Goal: Communication & Community: Answer question/provide support

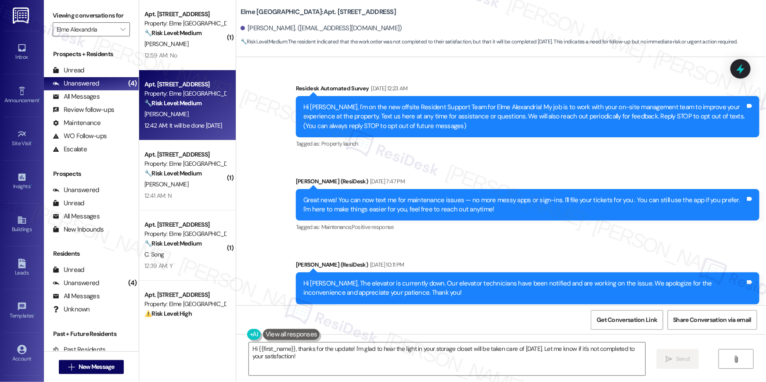
scroll to position [17113, 0]
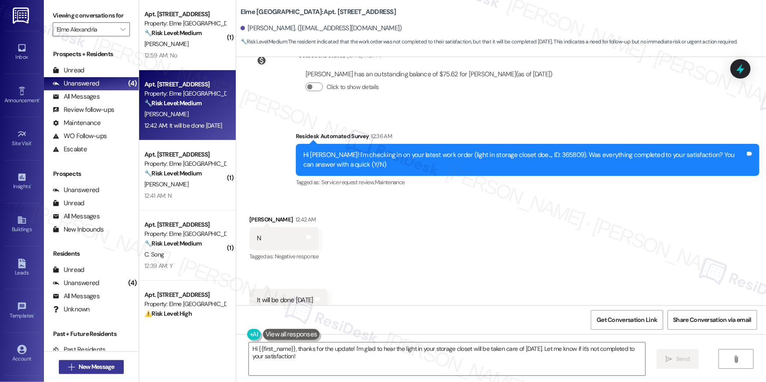
click at [104, 367] on span "New Message" at bounding box center [97, 366] width 36 height 9
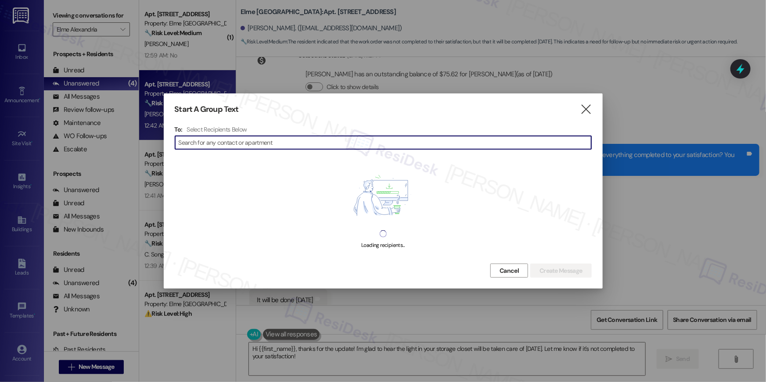
click at [513, 51] on div at bounding box center [383, 191] width 766 height 382
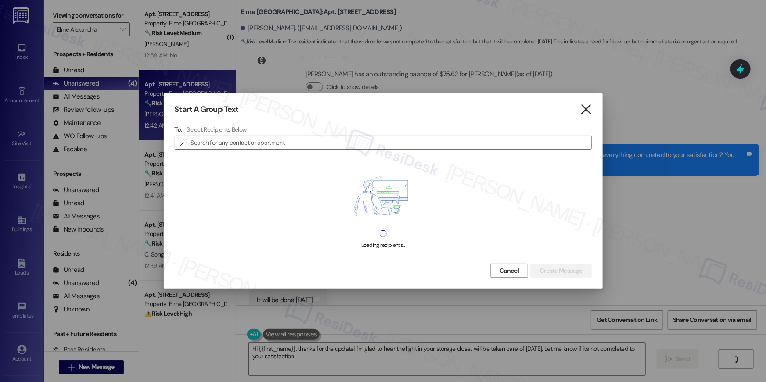
click at [590, 107] on icon "" at bounding box center [586, 109] width 12 height 9
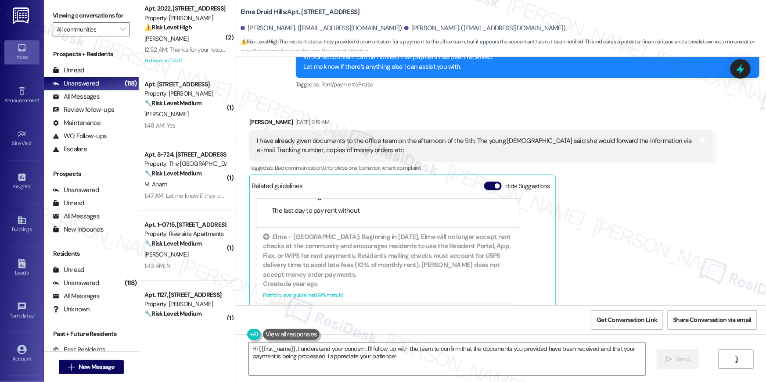
scroll to position [21496, 0]
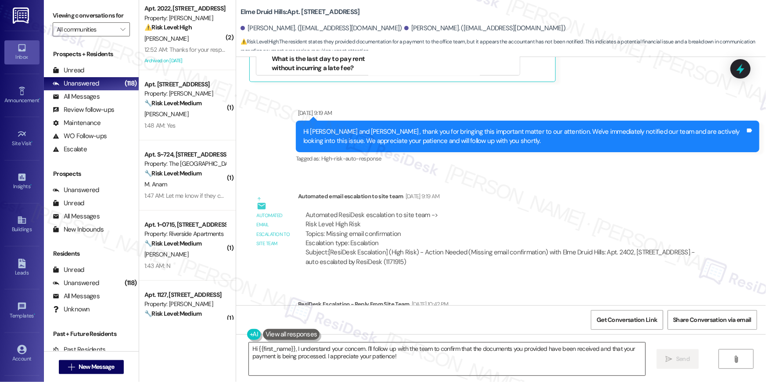
click at [413, 356] on textarea "Hi {{first_name}}, I understand your concern. I'll follow up with the team to c…" at bounding box center [447, 359] width 396 height 33
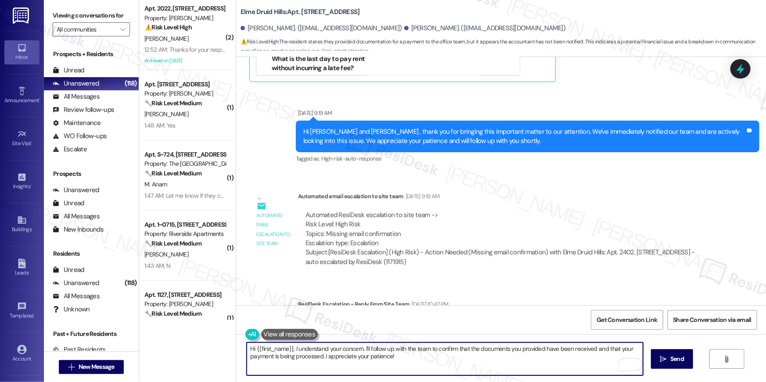
drag, startPoint x: 417, startPoint y: 361, endPoint x: 293, endPoint y: 348, distance: 125.3
click at [293, 348] on textarea "Hi {{first_name}}, I understand your concern. I'll follow up with the team to c…" at bounding box center [445, 359] width 396 height 33
click at [459, 312] on div "ResiDesk escalation reply -> Good morning, Apologies for the confusion. Documen…" at bounding box center [505, 332] width 415 height 41
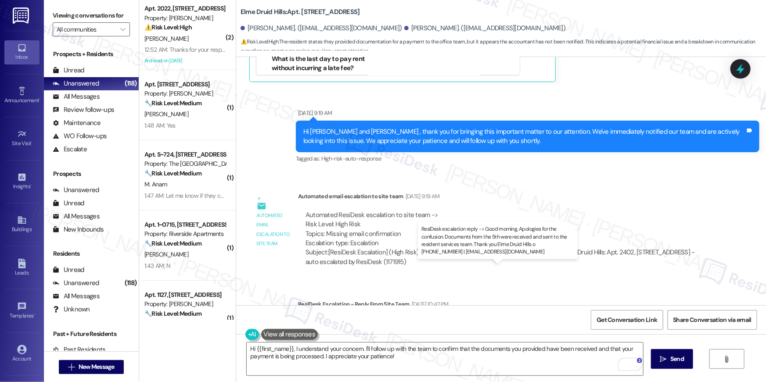
drag, startPoint x: 343, startPoint y: 278, endPoint x: 633, endPoint y: 279, distance: 290.1
click at [633, 319] on div "ResiDesk escalation reply -> Good morning, Apologies for the confusion. Documen…" at bounding box center [500, 333] width 390 height 28
copy div "Apologies for the confusion. Documents from the 5th were received and sent to t…"
click at [430, 356] on textarea "Hi {{first_name}}, I understand your concern. I'll follow up with the team to c…" at bounding box center [445, 359] width 396 height 33
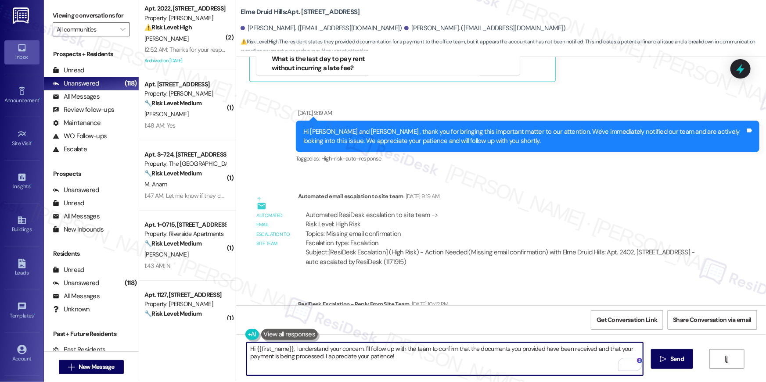
click at [290, 350] on textarea "Hi {{first_name}}, I understand your concern. I'll follow up with the team to c…" at bounding box center [445, 359] width 396 height 33
paste textarea "received an update from the site team. Apologies for the confusion — the docume…"
type textarea "Hi {{first_name}}, I received an update from the site team. Apologies for the c…"
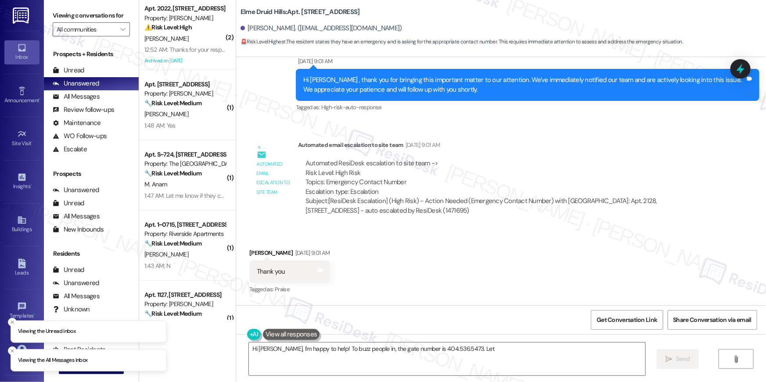
scroll to position [432, 0]
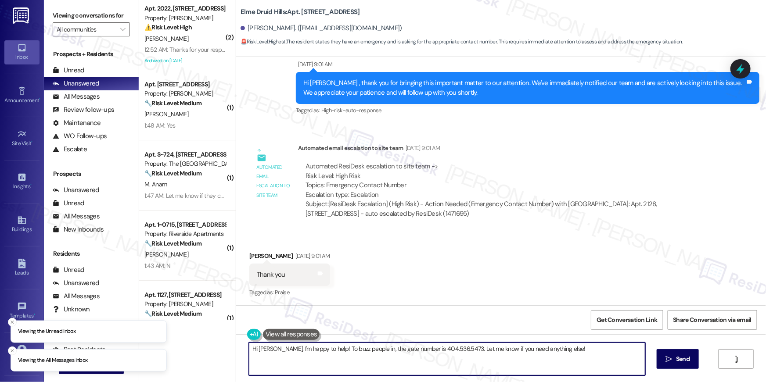
click at [399, 358] on textarea "Hi Rose, I'm happy to help! To buzz people in, the gate number is 404.536.5473.…" at bounding box center [447, 359] width 396 height 33
click at [313, 364] on textarea "Hi Rose, I'm happy to help! To buzz people in, the gate number is 404.536.5473.…" at bounding box center [447, 359] width 396 height 33
drag, startPoint x: 271, startPoint y: 351, endPoint x: 294, endPoint y: 378, distance: 35.2
click at [294, 378] on div "Hi Rose, I'm happy to help! To buzz people in, the gate number is 404.536.5473.…" at bounding box center [501, 367] width 530 height 66
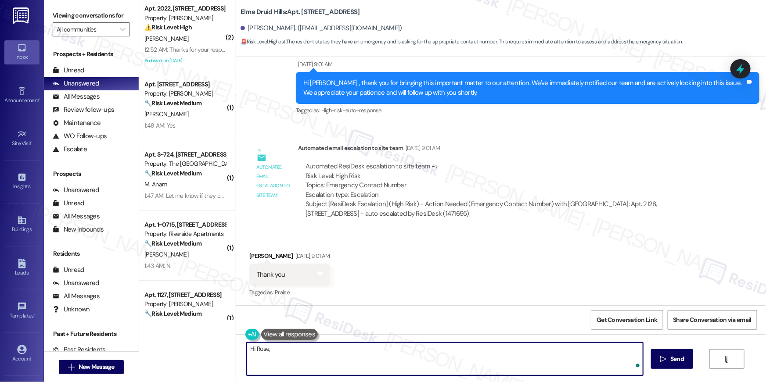
paste textarea "I received an update from the site team. If this is a maintenance emergency, pl…"
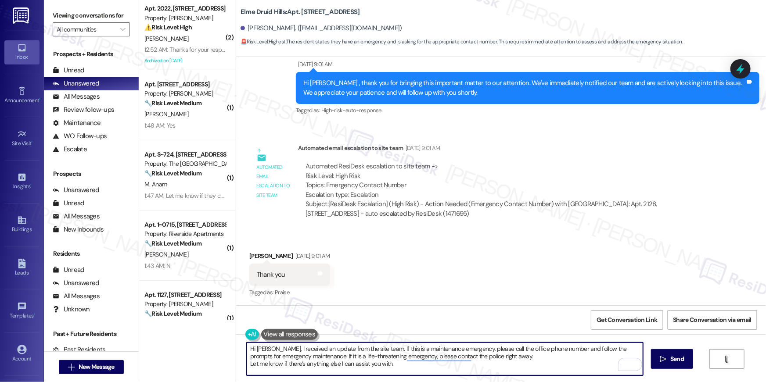
click at [266, 347] on textarea "Hi Rose, I received an update from the site team. If this is a maintenance emer…" at bounding box center [445, 359] width 396 height 33
click at [365, 349] on textarea "Hi Rose, I received an update from the site team. If this is a maintenance emer…" at bounding box center [445, 359] width 396 height 33
type textarea "Hi Rose, If this is a maintenance emergency, please call the office phone numbe…"
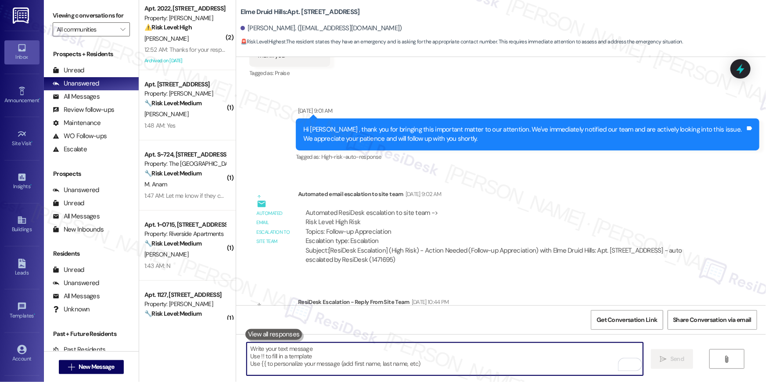
scroll to position [637, 0]
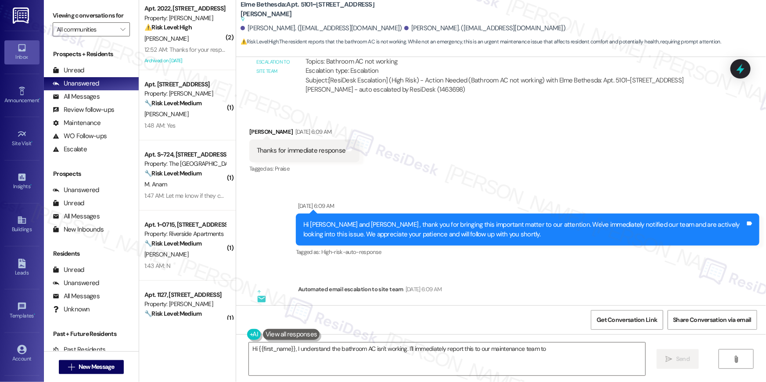
scroll to position [1238, 0]
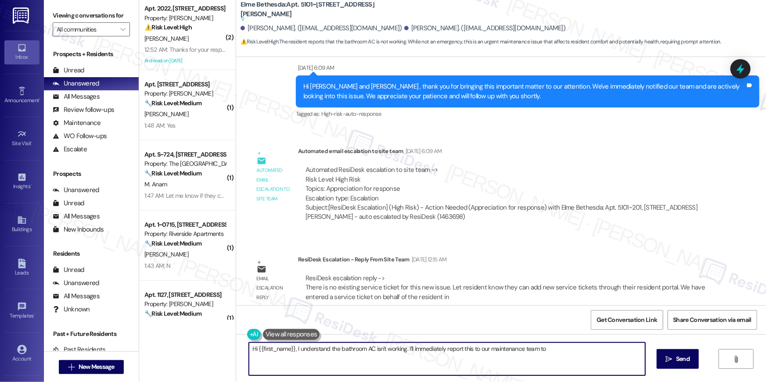
click at [293, 350] on textarea "Hi {{first_name}}, I understand the bathroom AC isn't working. I'll immediately…" at bounding box center [447, 359] width 396 height 33
type textarea "Hi {{first_name}}, I understand the bathroom AC isn't working. I'll immediately…"
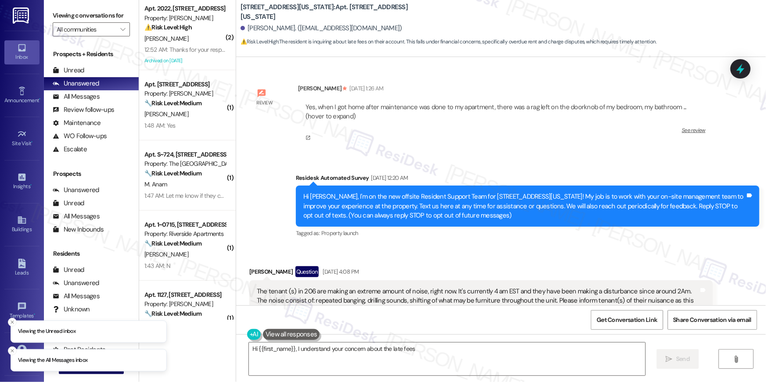
scroll to position [7962, 0]
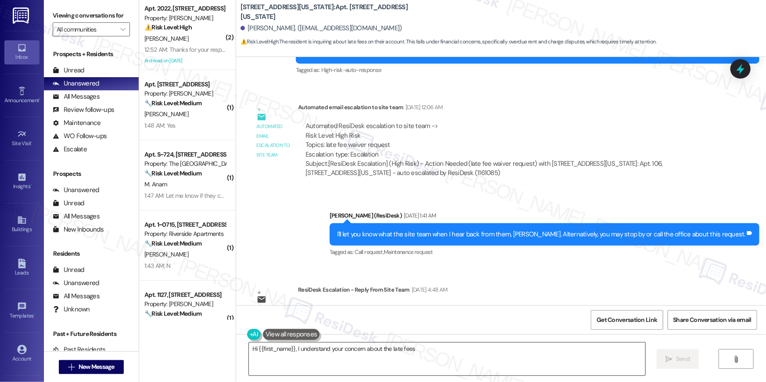
click at [388, 362] on textarea "Hi {{first_name}}, I understand your concern about the late fees. I'm still wai…" at bounding box center [447, 359] width 396 height 33
type textarea "Hi {{first_name}}, I understand your concern about the late fees. I'm still wai…"
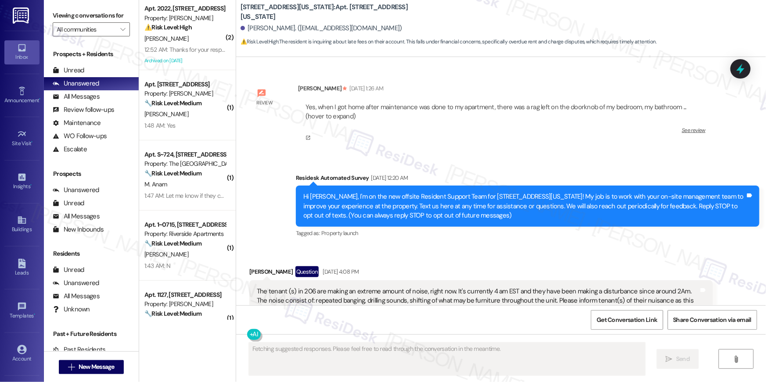
scroll to position [8055, 0]
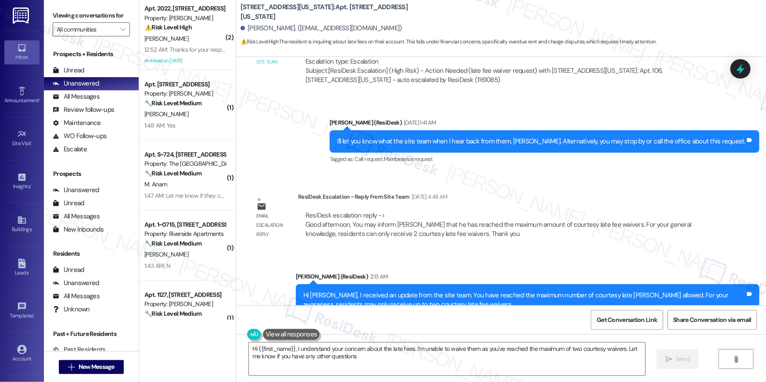
type textarea "Hi {{first_name}}, I understand your concern about the late fees. I'm unable to…"
click at [415, 362] on textarea "Hi {{first_name}}, I understand your concern about the late fees. I'm unable to…" at bounding box center [447, 359] width 396 height 33
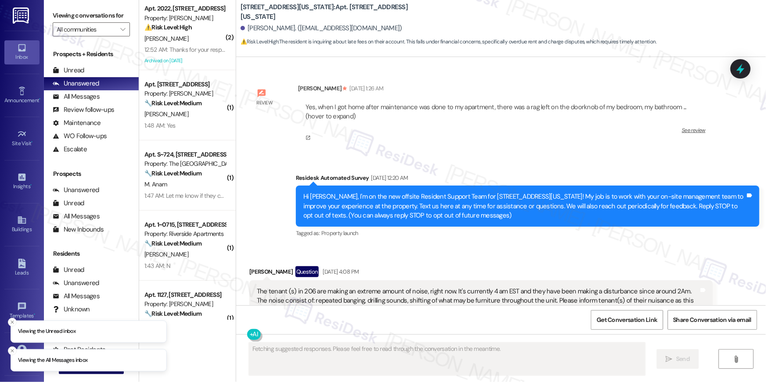
scroll to position [8055, 0]
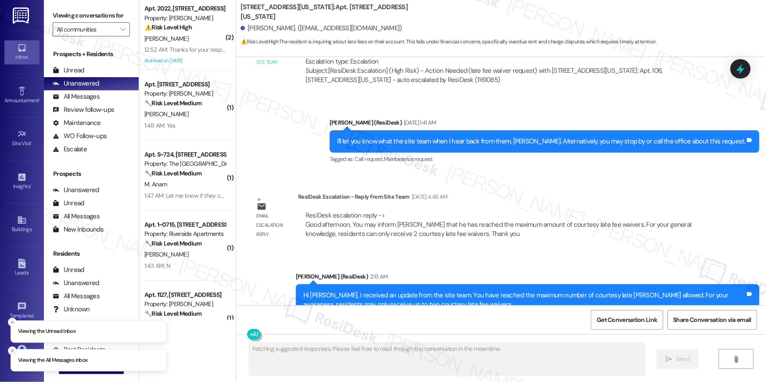
click at [10, 349] on icon "Close toast" at bounding box center [12, 350] width 5 height 5
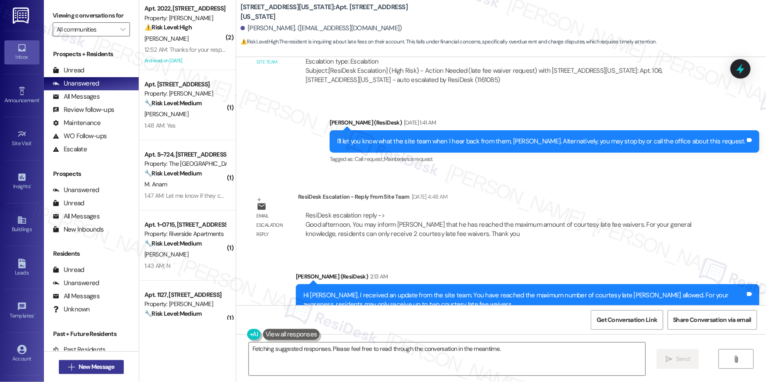
click at [68, 368] on icon "" at bounding box center [71, 367] width 7 height 7
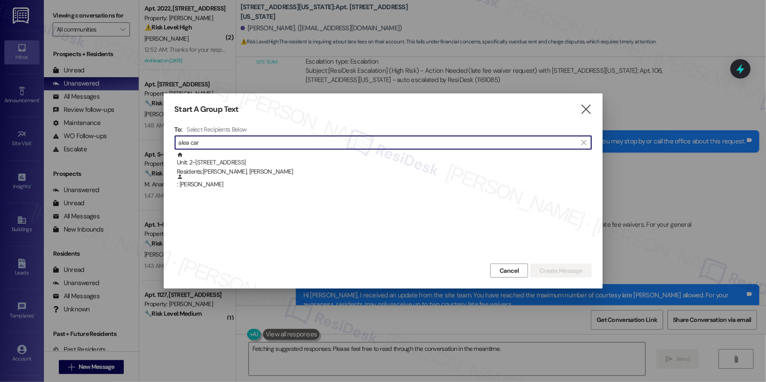
click at [257, 142] on input "alea car" at bounding box center [378, 142] width 398 height 12
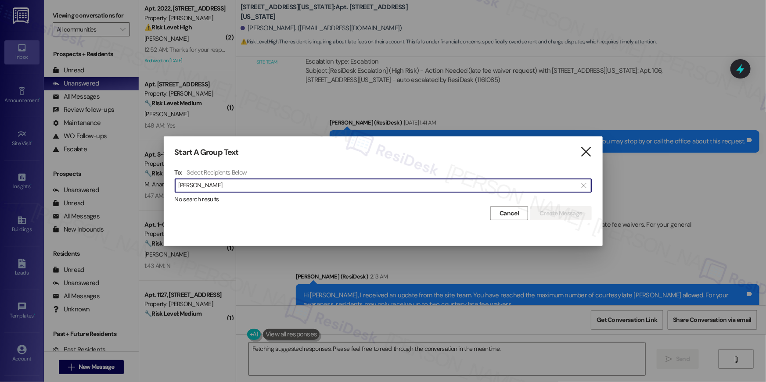
type input "minal"
drag, startPoint x: 584, startPoint y: 153, endPoint x: 568, endPoint y: 161, distance: 17.3
click at [584, 153] on icon "" at bounding box center [586, 151] width 12 height 9
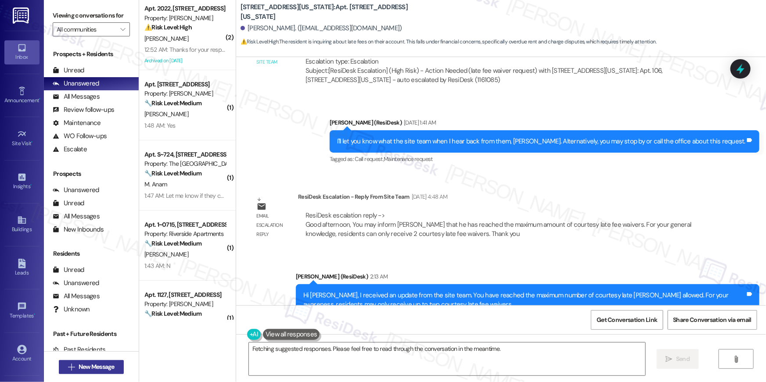
click at [108, 367] on span "New Message" at bounding box center [97, 366] width 36 height 9
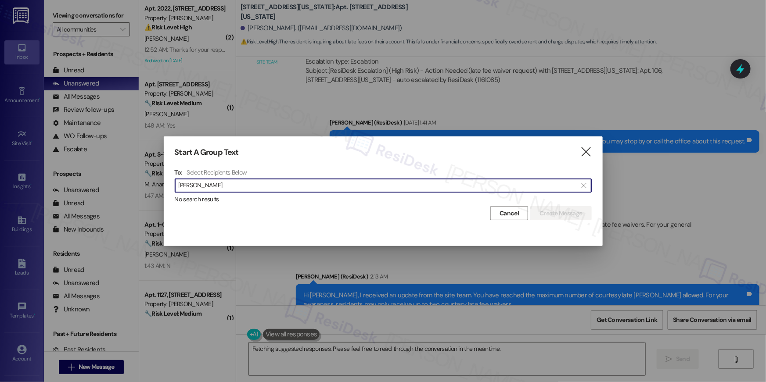
type input "aaron arav"
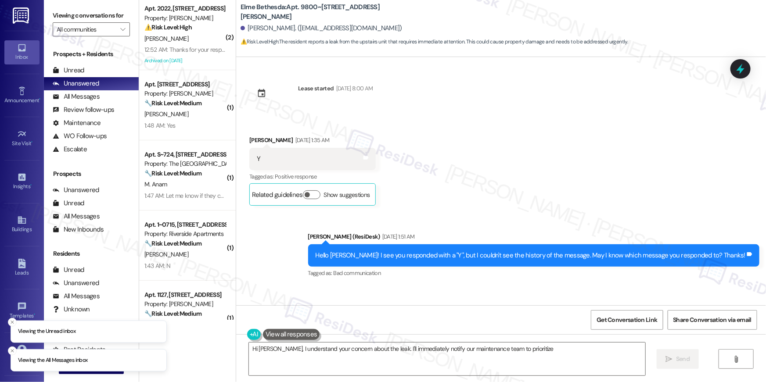
scroll to position [1206, 0]
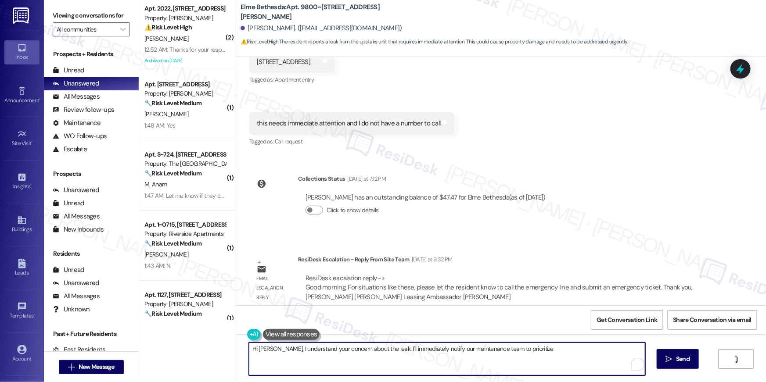
drag, startPoint x: 343, startPoint y: 365, endPoint x: 273, endPoint y: 348, distance: 72.3
click at [273, 348] on textarea "Hi [PERSON_NAME], I understand your concern about the leak. I'll immediately no…" at bounding box center [447, 359] width 396 height 33
paste textarea "or situations like these, please call the emergency line right away and submit …"
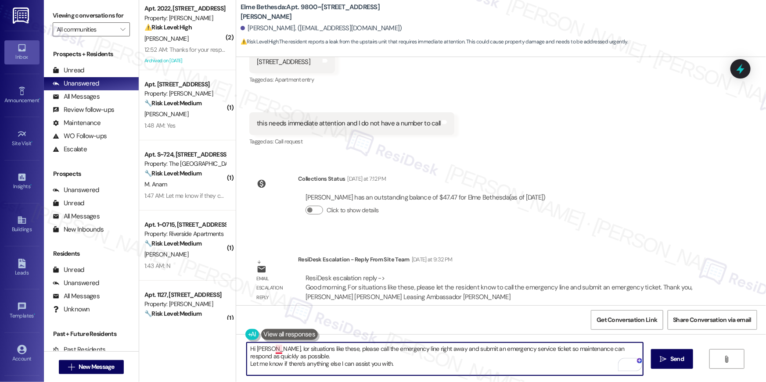
click at [273, 347] on textarea "Hi [PERSON_NAME], Ior situations like these, please call the emergency line rig…" at bounding box center [445, 359] width 396 height 33
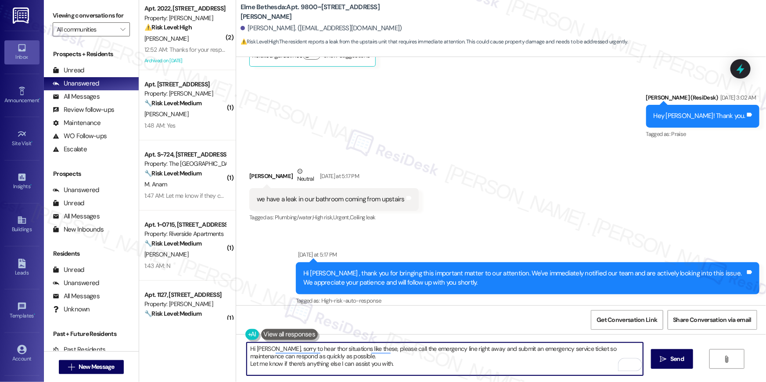
scroll to position [793, 0]
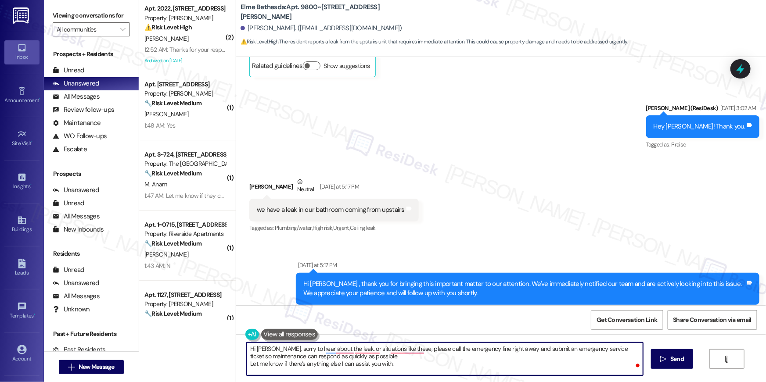
type textarea "Hi [PERSON_NAME], sorry to hear about the leak. For situations like these, plea…"
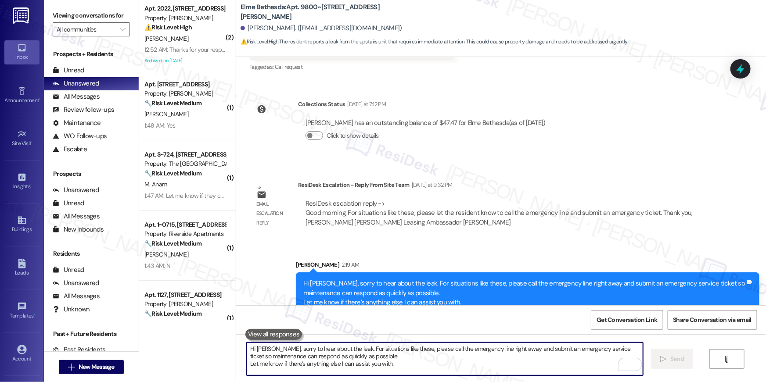
scroll to position [1286, 0]
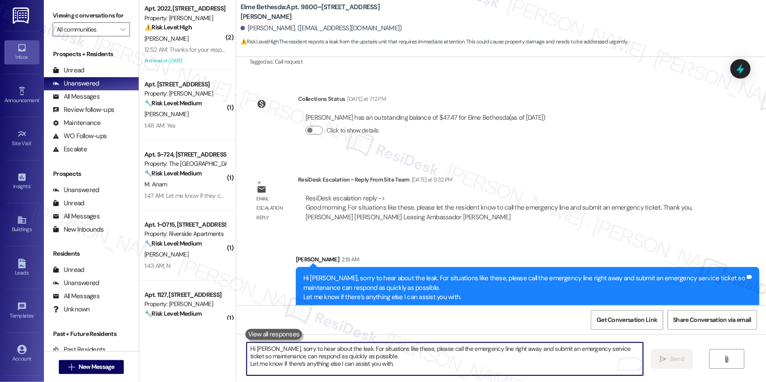
click at [444, 344] on textarea "Hi [PERSON_NAME], sorry to hear about the leak. For situations like these, plea…" at bounding box center [445, 359] width 396 height 33
click at [441, 355] on textarea "Hi [PERSON_NAME], sorry to hear about the leak. For situations like these, plea…" at bounding box center [445, 359] width 396 height 33
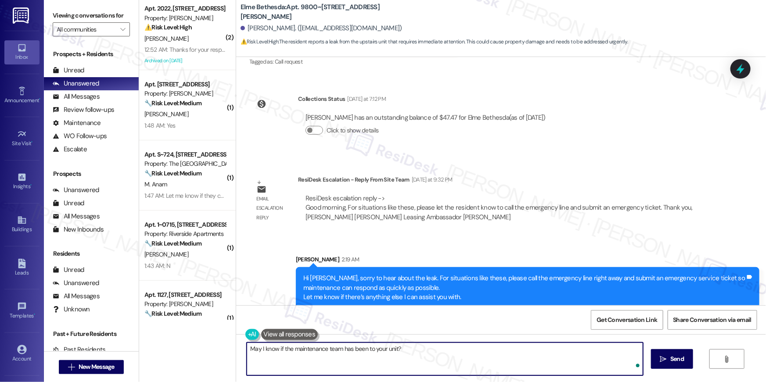
type textarea "May I know if the maintenance team has been to your unit?"
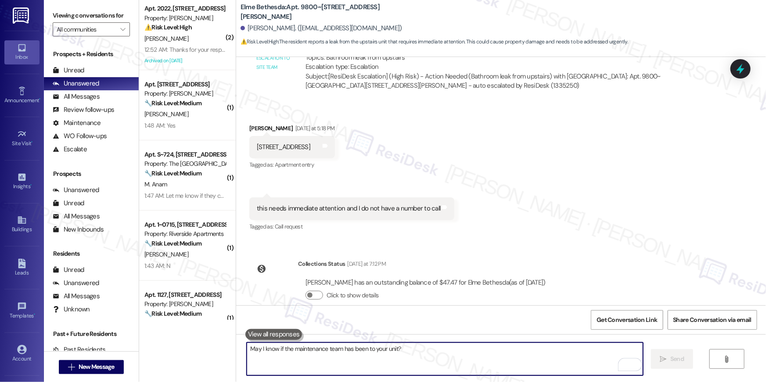
scroll to position [1045, 0]
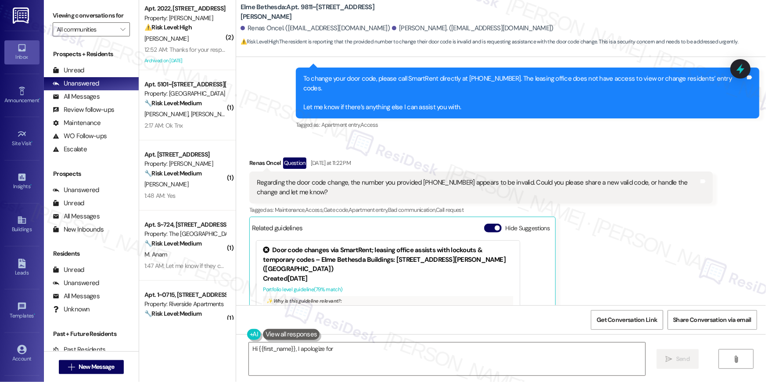
scroll to position [11954, 0]
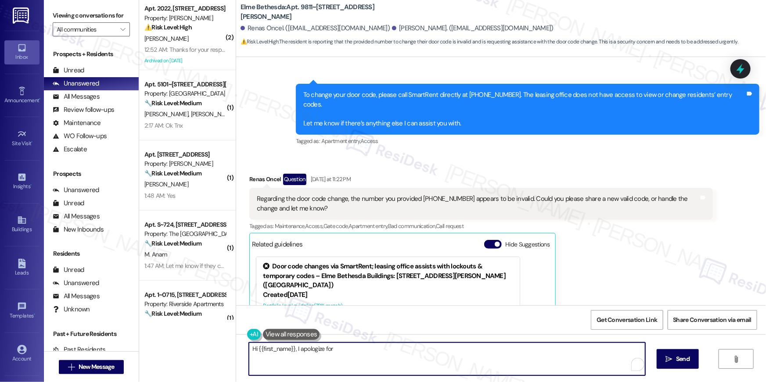
drag, startPoint x: 279, startPoint y: 377, endPoint x: 283, endPoint y: 377, distance: 4.4
click at [283, 377] on div "Hi {{first_name}}, I apologize for the incorrect number. To change your door co…" at bounding box center [501, 367] width 530 height 66
paste textarea "I received an update from the site team. For any questions regarding updating y…"
type textarea "Hi Renas, I received an update from the site team. For any questions regarding …"
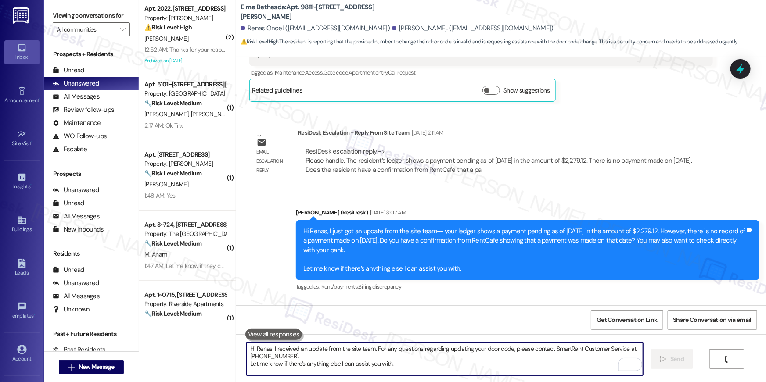
scroll to position [11720, 0]
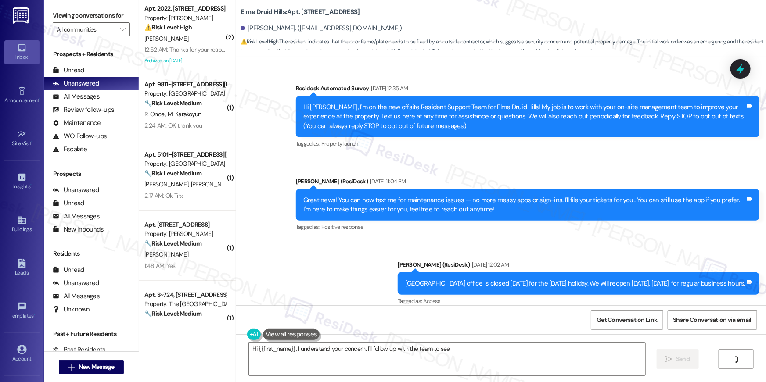
scroll to position [18988, 0]
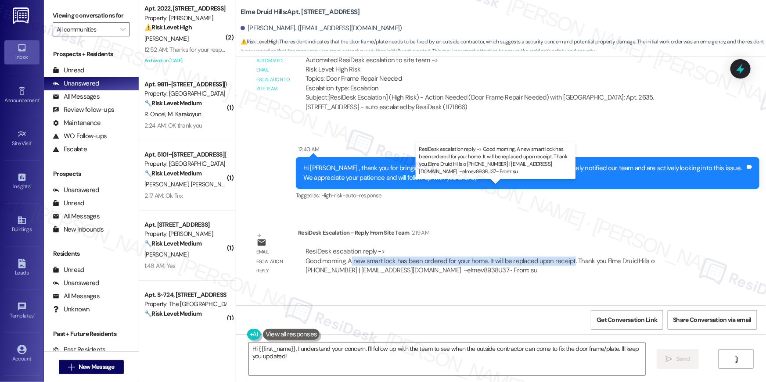
drag, startPoint x: 345, startPoint y: 198, endPoint x: 564, endPoint y: 198, distance: 219.9
click at [564, 247] on div "ResiDesk escalation reply -> Good morning, A new smart lock has been ordered fo…" at bounding box center [479, 261] width 349 height 28
copy div "new smart lock has been ordered for your home. It will be replaced upon receipt"
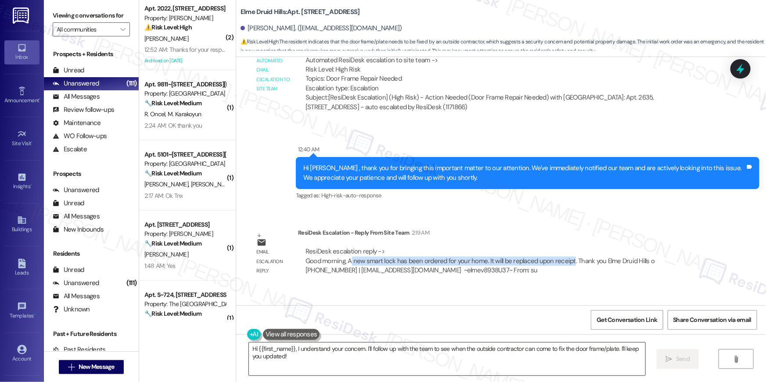
click at [324, 363] on textarea "Hi {{first_name}}, I understand your concern. I'll follow up with the team to s…" at bounding box center [447, 359] width 396 height 33
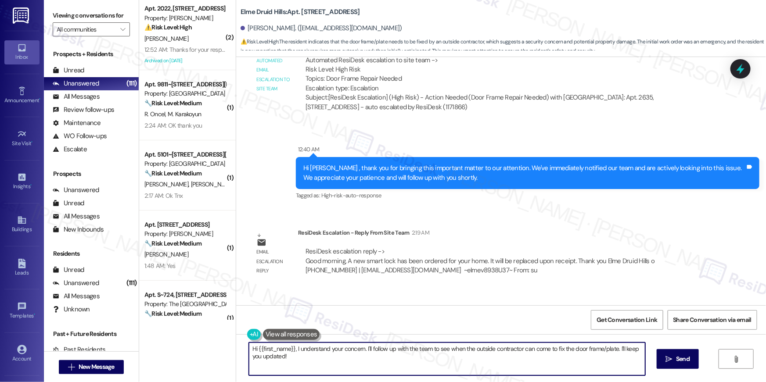
click at [294, 347] on textarea "Hi {{first_name}}, I understand your concern. I'll follow up with the team to s…" at bounding box center [447, 359] width 396 height 33
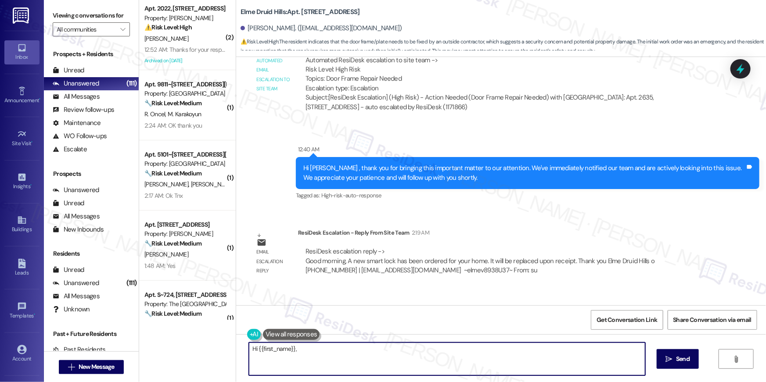
paste textarea "I received an update from the site team. A new smart lock has been ordered for …"
type textarea "Hi {{first_name}}, I received an update from the site team. A new smart lock ha…"
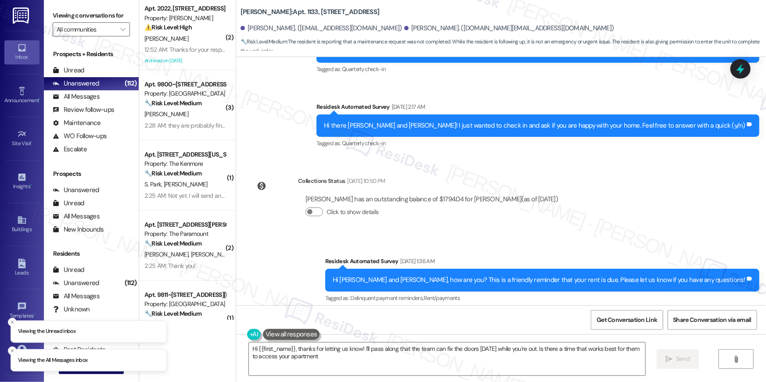
type textarea "Hi {{first_name}}, thanks for letting us know! I'll pass along that the team ca…"
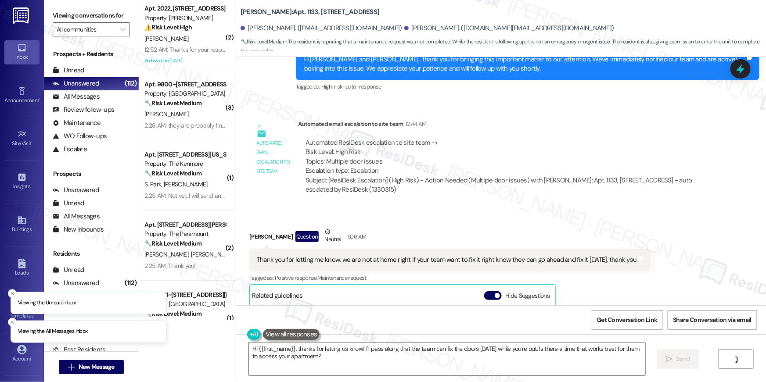
scroll to position [1374, 0]
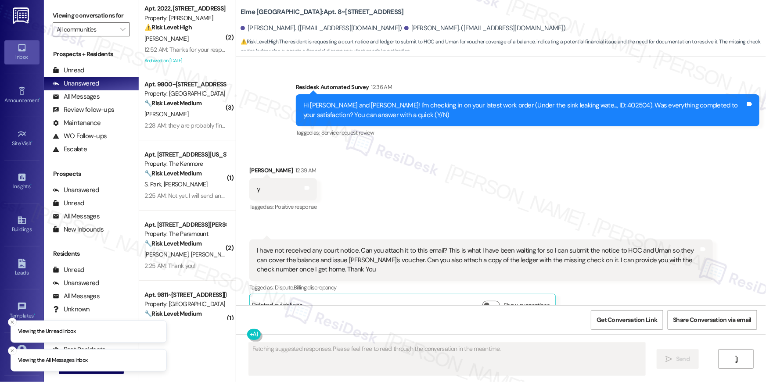
scroll to position [693, 0]
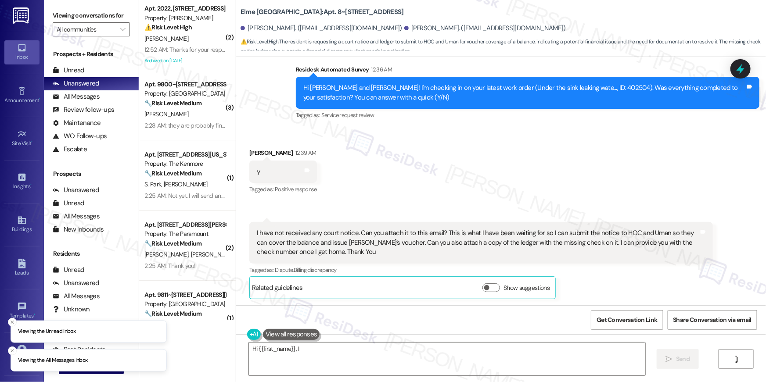
type textarea "Hi {{first_name}}, I understand"
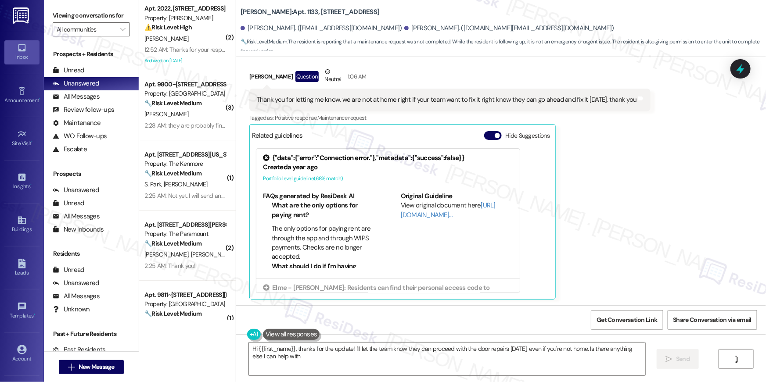
type textarea "Hi {{first_name}}, thanks for the update! I'll let the team know they can proce…"
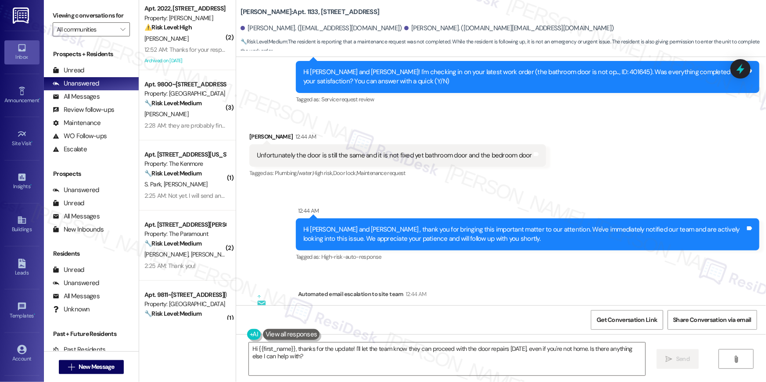
scroll to position [1454, 0]
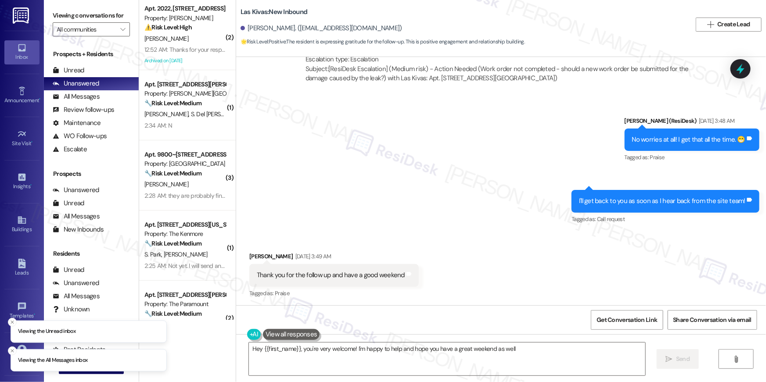
scroll to position [3761, 0]
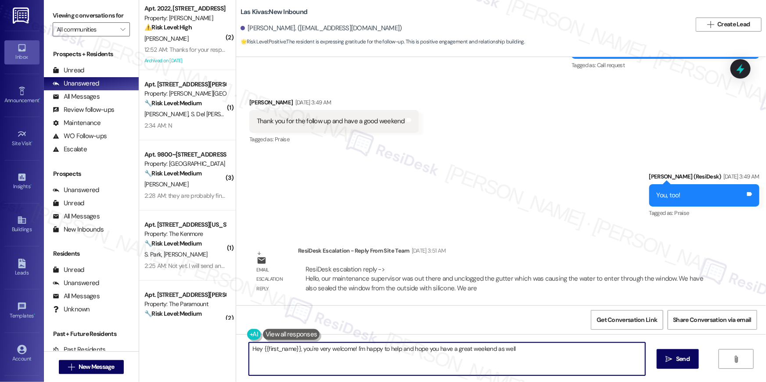
drag, startPoint x: 299, startPoint y: 349, endPoint x: 300, endPoint y: 370, distance: 20.7
click at [300, 370] on textarea "Hey {{first_name}}, you're very welcome! I'm happy to help and hope you have a …" at bounding box center [447, 359] width 396 height 33
drag, startPoint x: 298, startPoint y: 347, endPoint x: 300, endPoint y: 368, distance: 20.7
click at [300, 368] on textarea "Hey {{first_name}}, you're very welcome! I'm happy to help and hope you have a …" at bounding box center [447, 359] width 396 height 33
paste textarea "I received an update from the site team. Our maintenance supervisor was out at …"
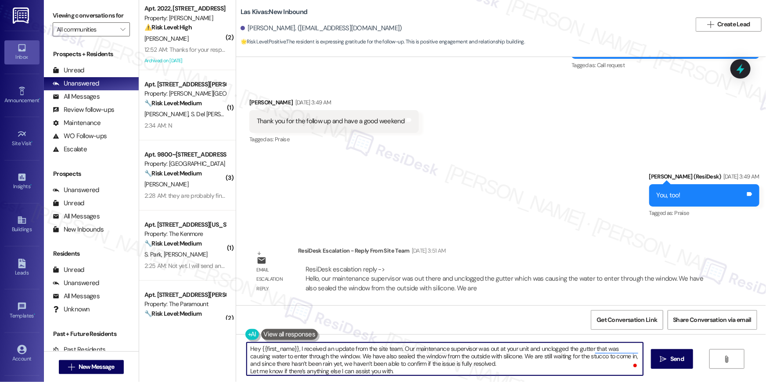
click at [364, 372] on textarea "Hey {{first_name}}, I received an update from the site team. Our maintenance su…" at bounding box center [445, 359] width 396 height 33
type textarea "Hey {{first_name}}, I received an update from the site team. Our maintenance su…"
click at [384, 361] on textarea "Hey {{first_name}}, I received an update from the site team. Our maintenance su…" at bounding box center [445, 359] width 396 height 33
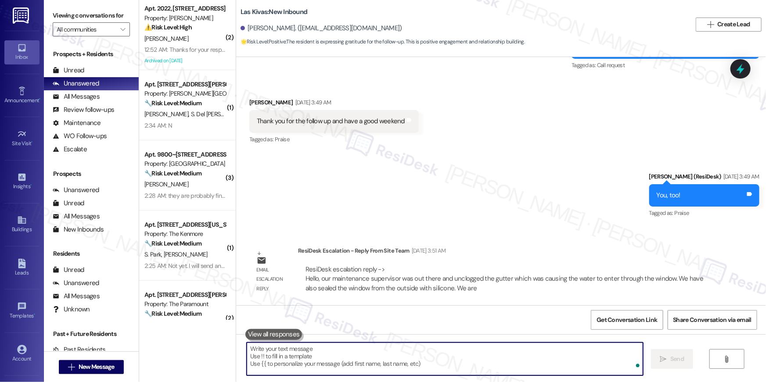
paste textarea "Let me know if there’s anything else I can assist you with."
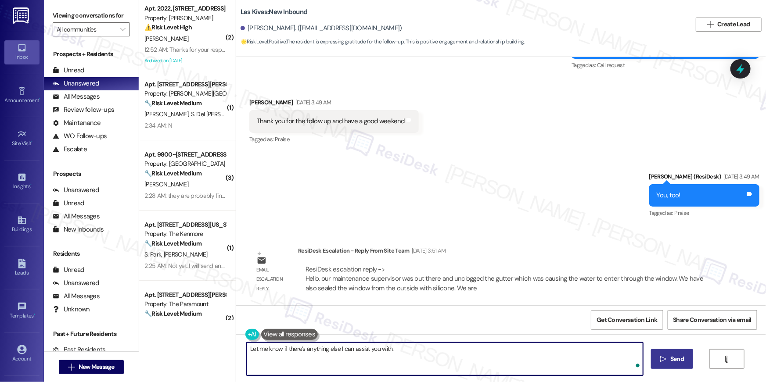
type textarea "Let me know if there’s anything else I can assist you with."
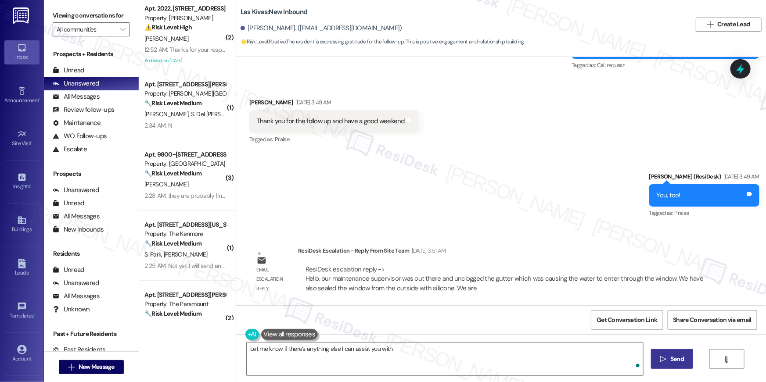
click at [678, 359] on span "Send" at bounding box center [677, 359] width 14 height 9
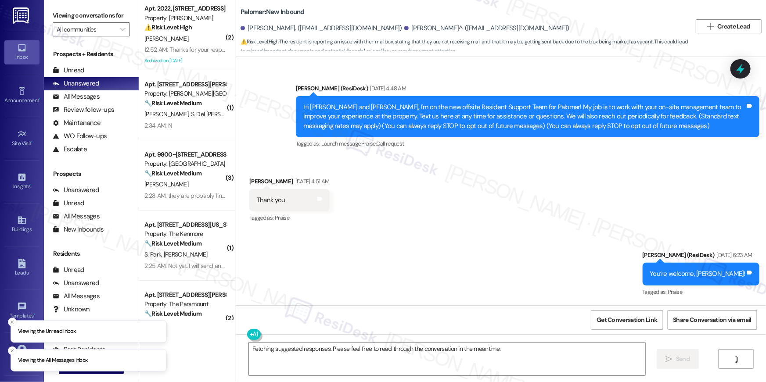
scroll to position [1109, 0]
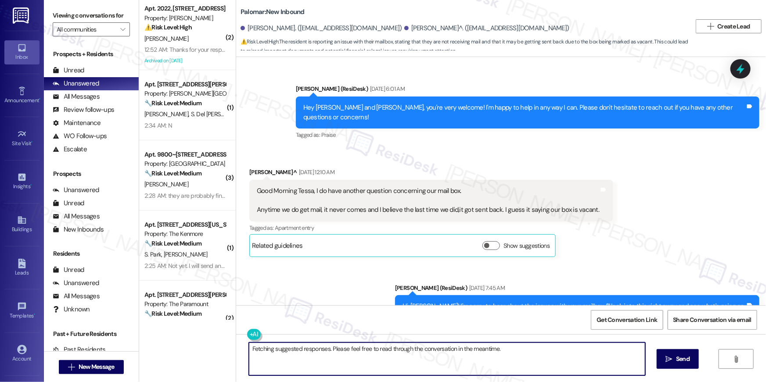
click at [359, 360] on textarea "Fetching suggested responses. Please feel free to read through the conversation…" at bounding box center [447, 359] width 396 height 33
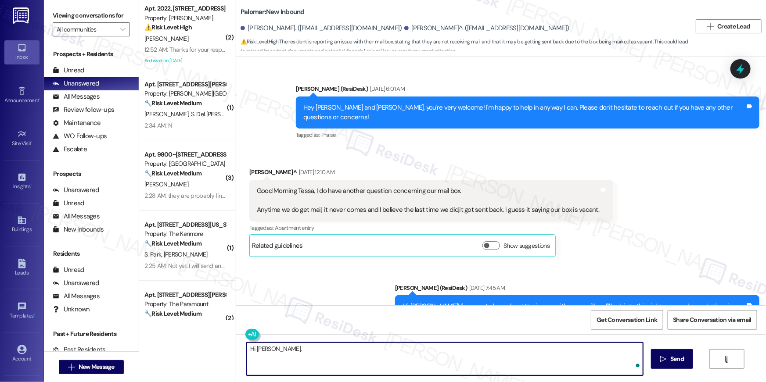
paste textarea "Are they checking their mailbox on a regular basis. If the mailbox gets full it…"
paste textarea "I received an update from the site team. Are you checking your mailbox on a reg…"
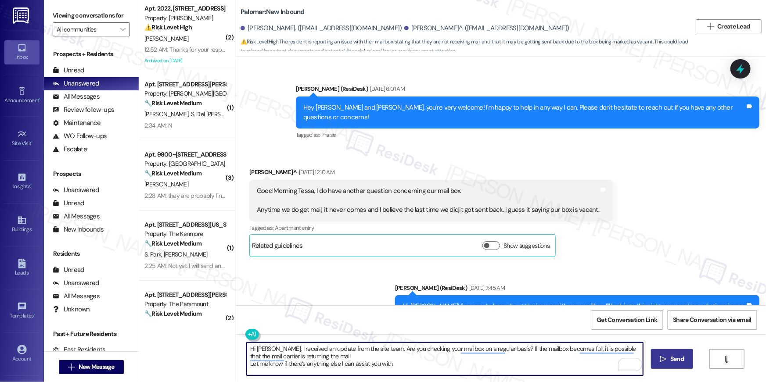
type textarea "Hi [PERSON_NAME], I received an update from the site team. Are you checking you…"
click at [675, 361] on span "Send" at bounding box center [677, 359] width 14 height 9
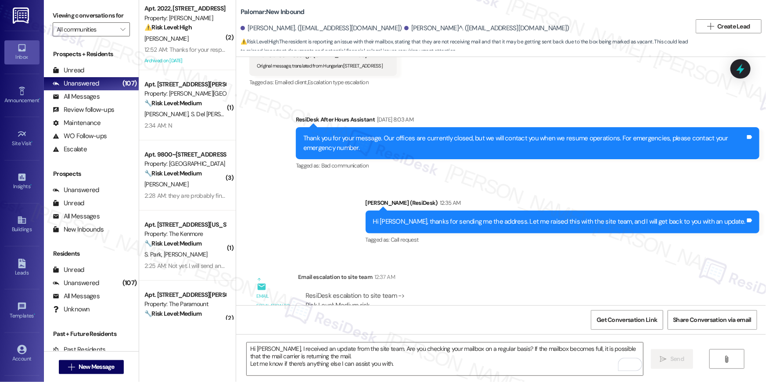
scroll to position [1613, 0]
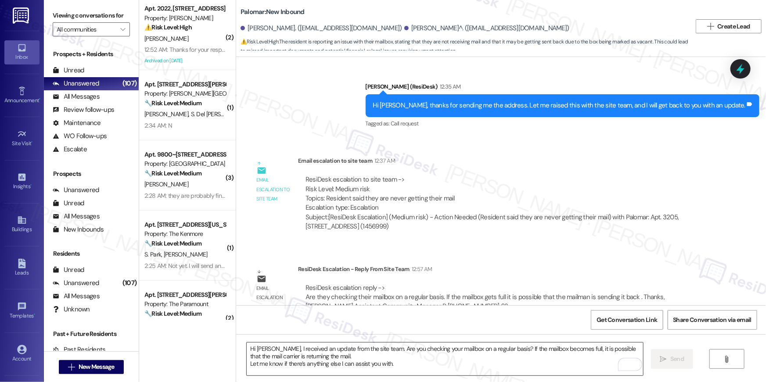
click at [492, 363] on textarea "Hi Gregory, I received an update from the site team. Are you checking your mail…" at bounding box center [445, 359] width 396 height 33
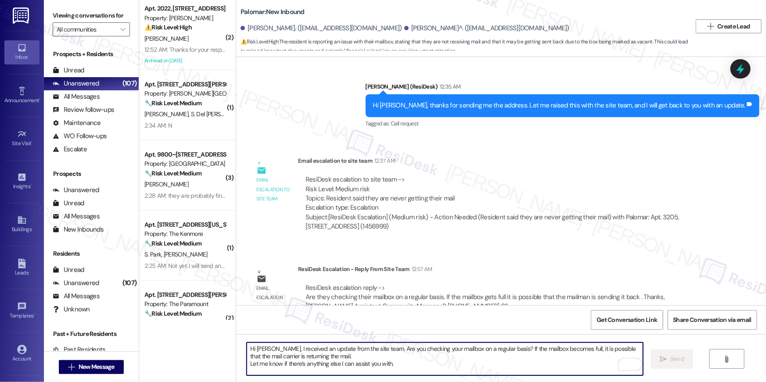
click at [492, 363] on textarea "Hi Gregory, I received an update from the site team. Are you checking your mail…" at bounding box center [445, 359] width 396 height 33
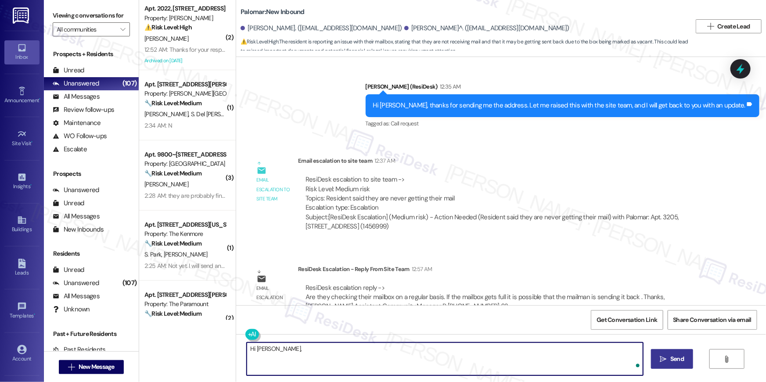
paste textarea "I received an update from the site team. Are you checking your mailbox on a reg…"
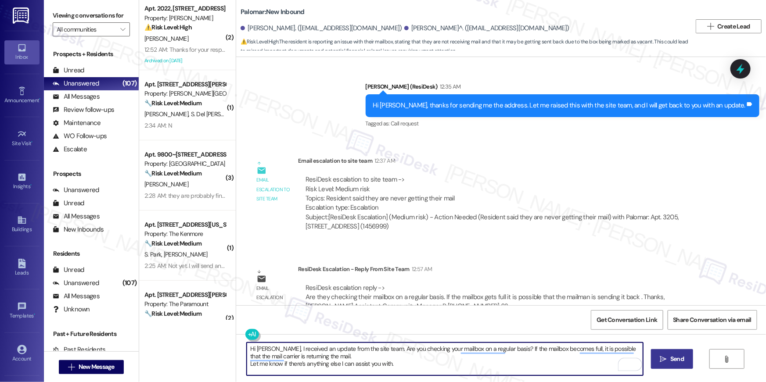
click at [538, 367] on textarea "Hi Gregory, I received an update from the site team. Are you checking your mail…" at bounding box center [445, 359] width 396 height 33
type textarea "Hi Gregory, I received an update from the site team. Are you checking your mail…"
click at [654, 357] on button " Send" at bounding box center [672, 359] width 43 height 20
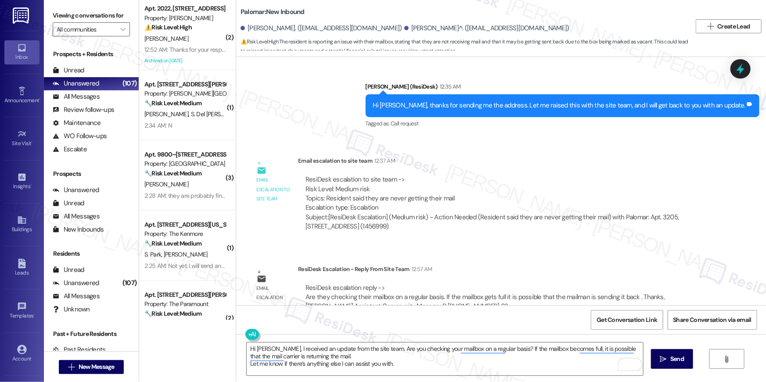
click at [662, 356] on icon "" at bounding box center [663, 359] width 7 height 7
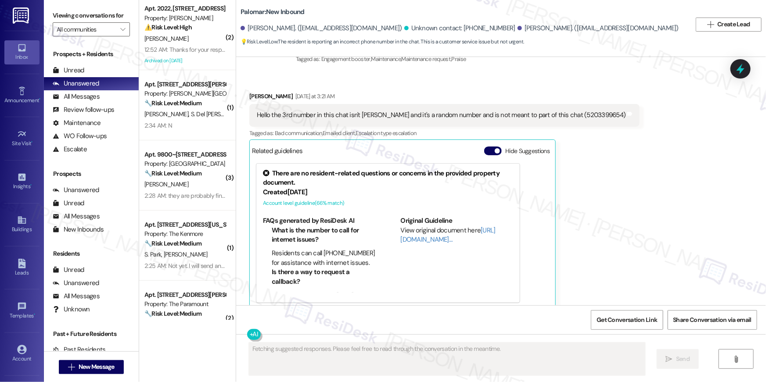
scroll to position [179, 0]
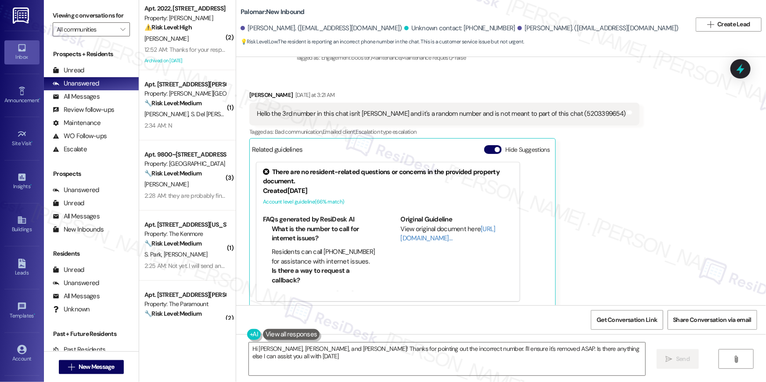
type textarea "Hi [PERSON_NAME], [PERSON_NAME], and [PERSON_NAME]! Thanks for pointing out the…"
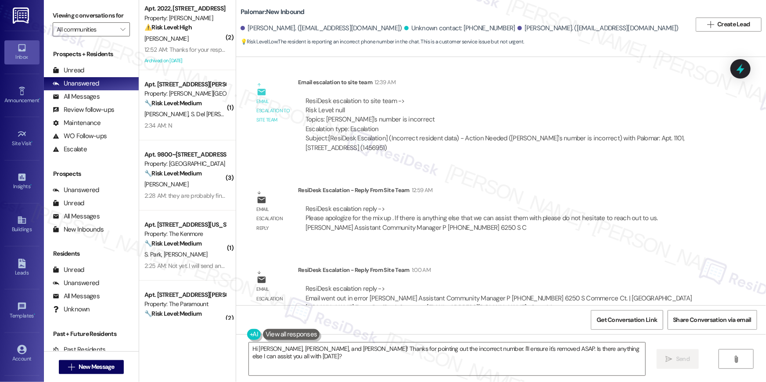
scroll to position [711, 0]
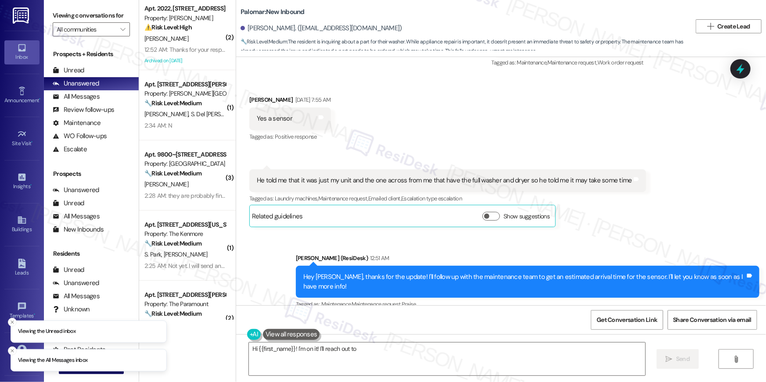
scroll to position [1654, 0]
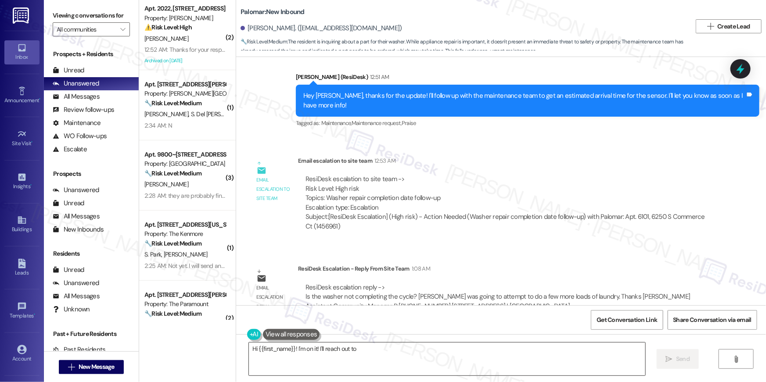
click at [320, 356] on textarea "Hi {{first_name}}! I'm on it! I'll reach out to the maintenance team right away…" at bounding box center [447, 359] width 396 height 33
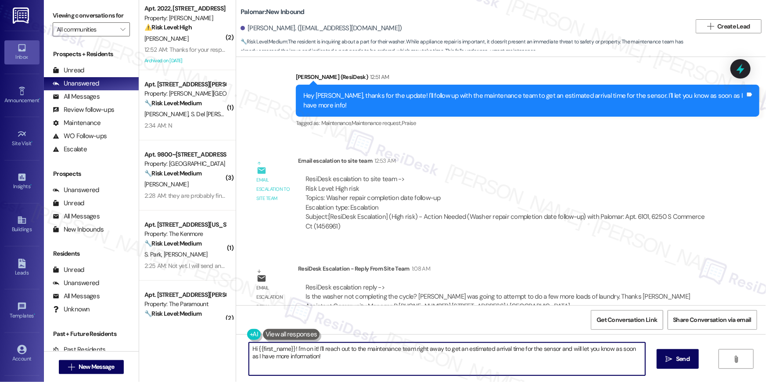
click at [293, 349] on textarea "Hi {{first_name}}! I'm on it! I'll reach out to the maintenance team right away…" at bounding box center [447, 359] width 396 height 33
paste textarea "received an update from the site team. Can you confirm if the washer is not com…"
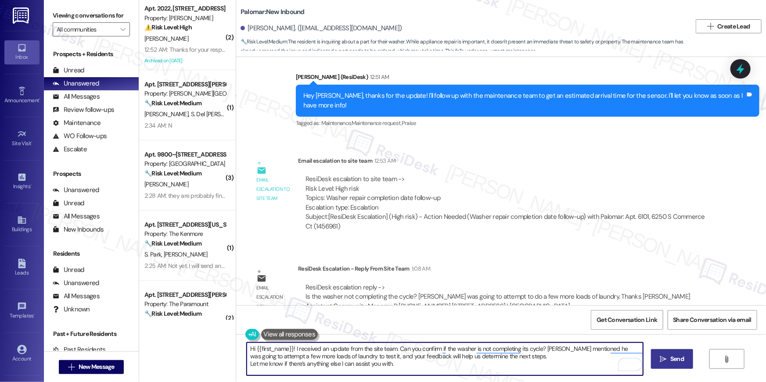
type textarea "Hi {{first_name}}! I received an update from the site team. Can you confirm if …"
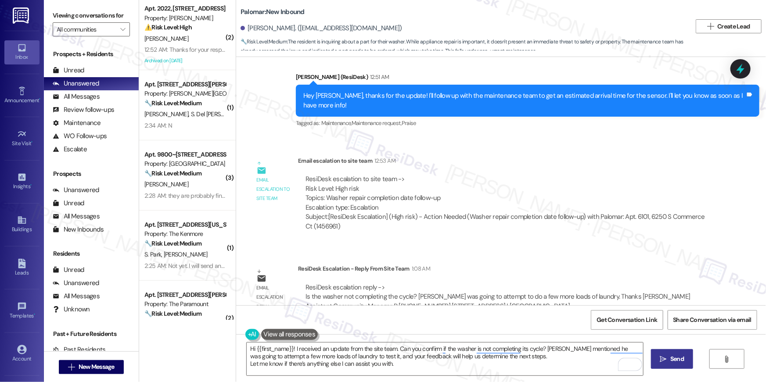
click at [668, 362] on span "Send" at bounding box center [676, 359] width 17 height 9
click at [500, 264] on div "ResiDesk Escalation - Reply From Site Team 1:08 AM" at bounding box center [505, 270] width 415 height 12
click at [489, 363] on textarea "Hi {{first_name}}! I received an update from the site team. Can you confirm if …" at bounding box center [445, 359] width 396 height 33
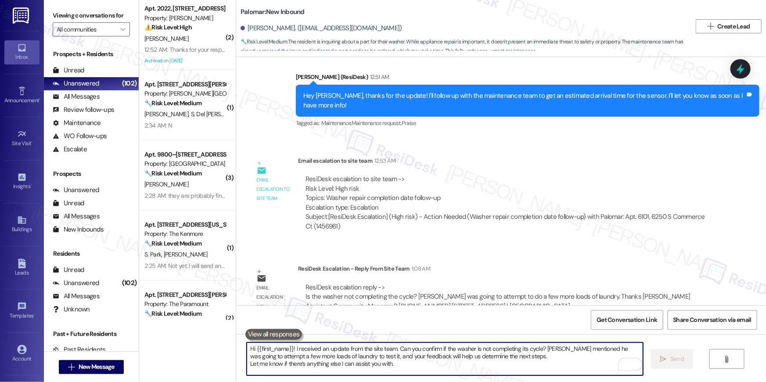
click at [453, 370] on textarea "Hi {{first_name}}! I received an update from the site team. Can you confirm if …" at bounding box center [445, 359] width 396 height 33
click at [452, 369] on textarea "Hi {{first_name}}! I received an update from the site team. Can you confirm if …" at bounding box center [445, 359] width 396 height 33
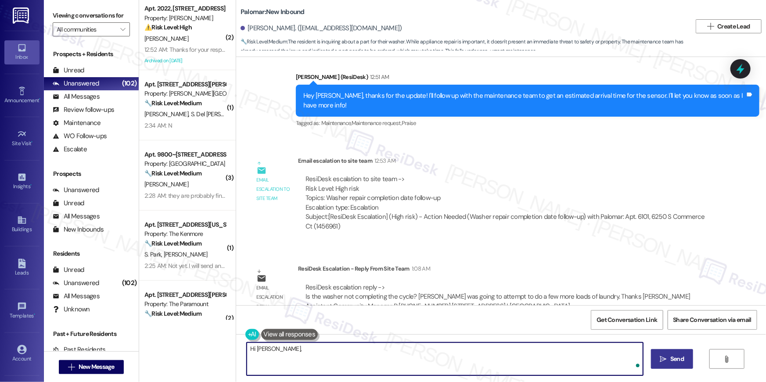
paste textarea "I received an update from the site team. Can you confirm if the washer is not c…"
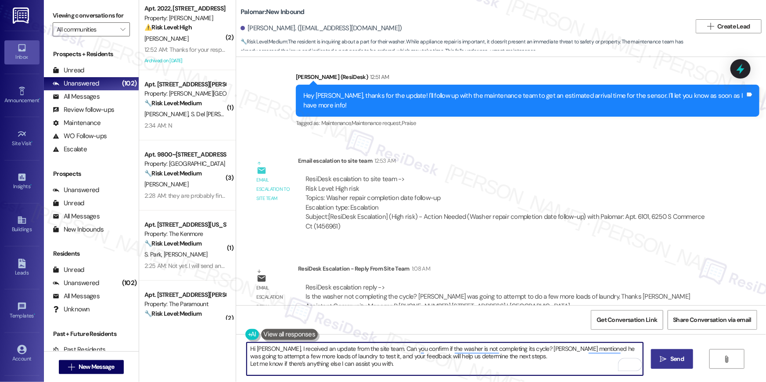
click at [255, 348] on textarea "Hi Eward, I received an update from the site team. Can you confirm if the washe…" at bounding box center [445, 359] width 396 height 33
type textarea "Hi Edward, I received an update from the site team. Can you confirm if the wash…"
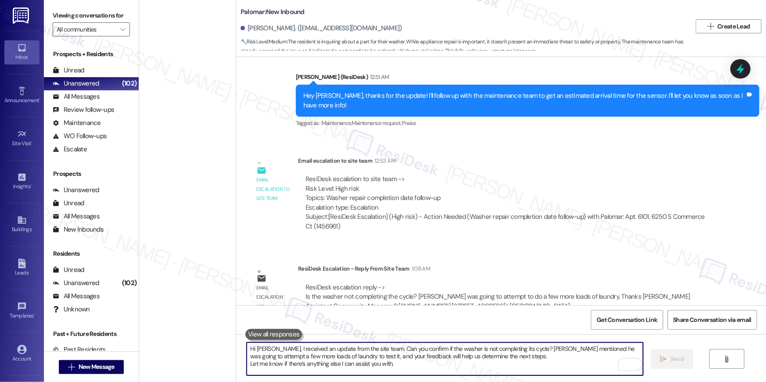
scroll to position [0, 0]
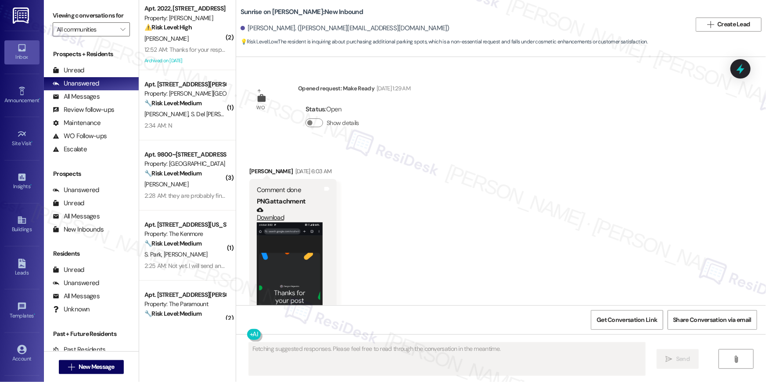
scroll to position [815, 0]
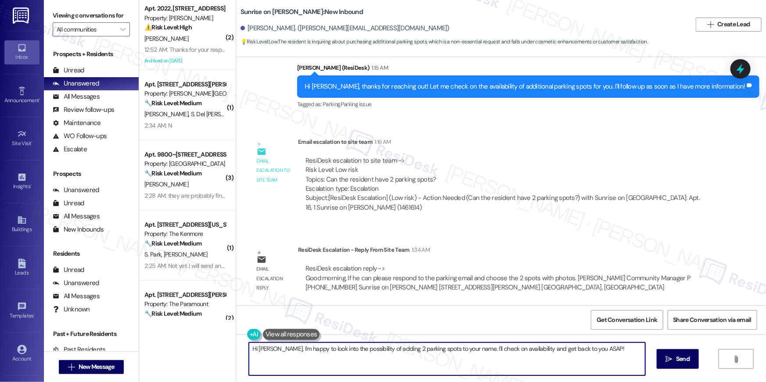
click at [293, 354] on textarea "Hi [PERSON_NAME], I'm happy to look into the possibility of adding 2 parking sp…" at bounding box center [447, 359] width 396 height 33
drag, startPoint x: 276, startPoint y: 353, endPoint x: 285, endPoint y: 370, distance: 19.4
click at [285, 370] on textarea "Hi [PERSON_NAME], I'm happy to look into the possibility of adding 2 parking sp…" at bounding box center [447, 359] width 396 height 33
drag, startPoint x: 270, startPoint y: 350, endPoint x: 277, endPoint y: 363, distance: 14.7
click at [277, 363] on textarea "Hi [PERSON_NAME], I'm happy to look into the possibility of adding 2 parking sp…" at bounding box center [445, 359] width 396 height 33
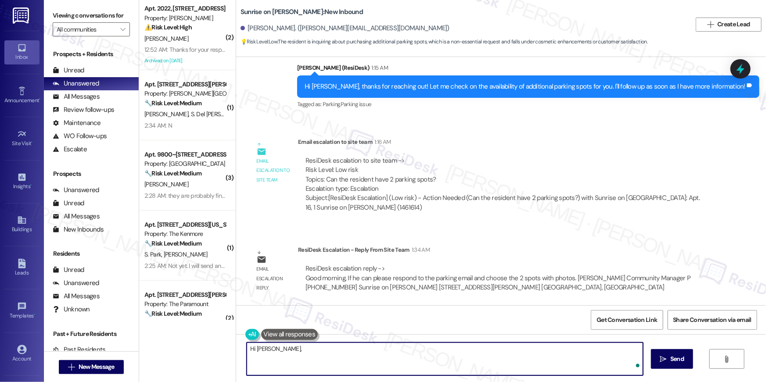
paste textarea "I received an update from the site team. Could you please respond to the parkin…"
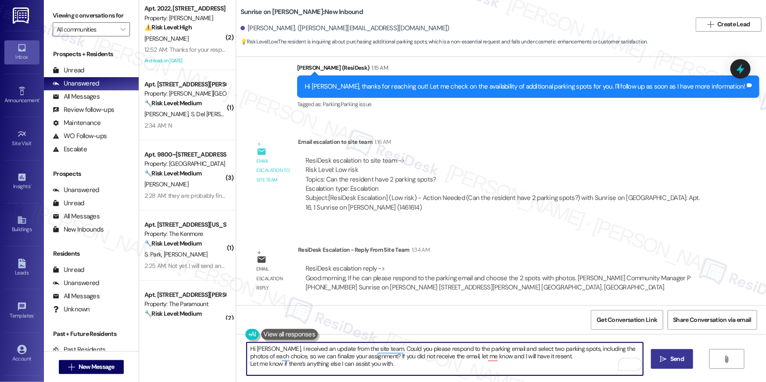
type textarea "Hi [PERSON_NAME], I received an update from the site team. Could you please res…"
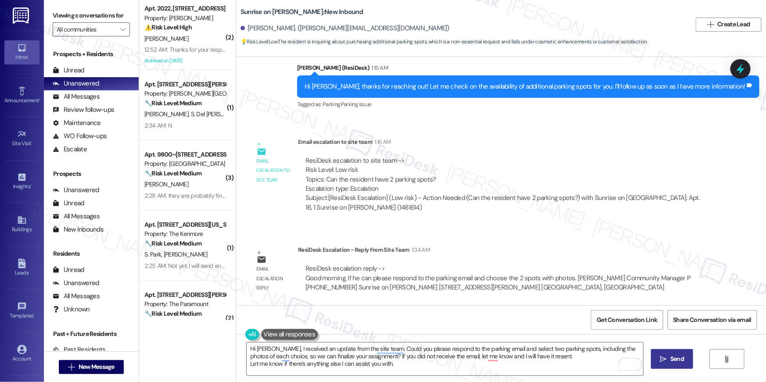
click at [678, 360] on span "Send" at bounding box center [677, 359] width 14 height 9
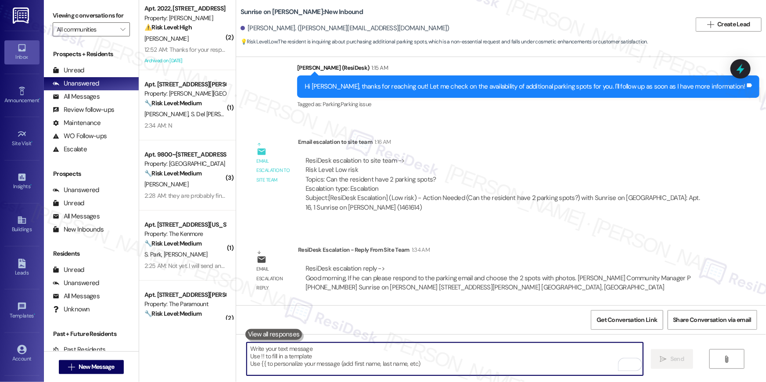
click at [539, 362] on textarea "To enrich screen reader interactions, please activate Accessibility in Grammarl…" at bounding box center [445, 359] width 396 height 33
click at [103, 97] on div "All Messages (undefined)" at bounding box center [91, 96] width 95 height 13
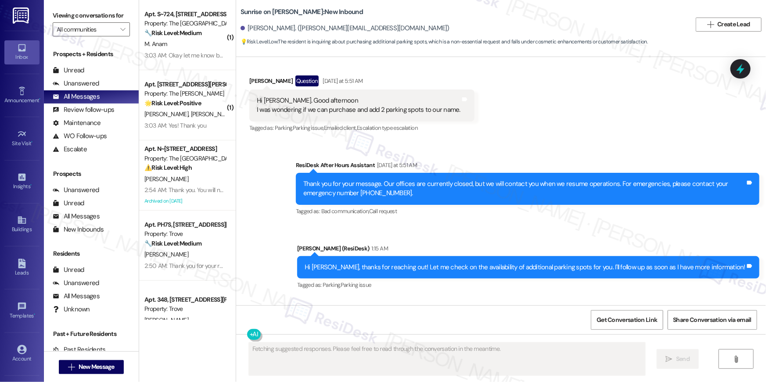
scroll to position [470, 0]
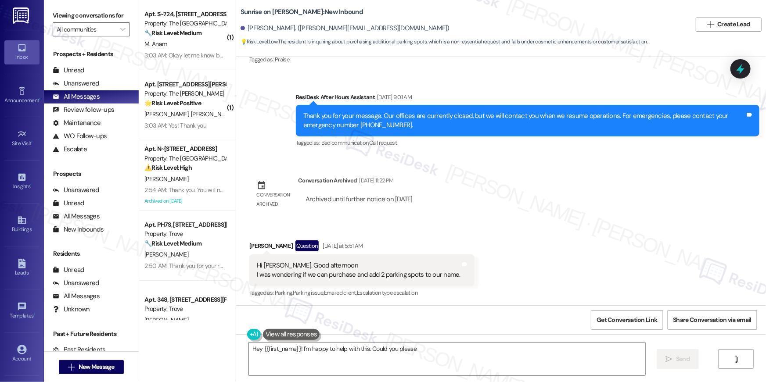
type textarea "Hey {{first_name}}! I'm happy to help with this. Could you please"
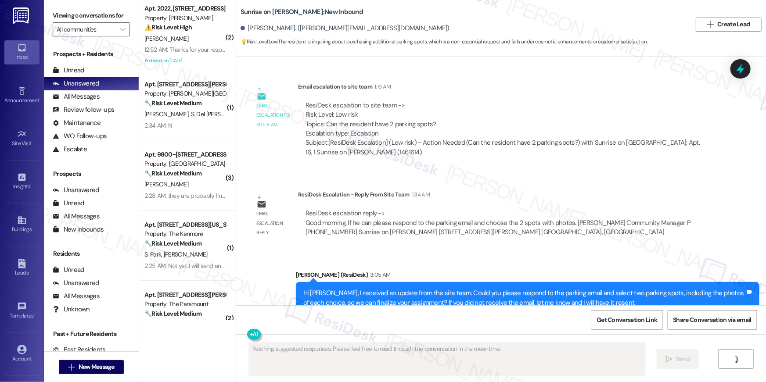
scroll to position [908, 0]
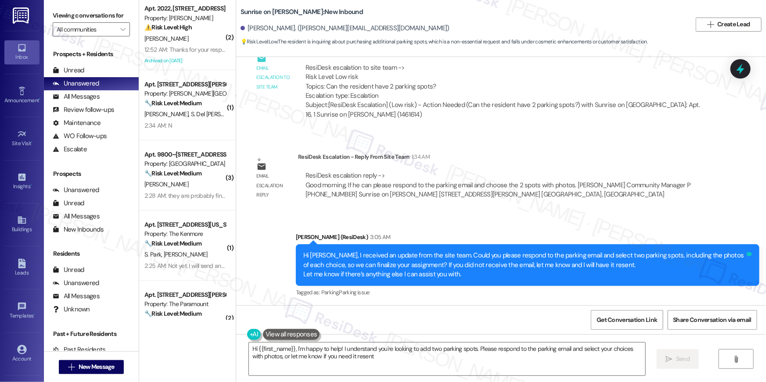
type textarea "Hi {{first_name}}, I'm happy to help! I understand you're looking to add two pa…"
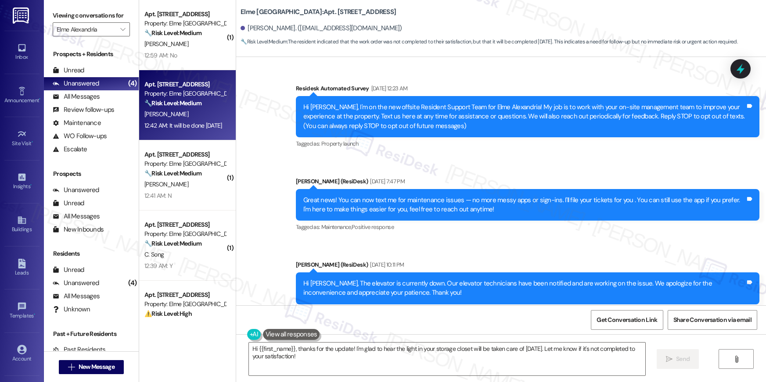
click at [159, 44] on span "[PERSON_NAME]" at bounding box center [166, 44] width 44 height 8
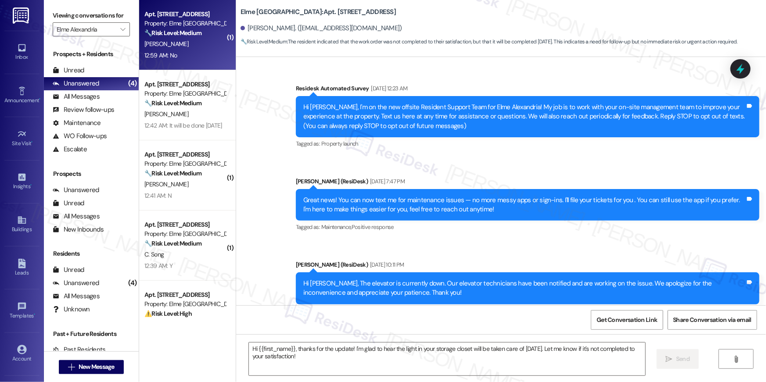
scroll to position [17113, 0]
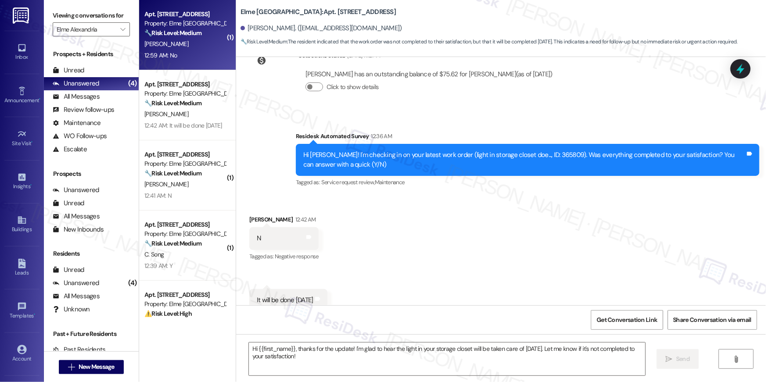
type textarea "Fetching suggested responses. Please feel free to read through the conversation…"
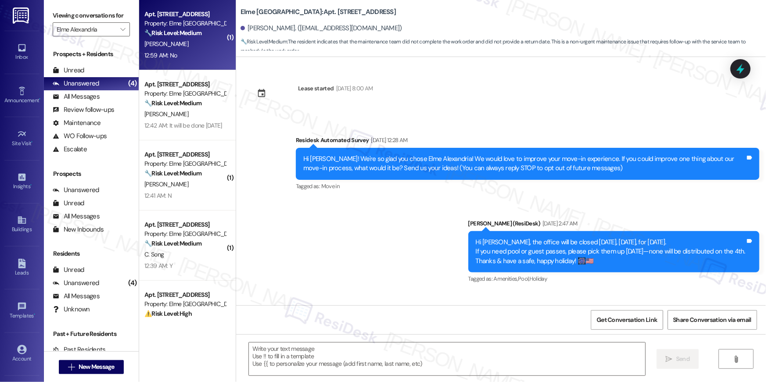
click at [190, 49] on div "[PERSON_NAME]" at bounding box center [185, 44] width 83 height 11
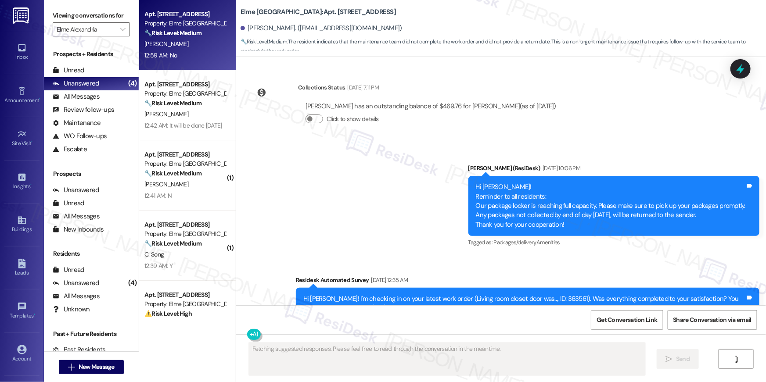
scroll to position [1776, 0]
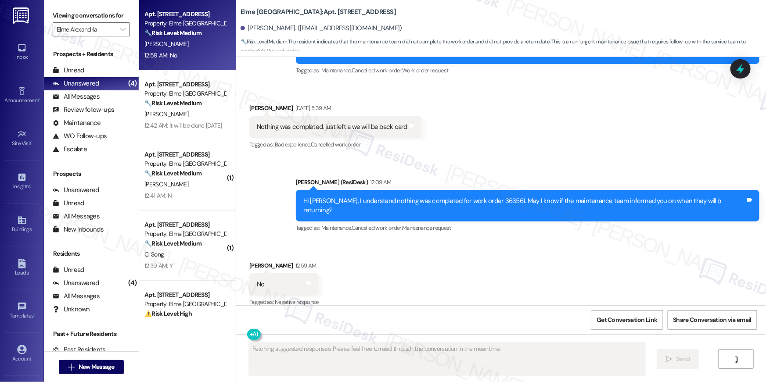
click at [452, 259] on div "Received via SMS [PERSON_NAME] 12:59 AM No Tags and notes Tagged as: Negative r…" at bounding box center [501, 278] width 530 height 74
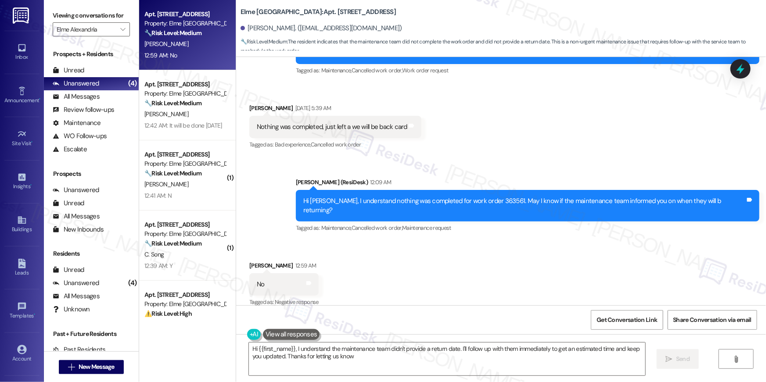
type textarea "Hi {{first_name}}, I understand the maintenance team didn't provide a return da…"
click at [365, 355] on textarea "Hi {{first_name}}, I understand the maintenance team didn't provide a return da…" at bounding box center [447, 359] width 396 height 33
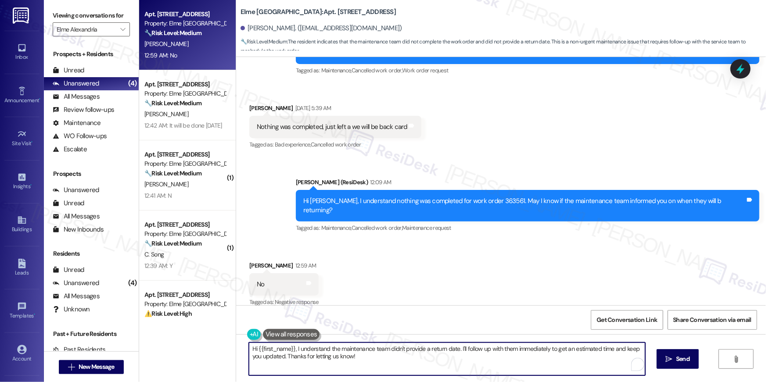
click at [413, 360] on textarea "Hi {{first_name}}, I understand the maintenance team didn't provide a return da…" at bounding box center [447, 359] width 396 height 33
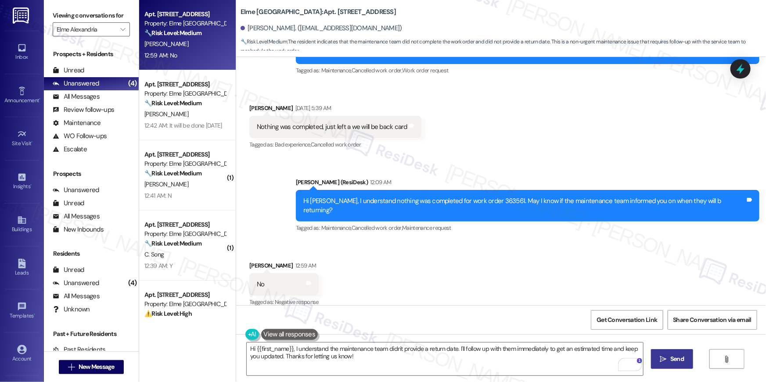
click at [671, 365] on button " Send" at bounding box center [672, 359] width 43 height 20
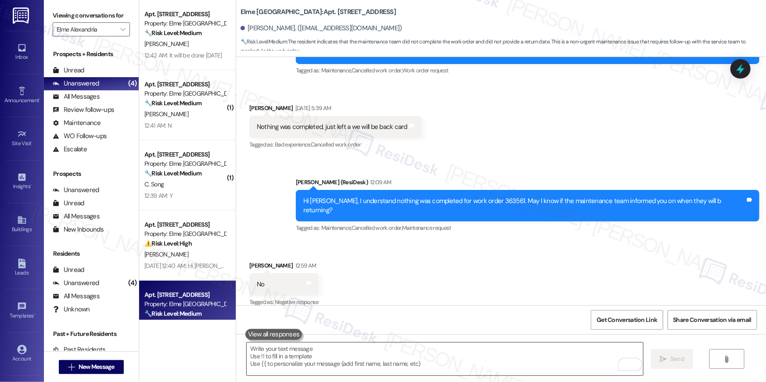
click at [483, 366] on textarea "To enrich screen reader interactions, please activate Accessibility in Grammarl…" at bounding box center [445, 359] width 396 height 33
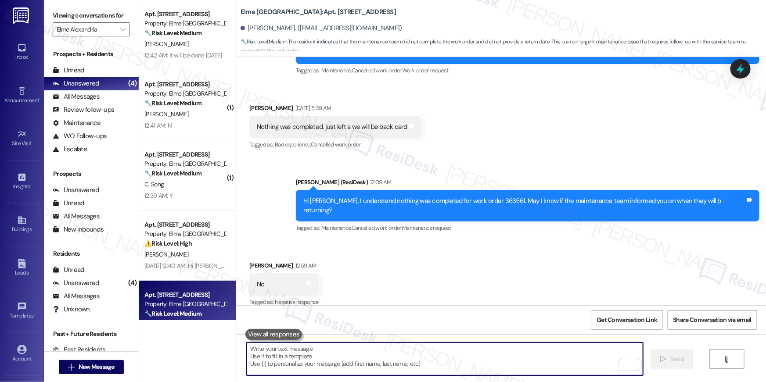
click at [483, 366] on textarea "To enrich screen reader interactions, please activate Accessibility in Grammarl…" at bounding box center [445, 359] width 396 height 33
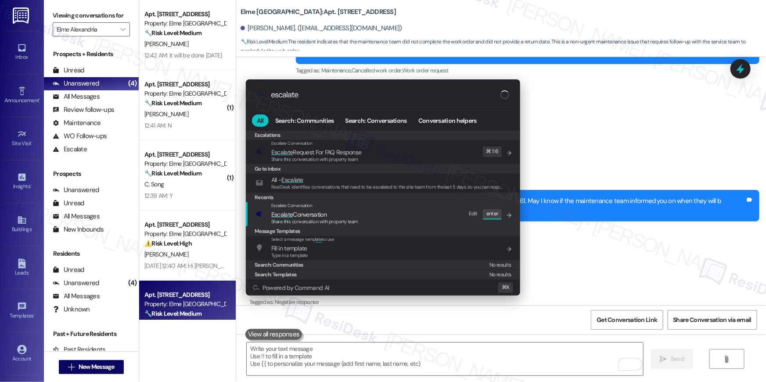
type input "escalate"
click at [336, 216] on span "Escalate Conversation" at bounding box center [314, 215] width 87 height 10
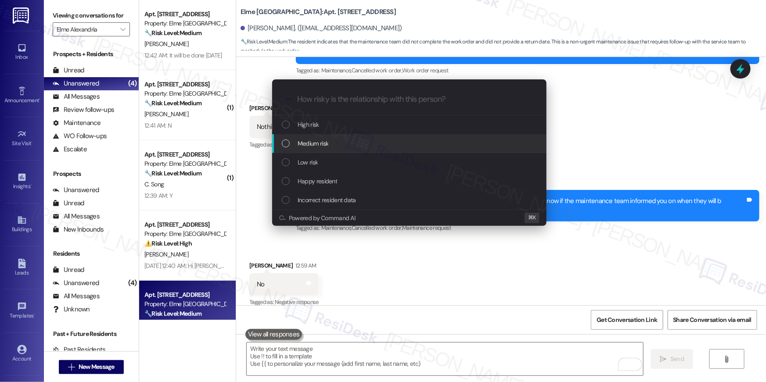
click at [351, 144] on div "Medium risk" at bounding box center [410, 144] width 257 height 10
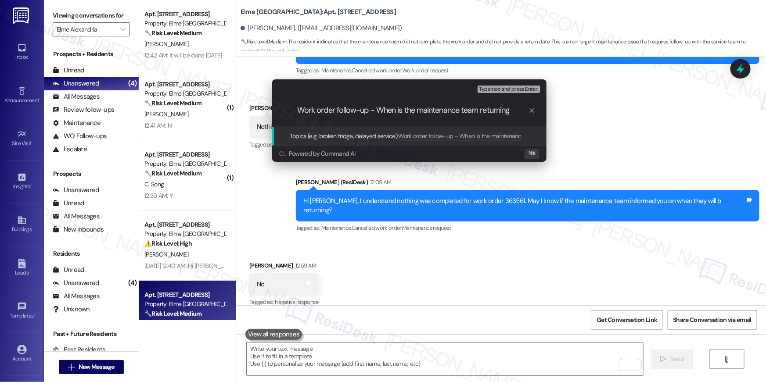
type input "Work order follow-up - When is the maintenance team returning?"
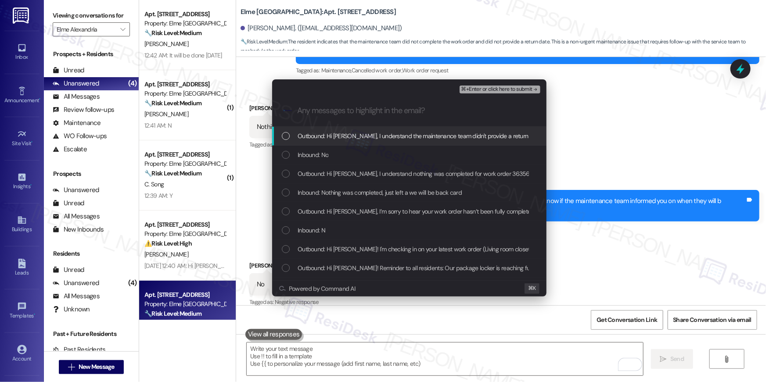
drag, startPoint x: 352, startPoint y: 142, endPoint x: 339, endPoint y: 157, distance: 20.2
click at [352, 142] on div "Outbound: Hi Julian, I understand the maintenance team didn't provide a return …" at bounding box center [409, 136] width 274 height 19
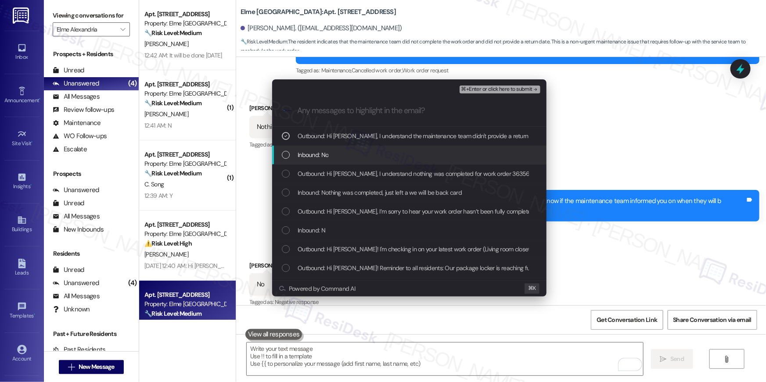
drag, startPoint x: 339, startPoint y: 157, endPoint x: 339, endPoint y: 179, distance: 21.5
click at [339, 158] on div "Inbound: No" at bounding box center [409, 155] width 274 height 19
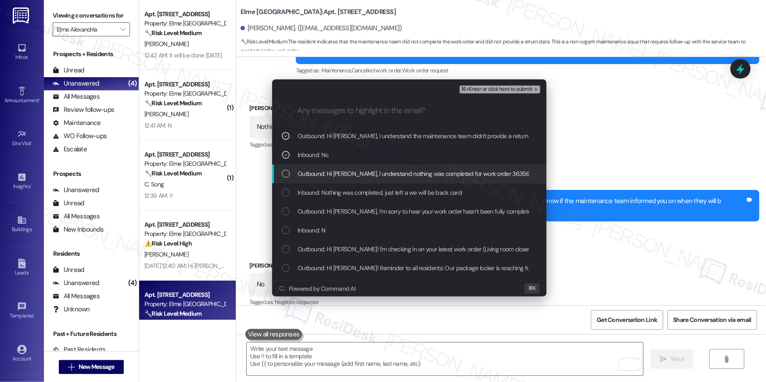
drag, startPoint x: 339, startPoint y: 179, endPoint x: 338, endPoint y: 187, distance: 8.4
click at [339, 180] on div "Outbound: Hi Julian, I understand nothing was completed for work order 363561. …" at bounding box center [409, 174] width 274 height 19
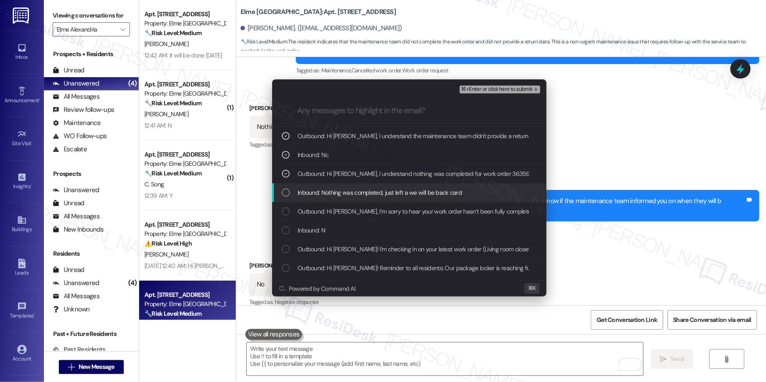
click at [334, 196] on span "Inbound: Nothing was completed, just left a we will be back card" at bounding box center [380, 193] width 164 height 10
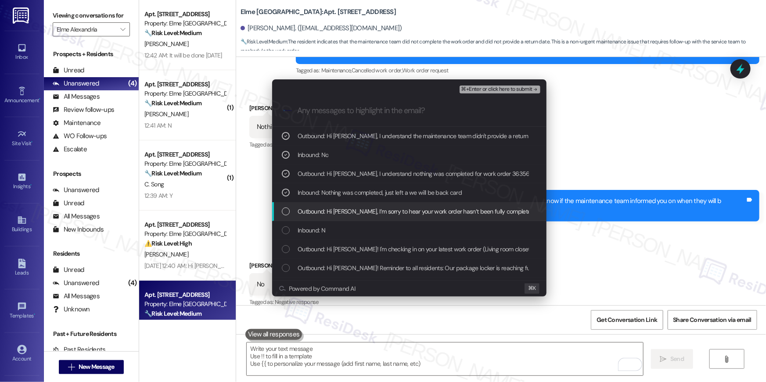
drag, startPoint x: 339, startPoint y: 214, endPoint x: 417, endPoint y: 187, distance: 82.7
click at [339, 213] on span "Outbound: Hi Julian, I’m sorry to hear your work order hasn’t been fully comple…" at bounding box center [635, 212] width 675 height 10
drag, startPoint x: 401, startPoint y: 212, endPoint x: 386, endPoint y: 235, distance: 27.3
click at [400, 212] on span "Outbound: Hi Julian, I’m sorry to hear your work order hasn’t been fully comple…" at bounding box center [635, 212] width 675 height 10
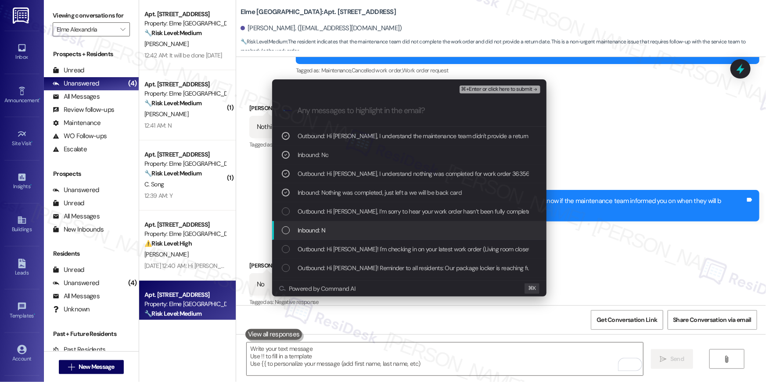
click at [384, 237] on div "Inbound: N" at bounding box center [409, 230] width 274 height 19
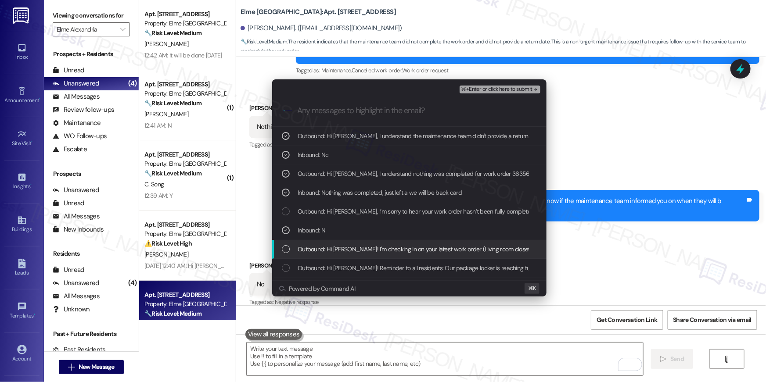
drag, startPoint x: 395, startPoint y: 254, endPoint x: 406, endPoint y: 248, distance: 12.0
click at [395, 254] on span "Outbound: Hi Julian! I'm checking in on your latest work order (Living room clo…" at bounding box center [550, 249] width 504 height 10
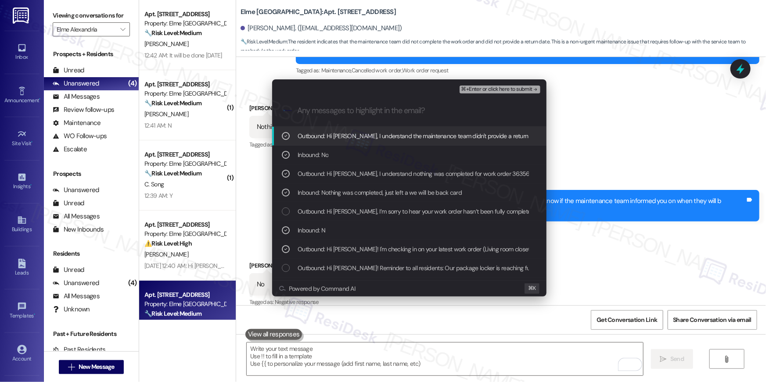
click at [488, 92] on span "⌘+Enter or click here to submit" at bounding box center [496, 89] width 71 height 6
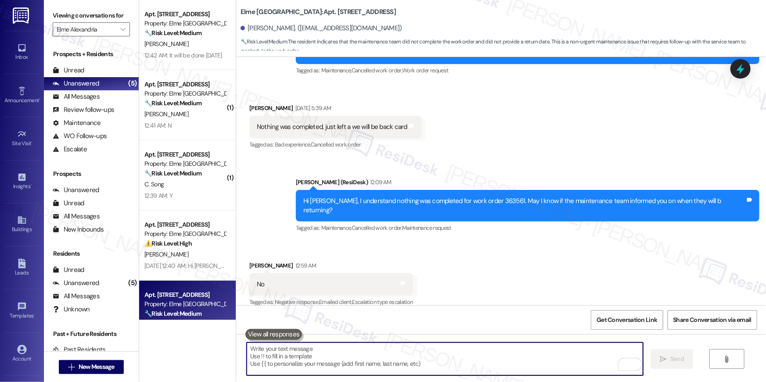
scroll to position [1860, 0]
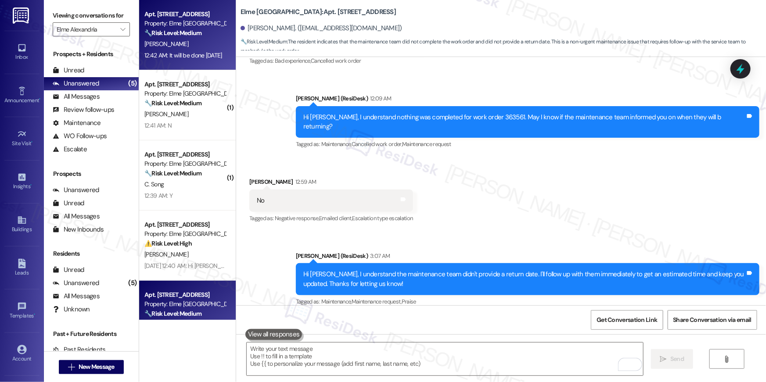
click at [199, 45] on div "M. Townsel" at bounding box center [185, 44] width 83 height 11
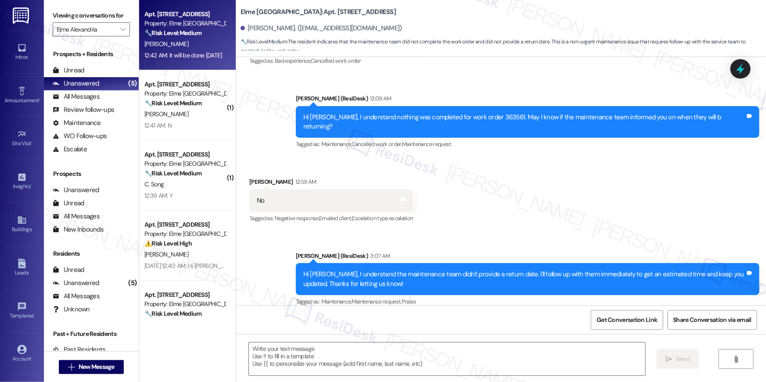
click at [199, 45] on div "M. Townsel" at bounding box center [185, 44] width 83 height 11
type textarea "Fetching suggested responses. Please feel free to read through the conversation…"
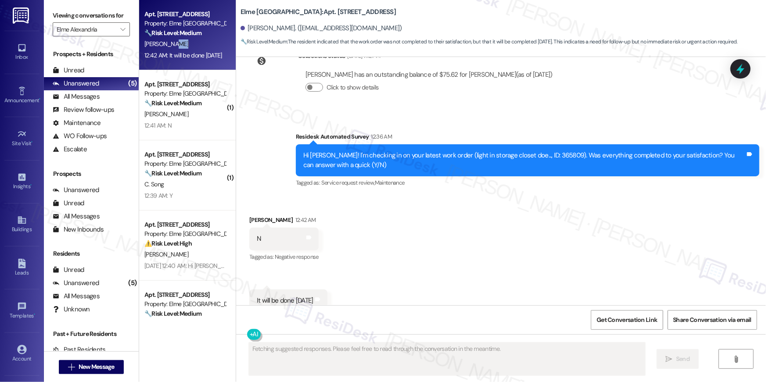
scroll to position [17113, 0]
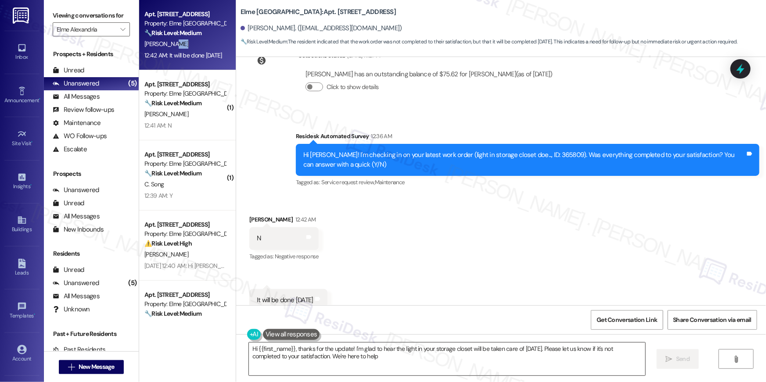
type textarea "Hi {{first_name}}, thanks for the update! I'm glad to hear the light in your st…"
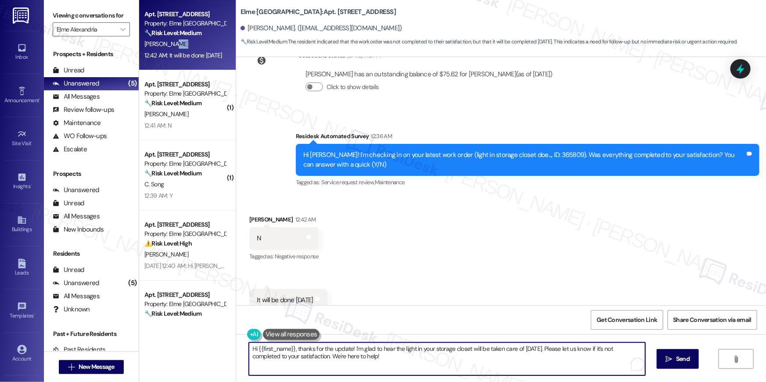
click at [445, 355] on textarea "Hi {{first_name}}, thanks for the update! I'm glad to hear the light in your st…" at bounding box center [447, 359] width 396 height 33
click at [549, 357] on textarea "Hi {{first_name}}, thanks for the update! I'm glad to hear the light in your st…" at bounding box center [447, 359] width 396 height 33
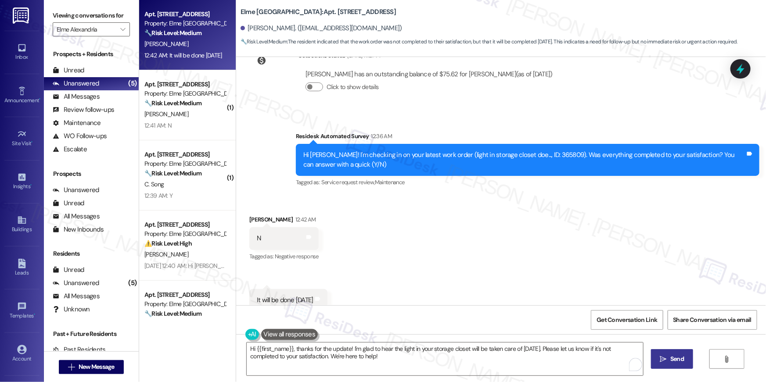
drag, startPoint x: 691, startPoint y: 362, endPoint x: 685, endPoint y: 361, distance: 6.2
click at [690, 361] on button " Send" at bounding box center [672, 359] width 43 height 20
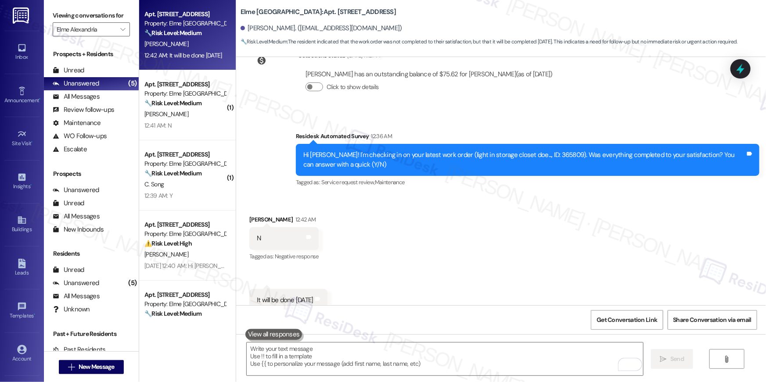
scroll to position [17113, 0]
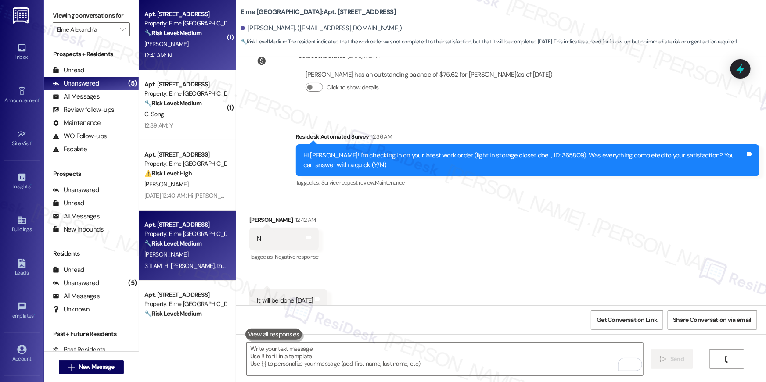
click at [187, 42] on div "K. Smith" at bounding box center [185, 44] width 83 height 11
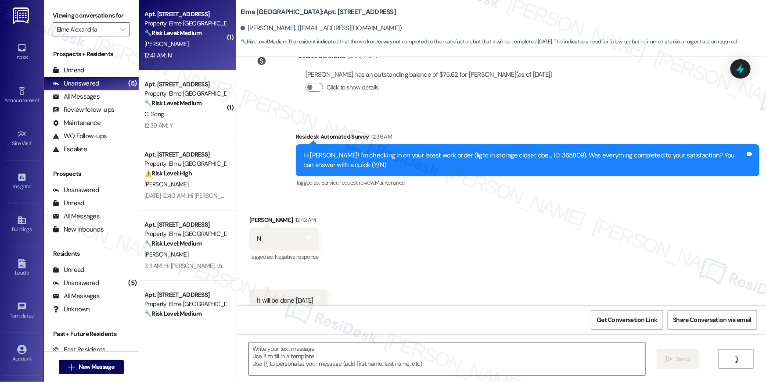
type textarea "Fetching suggested responses. Please feel free to read through the conversation…"
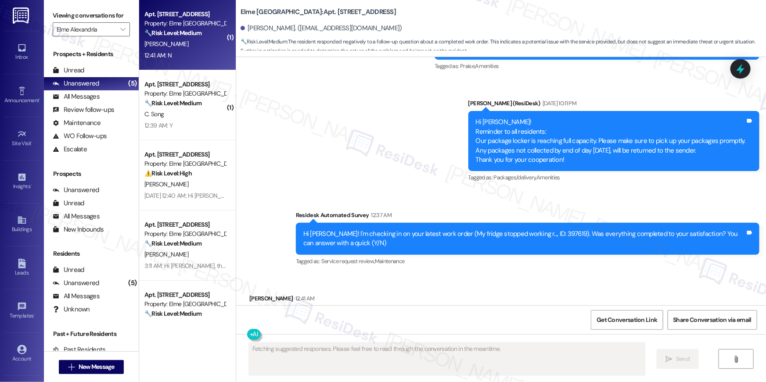
scroll to position [14172, 0]
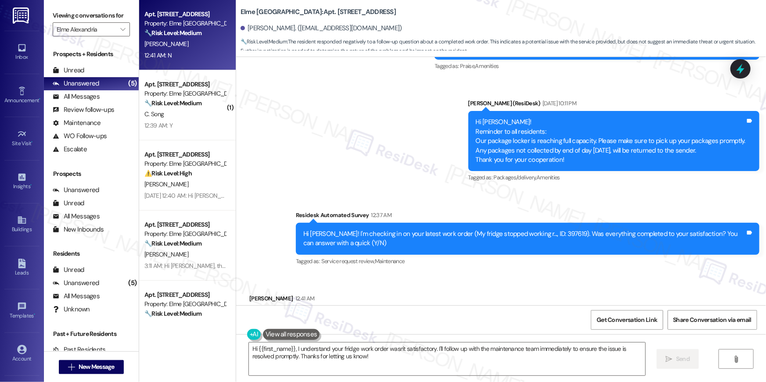
click at [403, 274] on div "Received via SMS Kristen Smith 12:41 AM N Tags and notes Tagged as: Negative re…" at bounding box center [501, 311] width 530 height 74
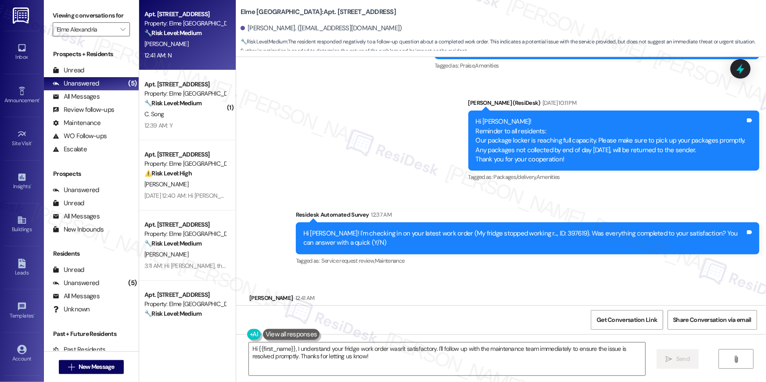
click at [538, 229] on div "Hi Kristen! I'm checking in on your latest work order (My fridge stopped workin…" at bounding box center [524, 238] width 442 height 19
click at [500, 360] on textarea "Hi {{first_name}}, I understand your fridge work order wasn't satisfactory. I'l…" at bounding box center [447, 359] width 396 height 33
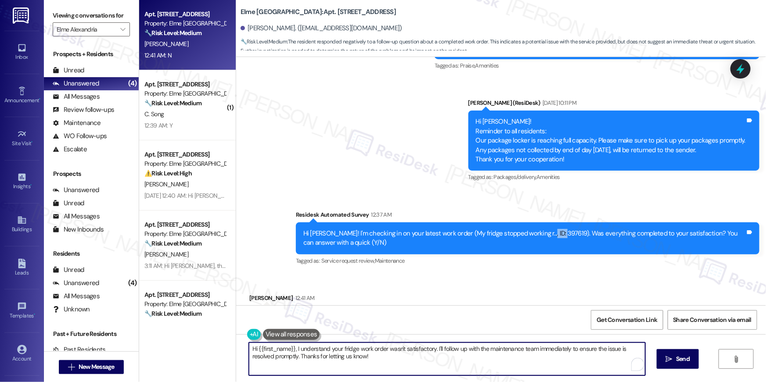
paste textarea "’m sorry to hear your work order hasn’t been fully completed. Could you share a…"
type textarea "Hi {{first_name}}, I’m sorry to hear your work order hasn’t been fully complete…"
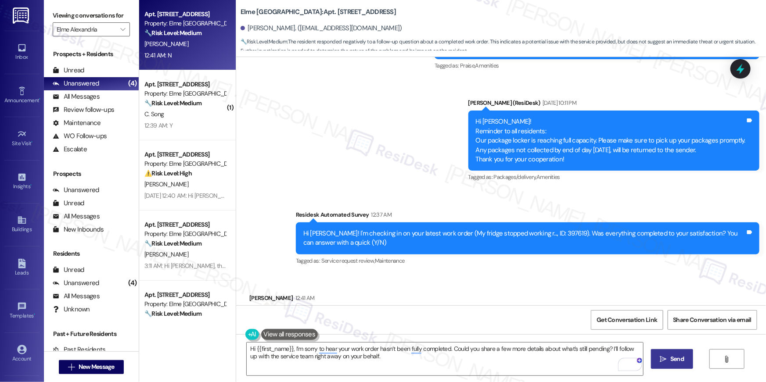
click at [673, 360] on span "Send" at bounding box center [677, 359] width 14 height 9
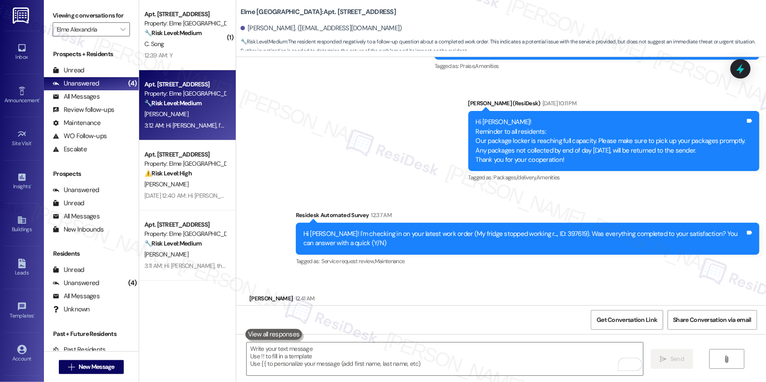
scroll to position [14243, 0]
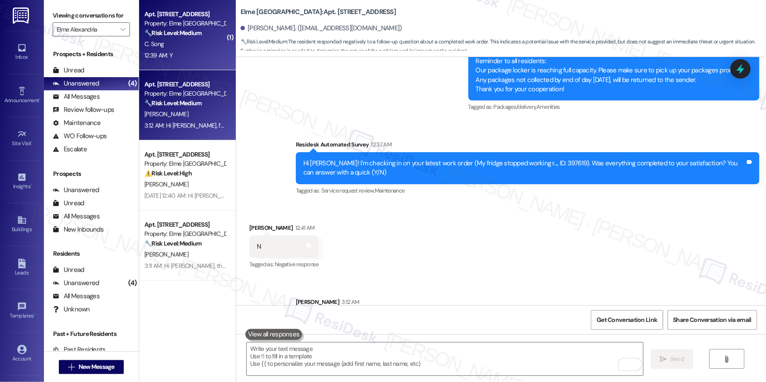
click at [187, 41] on div "C. Song" at bounding box center [185, 44] width 83 height 11
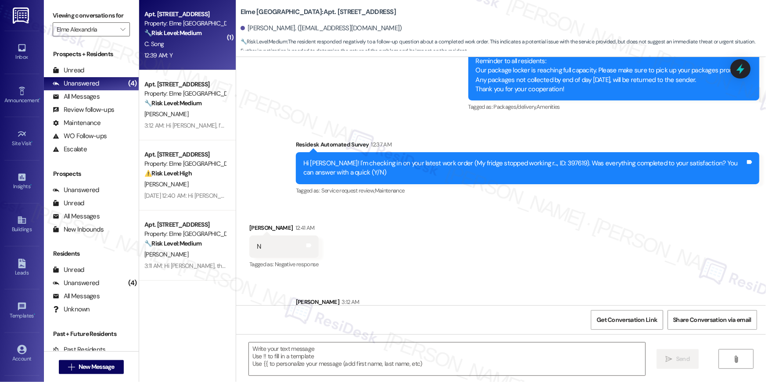
type textarea "Fetching suggested responses. Please feel free to read through the conversation…"
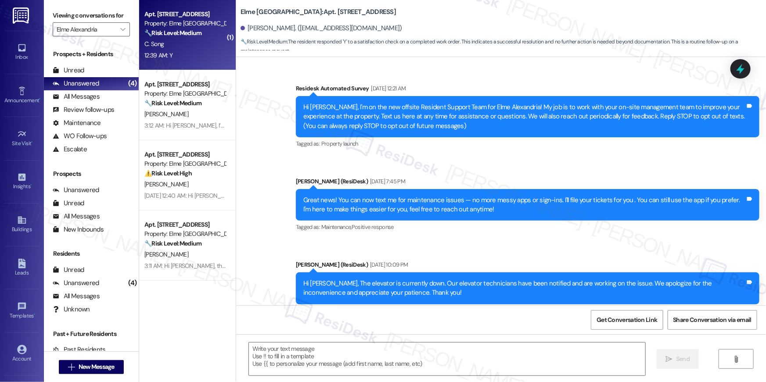
type textarea "Fetching suggested responses. Please feel free to read through the conversation…"
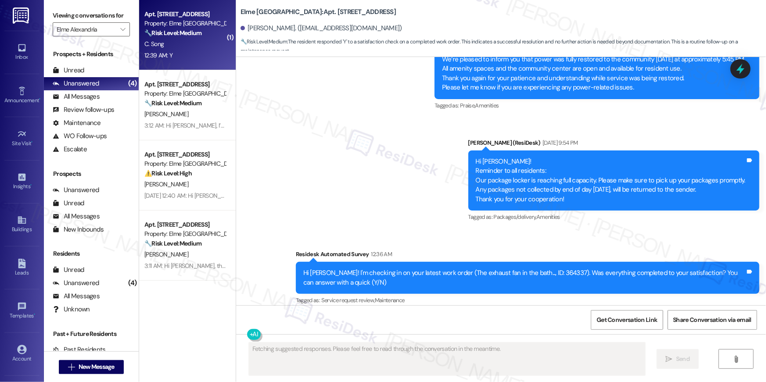
scroll to position [17061, 0]
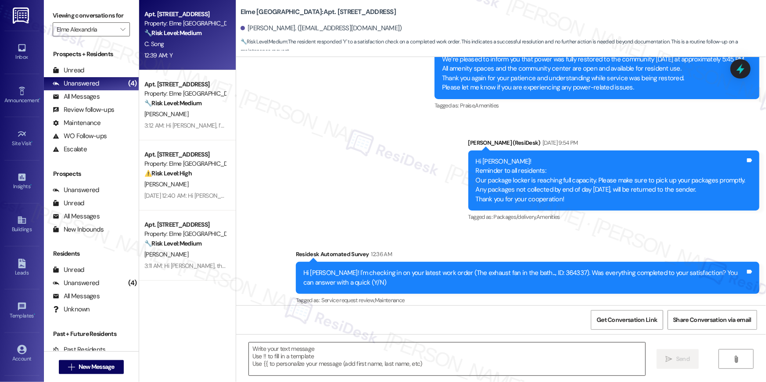
click at [438, 363] on textarea at bounding box center [447, 359] width 396 height 33
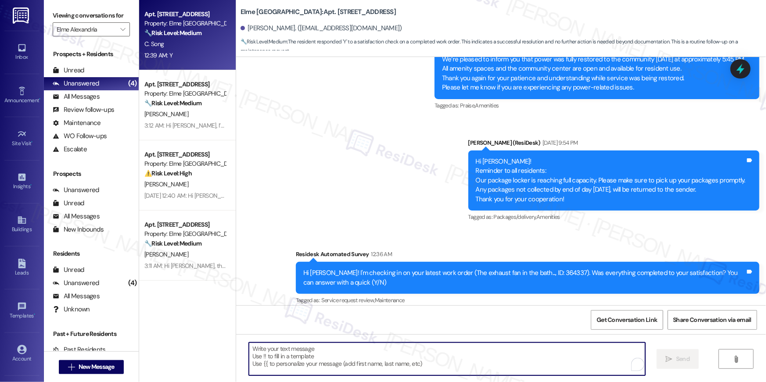
click at [438, 363] on textarea "To enrich screen reader interactions, please activate Accessibility in Grammarl…" at bounding box center [447, 359] width 396 height 33
paste textarea "Hi {{first_name}}, I’m glad to hear your work order has been completed! If anyt…"
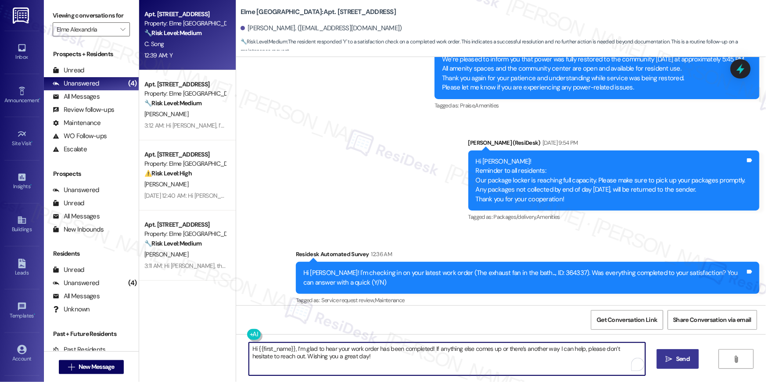
type textarea "Hi {{first_name}}, I’m glad to hear your work order has been completed! If anyt…"
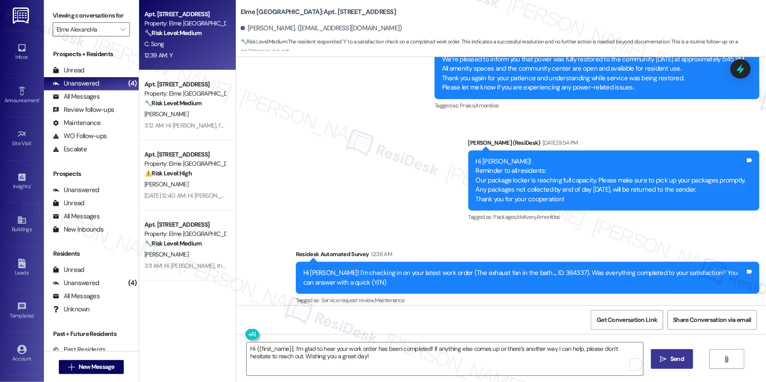
drag, startPoint x: 671, startPoint y: 359, endPoint x: 654, endPoint y: 363, distance: 17.7
click at [671, 359] on span "Send" at bounding box center [677, 359] width 14 height 9
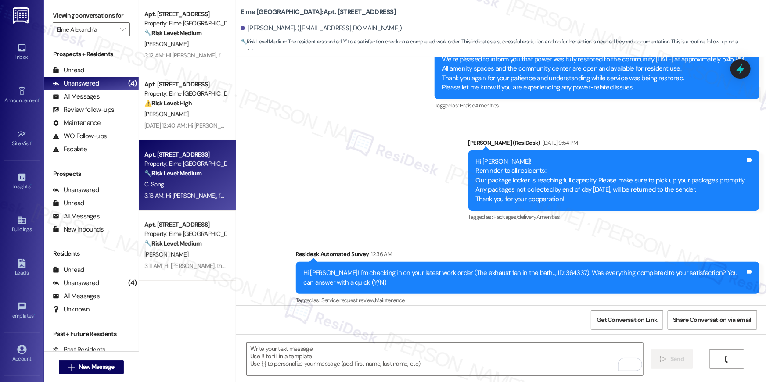
scroll to position [17060, 0]
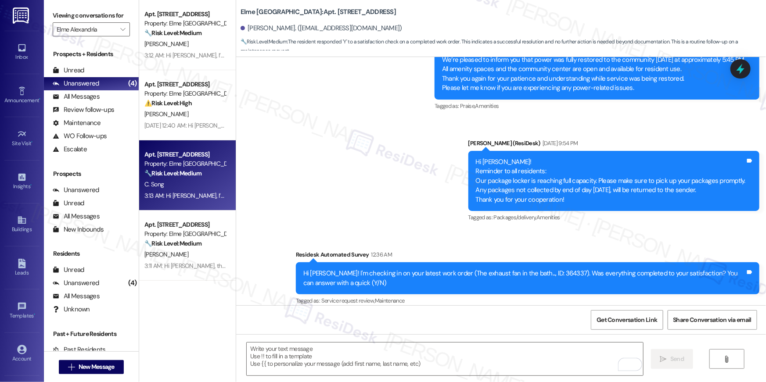
click at [197, 179] on div "C. Song" at bounding box center [185, 184] width 83 height 11
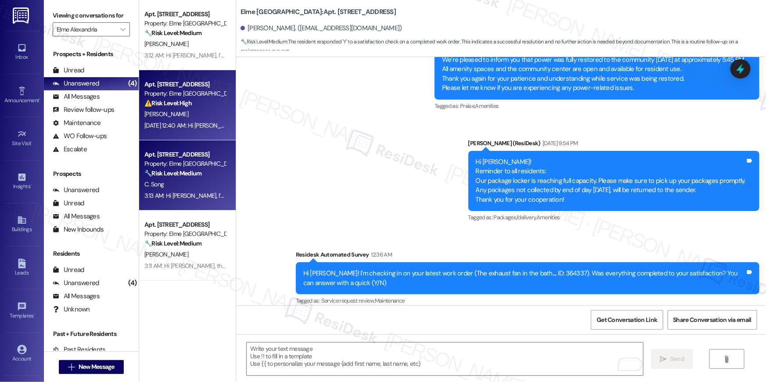
click at [190, 136] on div "Apt. 4105, 205 Century Place Property: Elme Alexandria ⚠️ Risk Level: High The …" at bounding box center [187, 105] width 97 height 70
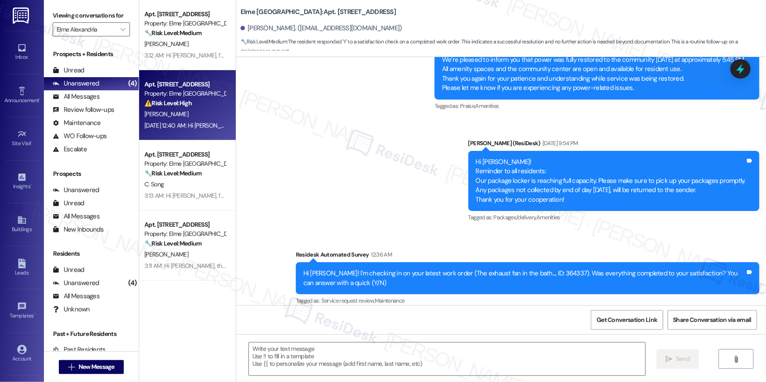
type textarea "Fetching suggested responses. Please feel free to read through the conversation…"
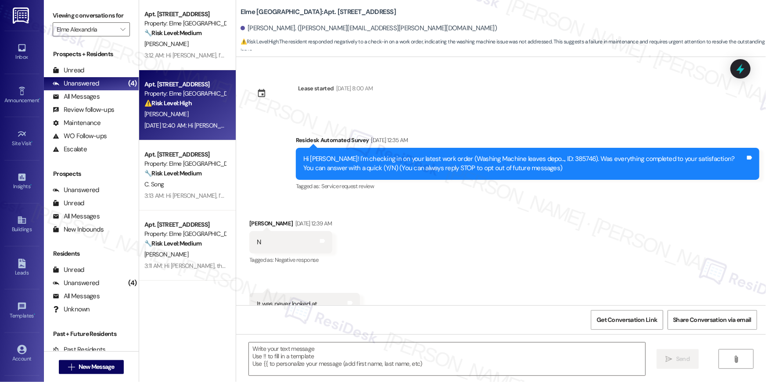
scroll to position [29, 0]
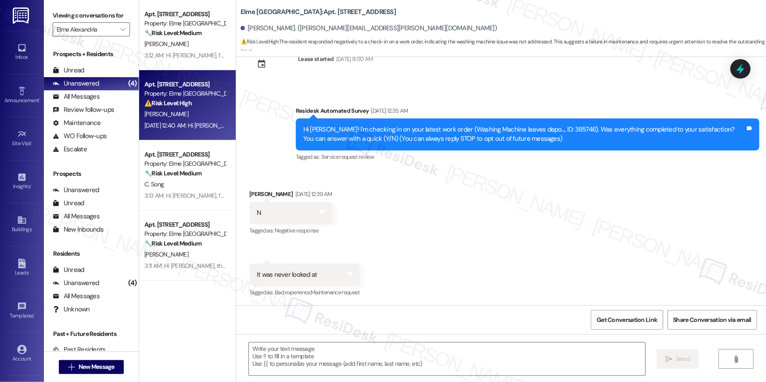
type textarea "Fetching suggested responses. Please feel free to read through the conversation…"
click at [535, 131] on div "Hi Sara! I'm checking in on your latest work order (Washing Machine leaves depo…" at bounding box center [524, 134] width 442 height 19
copy div "385746"
click at [464, 350] on textarea at bounding box center [447, 359] width 396 height 33
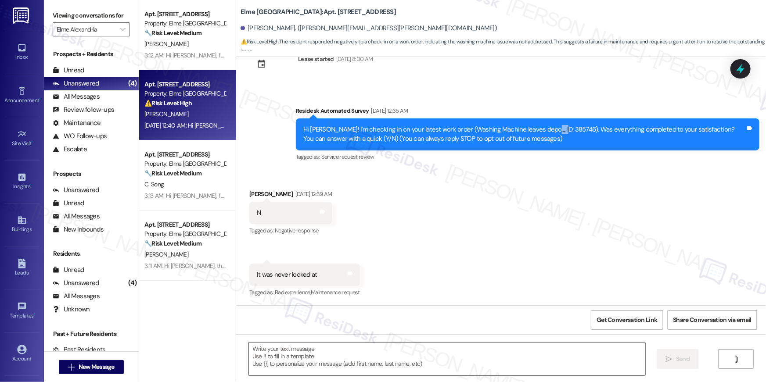
click at [464, 350] on textarea at bounding box center [447, 359] width 396 height 33
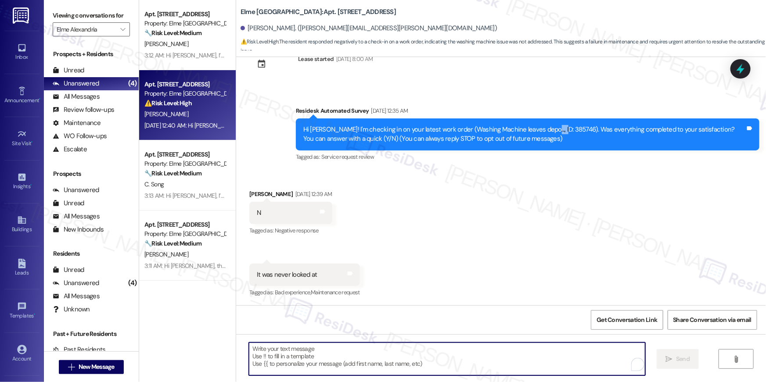
drag, startPoint x: 466, startPoint y: 353, endPoint x: 475, endPoint y: 244, distance: 108.8
click at [466, 353] on textarea "To enrich screen reader interactions, please activate Accessibility in Grammarl…" at bounding box center [447, 359] width 396 height 33
click at [498, 358] on textarea "To enrich screen reader interactions, please activate Accessibility in Grammarl…" at bounding box center [445, 359] width 396 height 33
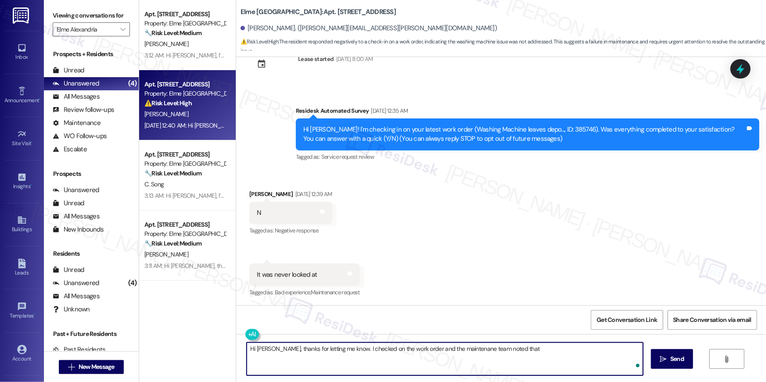
paste textarea "I see nothing wrong with the machine it has no smell"
click at [502, 350] on textarea "Hi Sara, thanks for letting me know. I checked on the work order and the mainte…" at bounding box center [445, 359] width 396 height 33
click at [607, 347] on textarea "Hi Sara, thanks for letting me know. I checked on the work order and the mainte…" at bounding box center [445, 359] width 396 height 33
click at [339, 358] on textarea "Hi Sara, thanks for letting me know. I checked on the work order and the mainte…" at bounding box center [445, 359] width 396 height 33
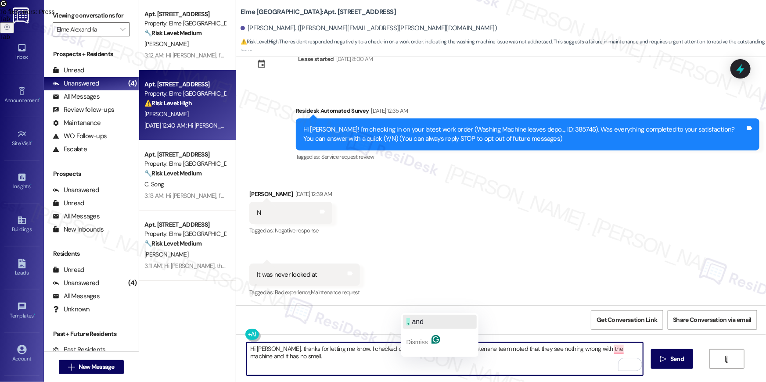
click at [420, 322] on span "and" at bounding box center [418, 321] width 12 height 7
click at [455, 323] on span "maintenance" at bounding box center [448, 321] width 43 height 7
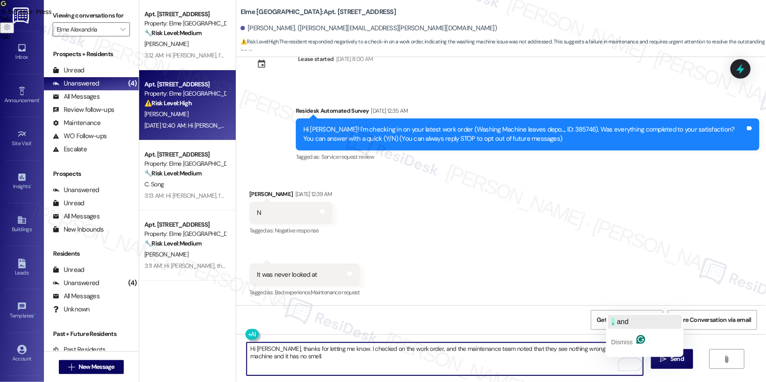
click at [624, 321] on span "and" at bounding box center [623, 321] width 12 height 7
click at [335, 359] on textarea "Hi Sara, thanks for letting me know. I checked on the work order, and the maint…" at bounding box center [445, 359] width 396 height 33
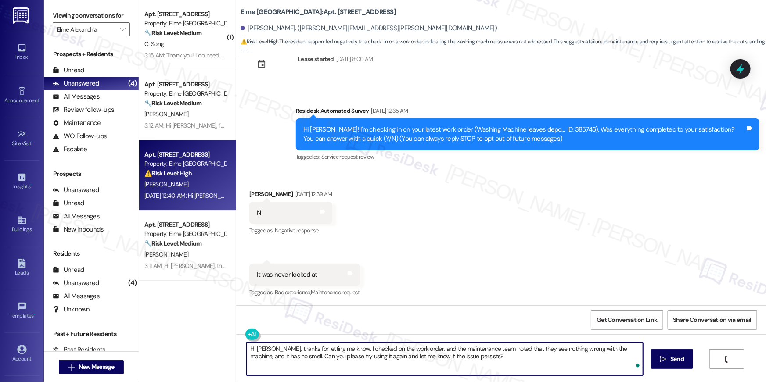
type textarea "Hi Sara, thanks for letting me know. I checked on the work order, and the maint…"
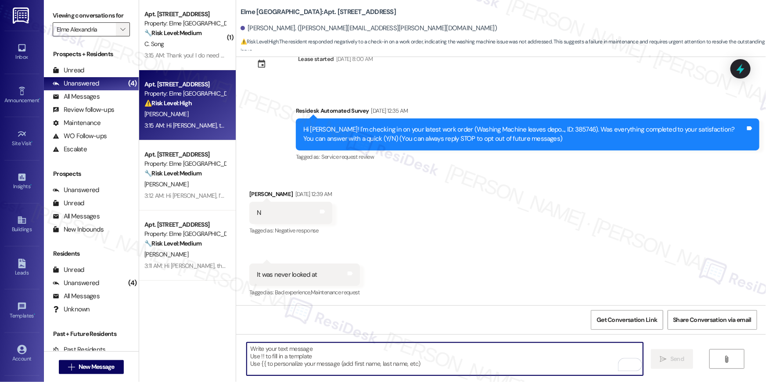
click at [124, 33] on button "" at bounding box center [123, 29] width 14 height 14
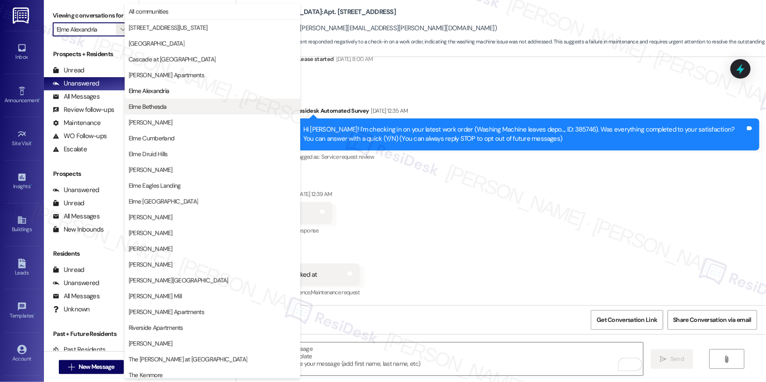
click at [166, 111] on button "Elme Bethesda" at bounding box center [213, 107] width 176 height 16
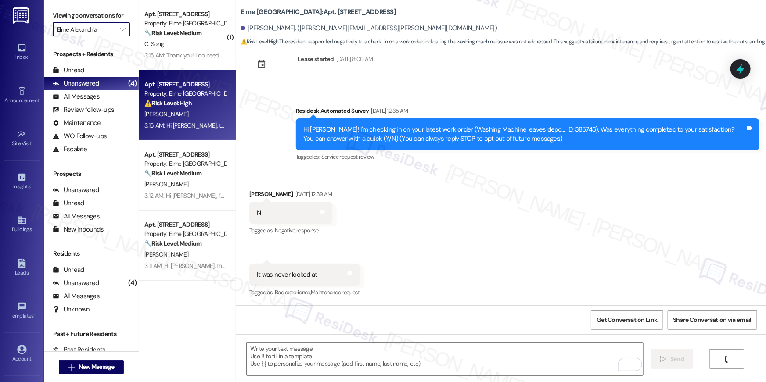
type input "Elme Bethesda"
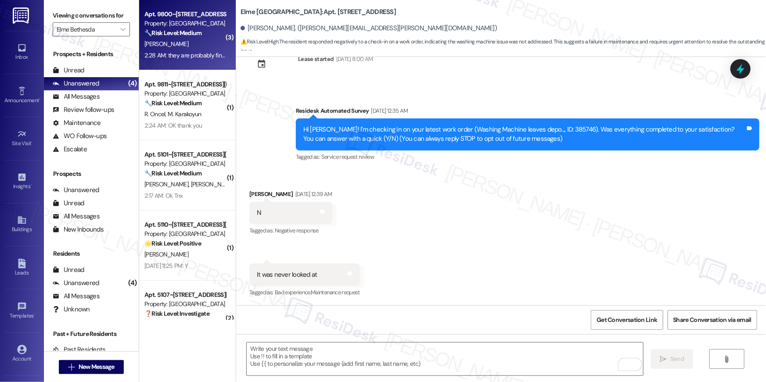
click at [176, 51] on div "2:28 AM: they are probably finished now 2:28 AM: they are probably finished now" at bounding box center [196, 55] width 104 height 8
type textarea "Fetching suggested responses. Please feel free to read through the conversation…"
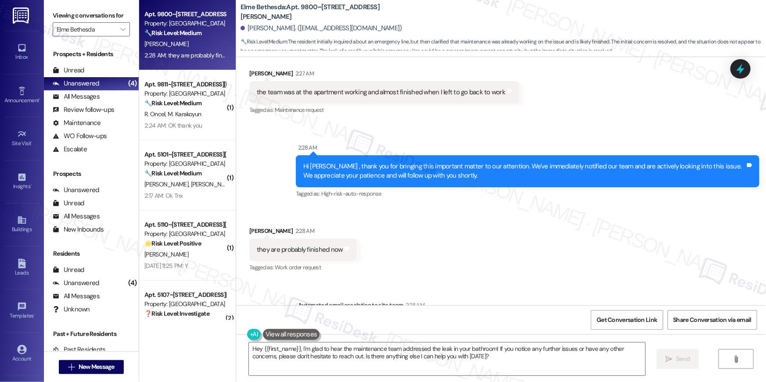
scroll to position [1810, 0]
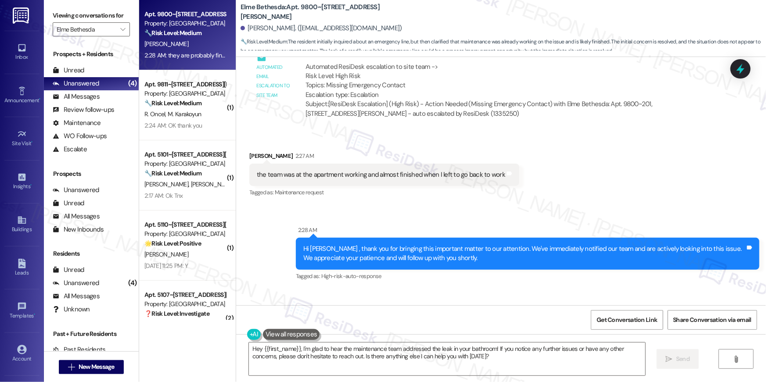
click at [506, 382] on div "Hey {{first_name}}, I'm glad to hear the maintenance team addressed the leak in…" at bounding box center [501, 367] width 530 height 66
click at [492, 370] on textarea "Hey {{first_name}}, I'm glad to hear the maintenance team addressed the leak in…" at bounding box center [447, 359] width 396 height 33
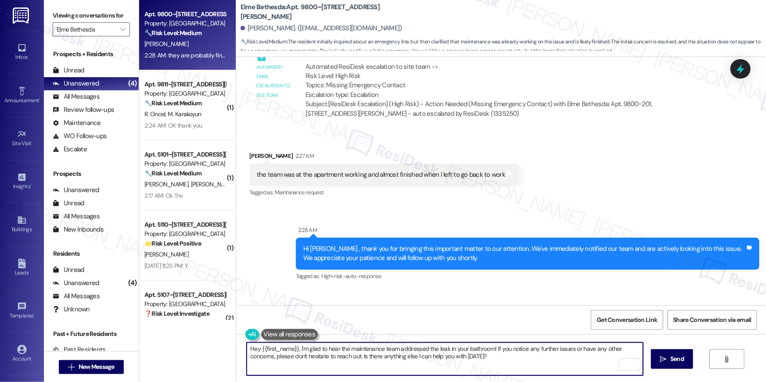
drag, startPoint x: 490, startPoint y: 362, endPoint x: 297, endPoint y: 350, distance: 193.4
click at [297, 350] on textarea "Hey {{first_name}}, I'm glad to hear the maintenance team addressed the leak in…" at bounding box center [445, 359] width 396 height 33
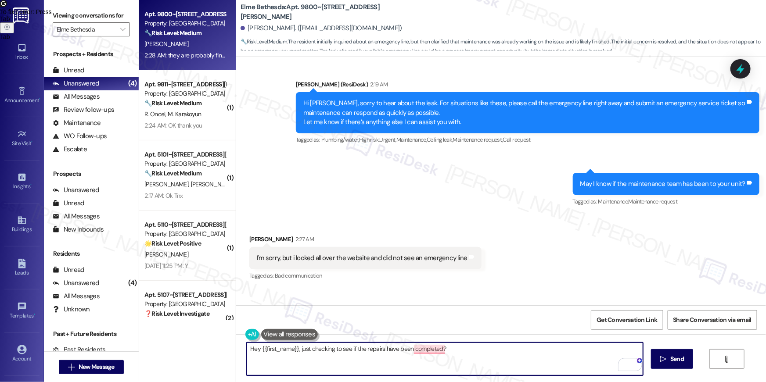
scroll to position [1324, 0]
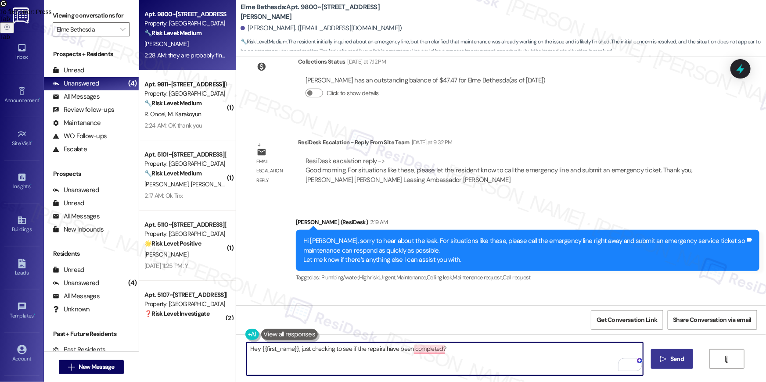
type textarea "Hey {{first_name}}, just checking to see if the repairs have been completed?"
click at [661, 362] on span " Send" at bounding box center [672, 359] width 28 height 9
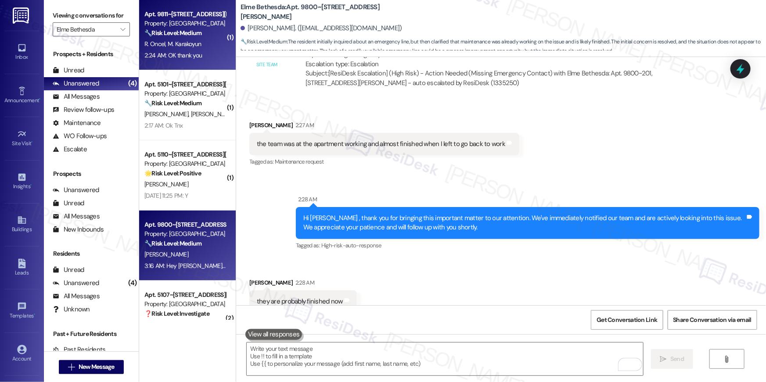
scroll to position [1858, 0]
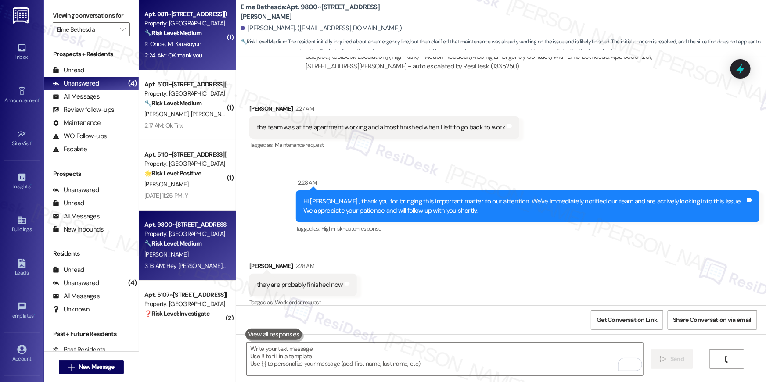
click at [188, 51] on div "2:24 AM: OK thank you 2:24 AM: OK thank you" at bounding box center [172, 55] width 57 height 8
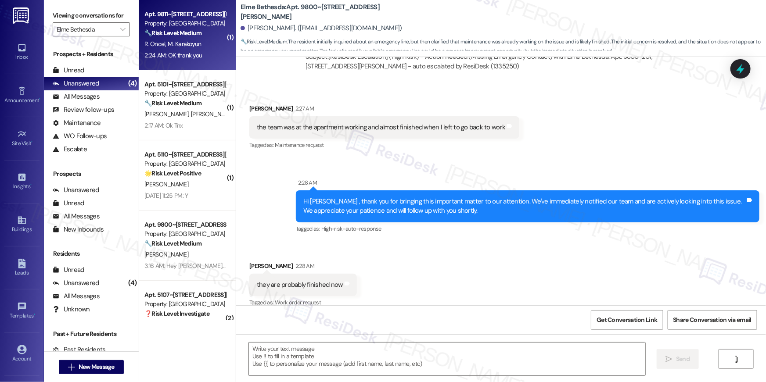
type textarea "Fetching suggested responses. Please feel free to read through the conversation…"
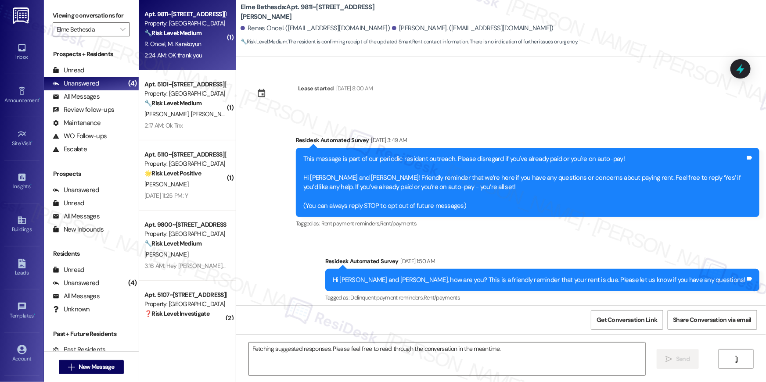
scroll to position [12261, 0]
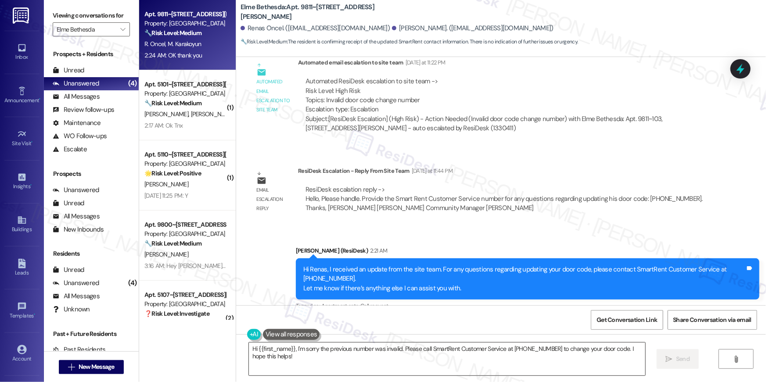
click at [461, 353] on textarea "Hi {{first_name}}, I'm sorry the previous number was invalid. Please call Smart…" at bounding box center [447, 359] width 396 height 33
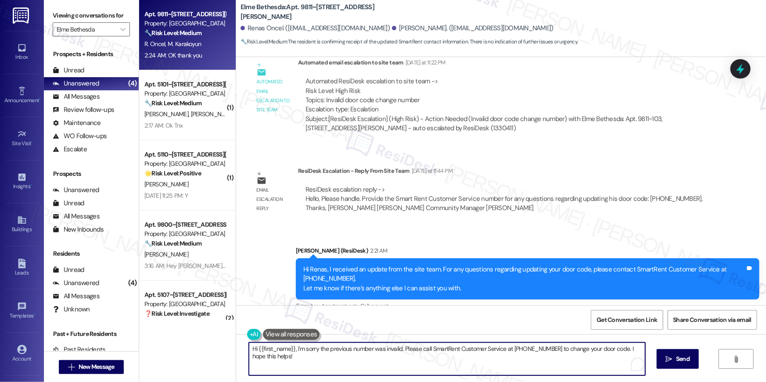
click at [461, 353] on textarea "Hi {{first_name}}, I'm sorry the previous number was invalid. Please call Smart…" at bounding box center [447, 359] width 396 height 33
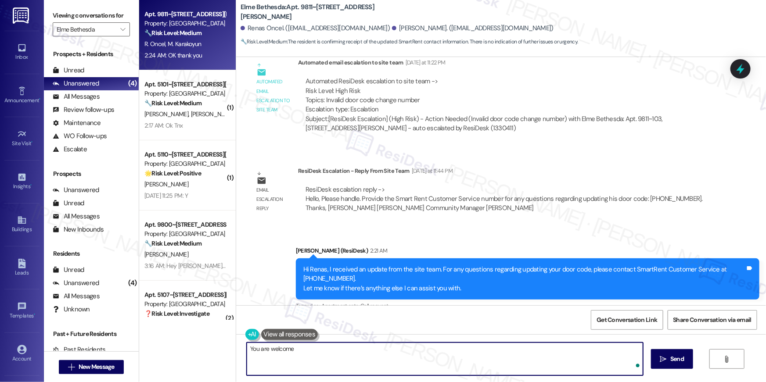
type textarea "You are welcome!"
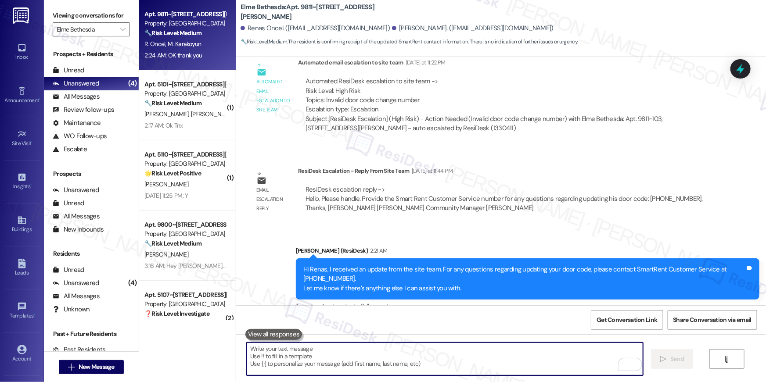
scroll to position [12261, 0]
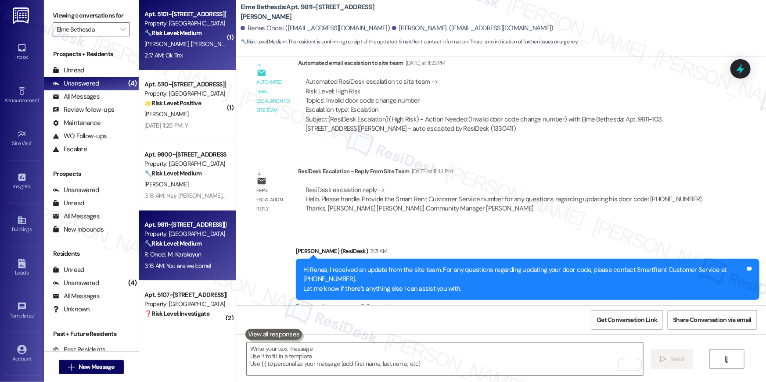
click at [194, 61] on div "Apt. 5101~201, 5114 Dudley Lane Property: Elme Bethesda 🔧 Risk Level: Medium Th…" at bounding box center [187, 35] width 97 height 70
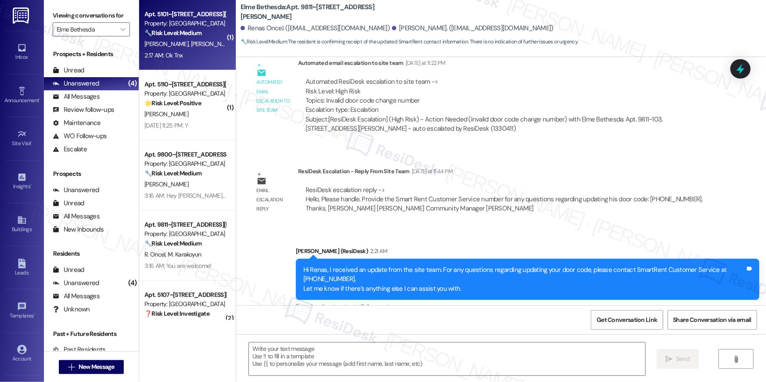
type textarea "Fetching suggested responses. Please feel free to read through the conversation…"
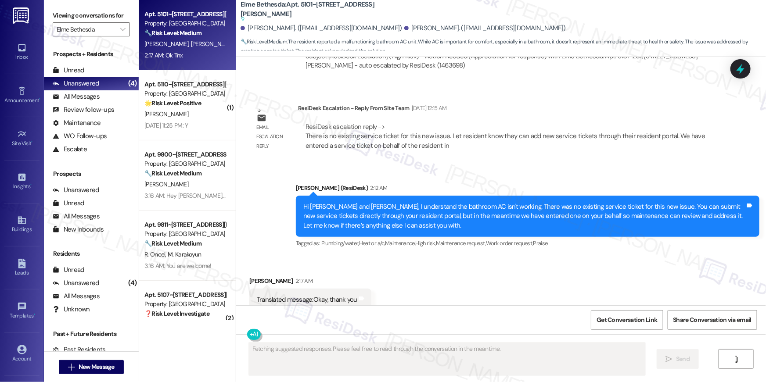
scroll to position [1414, 0]
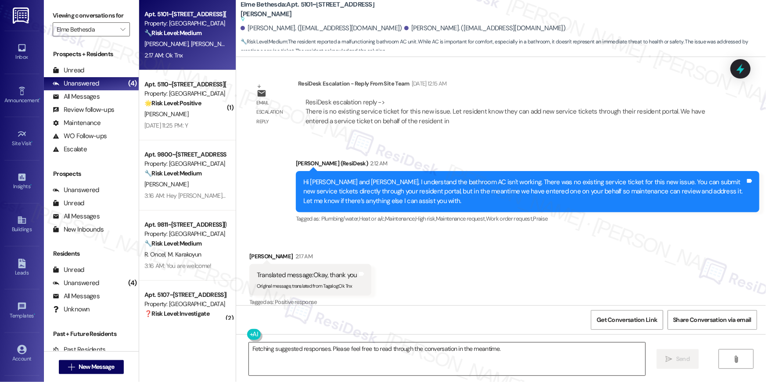
click at [387, 361] on textarea "Fetching suggested responses. Please feel free to read through the conversation…" at bounding box center [447, 359] width 396 height 33
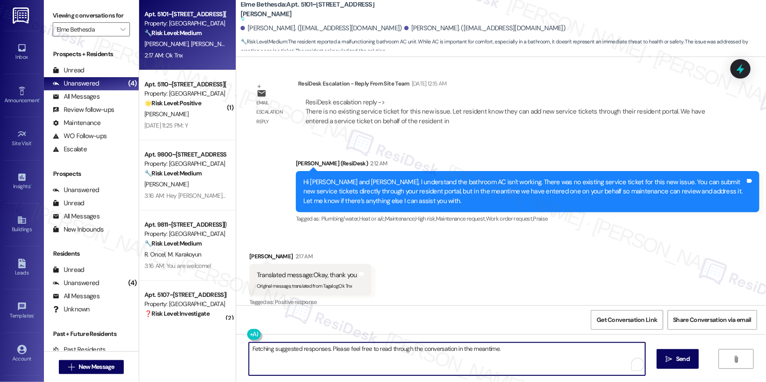
click at [387, 361] on textarea "Fetching suggested responses. Please feel free to read through the conversation…" at bounding box center [447, 359] width 396 height 33
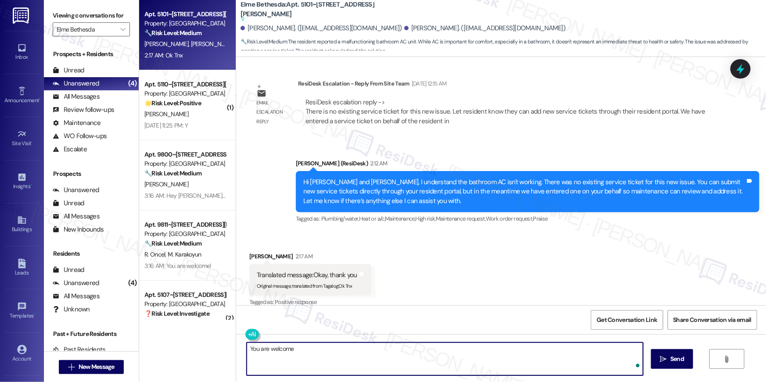
type textarea "You are welcome!"
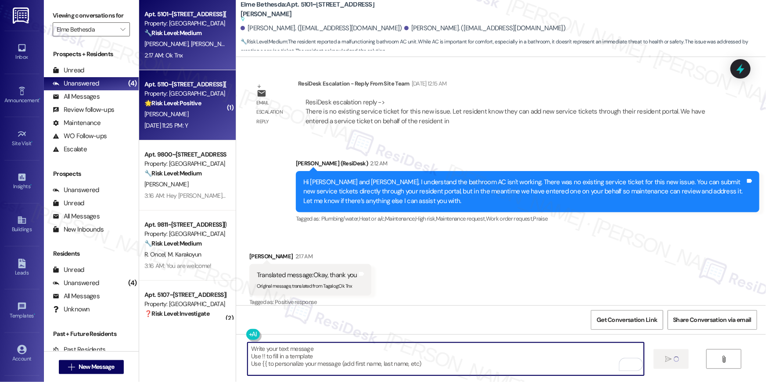
scroll to position [1392, 0]
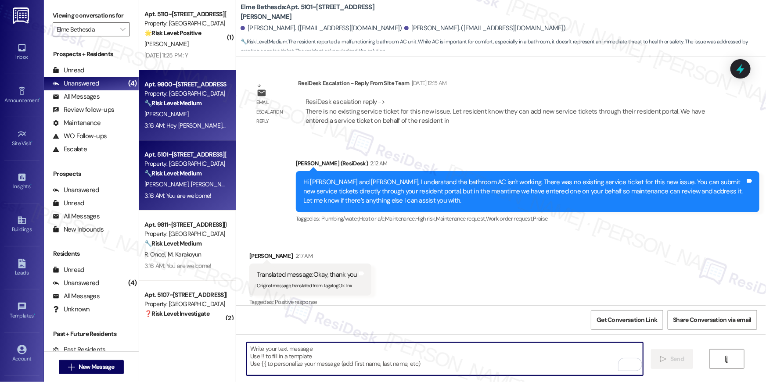
click at [180, 127] on div "3:16 AM: Hey James, just checking to see if the repairs have been completed? 3:…" at bounding box center [256, 126] width 224 height 8
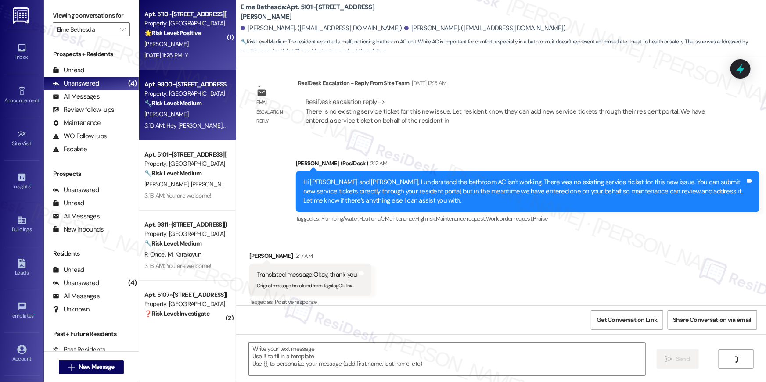
type textarea "Fetching suggested responses. Please feel free to read through the conversation…"
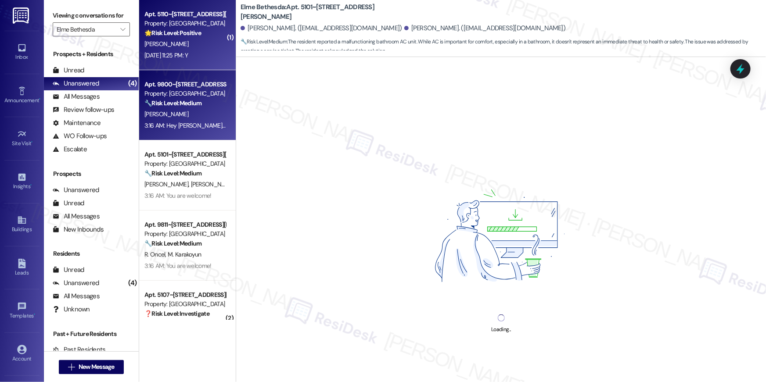
click at [187, 65] on div "Apt. 5110~102, 5114 Dudley Lane Property: Elme Bethesda 🌟 Risk Level: Positive …" at bounding box center [187, 35] width 97 height 70
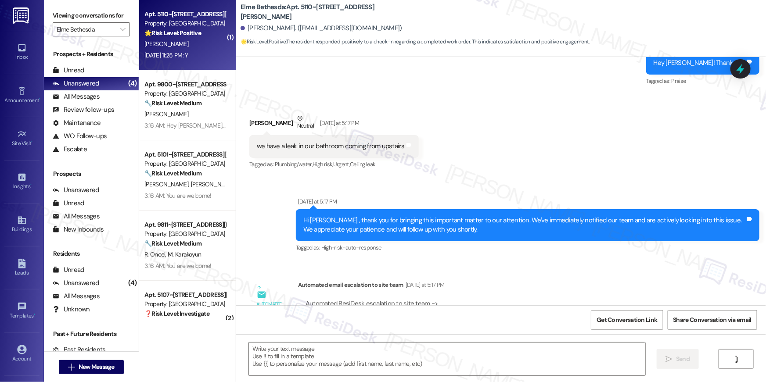
type textarea "Fetching suggested responses. Please feel free to read through the conversation…"
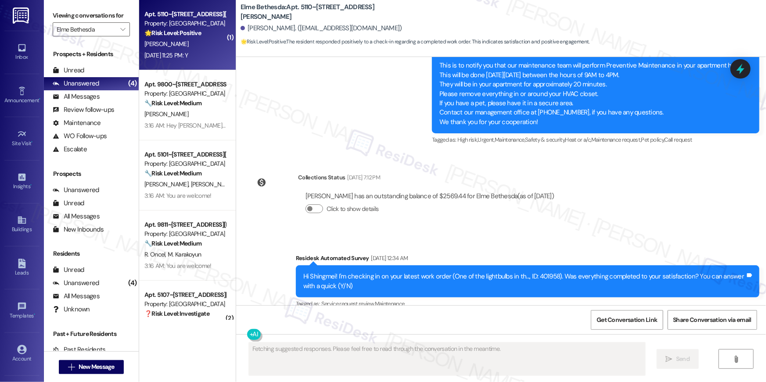
scroll to position [1550, 0]
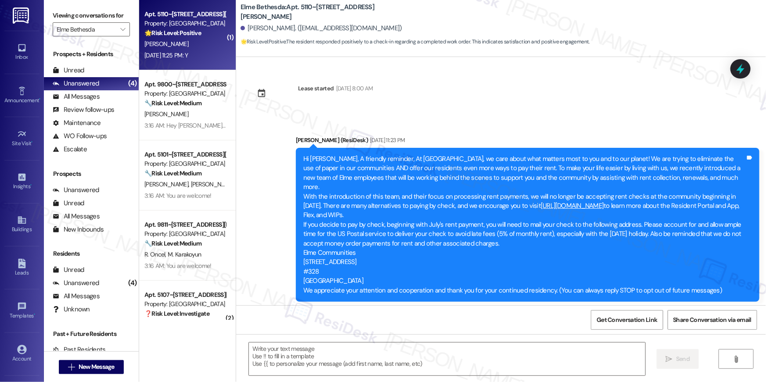
scroll to position [1550, 0]
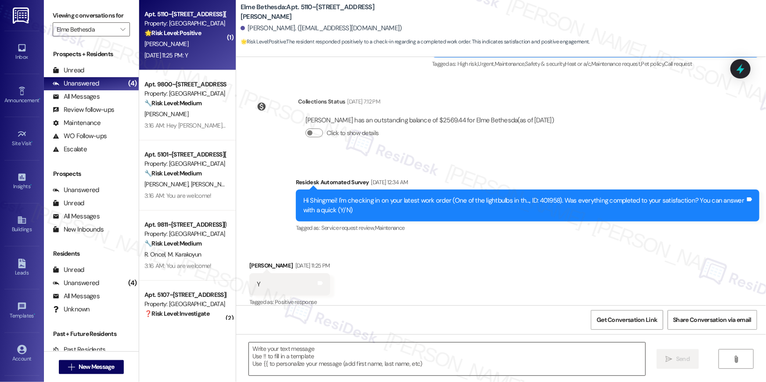
click at [505, 364] on textarea at bounding box center [447, 359] width 396 height 33
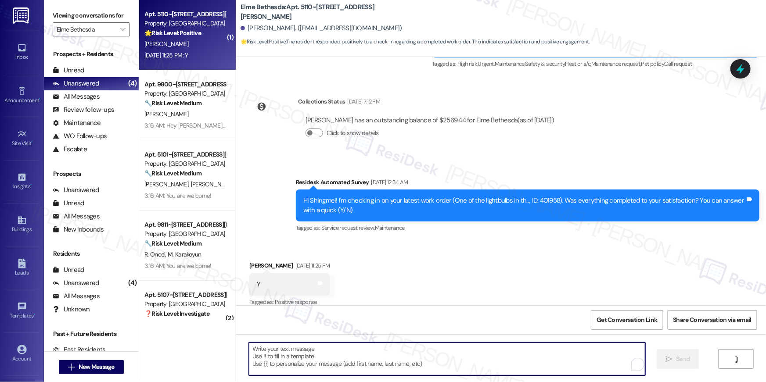
paste textarea "Hi {{first_name}}, I’m glad to hear your work order has been completed! If anyt…"
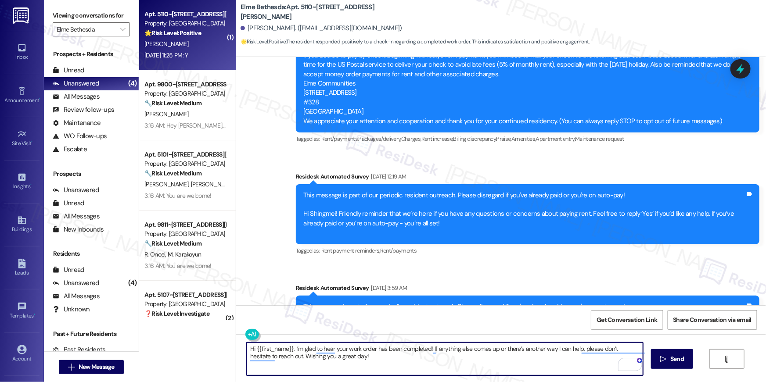
scroll to position [0, 0]
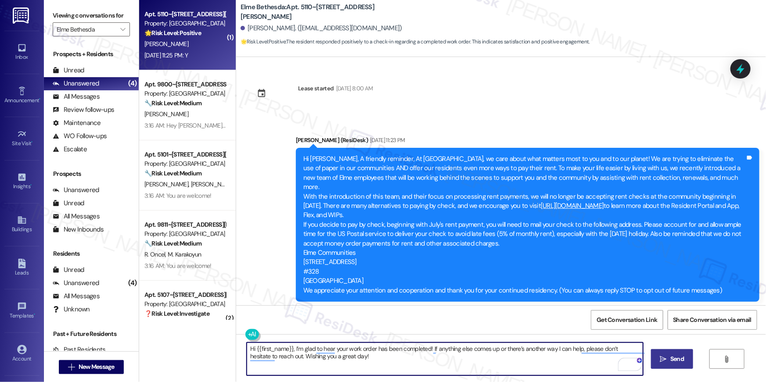
type textarea "Hi {{first_name}}, I’m glad to hear your work order has been completed! If anyt…"
click at [685, 363] on button " Send" at bounding box center [672, 359] width 43 height 20
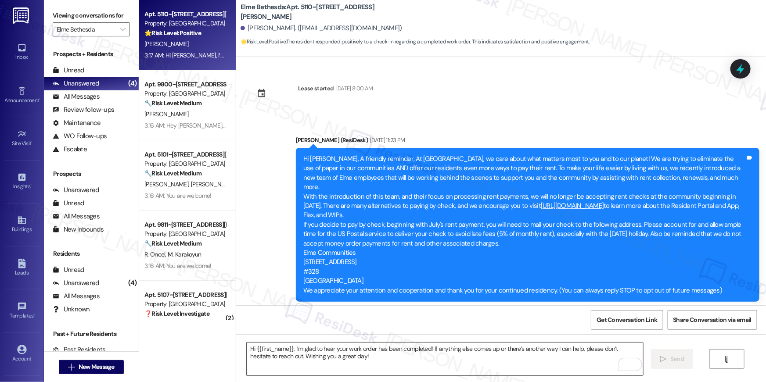
click at [505, 356] on textarea "Hi {{first_name}}, I’m glad to hear your work order has been completed! If anyt…" at bounding box center [445, 359] width 396 height 33
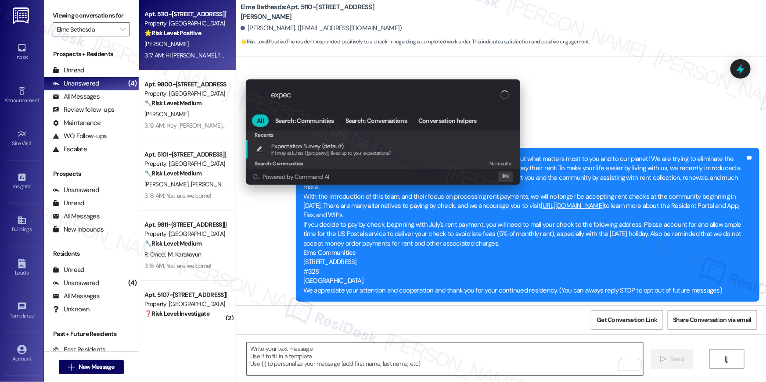
type input "expect"
type textarea "If I may ask...has {{property}} lived up to your expectations?"
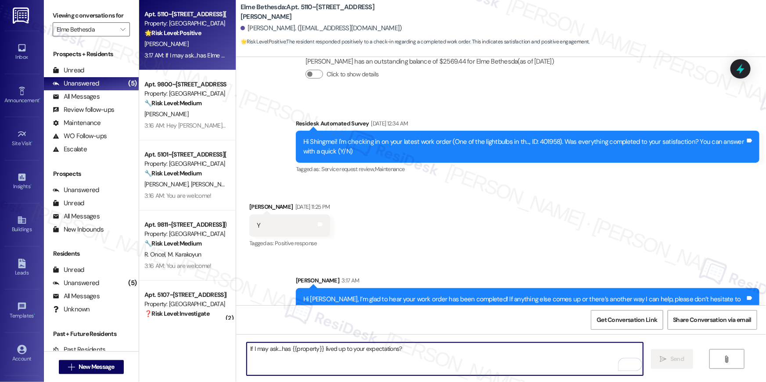
scroll to position [1682, 0]
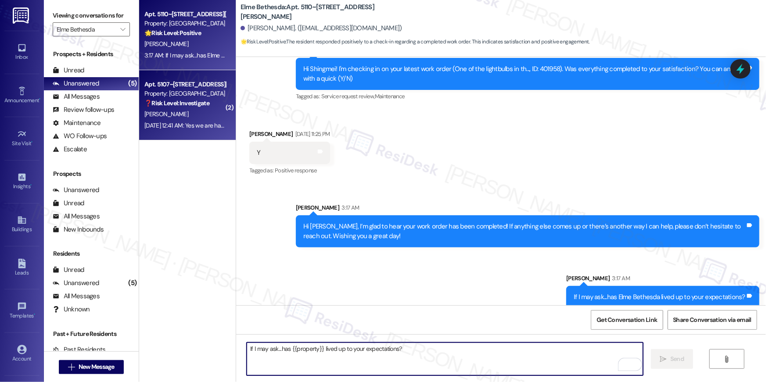
click at [182, 123] on div "Sep 13, 2025 at 12:41 AM: Yes we are happy Sep 13, 2025 at 12:41 AM: Yes we are…" at bounding box center [187, 126] width 86 height 8
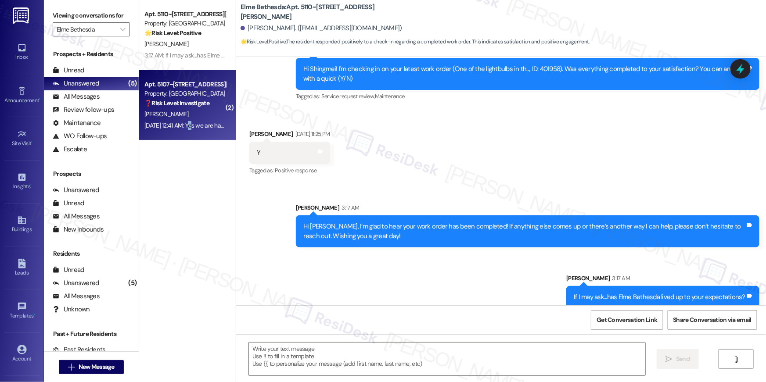
click at [182, 123] on div "Sep 13, 2025 at 12:41 AM: Yes we are happy Sep 13, 2025 at 12:41 AM: Yes we are…" at bounding box center [187, 126] width 86 height 8
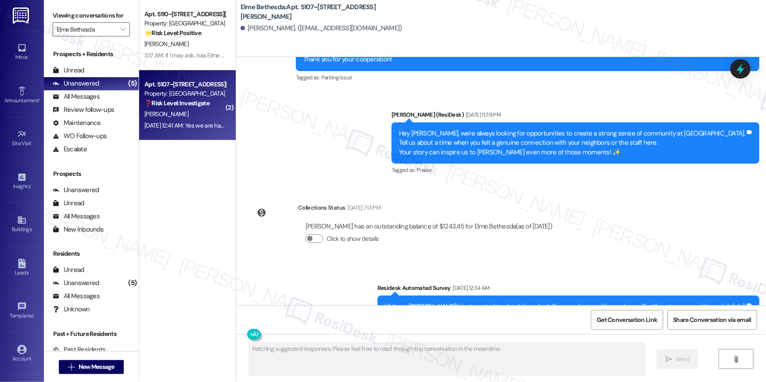
scroll to position [5199, 0]
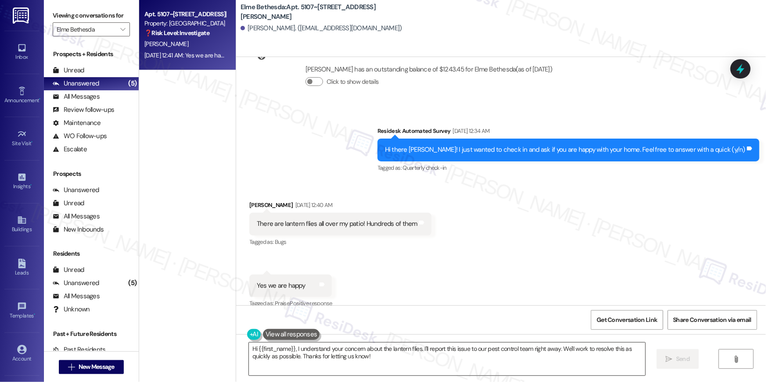
click at [387, 362] on textarea "Hi {{first_name}}, I understand your concern about the lantern flies. I'll repo…" at bounding box center [447, 359] width 396 height 33
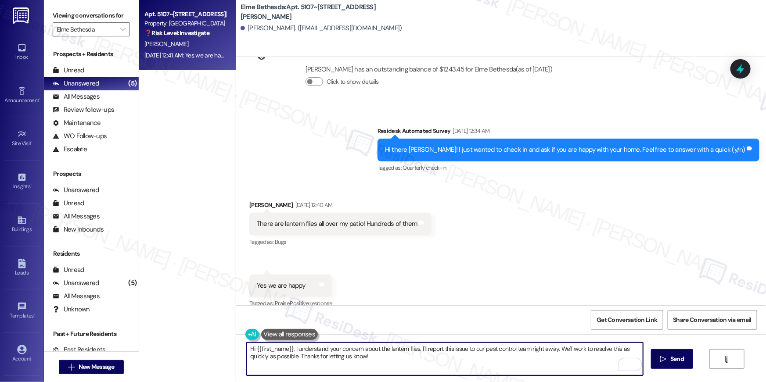
click at [419, 349] on textarea "Hi {{first_name}}, I understand your concern about the lantern flies. I'll repo…" at bounding box center [445, 359] width 396 height 33
drag, startPoint x: 417, startPoint y: 351, endPoint x: 423, endPoint y: 373, distance: 23.6
click at [423, 373] on textarea "Hi {{first_name}}, I understand your concern about the lantern flies. I'll repo…" at bounding box center [445, 359] width 396 height 33
type textarea "Hi {{first_name}}, I understand your concern about the lantern flies. Do you ne…"
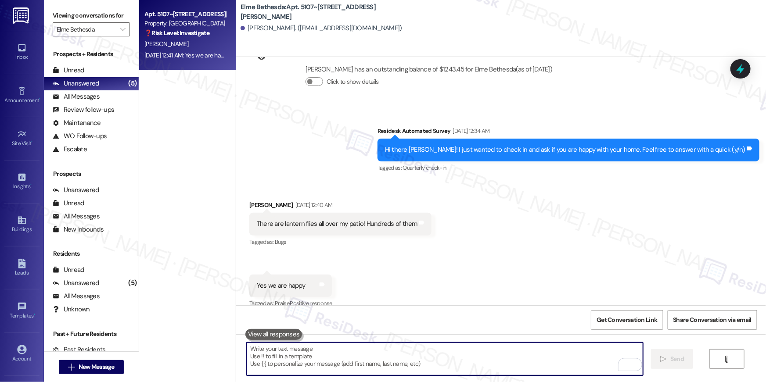
scroll to position [5199, 0]
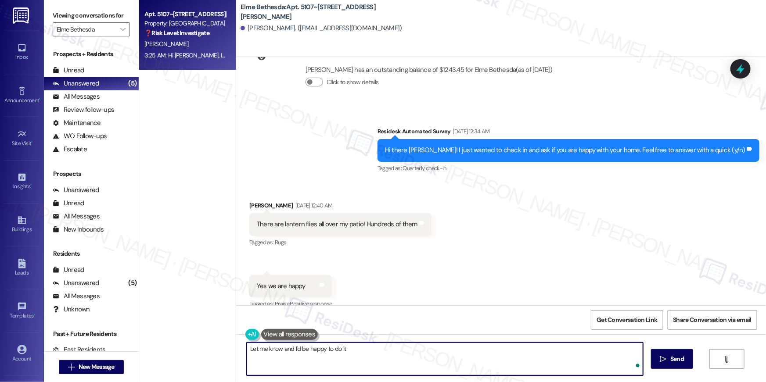
type textarea "Let me know and I'd be happy to do it!"
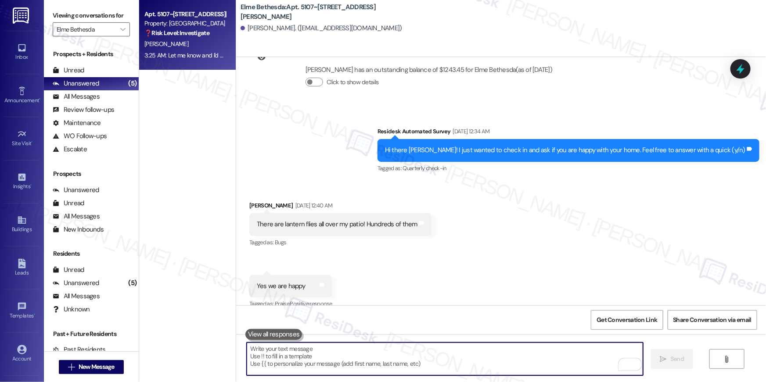
click at [406, 356] on textarea "To enrich screen reader interactions, please activate Accessibility in Grammarl…" at bounding box center [445, 359] width 396 height 33
paste textarea "Thank you so much, {{first_name}}! I’m so glad to hear that you’re enjoying you…"
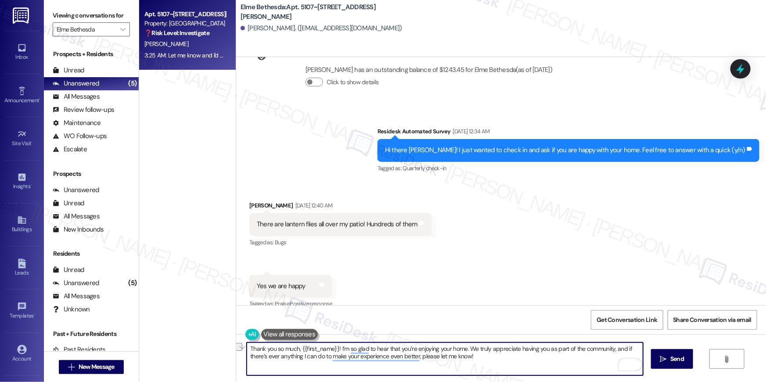
drag, startPoint x: 333, startPoint y: 348, endPoint x: 233, endPoint y: 347, distance: 100.5
click at [224, 346] on div "Apt. 5107~103, 5114 Dudley Lane Property: Elme Bethesda ❓ Risk Level: Investiga…" at bounding box center [452, 191] width 627 height 382
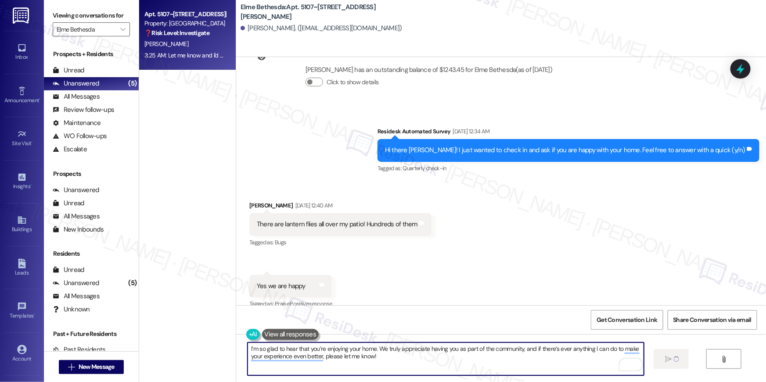
type textarea "I’m so glad to hear that you’re enjoying your home. We truly appreciate having …"
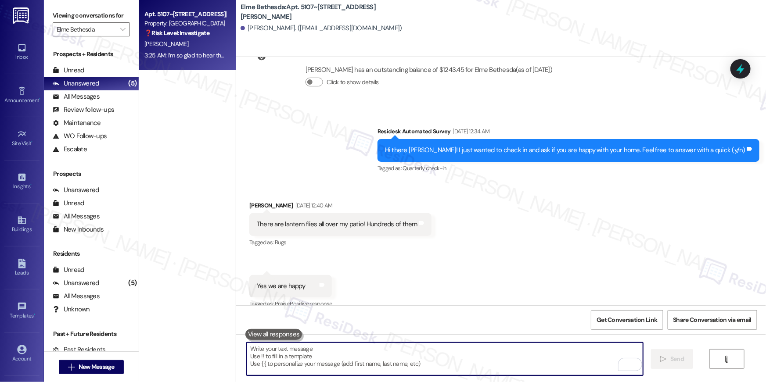
click at [431, 354] on textarea "To enrich screen reader interactions, please activate Accessibility in Grammarl…" at bounding box center [445, 359] width 396 height 33
paste textarea "When you have a moment, would you mind leaving us a quick Google Review? ⭐ It o…"
type textarea "When you have a moment, would you mind leaving us a quick Google Review? ⭐ It o…"
click at [116, 31] on button "" at bounding box center [123, 29] width 14 height 14
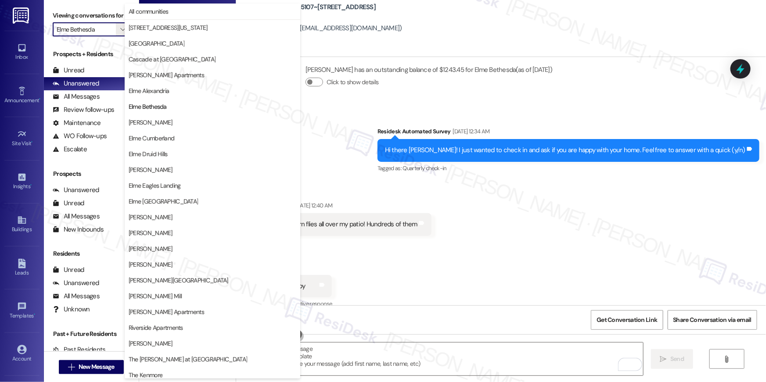
click at [155, 124] on span "[PERSON_NAME]" at bounding box center [151, 122] width 44 height 9
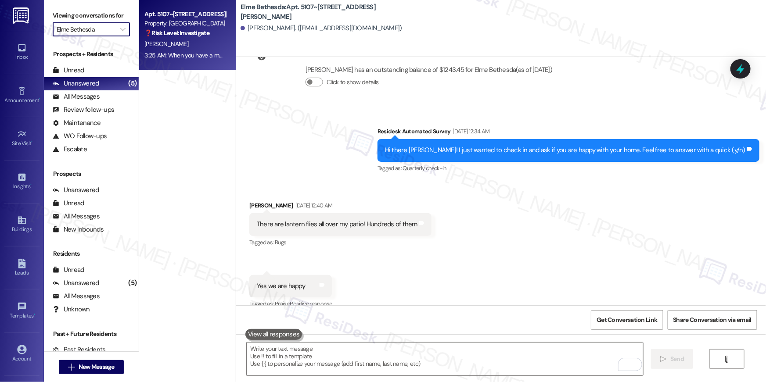
type input "[PERSON_NAME]"
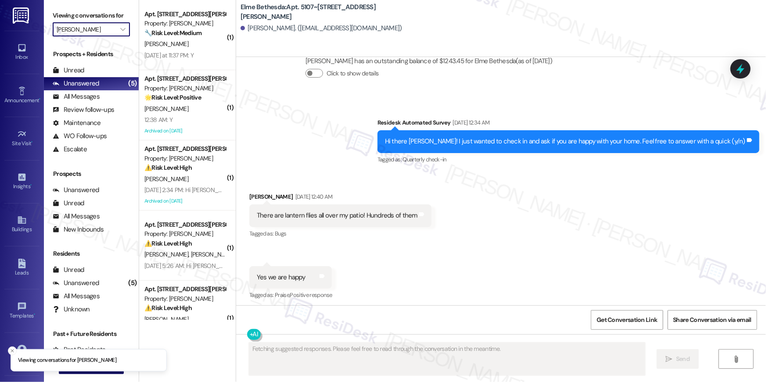
scroll to position [5199, 0]
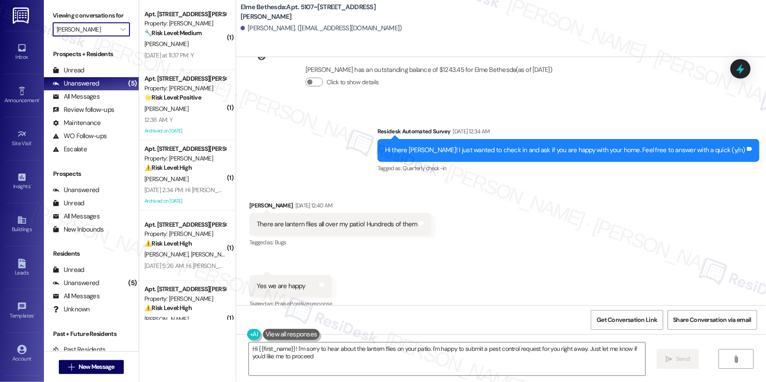
type textarea "Hi {{first_name}}! I'm sorry to hear about the lantern flies on your patio. I'm…"
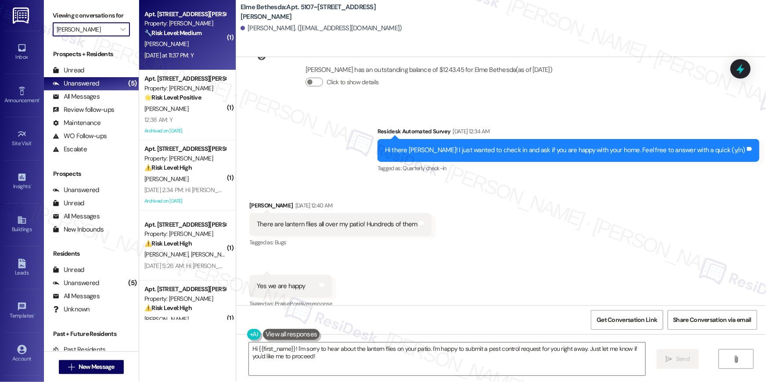
click at [190, 56] on div "Yesterday at 11:37 PM: Y Yesterday at 11:37 PM: Y" at bounding box center [168, 55] width 49 height 8
type textarea "Fetching suggested responses. Please feel free to read through the conversation…"
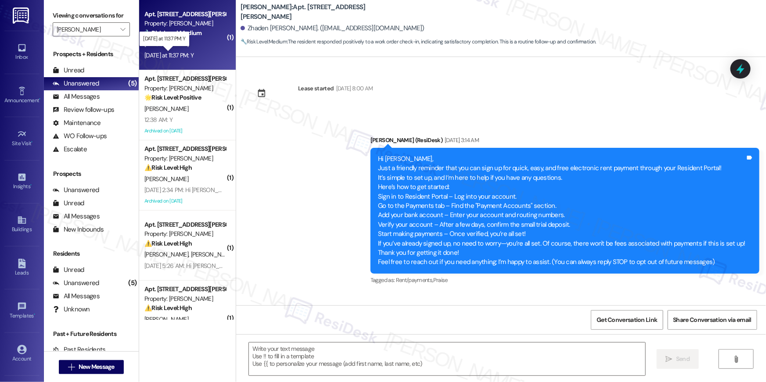
scroll to position [2736, 0]
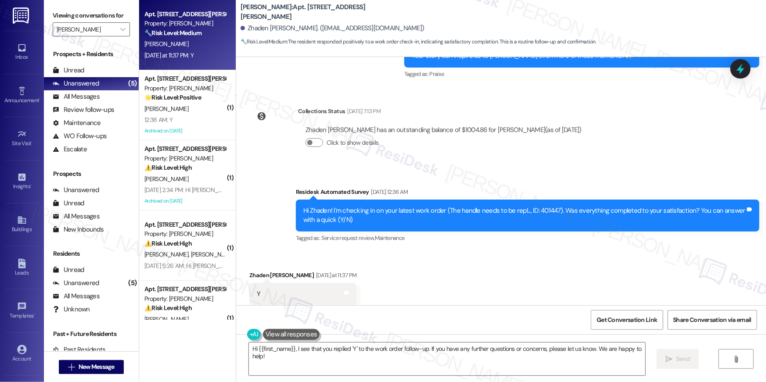
click at [504, 278] on div "Received via SMS Zhaden Tripp Yesterday at 11:37 PM Y Tags and notes Tagged as:…" at bounding box center [501, 288] width 530 height 74
click at [468, 358] on textarea "Hi {{first_name}}, I see that you replied 'Y' to the work order follow-up. If y…" at bounding box center [447, 359] width 396 height 33
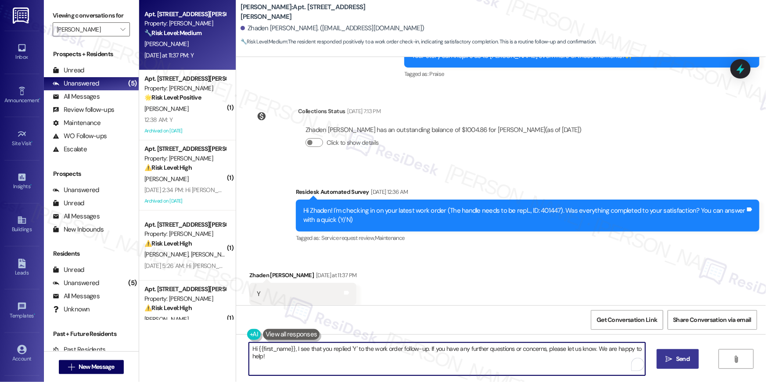
paste textarea "’m glad to hear your work order has been completed! If anything else comes up o…"
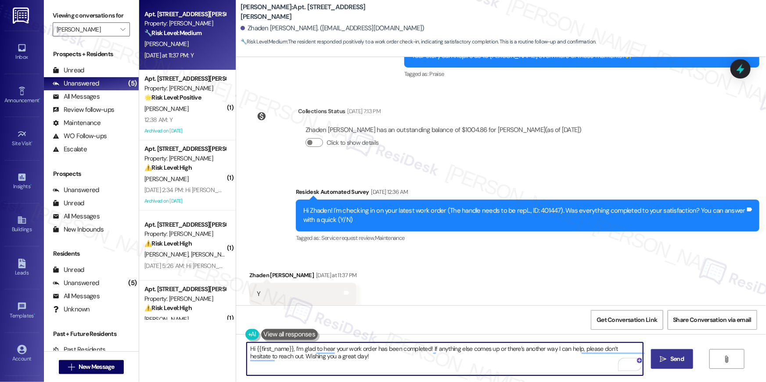
type textarea "Hi {{first_name}}, I’m glad to hear your work order has been completed! If anyt…"
click at [677, 361] on span "Send" at bounding box center [677, 359] width 14 height 9
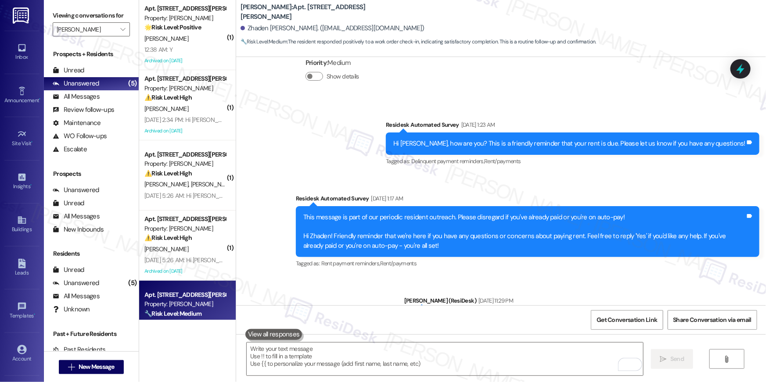
scroll to position [2199, 0]
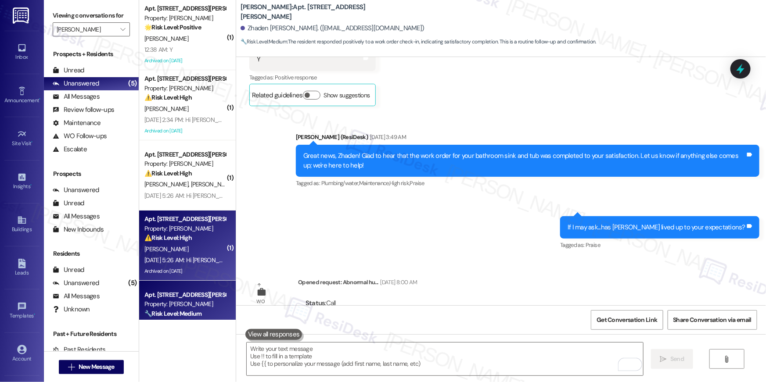
click at [181, 258] on div "Sep 13, 2025 at 5:26 AM: Hi Ronnasia , thank you for bringing this important ma…" at bounding box center [445, 260] width 602 height 8
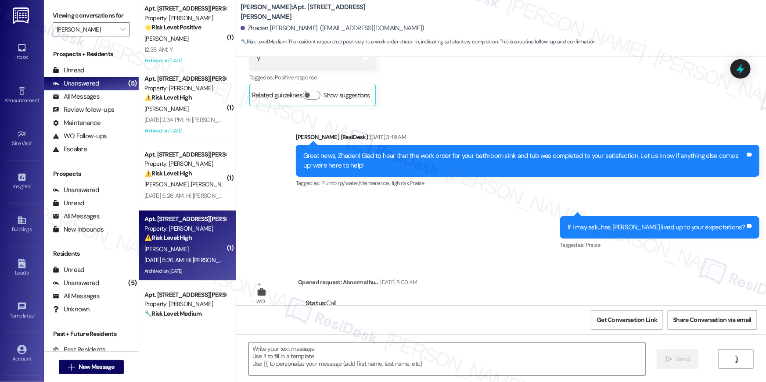
type textarea "Fetching suggested responses. Please feel free to read through the conversation…"
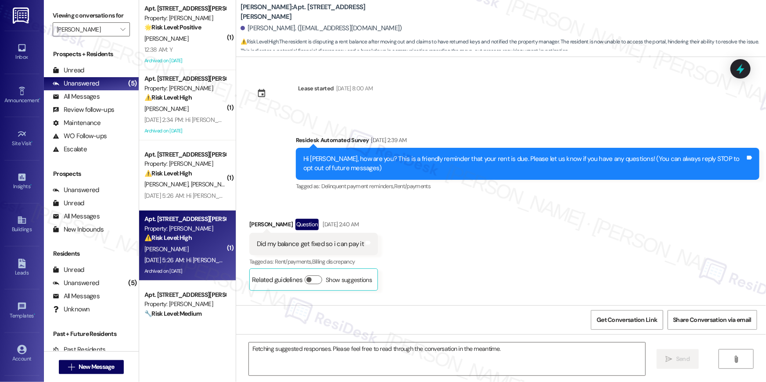
scroll to position [7863, 0]
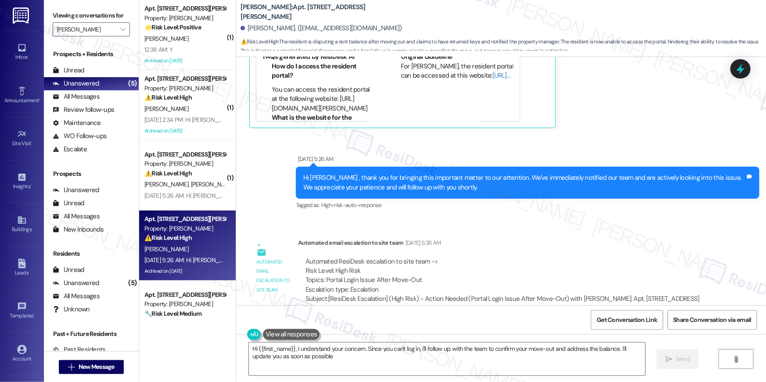
type textarea "Hi {{first_name}}, I understand your concern. Since you can't log in, I'll foll…"
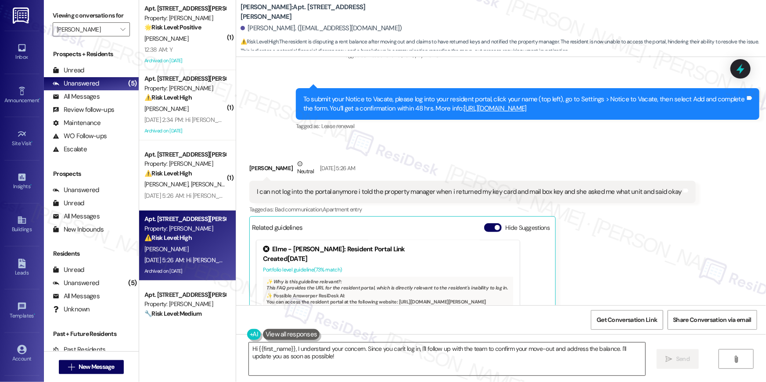
scroll to position [7598, 0]
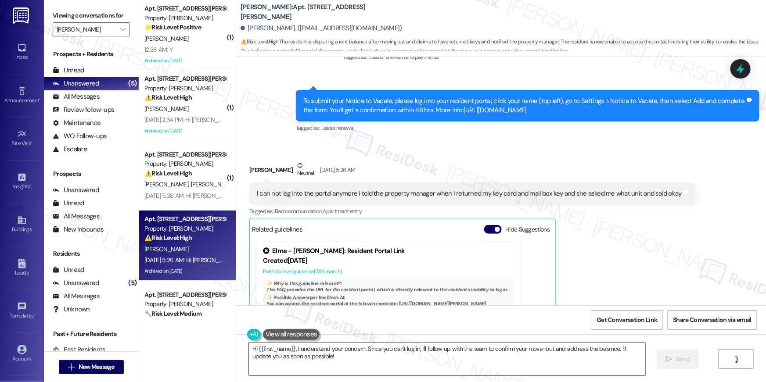
click at [326, 360] on textarea "Hi {{first_name}}, I understand your concern. Since you can't log in, I'll foll…" at bounding box center [447, 359] width 396 height 33
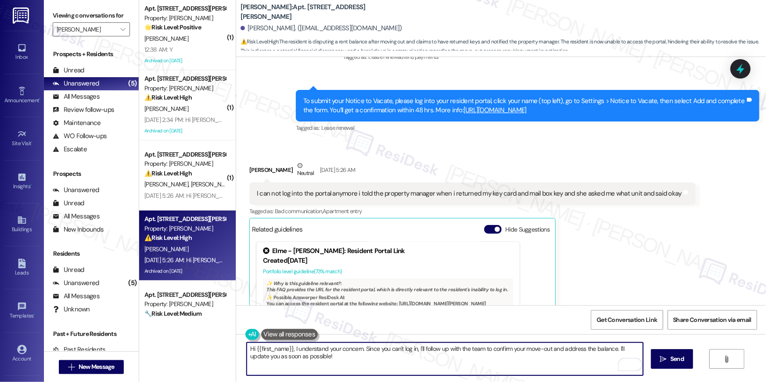
click at [457, 353] on textarea "Hi {{first_name}}, I understand your concern. Since you can't log in, I'll foll…" at bounding box center [445, 359] width 396 height 33
click at [478, 363] on textarea "Hi {{first_name}}, I understand your concern. Since you can't log in, I'll foll…" at bounding box center [445, 359] width 396 height 33
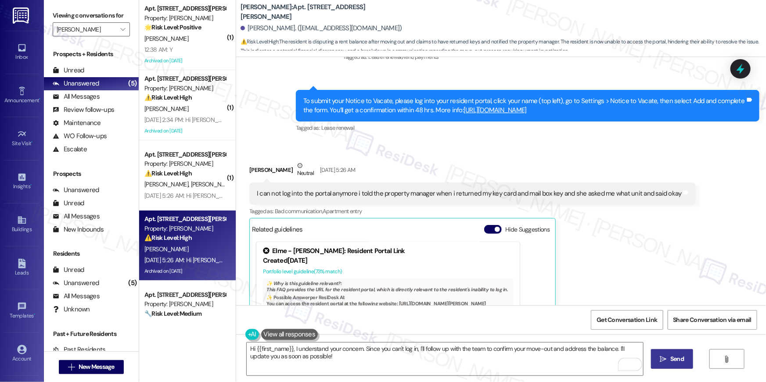
click at [667, 364] on button " Send" at bounding box center [672, 359] width 43 height 20
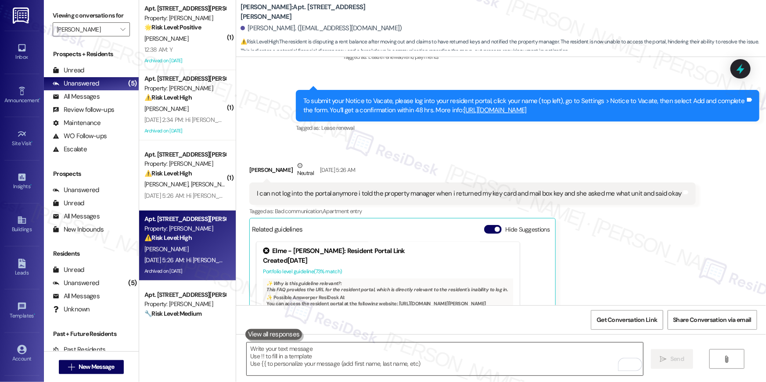
click at [459, 366] on textarea "To enrich screen reader interactions, please activate Accessibility in Grammarl…" at bounding box center [445, 359] width 396 height 33
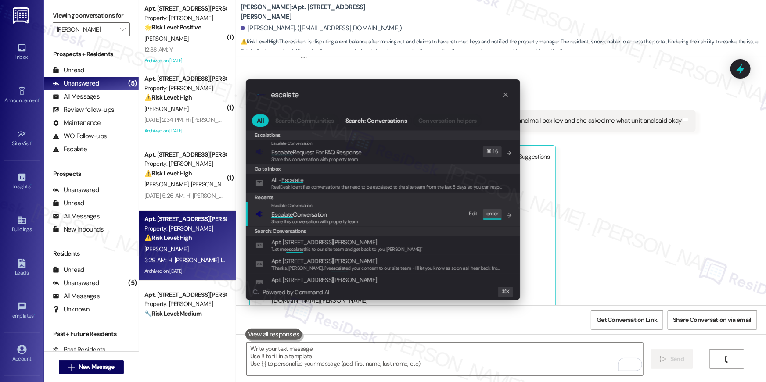
type input "escalate"
click at [346, 212] on span "Escalate Conversation" at bounding box center [314, 215] width 87 height 10
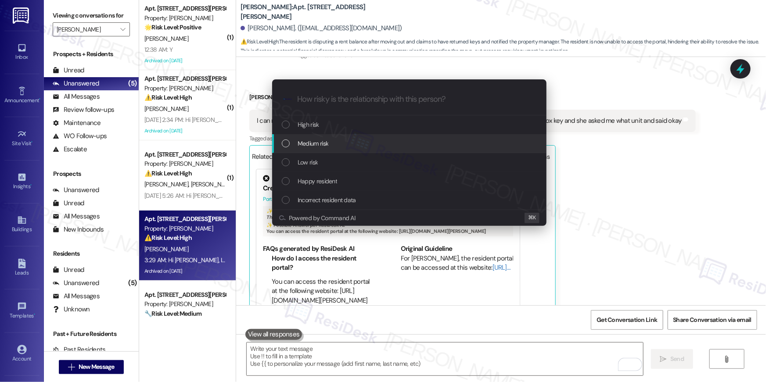
click at [350, 144] on div "Medium risk" at bounding box center [410, 144] width 257 height 10
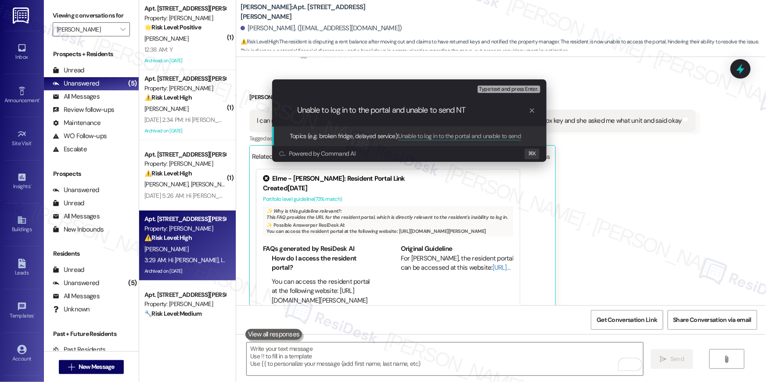
type input "Unable to log in to the portal and unable to send NTV"
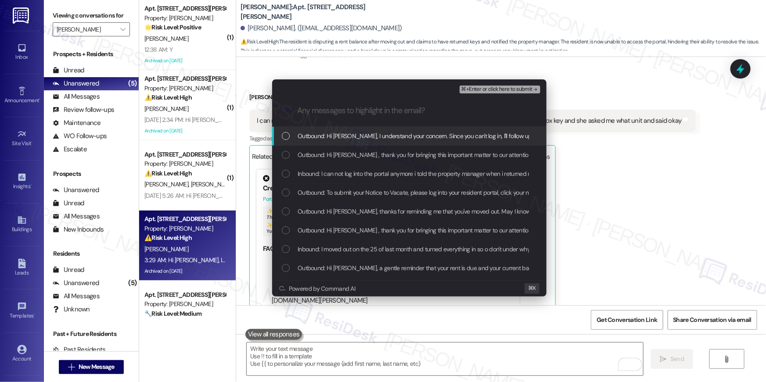
click at [365, 140] on span "Outbound: Hi Ronnasia, I understand your concern. Since you can't log in, I'll …" at bounding box center [544, 136] width 493 height 10
click at [358, 156] on span "Outbound: Hi Ronnasia , thank you for bringing this important matter to our att…" at bounding box center [592, 155] width 589 height 10
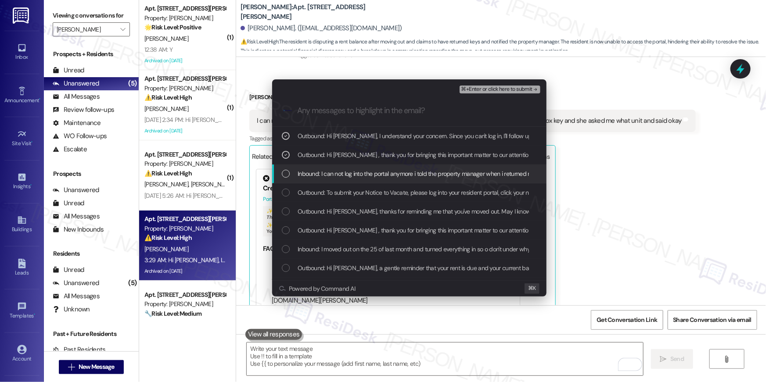
click at [356, 176] on span "Inbound: I can not log into the portal anymore i told the property manager when…" at bounding box center [506, 174] width 417 height 10
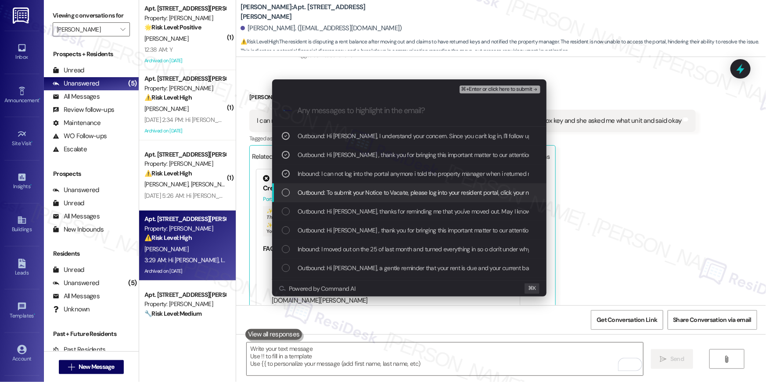
drag, startPoint x: 410, startPoint y: 192, endPoint x: 410, endPoint y: 213, distance: 20.6
click at [410, 192] on span "Outbound: To submit your Notice to Vacate, please log into your resident portal…" at bounding box center [617, 193] width 638 height 10
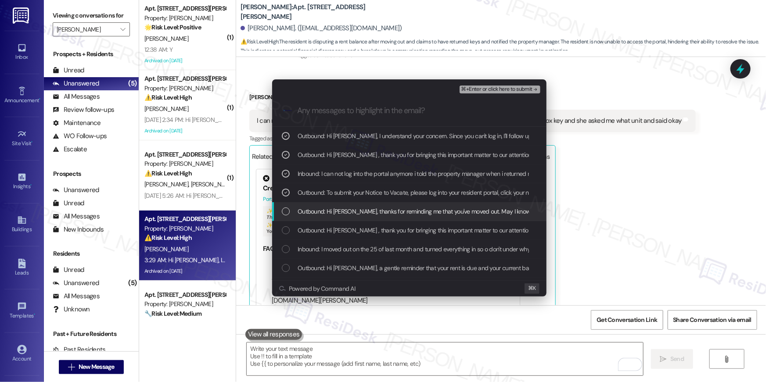
click at [410, 213] on span "Outbound: Hi Ronnasia, thanks for reminding me that you've moved out. May I kno…" at bounding box center [492, 212] width 389 height 10
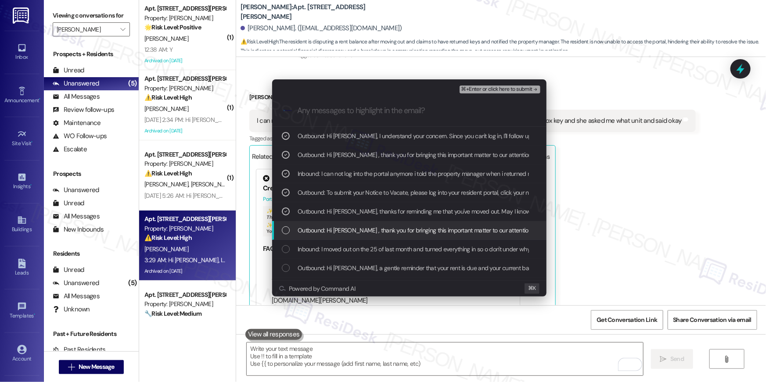
click at [430, 229] on span "Outbound: Hi Ronnasia , thank you for bringing this important matter to our att…" at bounding box center [592, 231] width 589 height 10
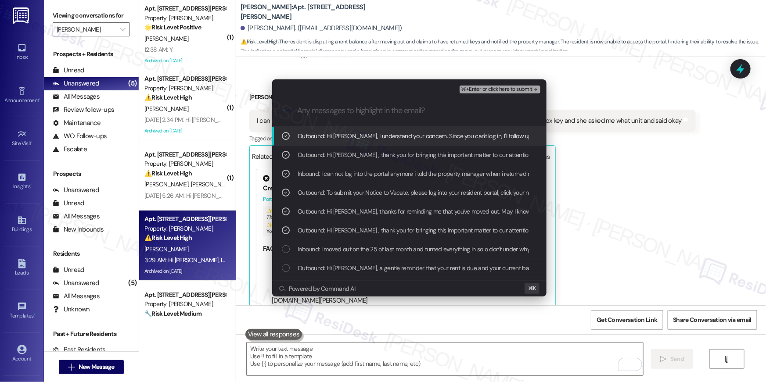
click at [481, 92] on span "⌘+Enter or click here to submit" at bounding box center [496, 89] width 71 height 6
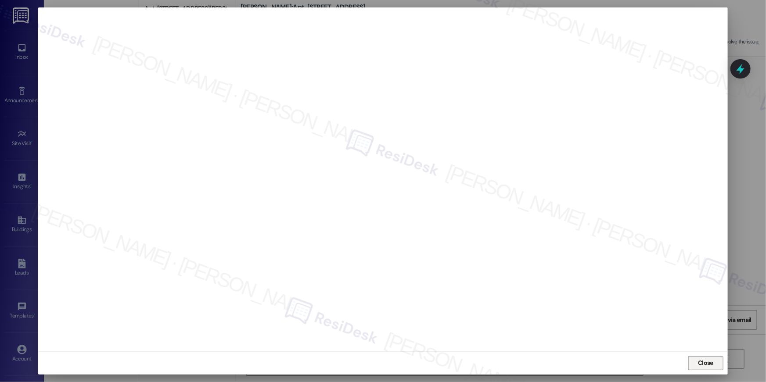
click at [704, 358] on span "Close" at bounding box center [705, 363] width 19 height 13
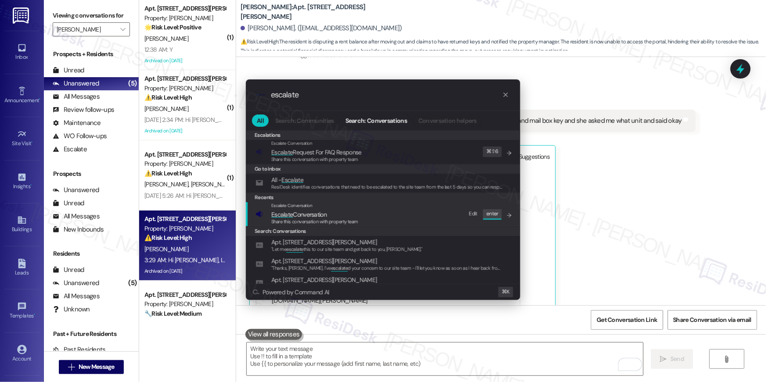
type input "escalate"
click at [356, 210] on span "Escalate Conversation" at bounding box center [314, 215] width 87 height 10
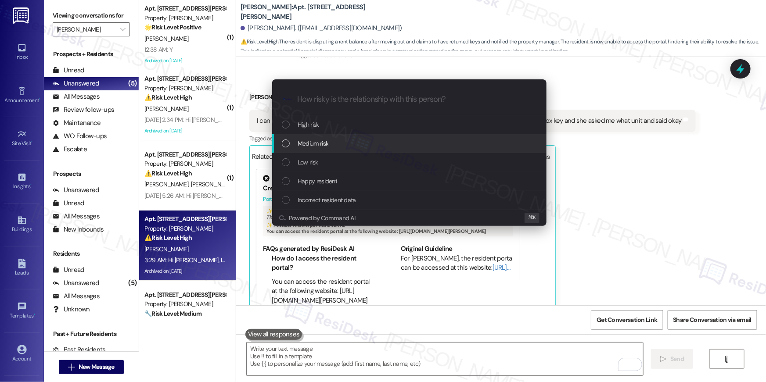
click at [349, 150] on div "Medium risk" at bounding box center [409, 143] width 274 height 19
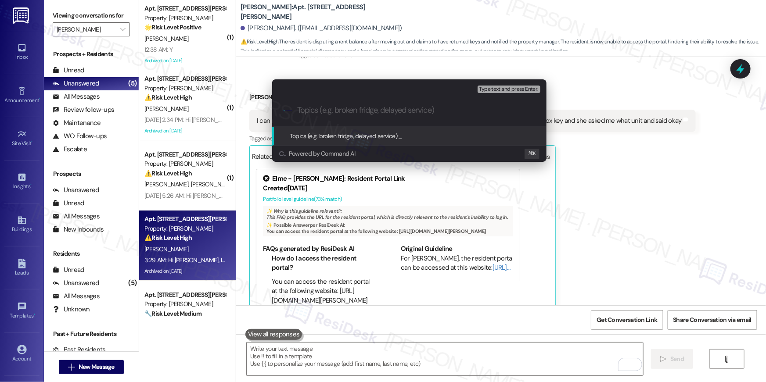
paste input "Unable to log in to the portal and unable to send NTV"
type input "Unable to log in to the portal and unable to send NTV"
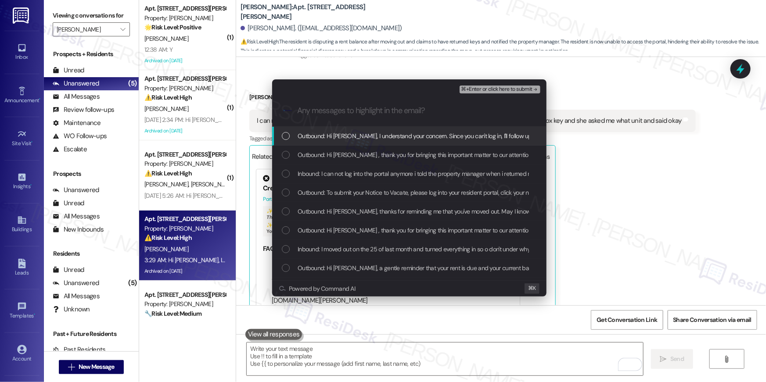
drag, startPoint x: 361, startPoint y: 139, endPoint x: 359, endPoint y: 154, distance: 14.5
click at [360, 140] on span "Outbound: Hi Ronnasia, I understand your concern. Since you can't log in, I'll …" at bounding box center [544, 136] width 493 height 10
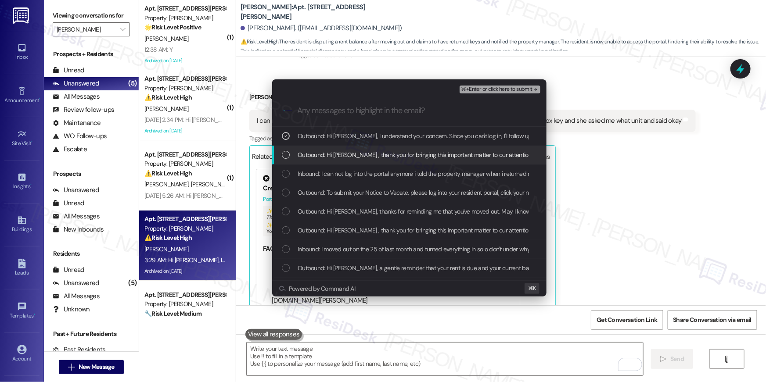
drag, startPoint x: 359, startPoint y: 154, endPoint x: 356, endPoint y: 173, distance: 18.7
click at [359, 159] on span "Outbound: Hi Ronnasia , thank you for bringing this important matter to our att…" at bounding box center [592, 155] width 589 height 10
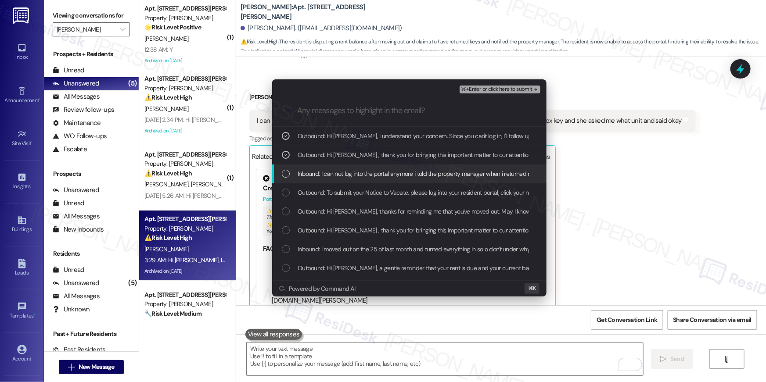
drag, startPoint x: 356, startPoint y: 173, endPoint x: 355, endPoint y: 182, distance: 8.8
click at [356, 176] on span "Inbound: I can not log into the portal anymore i told the property manager when…" at bounding box center [506, 174] width 417 height 10
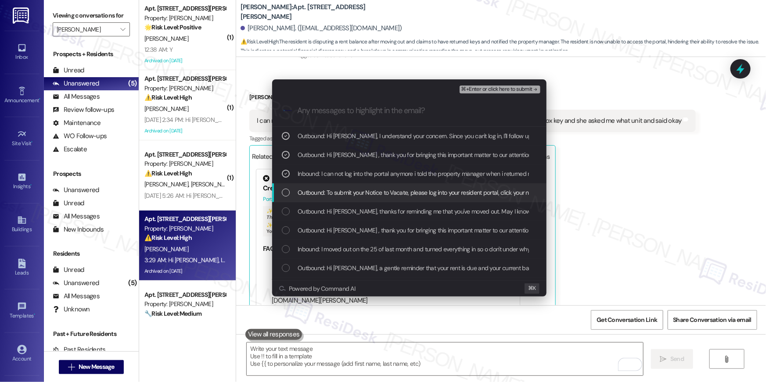
click at [354, 190] on span "Outbound: To submit your Notice to Vacate, please log into your resident portal…" at bounding box center [617, 193] width 638 height 10
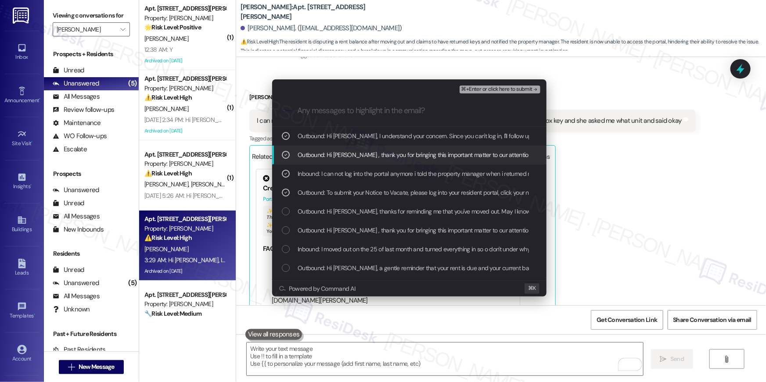
click at [520, 86] on span "⌘+Enter or click here to submit" at bounding box center [496, 89] width 71 height 6
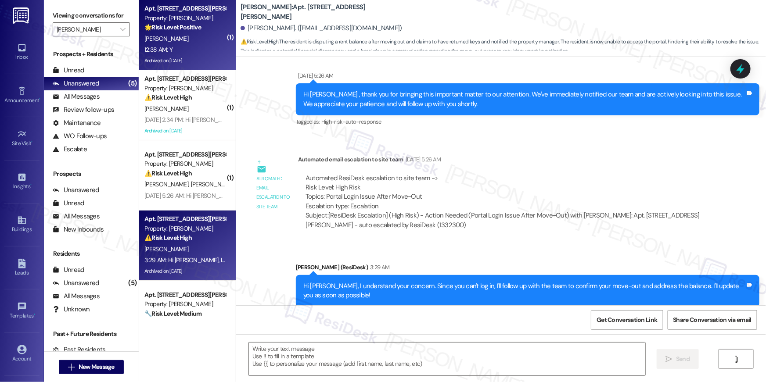
type textarea "Fetching suggested responses. Please feel free to read through the conversation…"
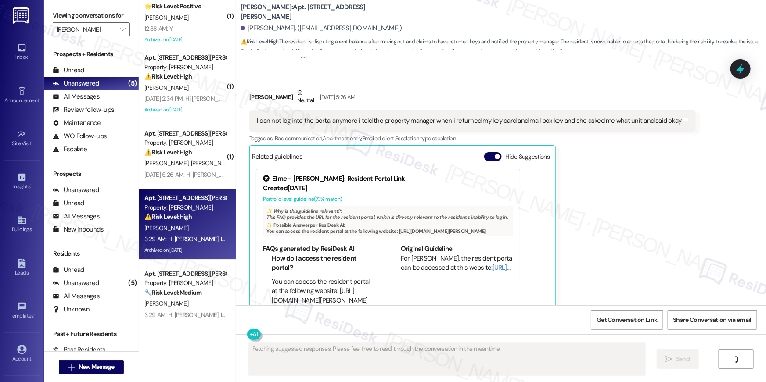
scroll to position [31, 0]
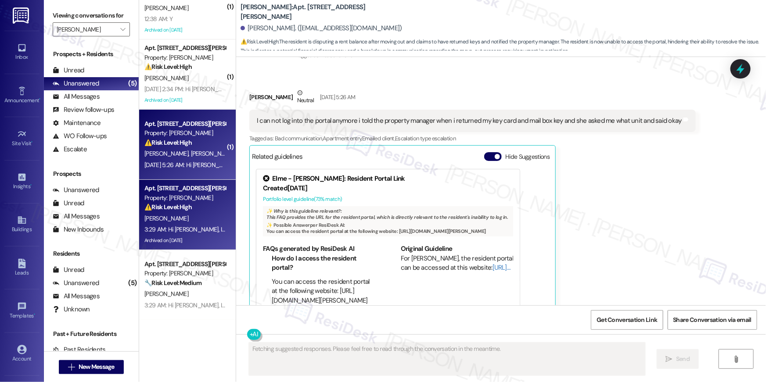
click at [173, 143] on strong "⚠️ Risk Level: High" at bounding box center [167, 143] width 47 height 8
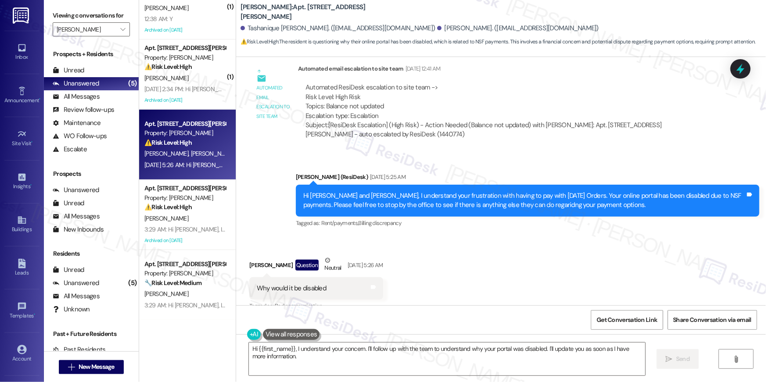
scroll to position [7076, 0]
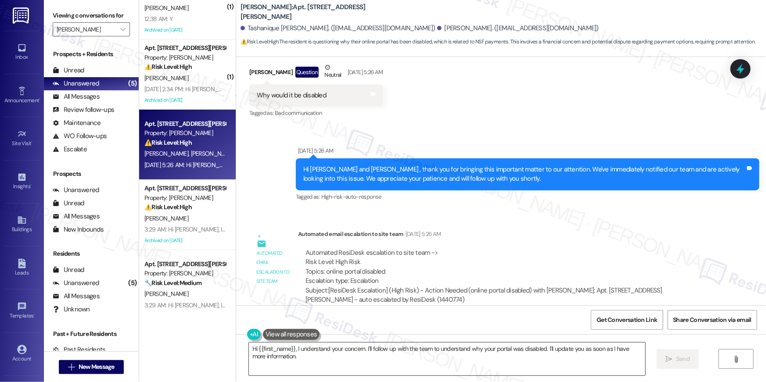
click at [327, 364] on textarea "Hi {{first_name}}, I understand your concern. I'll follow up with the team to u…" at bounding box center [447, 359] width 396 height 33
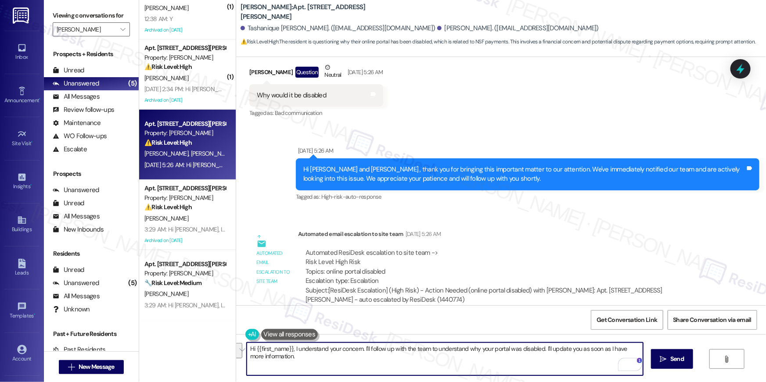
drag, startPoint x: 310, startPoint y: 356, endPoint x: 293, endPoint y: 348, distance: 19.2
click at [293, 348] on textarea "Hi {{first_name}}, I understand your concern. I'll follow up with the team to u…" at bounding box center [445, 359] width 396 height 33
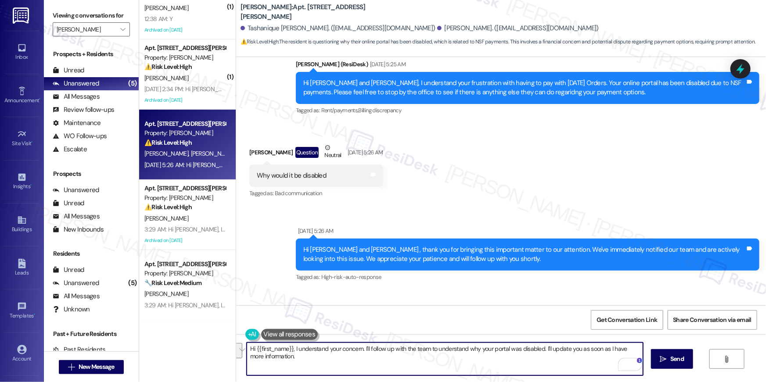
scroll to position [6918, 0]
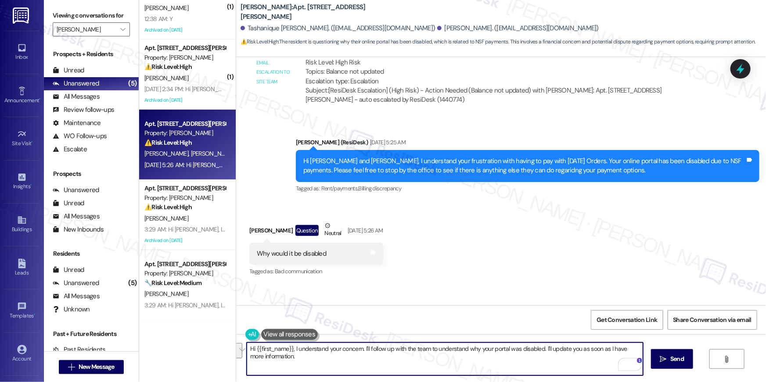
click at [610, 157] on div "Hi Tashanique Andrewleka and Tashieka, I understand your frustration with havin…" at bounding box center [524, 166] width 442 height 19
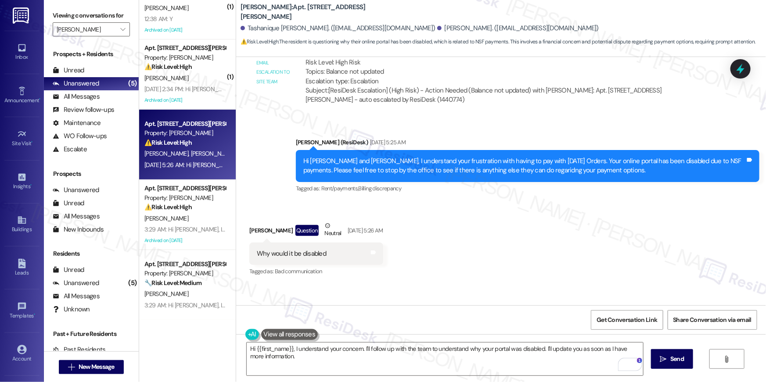
drag, startPoint x: 599, startPoint y: 149, endPoint x: 642, endPoint y: 161, distance: 45.6
click at [642, 161] on div "Hi Tashanique Andrewleka and Tashieka, I understand your frustration with havin…" at bounding box center [524, 166] width 442 height 19
copy div "our online portal has been disabled due to NSF payments. Please feel free to st…"
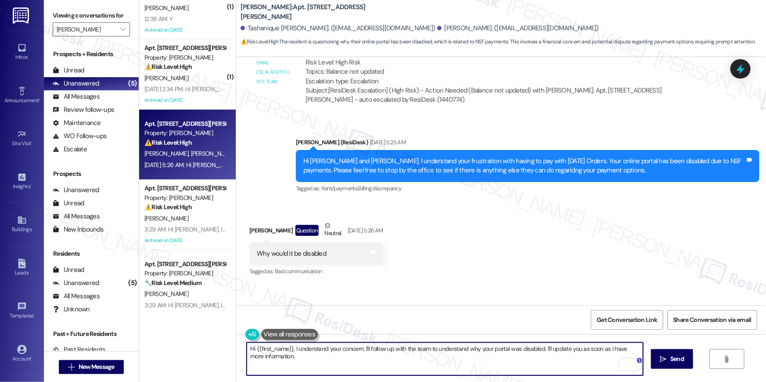
click at [270, 366] on textarea "Hi {{first_name}}, I understand your concern. I'll follow up with the team to u…" at bounding box center [445, 359] width 396 height 33
click at [305, 363] on textarea "Hi {{first_name}}, I understand your concern. I'll follow up with the team to u…" at bounding box center [445, 359] width 396 height 33
drag, startPoint x: 312, startPoint y: 365, endPoint x: 291, endPoint y: 346, distance: 28.0
click at [291, 346] on textarea "Hi {{first_name}}, I understand your concern. I'll follow up with the team to u…" at bounding box center [445, 359] width 396 height 33
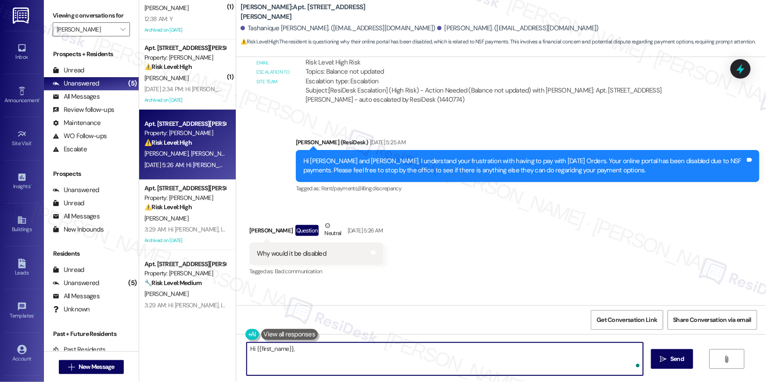
paste textarea "our online portal has been disabled due to NSF payments. Please feel free to st…"
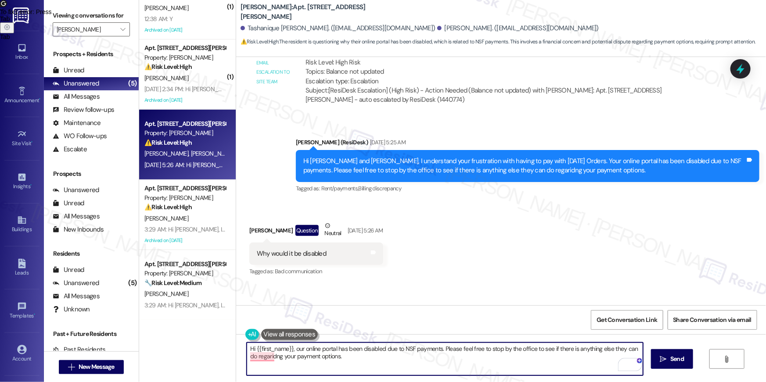
click at [292, 349] on textarea "Hi {{first_name}}, our online portal has been disabled due to NSF payments. Ple…" at bounding box center [445, 359] width 396 height 33
type textarea "Hi {{first_name}}, your online portal has been disabled due to NSF payments. Pl…"
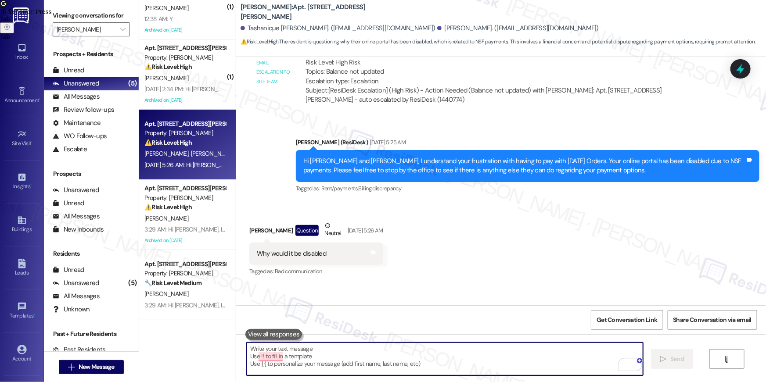
scroll to position [6884, 0]
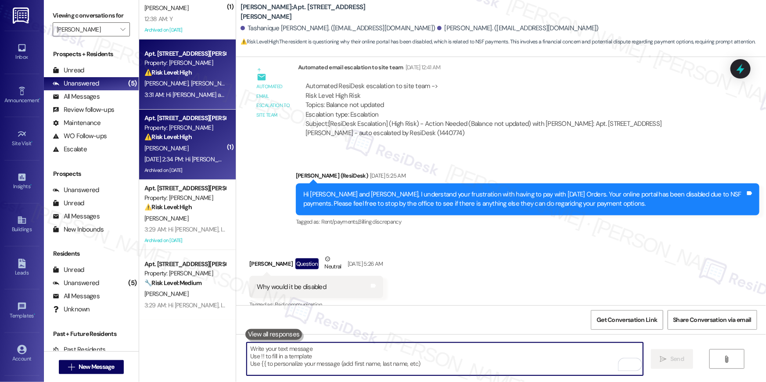
click at [179, 136] on strong "⚠️ Risk Level: High" at bounding box center [167, 137] width 47 height 8
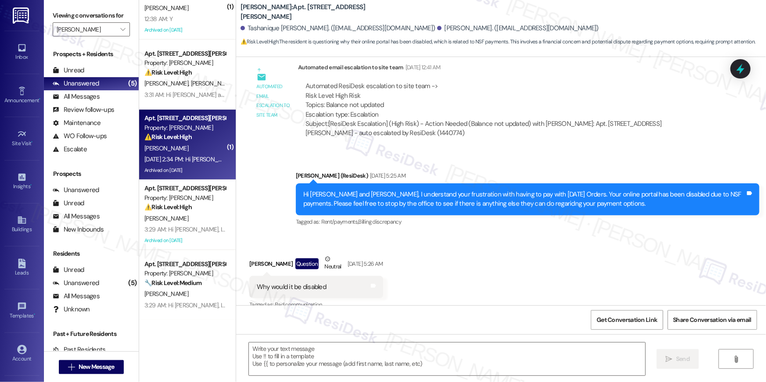
type textarea "Fetching suggested responses. Please feel free to read through the conversation…"
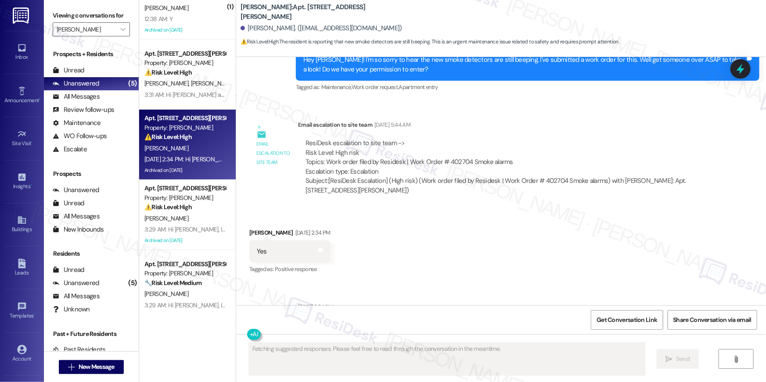
scroll to position [18604, 0]
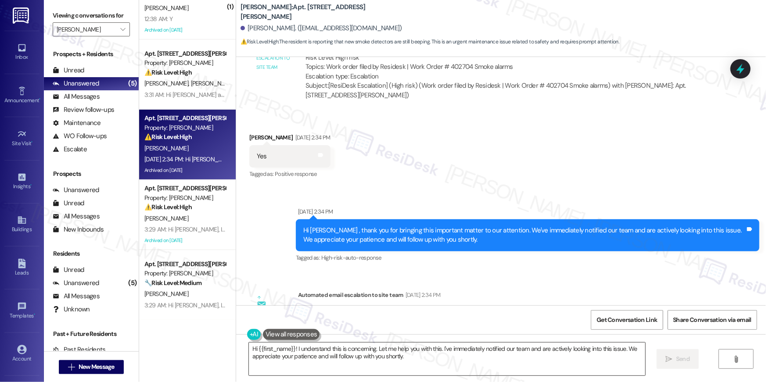
click at [438, 364] on textarea "Hi {{first_name}}! I understand this is concerning. Let me help you with this. …" at bounding box center [447, 359] width 396 height 33
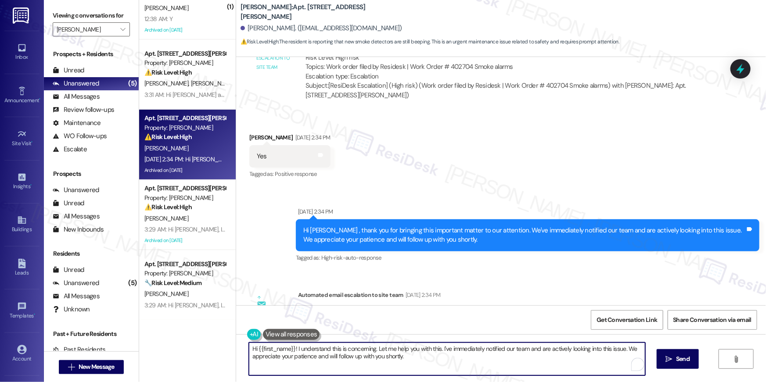
click at [438, 364] on textarea "Hi {{first_name}}! I understand this is concerning. Let me help you with this. …" at bounding box center [447, 359] width 396 height 33
paste textarea "Thank you, {{first_name}}! I’ve submitted your request, and our maintenance tea…"
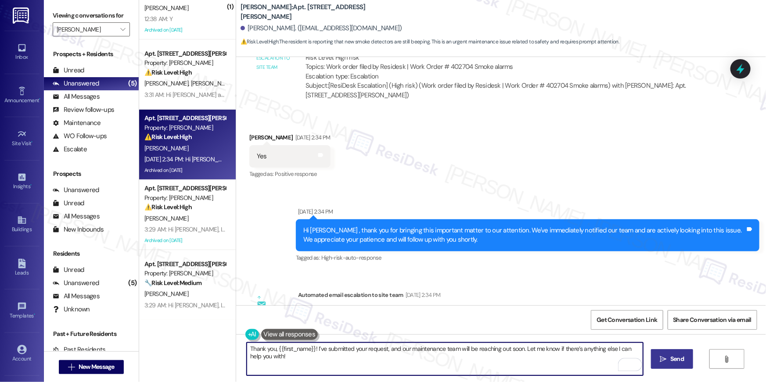
type textarea "Thank you, {{first_name}}! I’ve submitted your request, and our maintenance tea…"
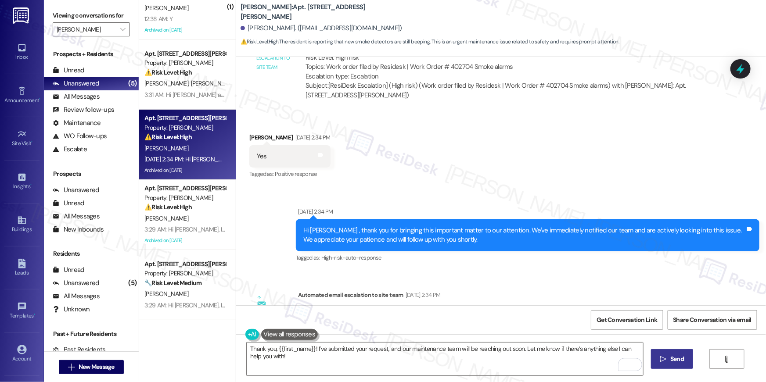
click at [680, 360] on span "Send" at bounding box center [677, 359] width 14 height 9
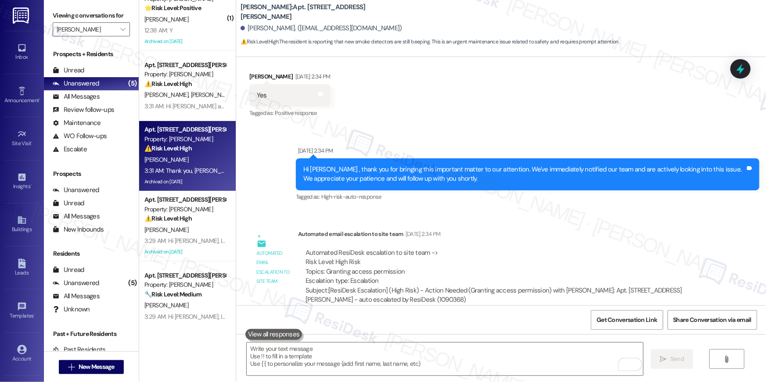
scroll to position [0, 0]
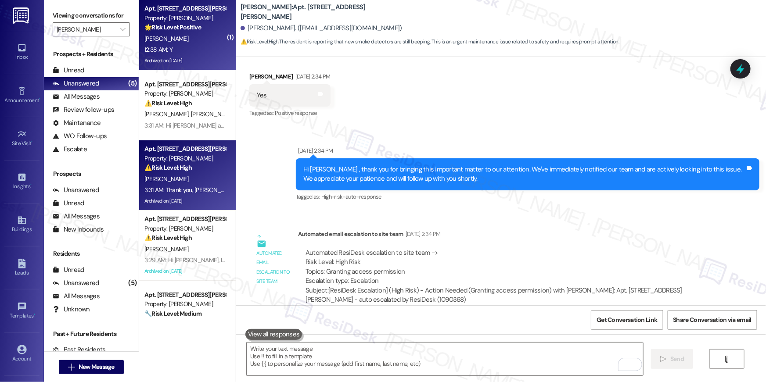
click at [193, 53] on div "12:38 AM: Y 12:38 AM: Y" at bounding box center [185, 49] width 83 height 11
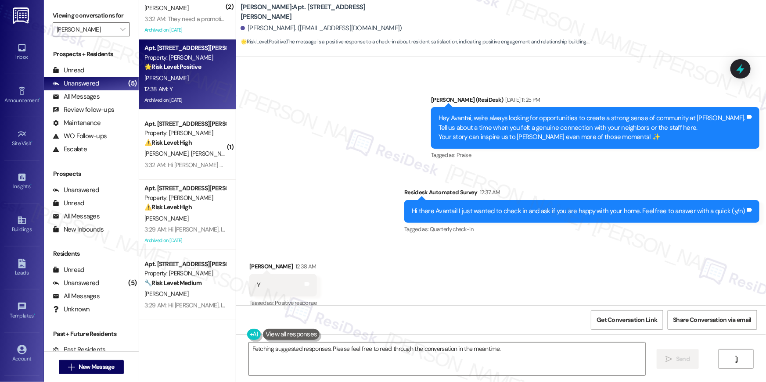
scroll to position [2705, 0]
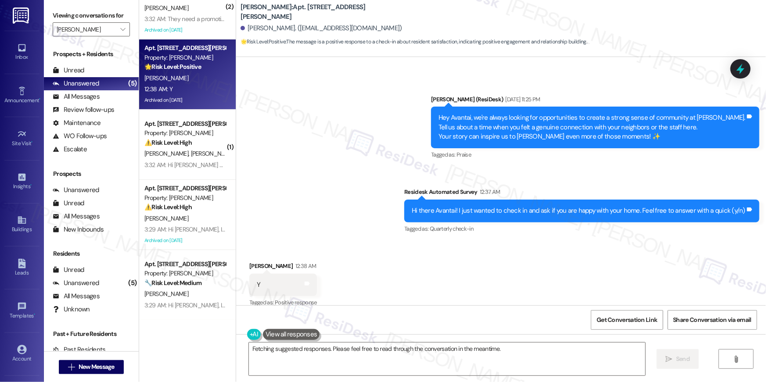
click at [415, 267] on div "Received via SMS [PERSON_NAME] 12:38 AM Y Tags and notes Tagged as: Positive re…" at bounding box center [501, 279] width 530 height 74
click at [471, 312] on div "Get Conversation Link Share Conversation via email" at bounding box center [501, 319] width 530 height 29
click at [583, 359] on textarea "Great to hear, {{first_name}}! We're always here to help make your home a happy…" at bounding box center [447, 359] width 396 height 33
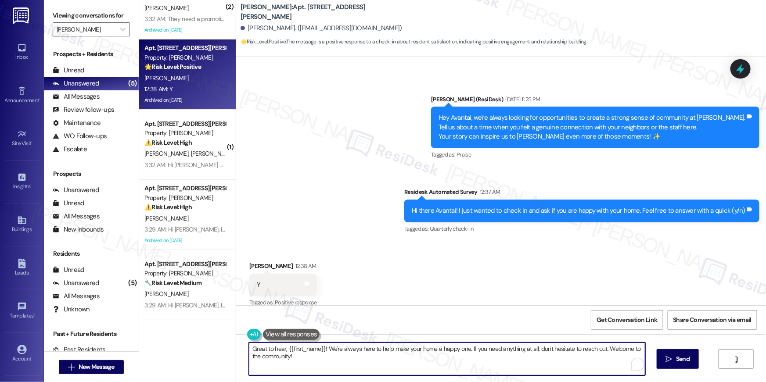
paste textarea "Thank you so much, {{first_name}}! I’m so glad to hear that you’re enjoying you…"
type textarea "Thank you so much, {{first_name}}! I’m so glad to hear that you’re enjoying you…"
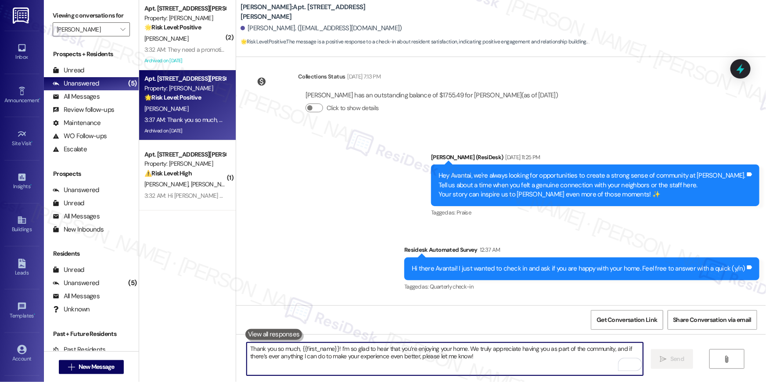
scroll to position [2775, 0]
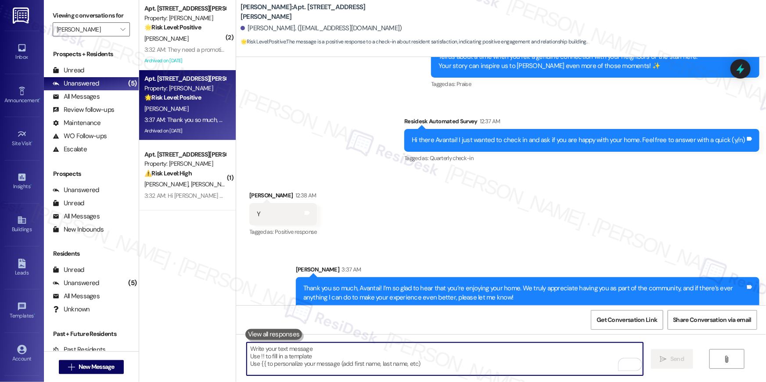
click at [594, 204] on div "Received via SMS [PERSON_NAME] 12:38 AM Y Tags and notes Tagged as: Positive re…" at bounding box center [501, 208] width 530 height 74
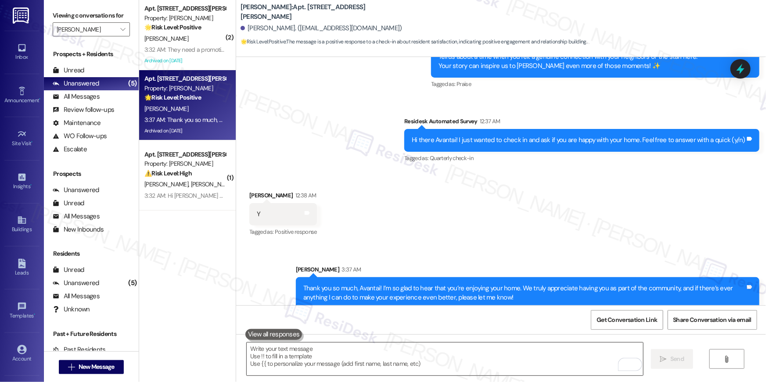
click at [423, 361] on textarea "To enrich screen reader interactions, please activate Accessibility in Grammarl…" at bounding box center [445, 359] width 396 height 33
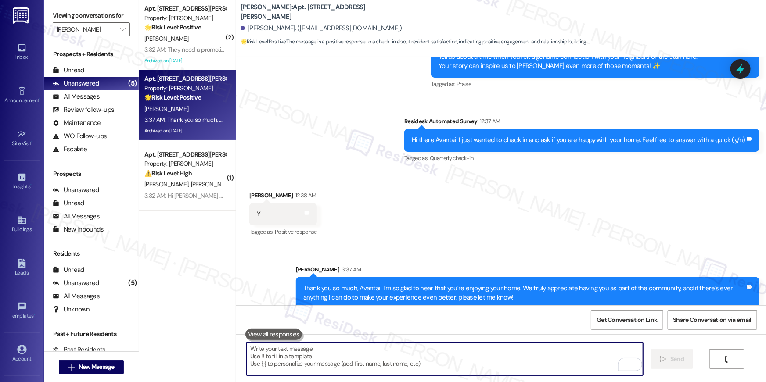
click at [423, 361] on textarea "To enrich screen reader interactions, please activate Accessibility in Grammarl…" at bounding box center [445, 359] width 396 height 33
paste textarea "When you have a moment, would you mind leaving us a quick Google Review? ⭐ It o…"
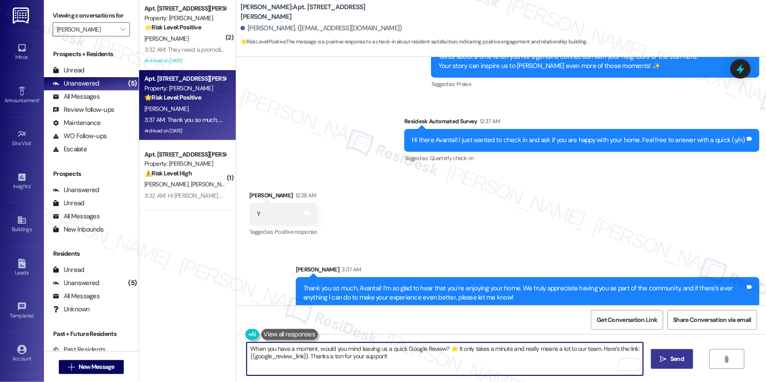
type textarea "When you have a moment, would you mind leaving us a quick Google Review? ⭐ It o…"
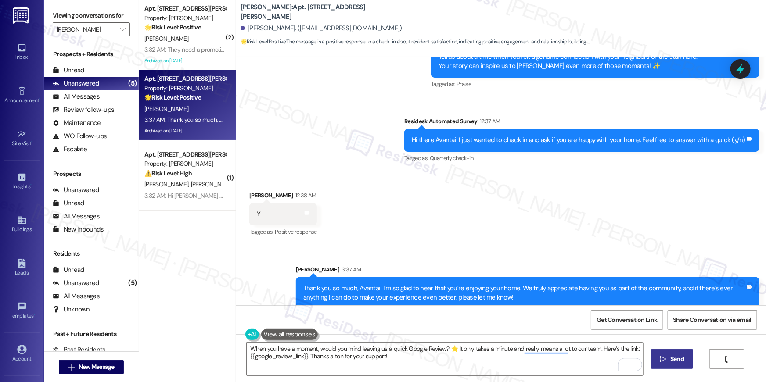
click at [684, 356] on span "Send" at bounding box center [676, 359] width 17 height 9
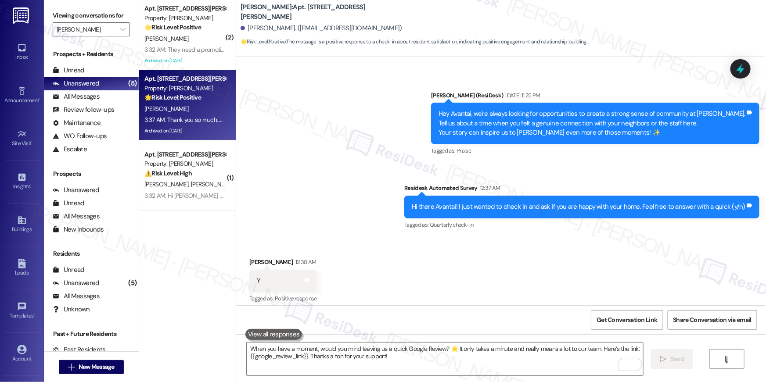
scroll to position [2704, 0]
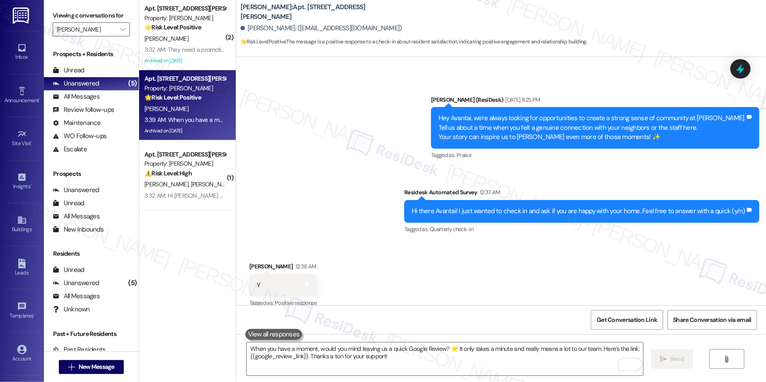
click at [206, 42] on div "[PERSON_NAME]" at bounding box center [185, 38] width 83 height 11
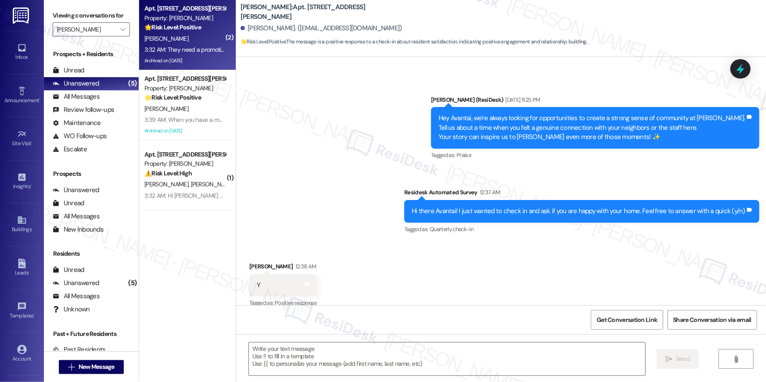
type textarea "Fetching suggested responses. Please feel free to read through the conversation…"
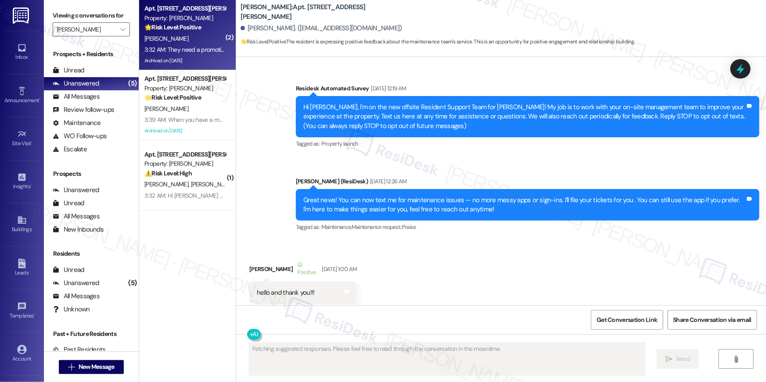
scroll to position [18814, 0]
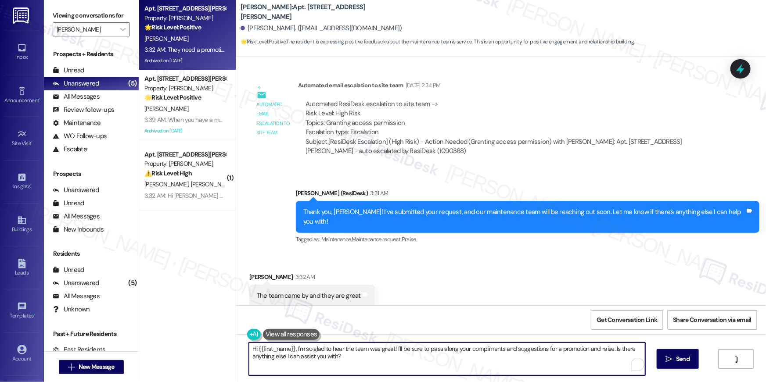
click at [414, 367] on textarea "Hi {{first_name}}, I'm so glad to hear the team was great! I'll be sure to pass…" at bounding box center [447, 359] width 396 height 33
click at [448, 366] on textarea "Hi {{first_name}}, I'm so glad to hear the team was great! I'll be sure to pass…" at bounding box center [447, 359] width 396 height 33
drag, startPoint x: 541, startPoint y: 349, endPoint x: 606, endPoint y: 350, distance: 64.5
click at [606, 350] on textarea "Hi {{first_name}}, I'm so glad to hear the team was great! I'll be sure to pass…" at bounding box center [445, 359] width 396 height 33
type textarea "Hi {{first_name}}, I'm so glad to hear the team was great! I'll be sure to pass…"
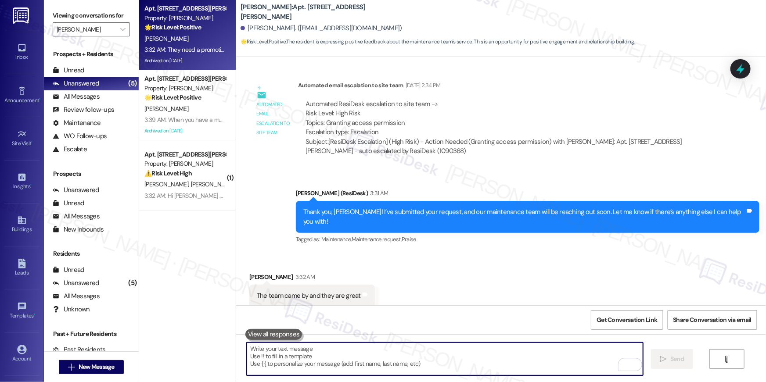
click at [526, 357] on textarea "To enrich screen reader interactions, please activate Accessibility in Grammarl…" at bounding box center [445, 359] width 396 height 33
paste textarea "When you have a moment, would you mind leaving us a quick Google Review? ⭐ It o…"
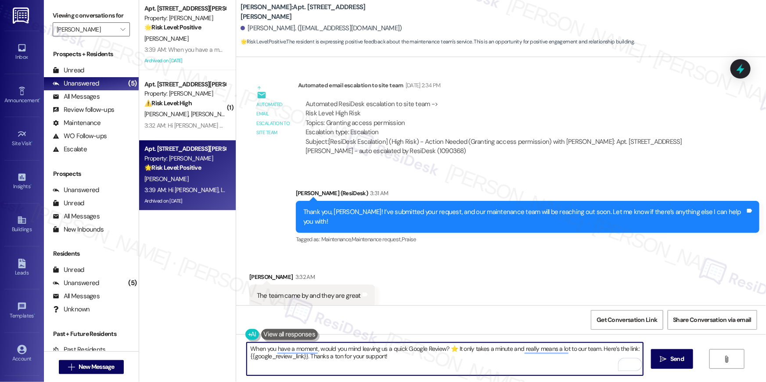
click at [595, 349] on textarea "When you have a moment, would you mind leaving us a quick Google Review? ⭐ It o…" at bounding box center [445, 359] width 396 height 33
type textarea "When you have a moment, would you mind leaving us a quick Google Review? ⭐ It o…"
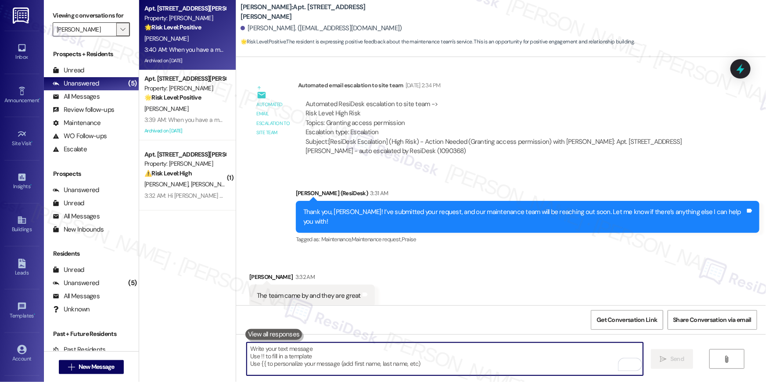
click at [123, 29] on button "" at bounding box center [123, 29] width 14 height 14
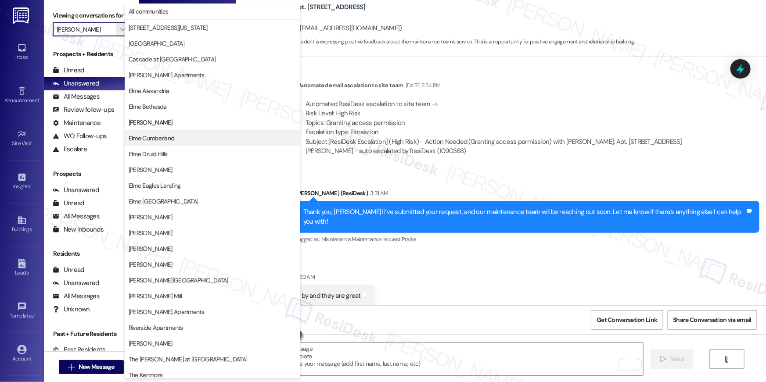
click at [159, 138] on span "Elme Cumberland" at bounding box center [152, 138] width 46 height 9
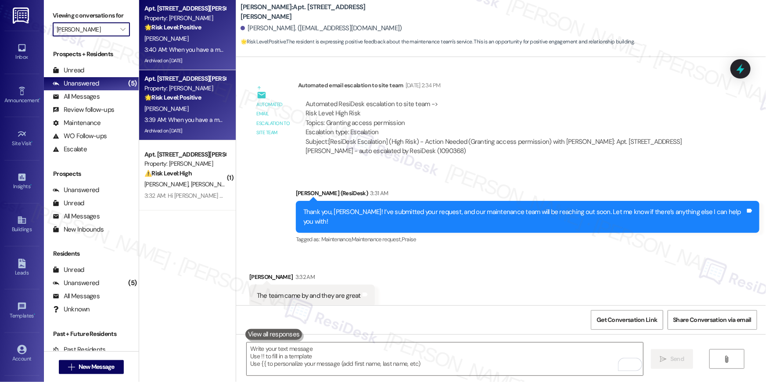
type input "Elme Cumberland"
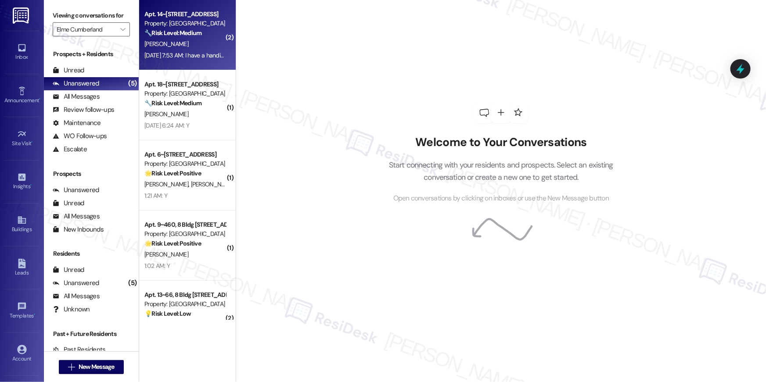
click at [193, 54] on div "Sep 13, 2025 at 7:53 AM: I have a handicap sticker for my car and was visited b…" at bounding box center [673, 55] width 1058 height 8
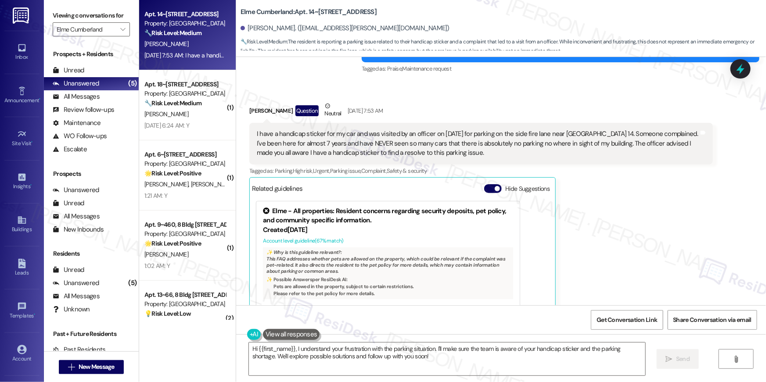
scroll to position [17992, 0]
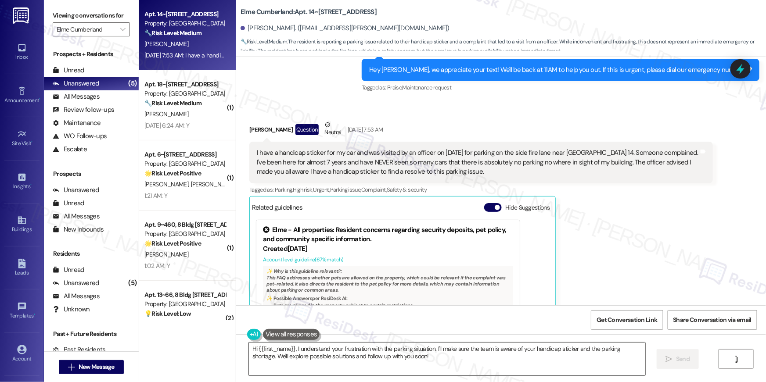
click at [421, 362] on textarea "Hi {{first_name}}, I understand your frustration with the parking situation. I'…" at bounding box center [447, 359] width 396 height 33
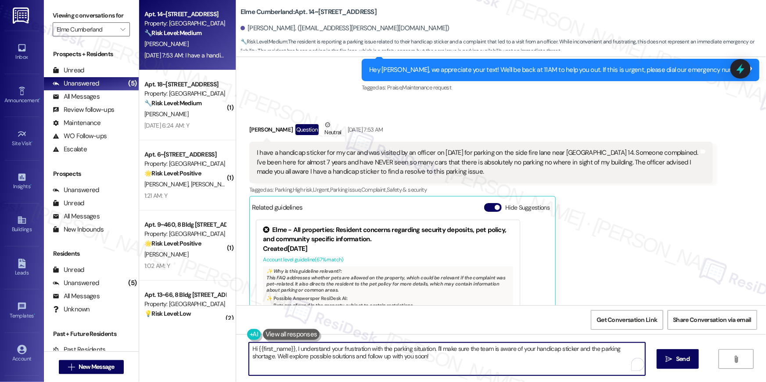
click at [420, 360] on textarea "Hi {{first_name}}, I understand your frustration with the parking situation. I'…" at bounding box center [447, 359] width 396 height 33
click at [437, 357] on textarea "Hi {{first_name}}, I understand your frustration with the parking situation. I'…" at bounding box center [447, 359] width 396 height 33
click at [555, 363] on textarea "Hi {{first_name}}, I understand your frustration with the parking situation. I'…" at bounding box center [445, 359] width 396 height 33
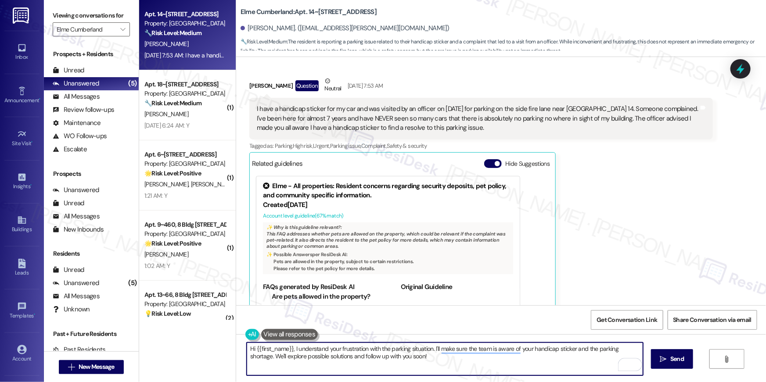
scroll to position [18049, 0]
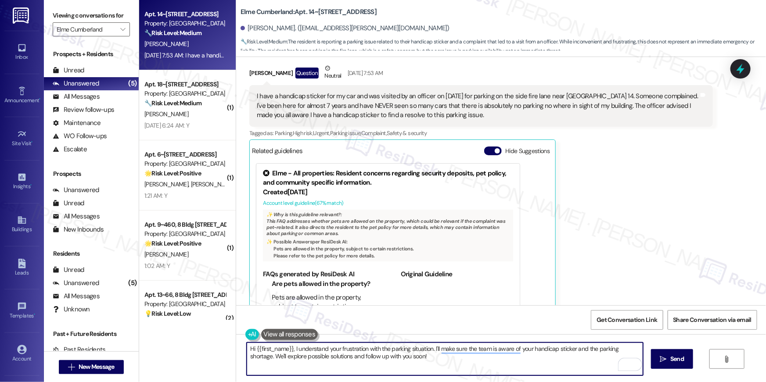
click at [501, 370] on textarea "Hi {{first_name}}, I understand your frustration with the parking situation. I'…" at bounding box center [445, 359] width 396 height 33
drag, startPoint x: 528, startPoint y: 349, endPoint x: 638, endPoint y: 346, distance: 109.3
click at [638, 346] on textarea "Hi {{first_name}}, I understand your frustration with the parking situation. I'…" at bounding box center [445, 359] width 396 height 33
type textarea "Hi {{first_name}}, I understand your frustration with the parking situation. I'…"
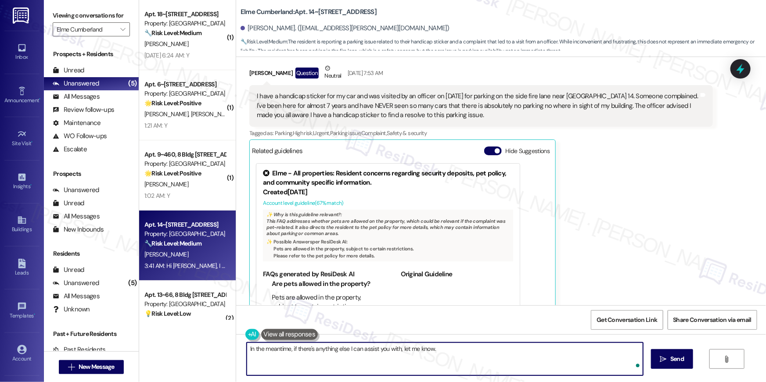
type textarea "In the meantime, if there's anything else I can assist you with, let me know."
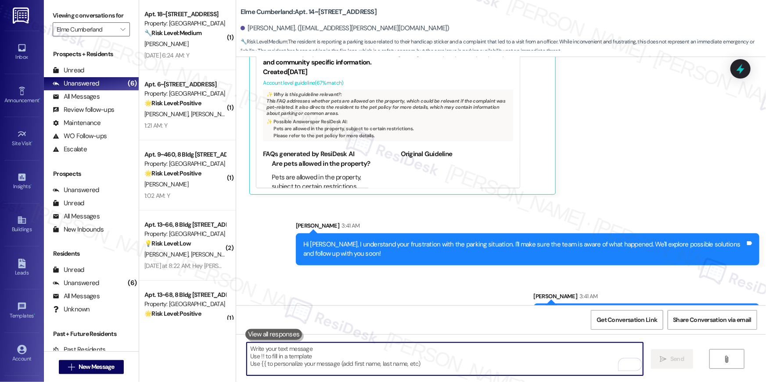
scroll to position [18181, 0]
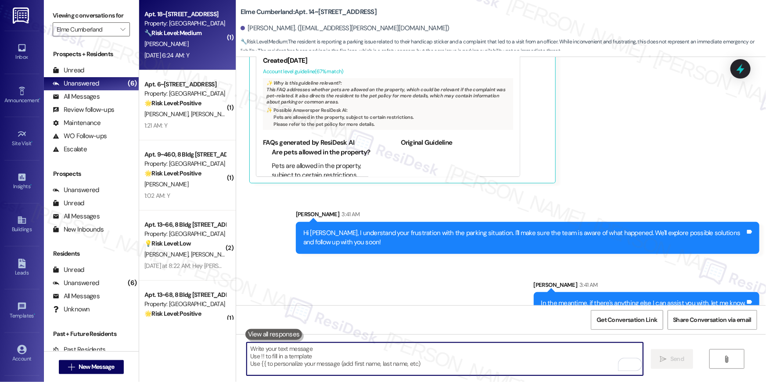
click at [160, 51] on div "Sep 13, 2025 at 6:24 AM: Y Sep 13, 2025 at 6:24 AM: Y" at bounding box center [166, 55] width 45 height 8
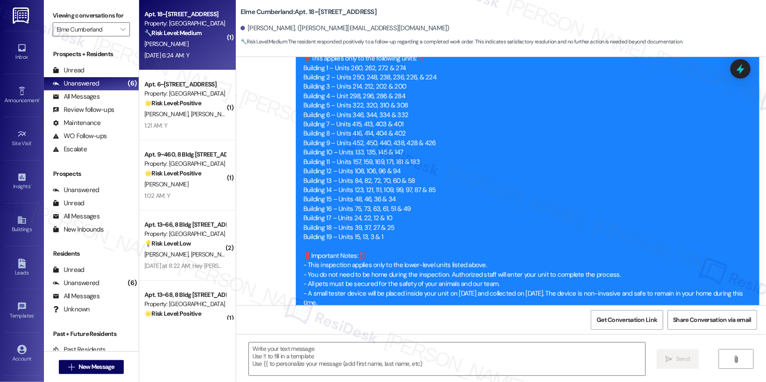
type textarea "Fetching suggested responses. Please feel free to read through the conversation…"
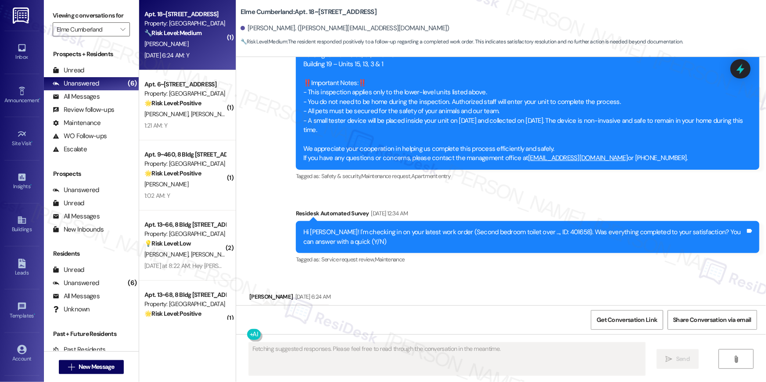
scroll to position [609, 0]
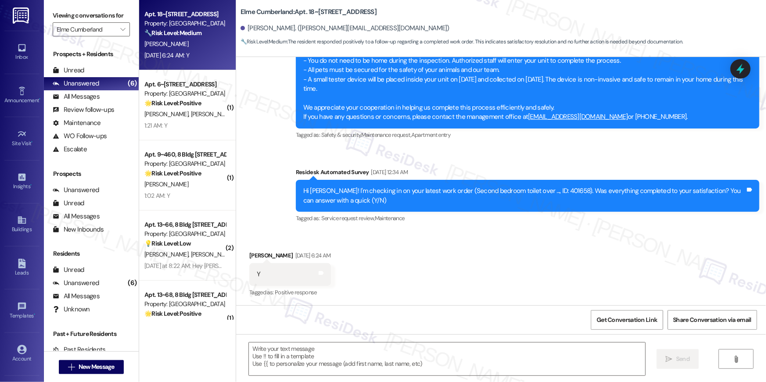
click at [469, 229] on div "Survey, sent via SMS Residesk Automated Survey Sep 13, 2025 at 12:34 AM Hi Curt…" at bounding box center [527, 196] width 477 height 70
click at [537, 359] on textarea at bounding box center [447, 359] width 396 height 33
paste textarea "Hi {{first_name}}, I’m glad to hear your work order has been completed! If anyt…"
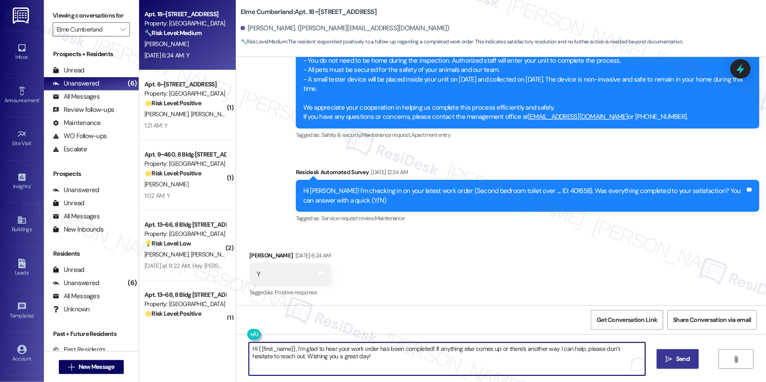
type textarea "Hi {{first_name}}, I’m glad to hear your work order has been completed! If anyt…"
click at [696, 359] on button " Send" at bounding box center [678, 359] width 43 height 20
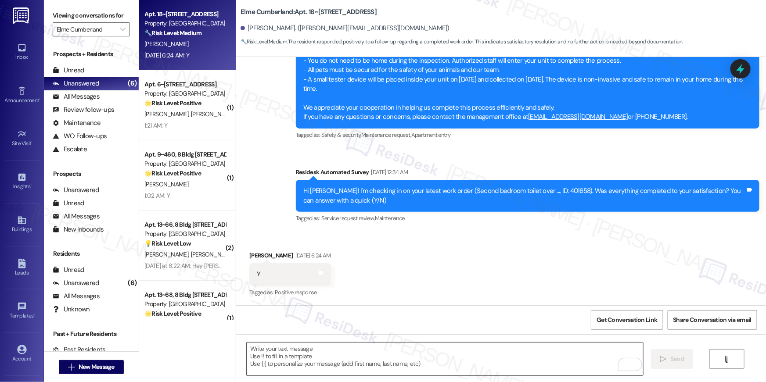
click at [477, 357] on textarea "To enrich screen reader interactions, please activate Accessibility in Grammarl…" at bounding box center [445, 359] width 396 height 33
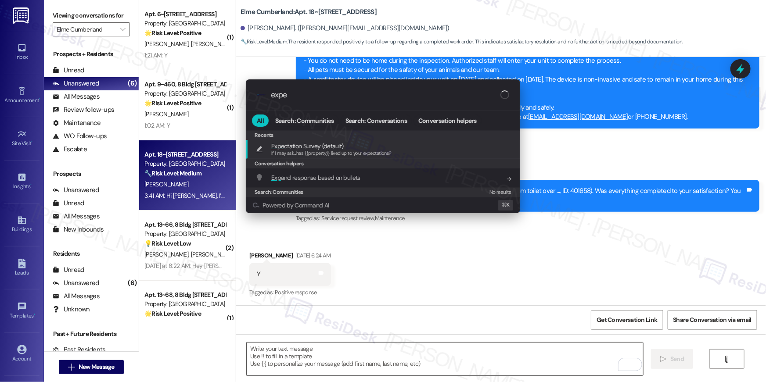
type input "expec"
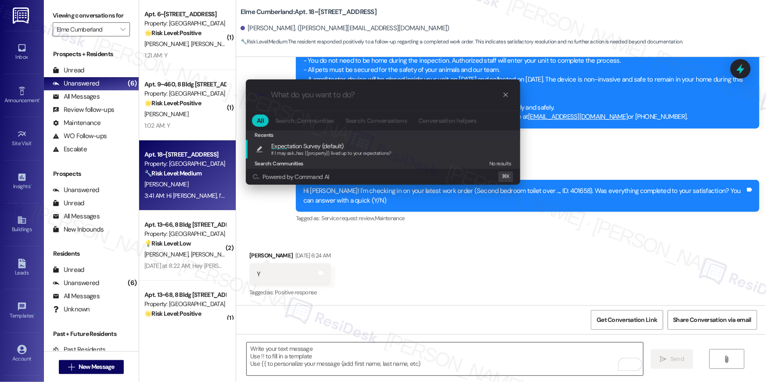
type textarea "If I may ask...has {{property}} lived up to your expectations?"
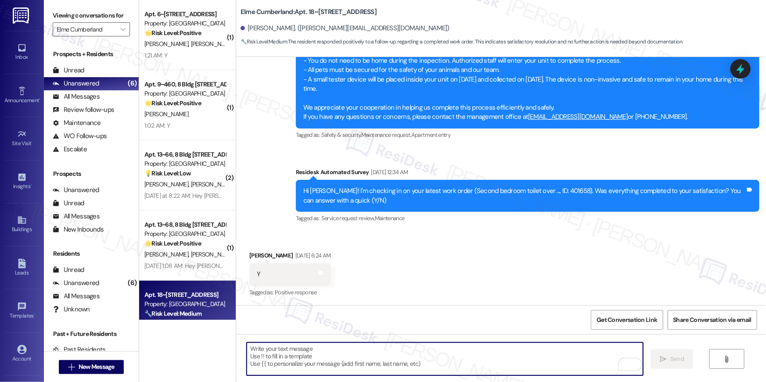
scroll to position [741, 0]
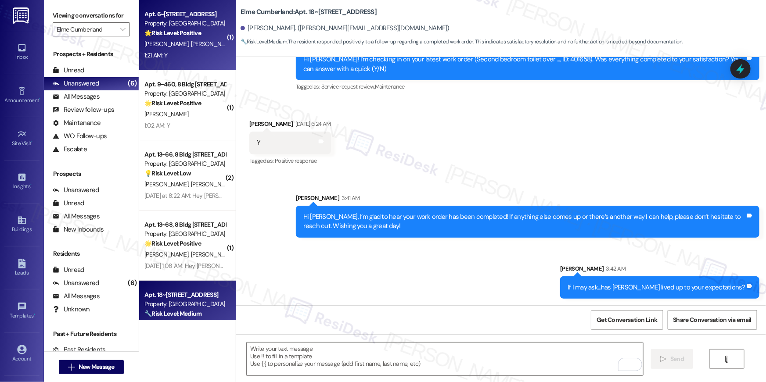
click at [188, 51] on div "1:21 AM: Y 1:21 AM: Y" at bounding box center [185, 55] width 83 height 11
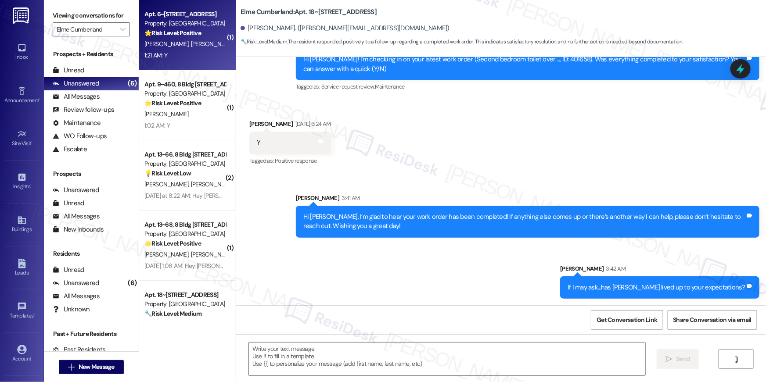
type textarea "Fetching suggested responses. Please feel free to read through the conversation…"
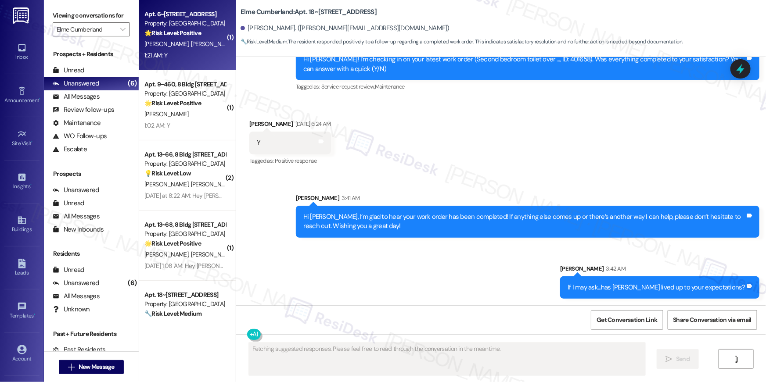
scroll to position [0, 0]
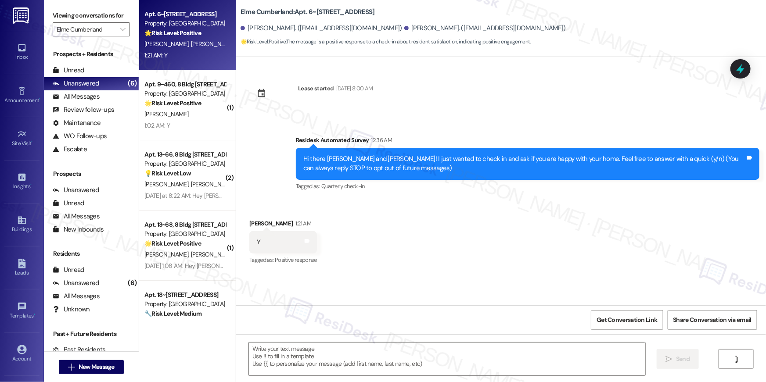
click at [170, 57] on div "1:21 AM: Y 1:21 AM: Y" at bounding box center [185, 55] width 83 height 11
click at [460, 361] on textarea at bounding box center [447, 359] width 396 height 33
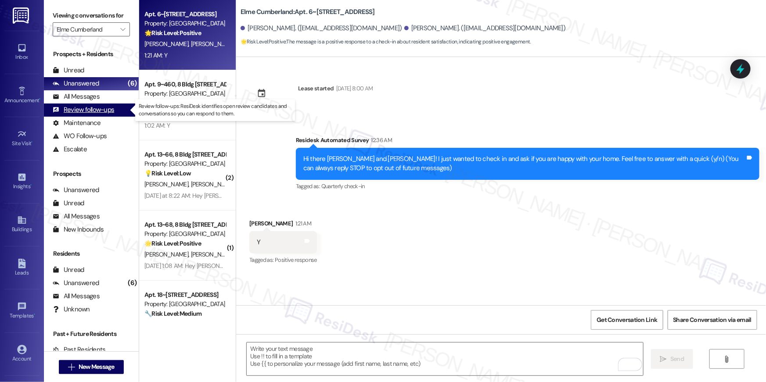
click at [96, 104] on div "Review follow-ups (undefined)" at bounding box center [91, 110] width 95 height 13
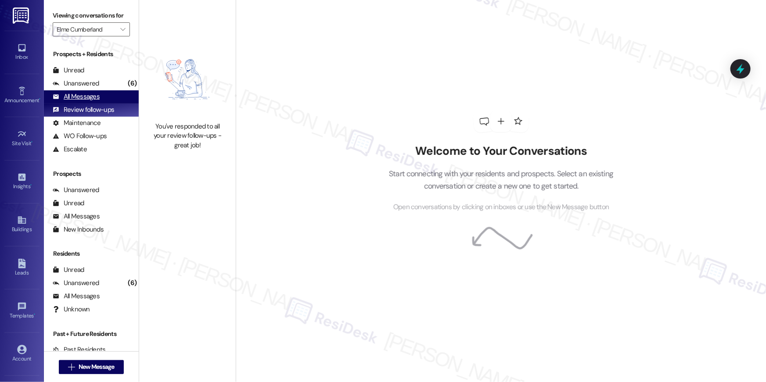
click at [97, 97] on div "All Messages" at bounding box center [76, 96] width 47 height 9
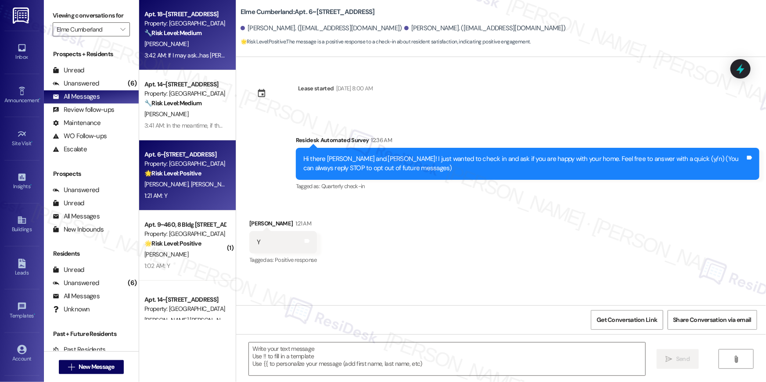
type textarea "Fetching suggested responses. Please feel free to read through the conversation…"
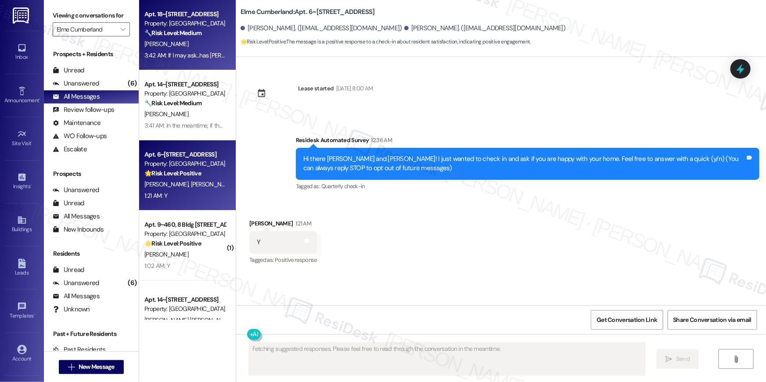
click at [174, 44] on div "[PERSON_NAME]" at bounding box center [185, 44] width 83 height 11
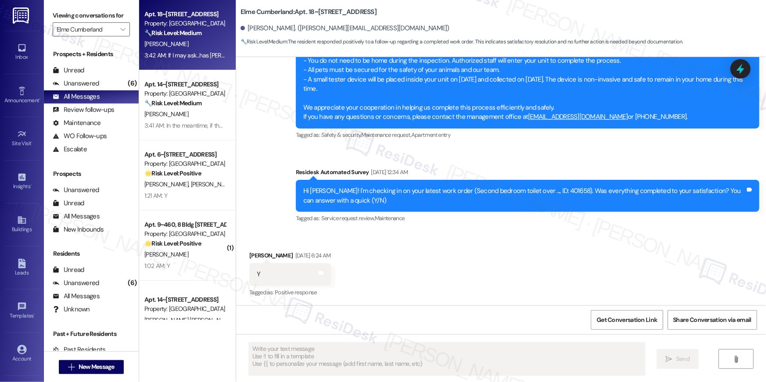
scroll to position [754, 0]
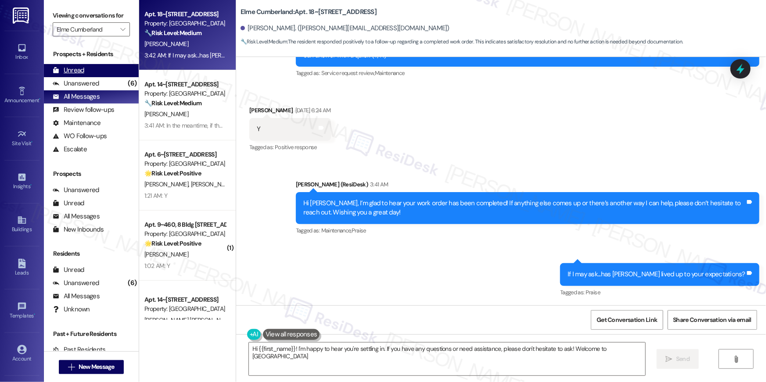
click at [91, 67] on div "Unread (0)" at bounding box center [91, 70] width 95 height 13
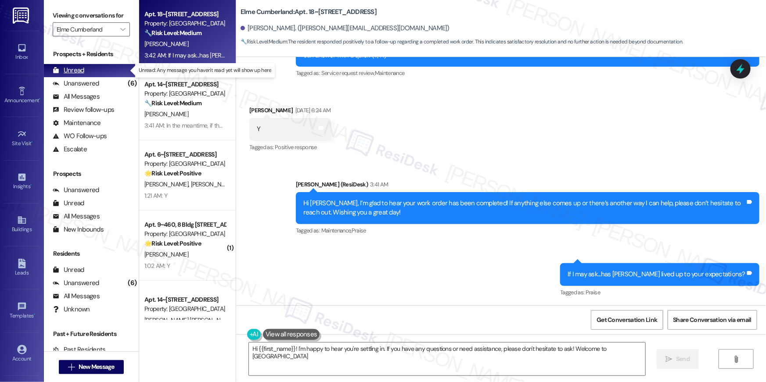
type textarea "Hi {{first_name}}! I'm happy to hear you're settling in. If you have any questi…"
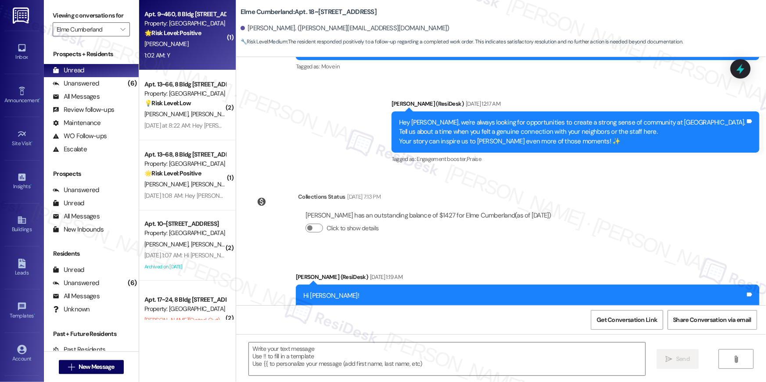
type textarea "Fetching suggested responses. Please feel free to read through the conversation…"
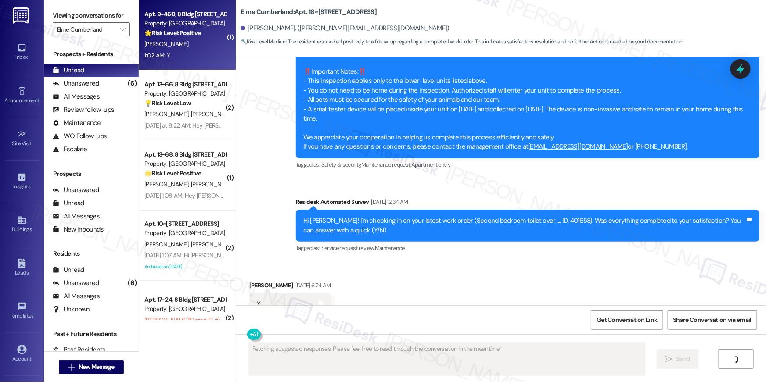
scroll to position [609, 0]
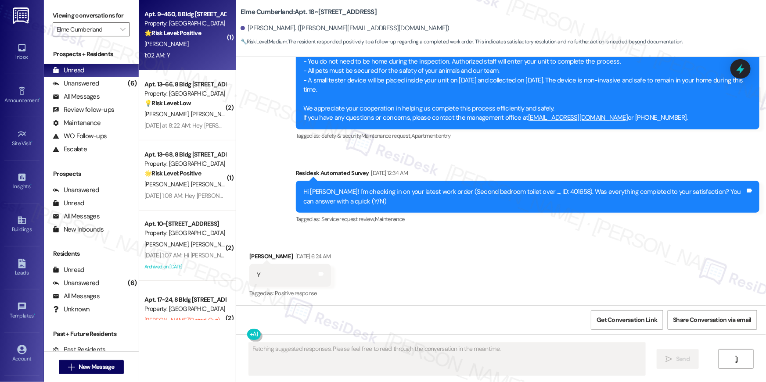
click at [151, 65] on div "Apt. 9~460, 8 Bldg 9 Cumberland Way SE Property: Elme Cumberland 🌟 Risk Level: …" at bounding box center [187, 35] width 97 height 70
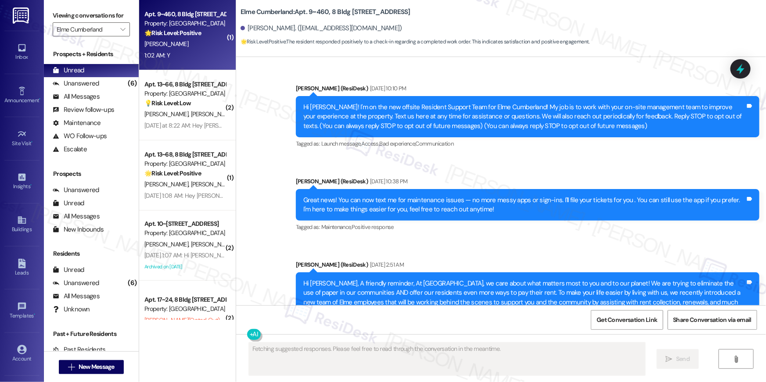
scroll to position [5850, 0]
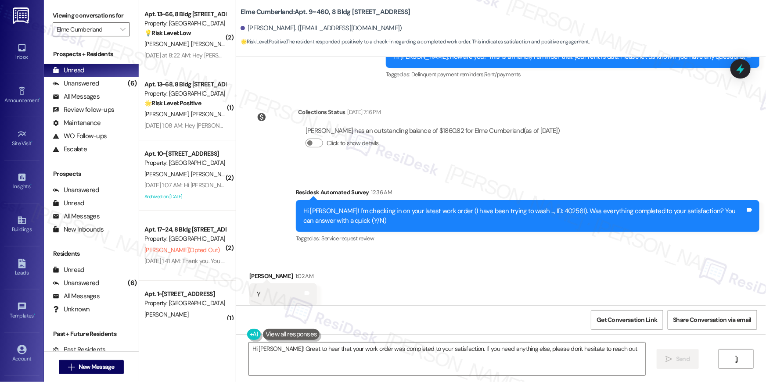
type textarea "Hi Jada! Great to hear that your work order was completed to your satisfaction.…"
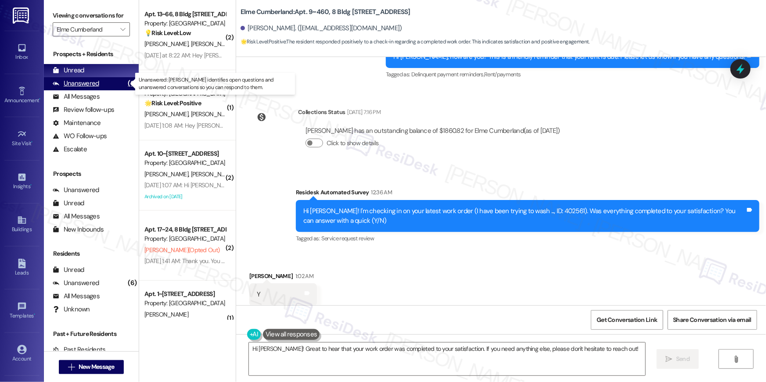
click at [103, 84] on div "Unanswered (6)" at bounding box center [91, 83] width 95 height 13
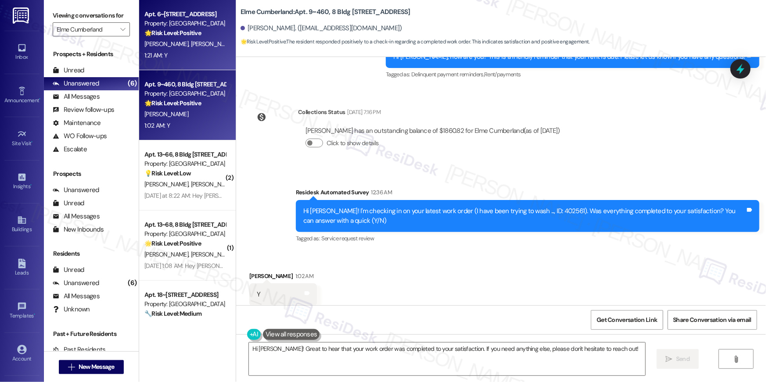
click at [197, 53] on div "1:21 AM: Y 1:21 AM: Y" at bounding box center [185, 55] width 83 height 11
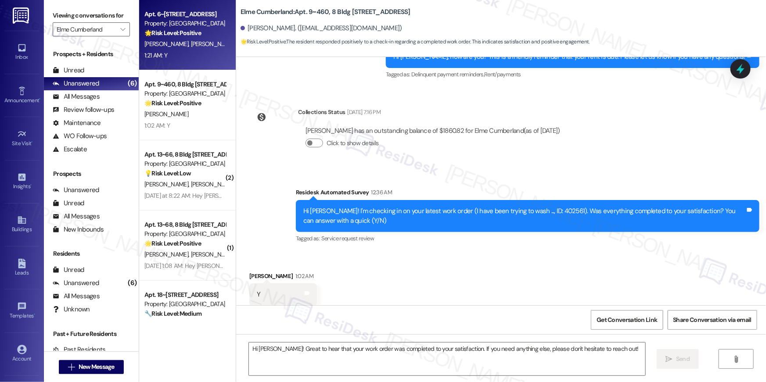
type textarea "Fetching suggested responses. Please feel free to read through the conversation…"
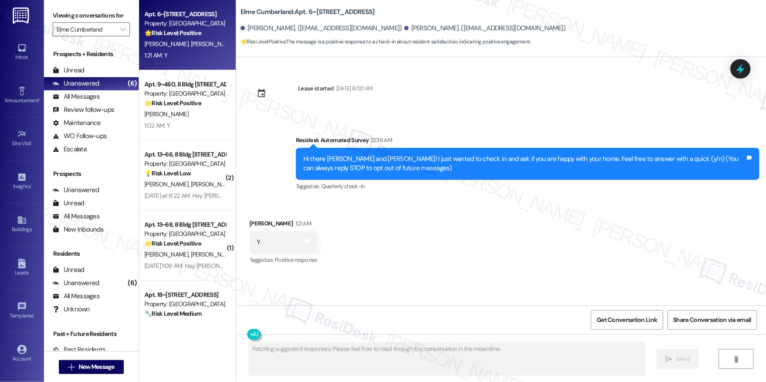
scroll to position [0, 0]
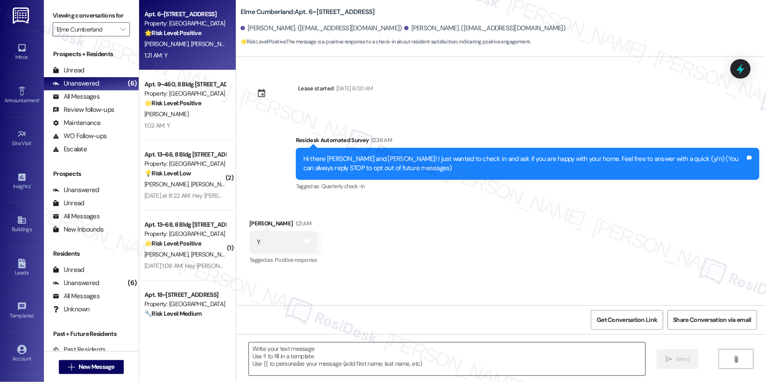
click at [415, 360] on textarea at bounding box center [447, 359] width 396 height 33
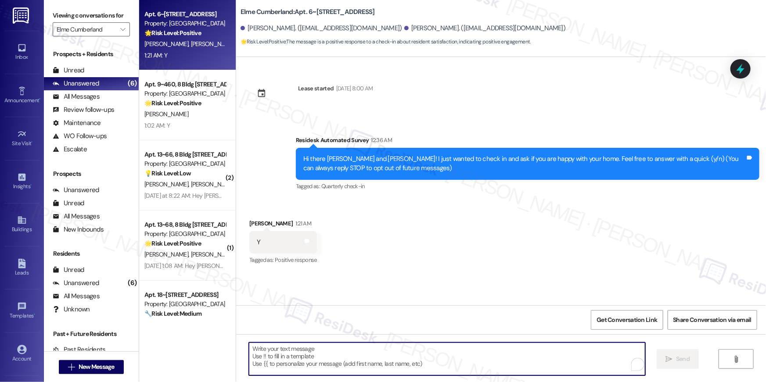
click at [418, 360] on textarea "To enrich screen reader interactions, please activate Accessibility in Grammarl…" at bounding box center [447, 359] width 396 height 33
paste textarea "Thank you so much, {{first_name}}! I’m so glad to hear that you’re enjoying you…"
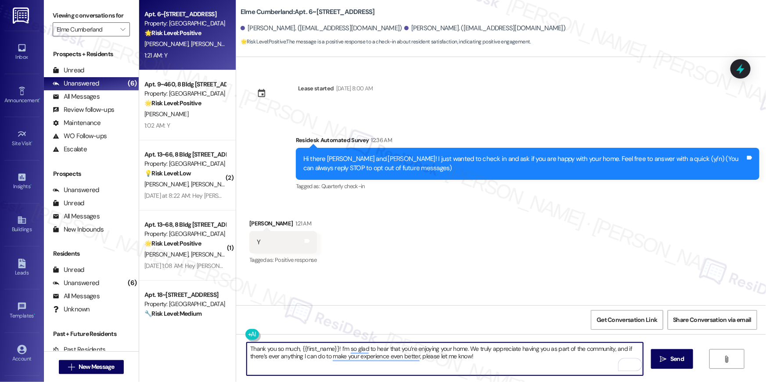
click at [322, 349] on textarea "Thank you so much, {{first_name}}! I’m so glad to hear that you’re enjoying you…" at bounding box center [445, 359] width 396 height 33
type textarea "Thank you so much, Pharon! I’m so glad to hear that you’re enjoying your home. …"
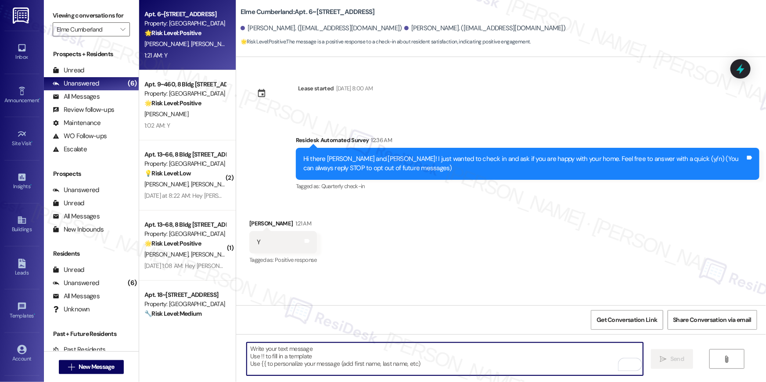
click at [302, 352] on textarea "To enrich screen reader interactions, please activate Accessibility in Grammarl…" at bounding box center [445, 359] width 396 height 33
paste textarea "When you have a moment, would you mind leaving us a quick Google Review? ⭐ It o…"
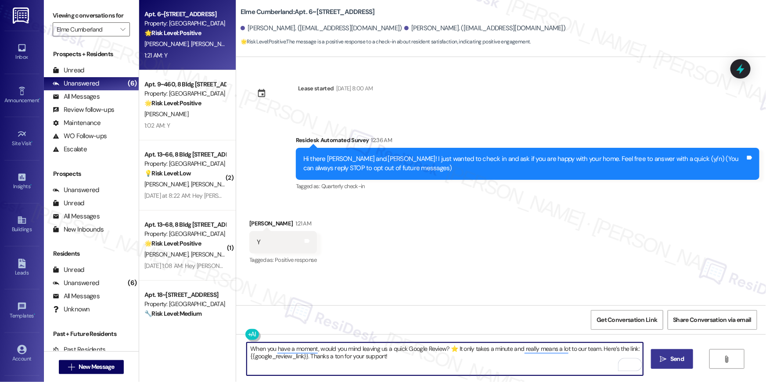
type textarea "When you have a moment, would you mind leaving us a quick Google Review? ⭐ It o…"
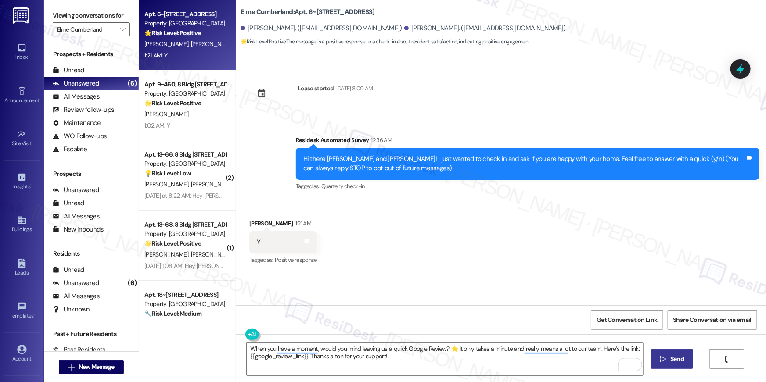
click at [668, 356] on span "Send" at bounding box center [676, 359] width 17 height 9
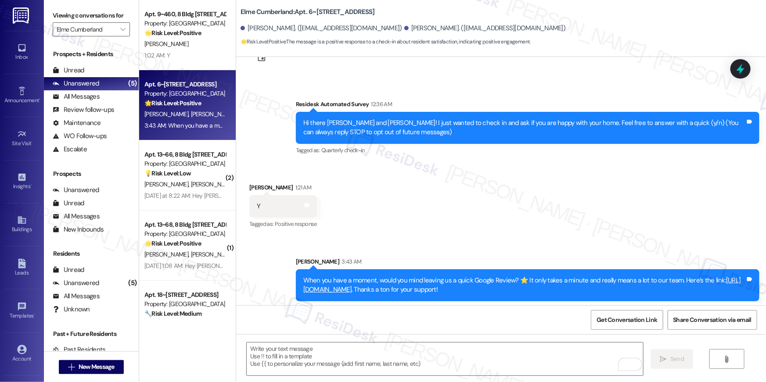
scroll to position [39, 0]
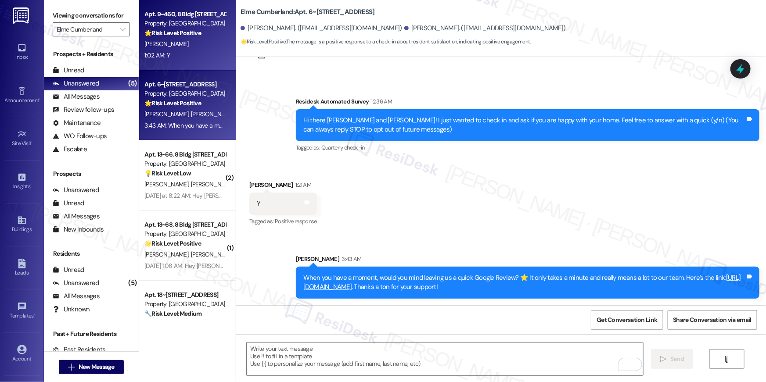
click at [188, 60] on div "1:02 AM: Y 1:02 AM: Y" at bounding box center [185, 55] width 83 height 11
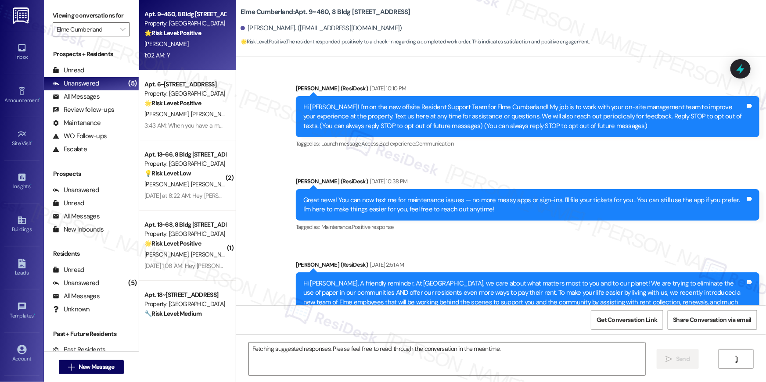
scroll to position [5850, 0]
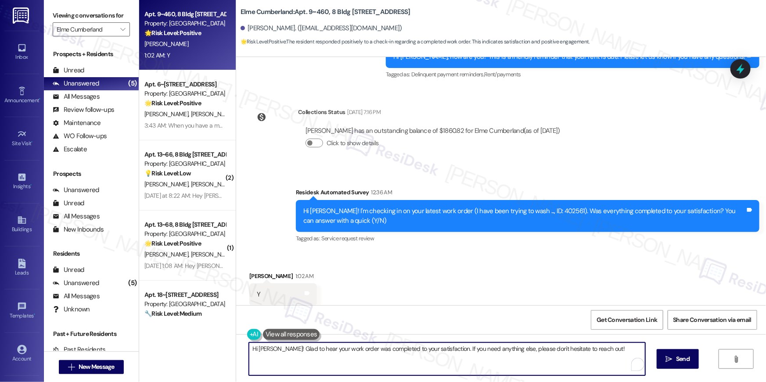
click at [514, 365] on textarea "Hi Jada! Glad to hear your work order was completed to your satisfaction. If yo…" at bounding box center [447, 359] width 396 height 33
paste textarea "{{first_name}}, I’m glad to hear your work order has been completed! If anythin…"
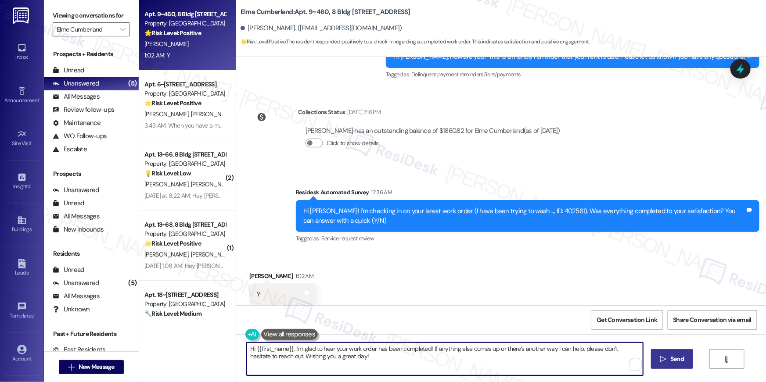
type textarea "Hi {{first_name}}, I’m glad to hear your work order has been completed! If anyt…"
click at [686, 364] on button " Send" at bounding box center [672, 359] width 43 height 20
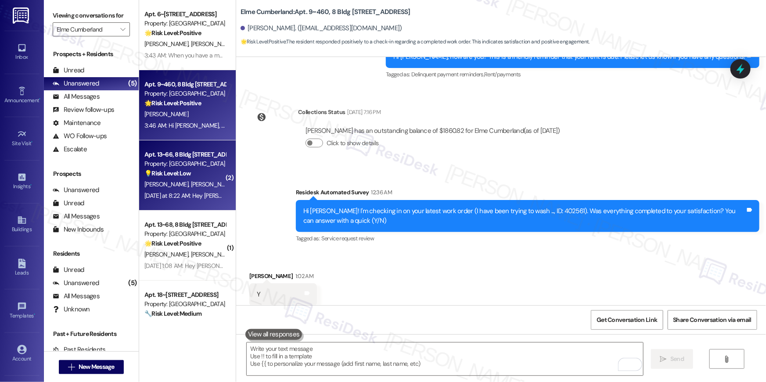
click at [237, 187] on span "S. Starks" at bounding box center [259, 184] width 44 height 8
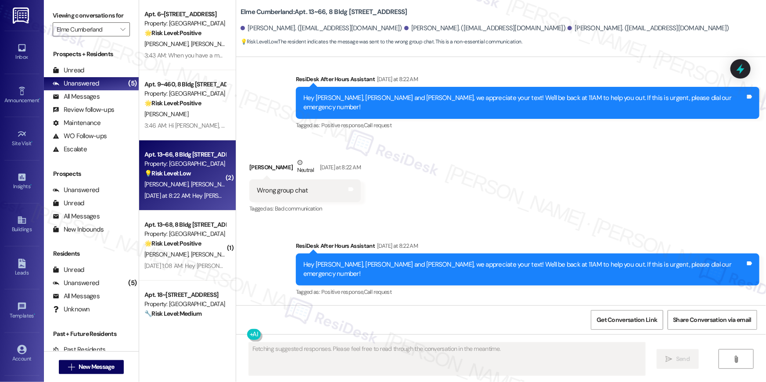
scroll to position [1156, 0]
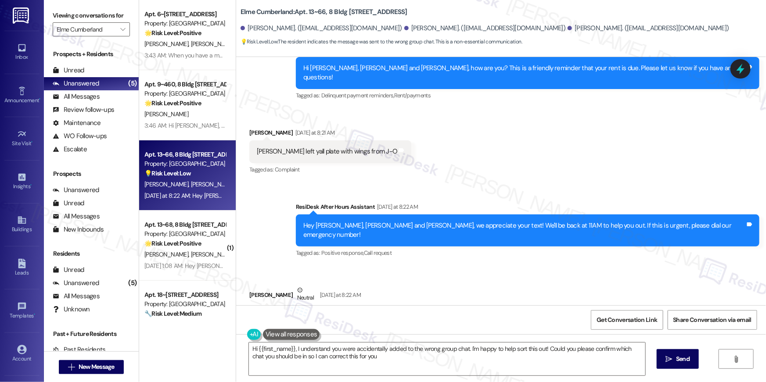
type textarea "Hi {{first_name}}, I understand you were accidentally added to the wrong group …"
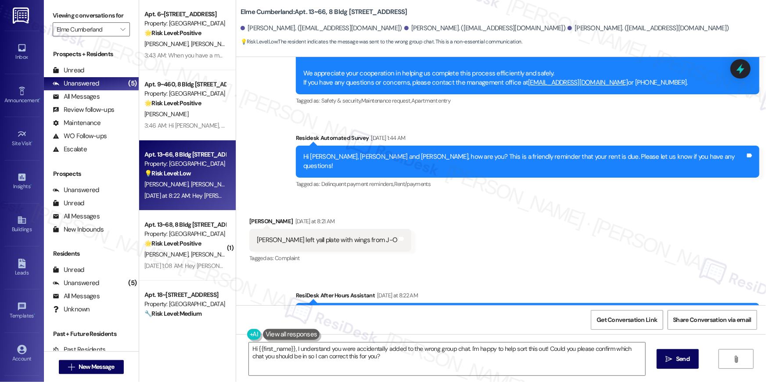
scroll to position [1227, 0]
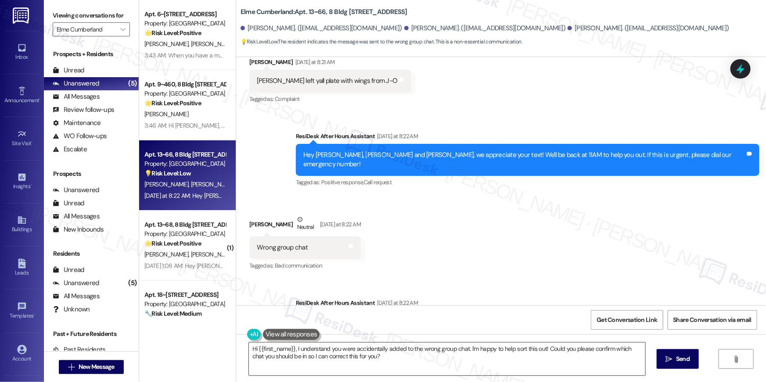
drag, startPoint x: 388, startPoint y: 366, endPoint x: 395, endPoint y: 365, distance: 6.2
click at [388, 366] on textarea "Hi {{first_name}}, I understand you were accidentally added to the wrong group …" at bounding box center [447, 359] width 396 height 33
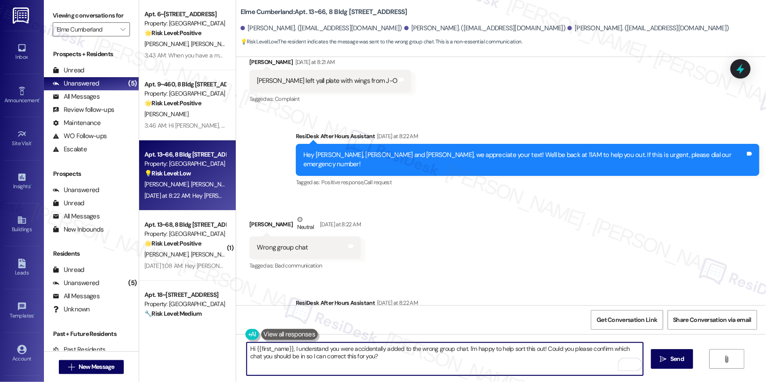
drag, startPoint x: 474, startPoint y: 359, endPoint x: 391, endPoint y: 365, distance: 83.6
click at [393, 364] on textarea "Hi {{first_name}}, I understand you were accidentally added to the wrong group …" at bounding box center [445, 359] width 396 height 33
click at [388, 365] on textarea "Hi {{first_name}}, I understand you were accidentally added to the wrong group …" at bounding box center [445, 359] width 396 height 33
drag, startPoint x: 377, startPoint y: 361, endPoint x: 391, endPoint y: 366, distance: 15.0
click at [380, 361] on textarea "Hi {{first_name}}, I understand you were accidentally added to the wrong group …" at bounding box center [445, 359] width 396 height 33
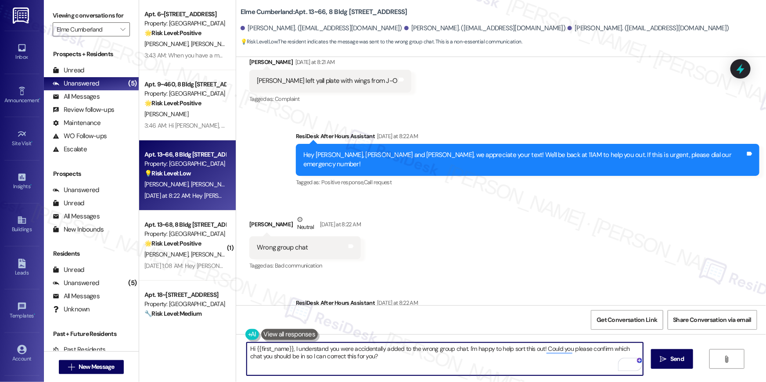
click at [391, 366] on textarea "Hi {{first_name}}, I understand you were accidentally added to the wrong group …" at bounding box center [445, 359] width 396 height 33
drag, startPoint x: 390, startPoint y: 363, endPoint x: 336, endPoint y: 348, distance: 56.4
click at [335, 348] on textarea "Hi {{first_name}}, I understand you were accidentally added to the wrong group …" at bounding box center [445, 359] width 396 height 33
type textarea "Hi {{first_name}}, I understand you accidentally sent me that message :) If the…"
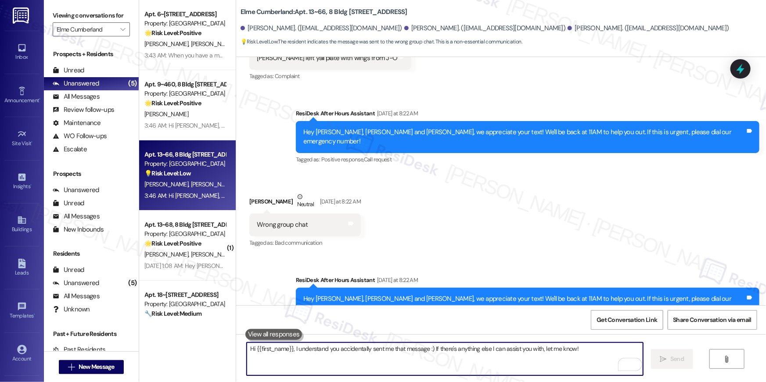
scroll to position [1288, 0]
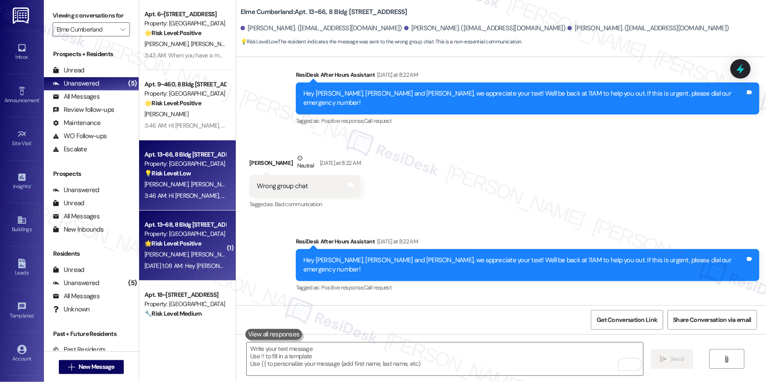
click at [206, 240] on div "🌟 Risk Level: Positive The resident is simply acknowledging a check-in message …" at bounding box center [184, 243] width 81 height 9
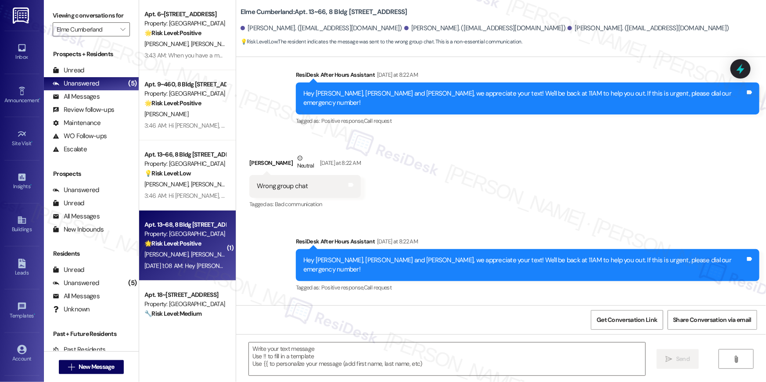
type textarea "Fetching suggested responses. Please feel free to read through the conversation…"
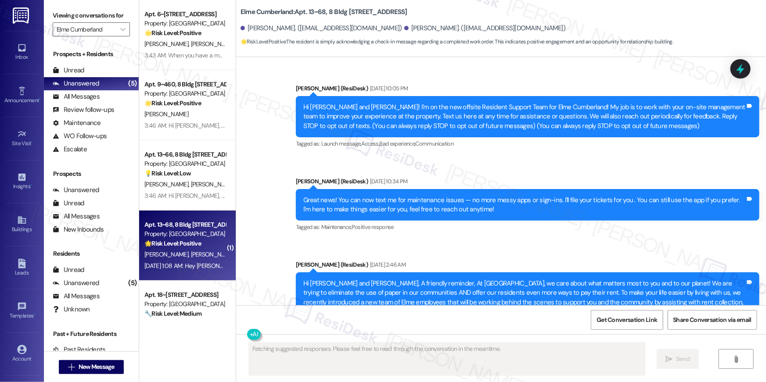
scroll to position [7130, 0]
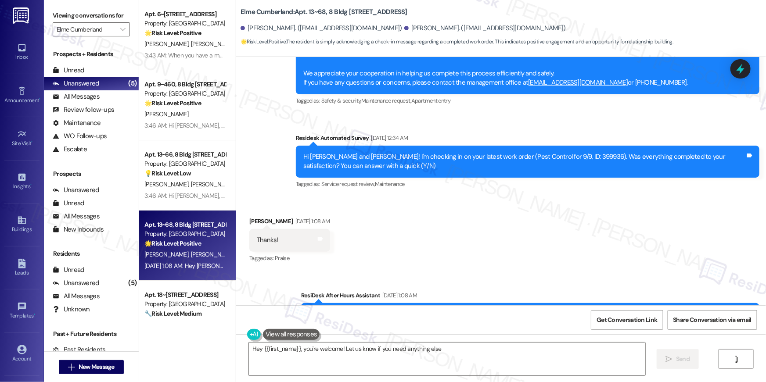
type textarea "Hey {{first_name}}, you're welcome! Let us know if you need anything else!"
click at [491, 352] on textarea "Hey {{first_name}}, you're welcome! Let us know if you need anything else!" at bounding box center [447, 359] width 396 height 33
click at [684, 357] on span "Send" at bounding box center [683, 359] width 14 height 9
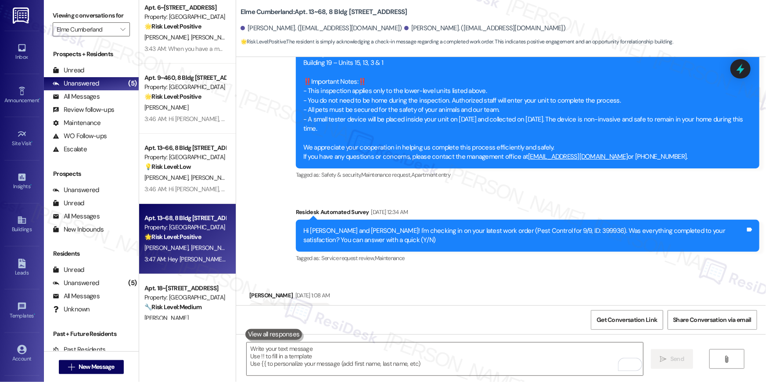
scroll to position [5, 0]
click at [116, 30] on button "" at bounding box center [123, 29] width 14 height 14
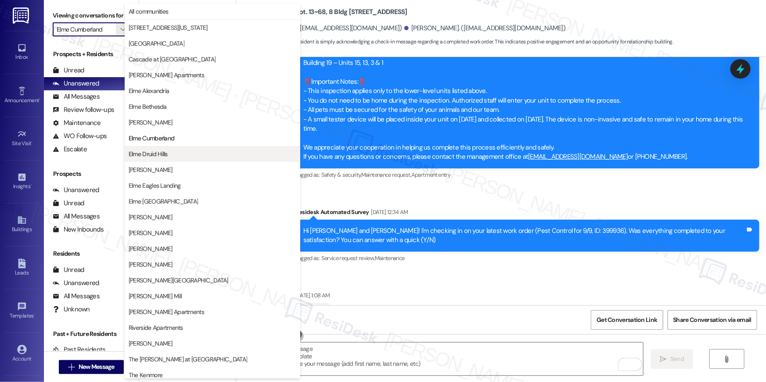
click at [177, 150] on span "Elme Druid Hills" at bounding box center [213, 154] width 168 height 9
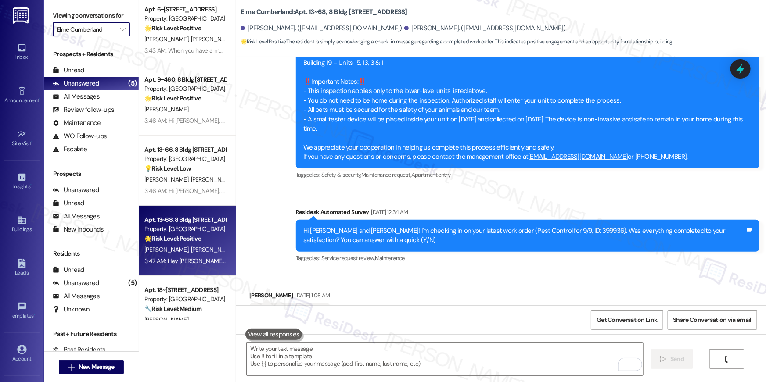
type input "Elme Druid Hills"
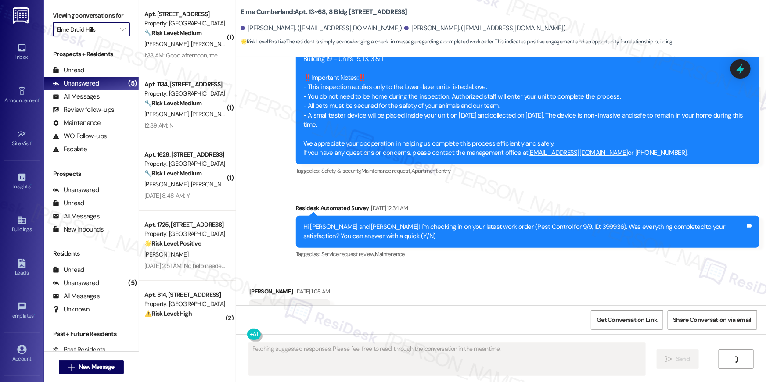
scroll to position [7056, 0]
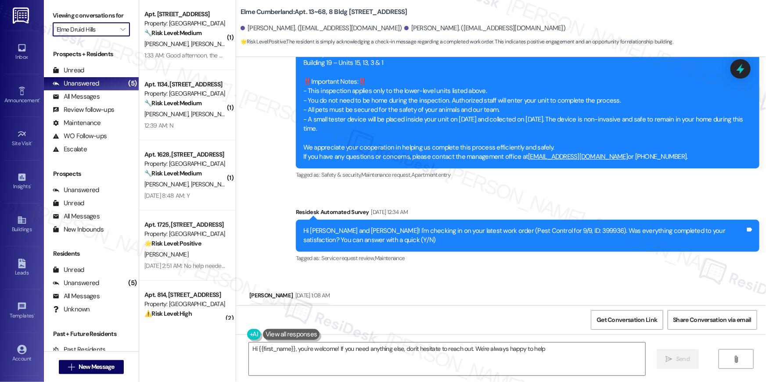
type textarea "Hi {{first_name}}, you're welcome! If you need anything else, don't hesitate to…"
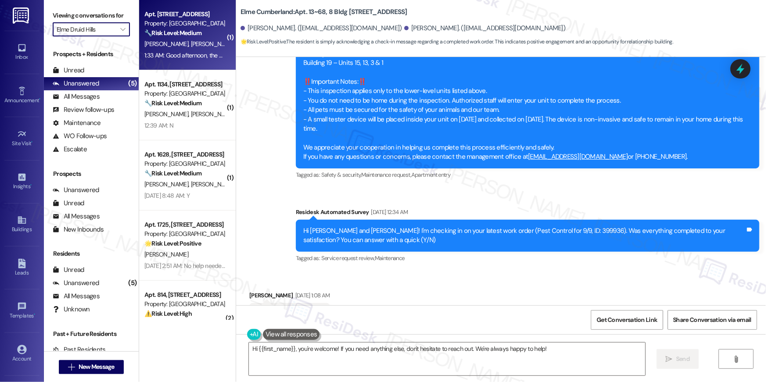
click at [173, 48] on div "[PERSON_NAME] [PERSON_NAME]" at bounding box center [185, 44] width 83 height 11
type textarea "Fetching suggested responses. Please feel free to read through the conversation…"
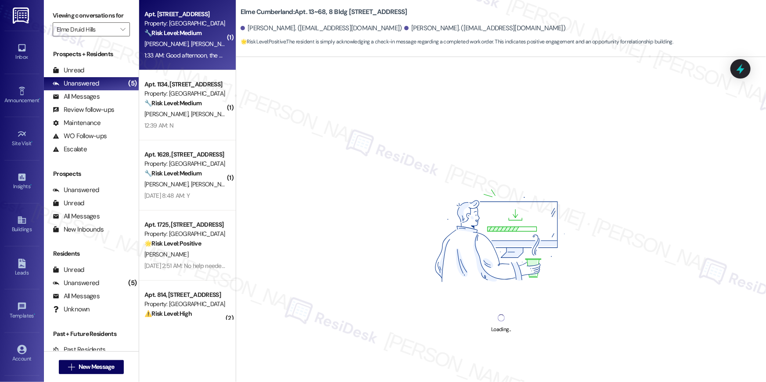
click at [173, 48] on div "[PERSON_NAME] [PERSON_NAME]" at bounding box center [185, 44] width 83 height 11
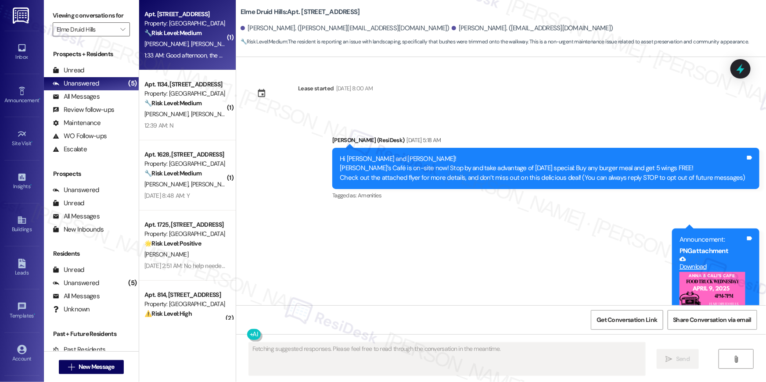
scroll to position [11761, 0]
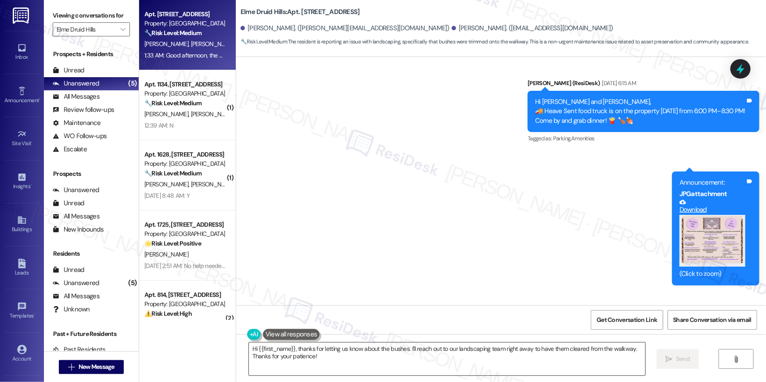
click at [361, 365] on textarea "Hi {{first_name}}, thanks for letting us know about the bushes. I'll reach out …" at bounding box center [447, 359] width 396 height 33
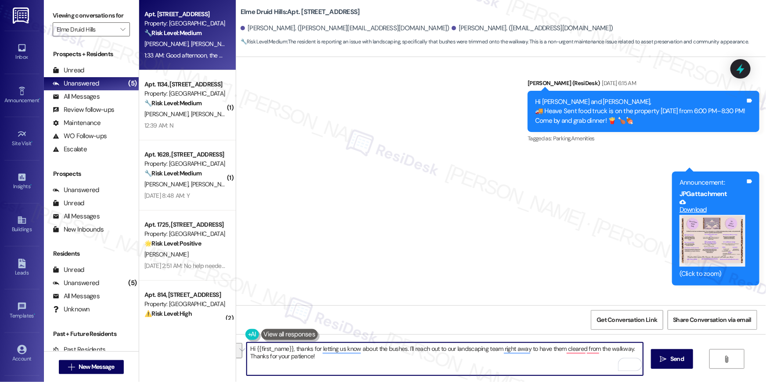
drag, startPoint x: 340, startPoint y: 359, endPoint x: 404, endPoint y: 350, distance: 65.1
click at [404, 350] on textarea "Hi {{first_name}}, thanks for letting us know about the bushes. I'll reach out …" at bounding box center [445, 359] width 396 height 33
click at [386, 364] on textarea "Hi {{first_name}}, thanks for letting us know about the bushes. I'll reach out …" at bounding box center [445, 359] width 396 height 33
click at [467, 347] on textarea "Hi {{first_name}}, thanks for letting us know about the bushes. I'll reach out …" at bounding box center [445, 359] width 396 height 33
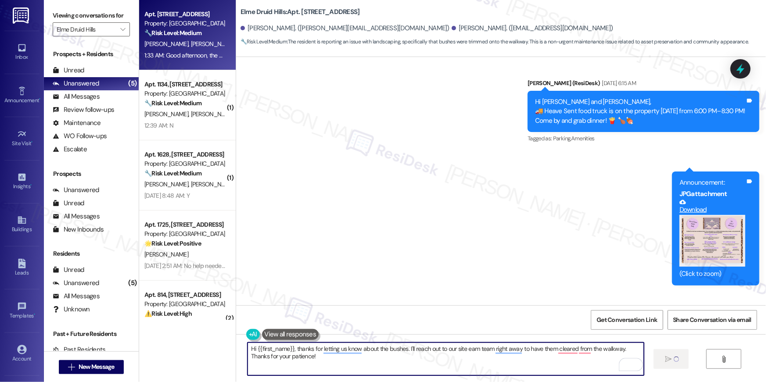
type textarea "Hi {{first_name}}, thanks for letting us know about the bushes. I'll reach out …"
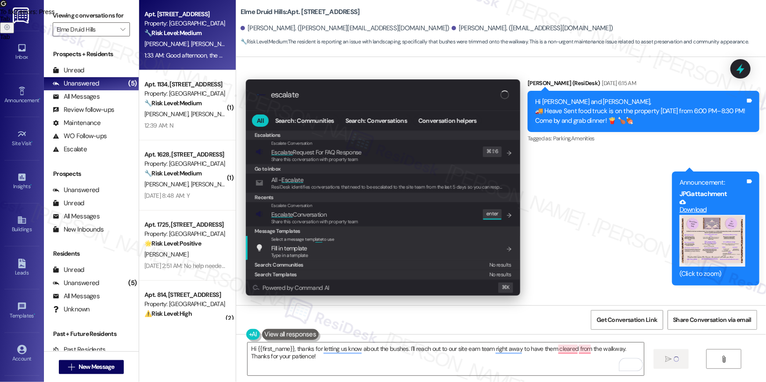
type input "escalate"
click at [348, 214] on span "Escalate Conversation" at bounding box center [314, 215] width 87 height 10
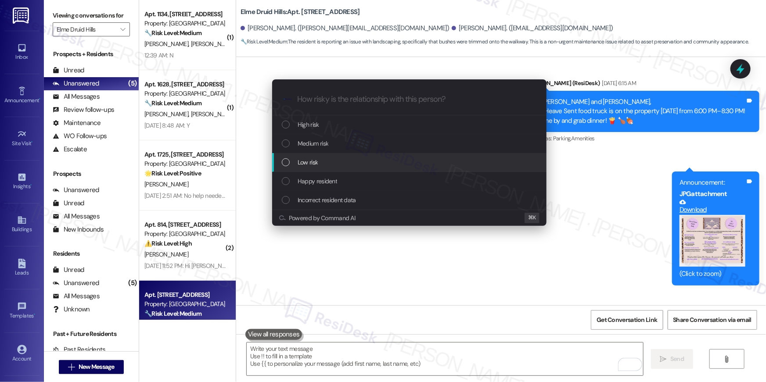
click at [316, 163] on span "Low risk" at bounding box center [308, 163] width 20 height 10
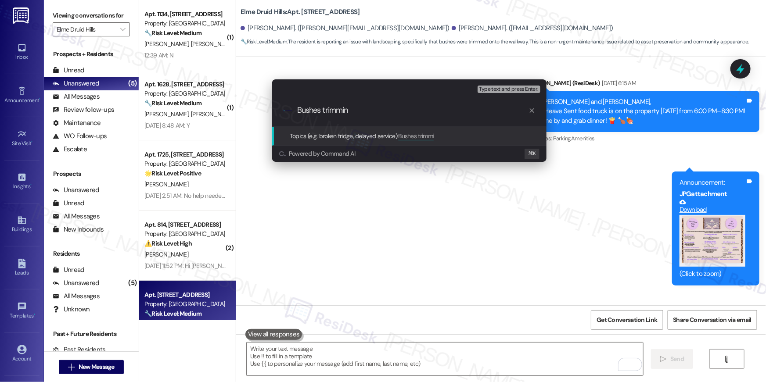
type input "Bushes trimming"
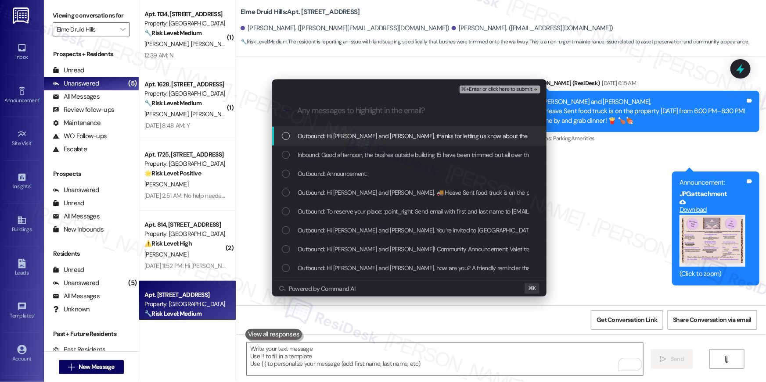
click at [347, 129] on div "Outbound: Hi [PERSON_NAME] and [PERSON_NAME], thanks for letting us know about …" at bounding box center [409, 136] width 274 height 19
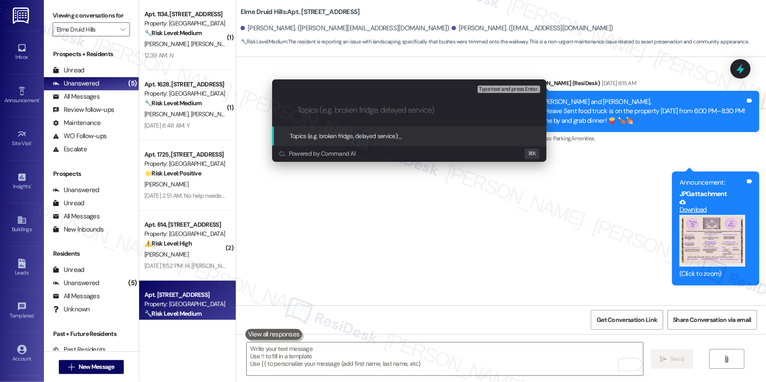
paste input "Bushes trimming"
type input "Bushes trimmings"
type input "Trimmings - Resident complaint"
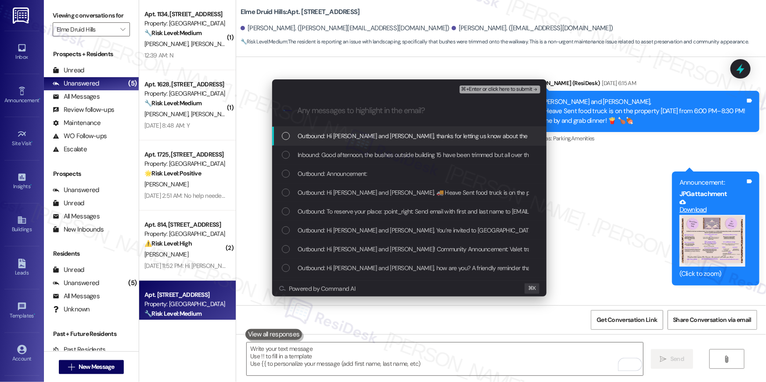
drag, startPoint x: 330, startPoint y: 134, endPoint x: 334, endPoint y: 142, distance: 8.5
click at [330, 135] on span "Outbound: Hi [PERSON_NAME] and [PERSON_NAME], thanks for letting us know about …" at bounding box center [565, 136] width 534 height 10
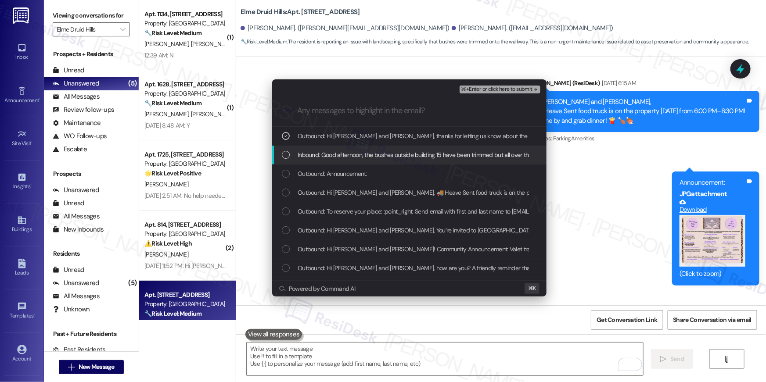
drag, startPoint x: 337, startPoint y: 151, endPoint x: 337, endPoint y: 166, distance: 14.5
click at [337, 152] on span "Inbound: Good afternoon, the bushes outside building 15 have been trimmed but a…" at bounding box center [427, 155] width 258 height 10
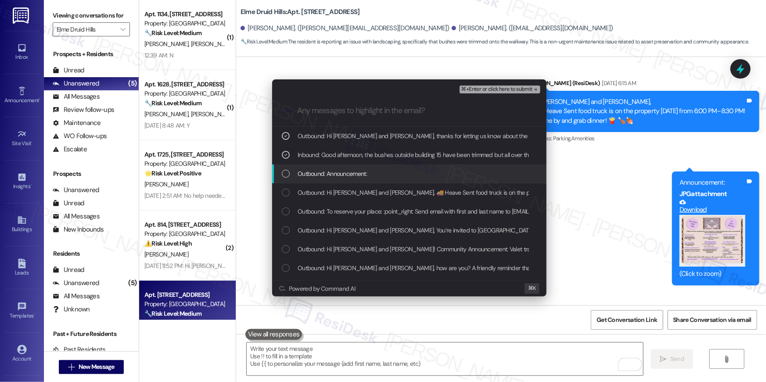
drag, startPoint x: 337, startPoint y: 167, endPoint x: 340, endPoint y: 171, distance: 5.6
click at [337, 167] on div "Outbound: Announcement:" at bounding box center [409, 174] width 274 height 19
click at [355, 173] on span "Outbound: Announcement:" at bounding box center [332, 174] width 69 height 10
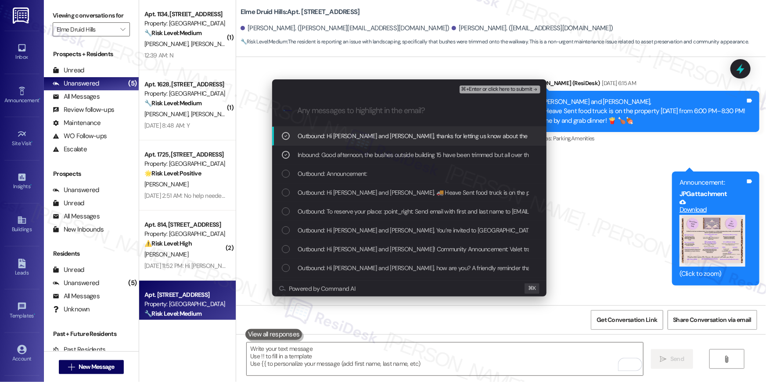
click at [514, 91] on span "⌘+Enter or click here to submit" at bounding box center [496, 89] width 71 height 6
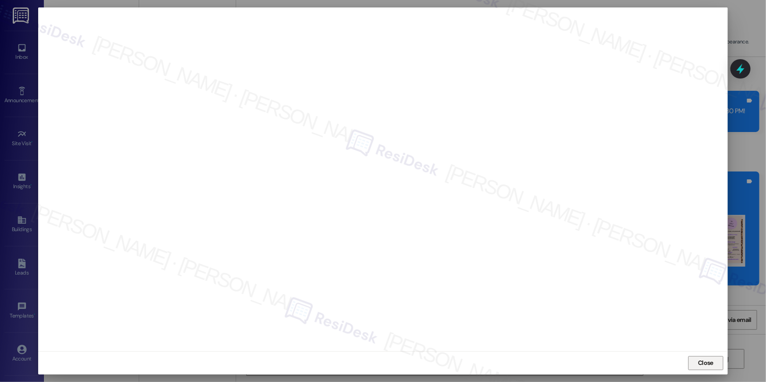
click at [701, 362] on span "Close" at bounding box center [705, 363] width 15 height 9
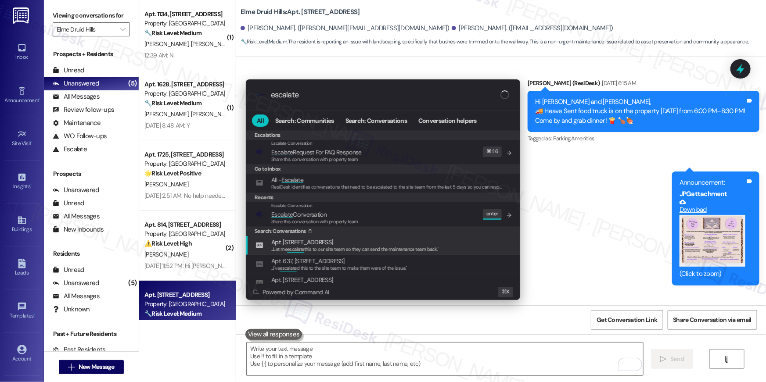
type input "escalate"
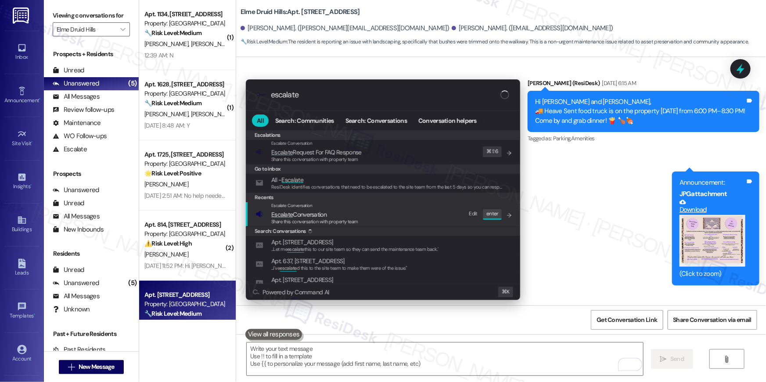
click at [344, 217] on span "Escalate Conversation" at bounding box center [314, 215] width 87 height 10
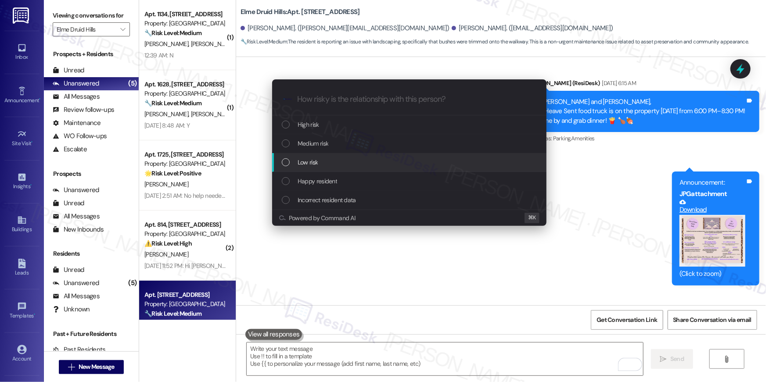
click at [329, 158] on div "Low risk" at bounding box center [409, 162] width 274 height 19
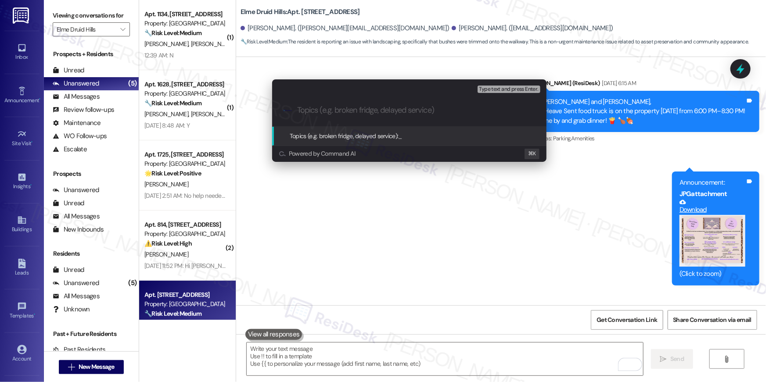
paste input "Trimmings - Resident complaint"
type input "Trimmings - Resident complaint"
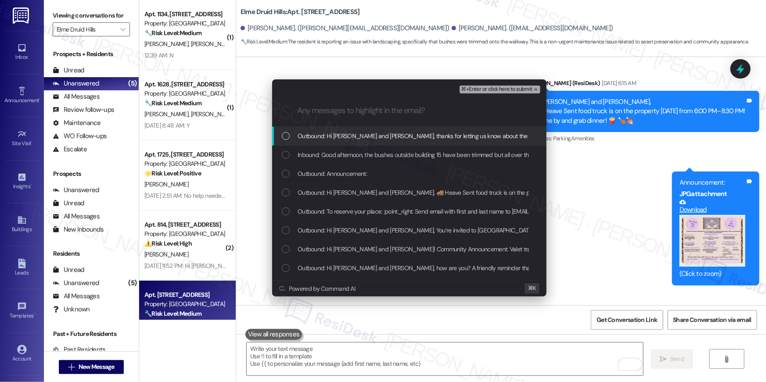
drag, startPoint x: 340, startPoint y: 140, endPoint x: 341, endPoint y: 155, distance: 14.6
click at [340, 141] on div "Outbound: Hi [PERSON_NAME] and [PERSON_NAME], thanks for letting us know about …" at bounding box center [409, 136] width 274 height 19
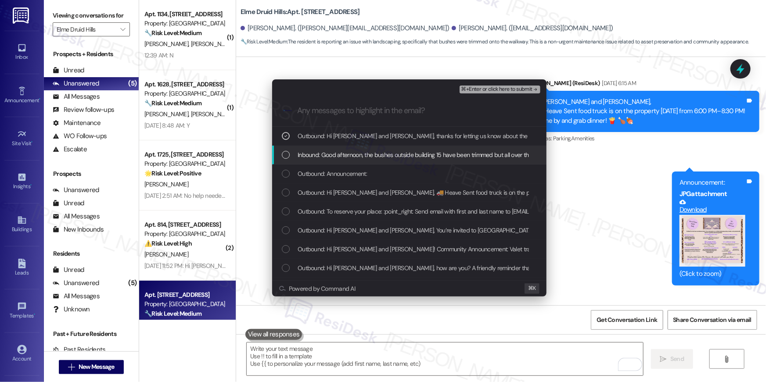
click at [341, 155] on span "Inbound: Good afternoon, the bushes outside building 15 have been trimmed but a…" at bounding box center [427, 155] width 258 height 10
click at [491, 90] on span "⌘+Enter or click here to submit" at bounding box center [496, 89] width 71 height 6
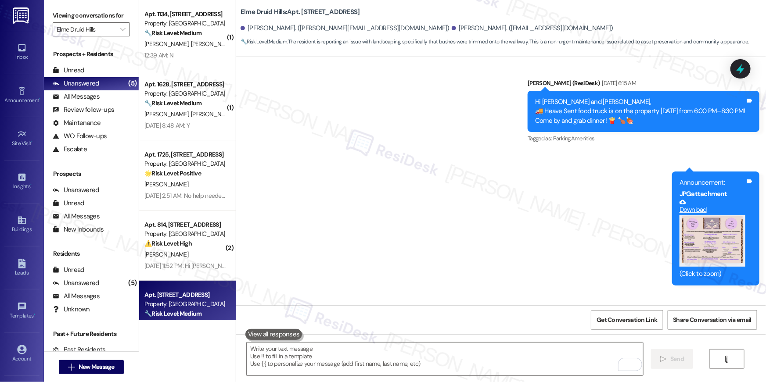
scroll to position [0, 0]
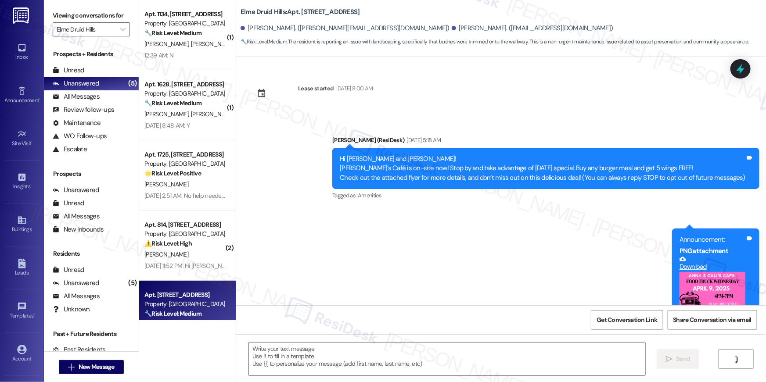
type textarea "Fetching suggested responses. Please feel free to read through the conversation…"
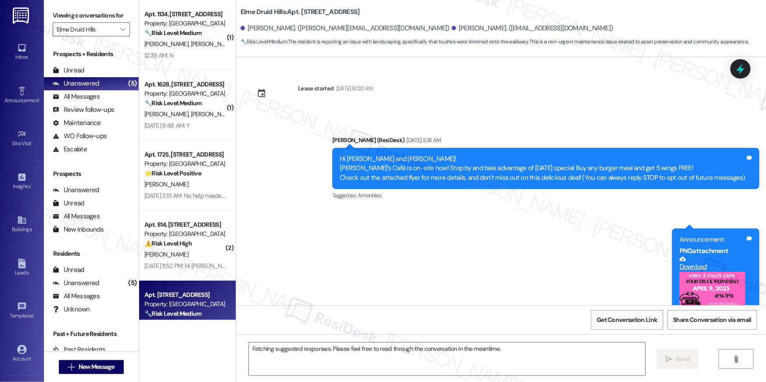
scroll to position [31, 0]
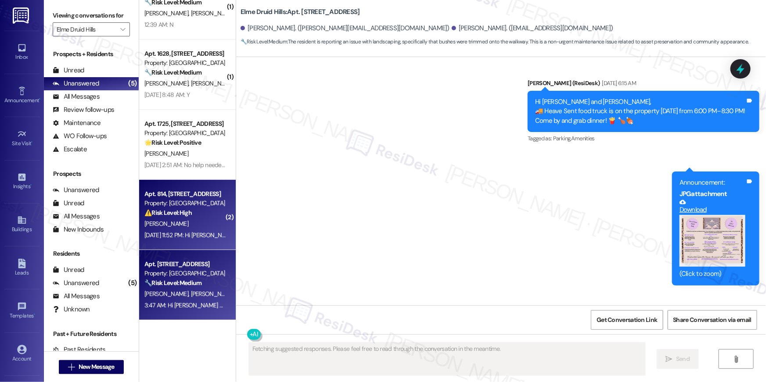
click at [192, 234] on div "Sep 13, 2025 at 11:52 PM: Hi Kiara , thank you for bringing this important matt…" at bounding box center [444, 235] width 601 height 8
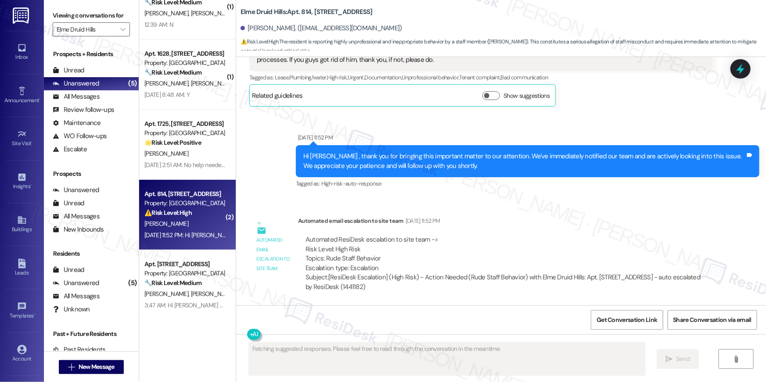
scroll to position [2328, 0]
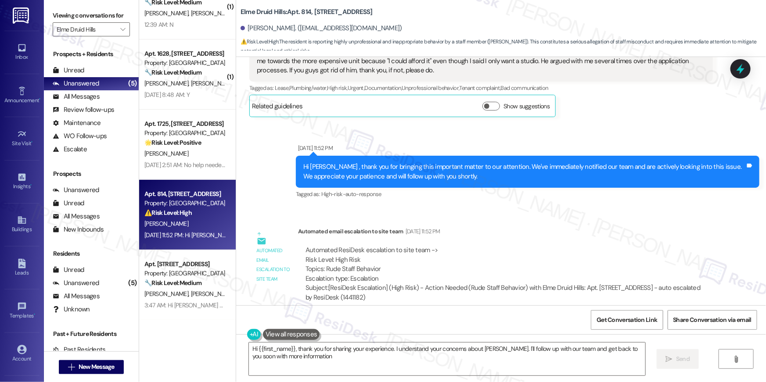
type textarea "Hi {{first_name}}, thank you for sharing your experience. I understand your con…"
click at [345, 358] on textarea "Hi {{first_name}}, thank you for sharing your experience. I understand your con…" at bounding box center [447, 359] width 396 height 33
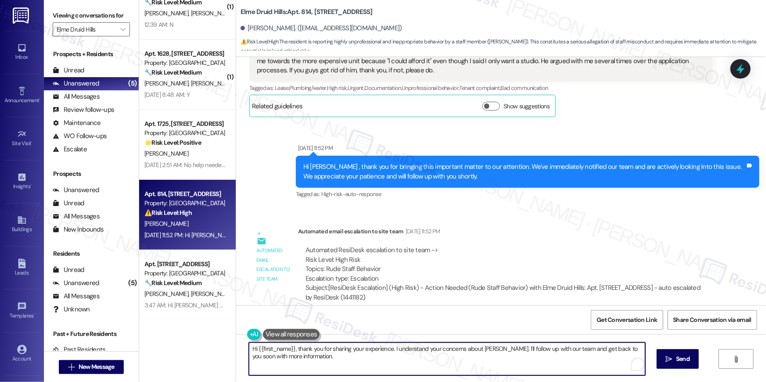
drag, startPoint x: 348, startPoint y: 360, endPoint x: 456, endPoint y: 356, distance: 108.5
click at [452, 356] on textarea "Hi {{first_name}}, thank you for sharing your experience. I understand your con…" at bounding box center [447, 359] width 396 height 33
click at [456, 357] on textarea "Hi {{first_name}}, thank you for sharing your experience. I understand your con…" at bounding box center [445, 359] width 396 height 33
click at [518, 357] on textarea "Hi {{first_name}}, thank you for sharing your experience. I understand your con…" at bounding box center [445, 359] width 396 height 33
click at [659, 353] on button " Send" at bounding box center [672, 359] width 43 height 20
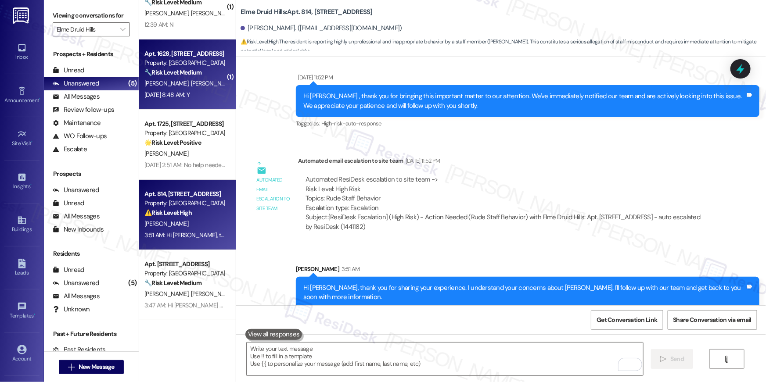
scroll to position [0, 0]
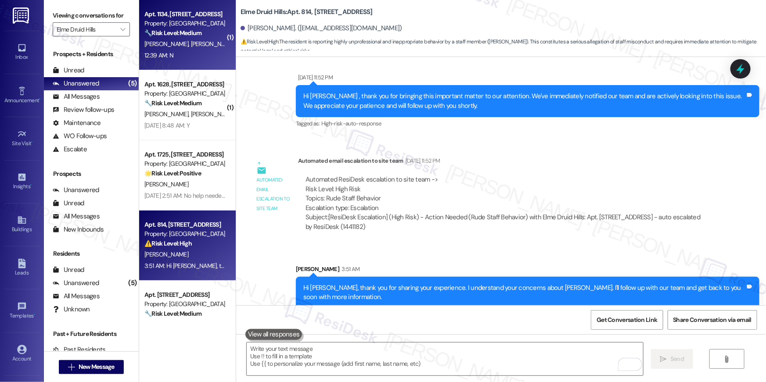
click at [186, 50] on div "12:39 AM: N 12:39 AM: N" at bounding box center [185, 55] width 83 height 11
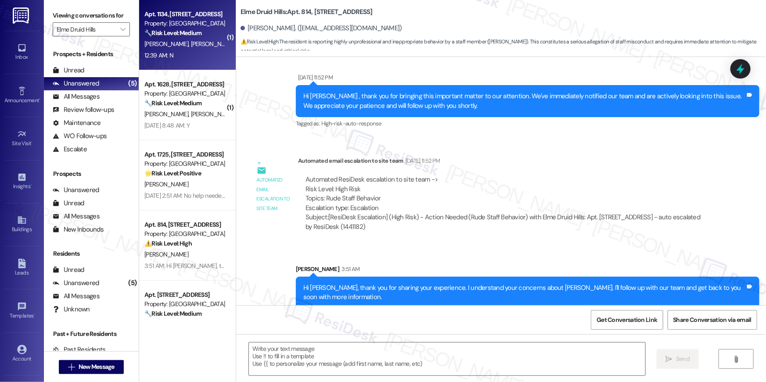
type textarea "Fetching suggested responses. Please feel free to read through the conversation…"
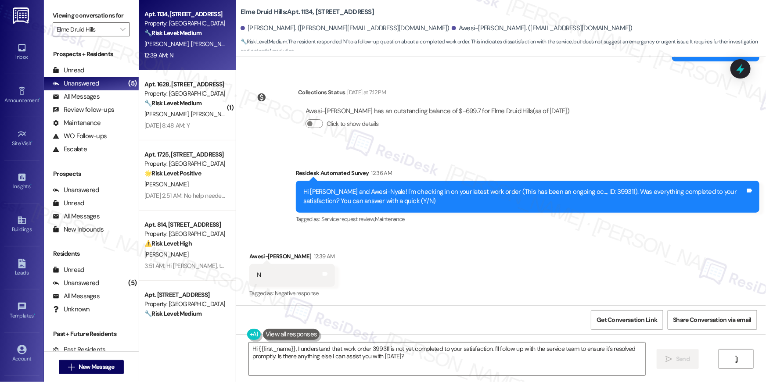
scroll to position [2078, 0]
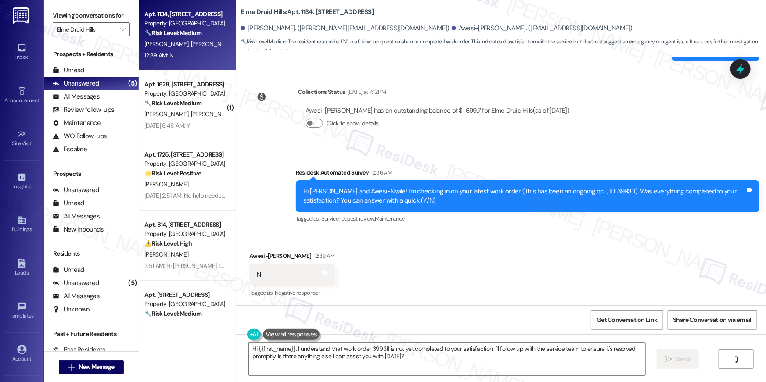
click at [588, 190] on div "Hi Loretta and Awesi-Nyale! I'm checking in on your latest work order (This has…" at bounding box center [524, 196] width 442 height 19
click at [583, 187] on div "Hi Loretta and Awesi-Nyale! I'm checking in on your latest work order (This has…" at bounding box center [524, 196] width 442 height 19
click at [585, 191] on div "Hi Loretta and Awesi-Nyale! I'm checking in on your latest work order (This has…" at bounding box center [524, 196] width 442 height 19
click at [582, 191] on div "Hi Loretta and Awesi-Nyale! I'm checking in on your latest work order (This has…" at bounding box center [524, 196] width 442 height 19
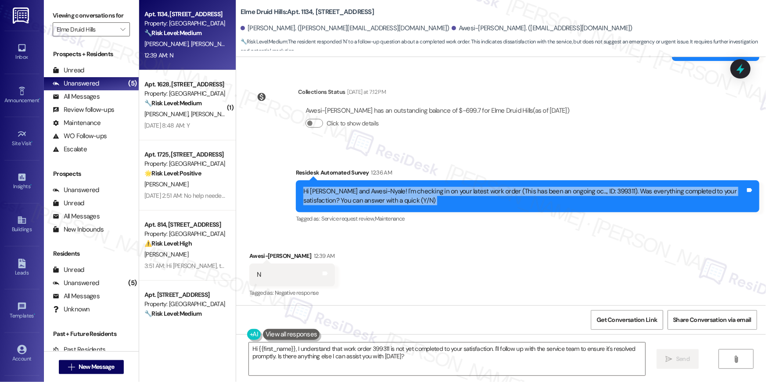
click at [582, 191] on div "Hi Loretta and Awesi-Nyale! I'm checking in on your latest work order (This has…" at bounding box center [524, 196] width 442 height 19
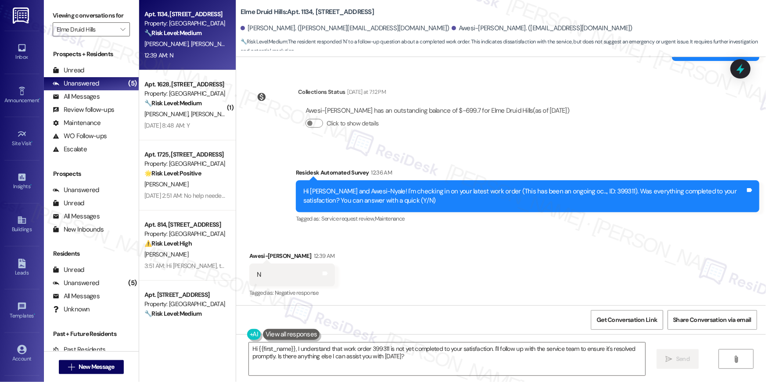
click at [585, 191] on div "Hi Loretta and Awesi-Nyale! I'm checking in on your latest work order (This has…" at bounding box center [524, 196] width 442 height 19
copy div "399311"
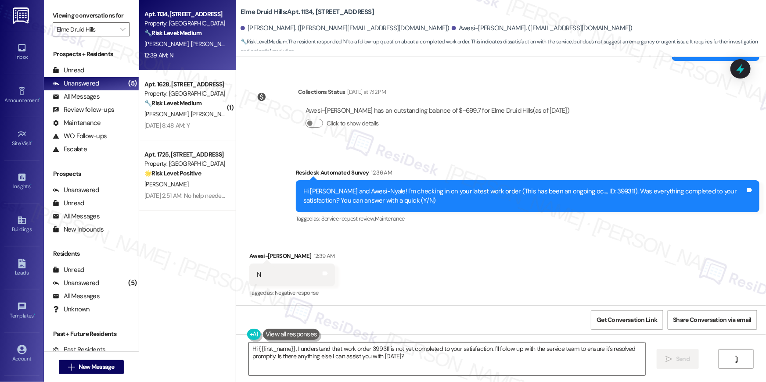
click at [538, 365] on textarea "Hi {{first_name}}, I understand that work order 399311 is not yet completed to …" at bounding box center [447, 359] width 396 height 33
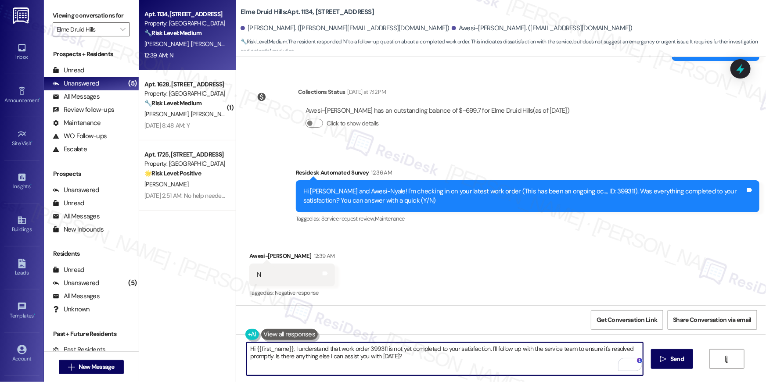
click at [413, 355] on textarea "Hi {{first_name}}, I understand that work order 399311 is not yet completed to …" at bounding box center [445, 359] width 396 height 33
click at [384, 348] on textarea "Hi {{first_name}}, I understand that work order 399311 is not yet completed to …" at bounding box center [445, 359] width 396 height 33
click at [337, 348] on textarea "Hi {{first_name}}, I understand that work order 399311 is not yet completed to …" at bounding box center [445, 359] width 396 height 33
click at [388, 348] on textarea "Hi {{first_name}}, I understand that the work order 399311 is not yet completed…" at bounding box center [445, 359] width 396 height 33
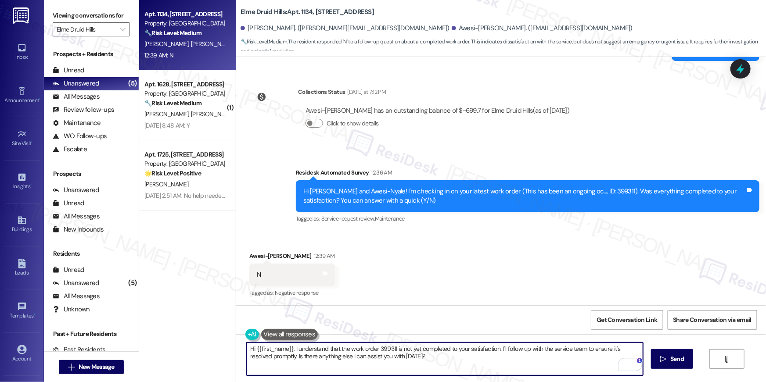
click at [388, 348] on textarea "Hi {{first_name}}, I understand that the work order 399311 is not yet completed…" at bounding box center [445, 359] width 396 height 33
click at [500, 360] on textarea "Hi {{first_name}}, I understand that the work order is not yet completed to you…" at bounding box center [445, 359] width 396 height 33
drag, startPoint x: 481, startPoint y: 349, endPoint x: 484, endPoint y: 362, distance: 13.9
click at [484, 362] on textarea "Hi {{first_name}}, I understand that the work order is not yet completed to you…" at bounding box center [445, 359] width 396 height 33
click at [478, 349] on textarea "Hi {{first_name}}, I understand that the work order is not yet completed to you…" at bounding box center [445, 359] width 396 height 33
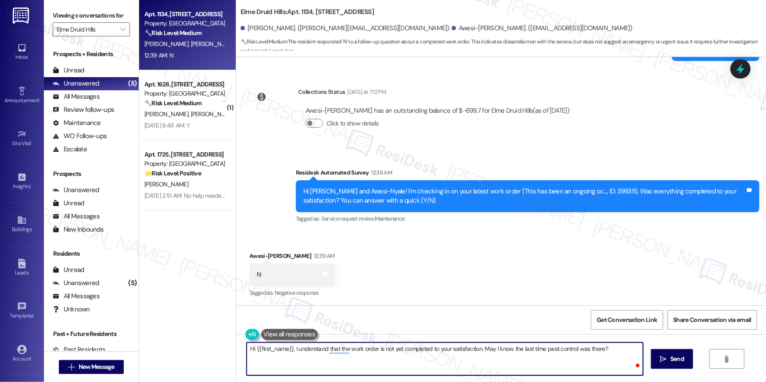
type textarea "Hi {{first_name}}, I understand that the work order is not yet completed to you…"
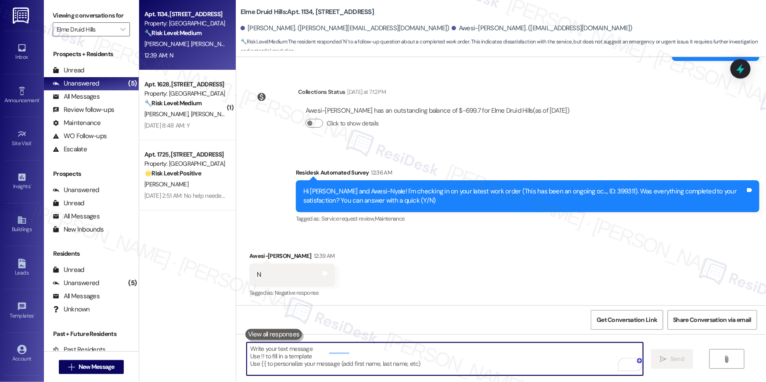
scroll to position [2078, 0]
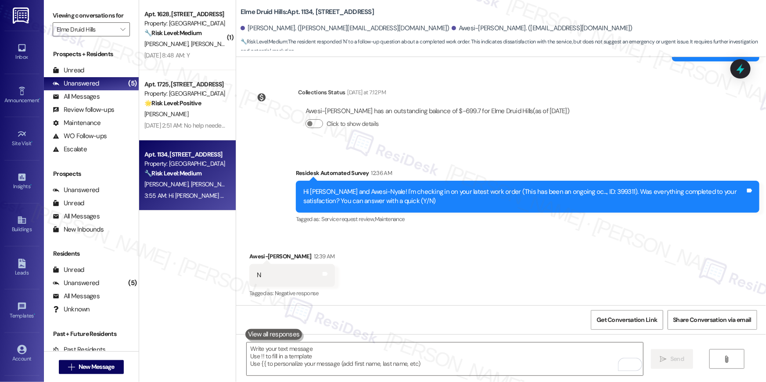
click at [381, 229] on div "Survey, sent via SMS Residesk Automated Survey 12:36 AM Hi Loretta and Awesi-Ny…" at bounding box center [527, 197] width 477 height 70
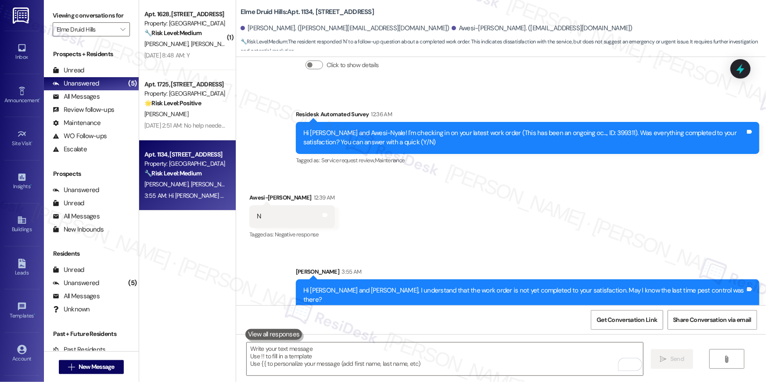
scroll to position [2139, 0]
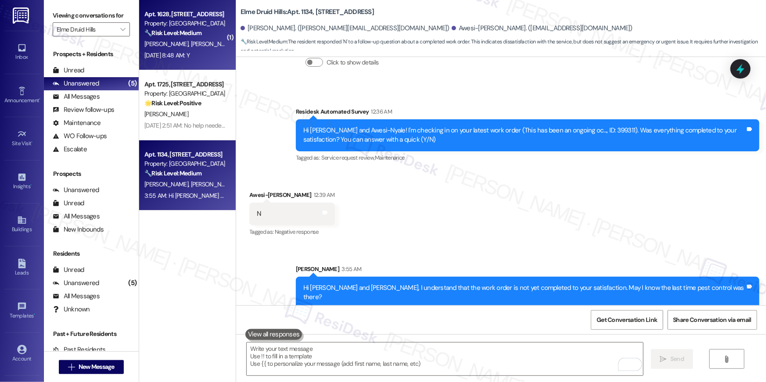
click at [174, 53] on div "Sep 13, 2025 at 8:48 AM: Y Sep 13, 2025 at 8:48 AM: Y" at bounding box center [166, 55] width 45 height 8
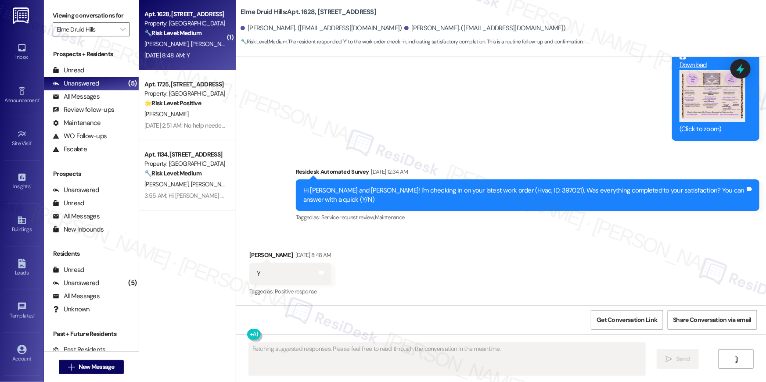
scroll to position [1827, 0]
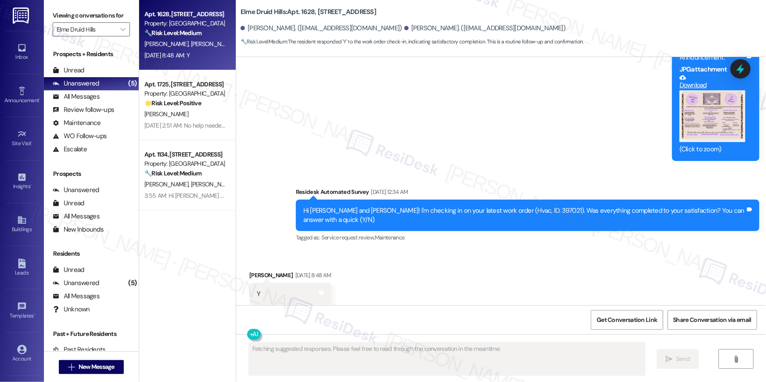
click at [391, 275] on div "Received via SMS Anna Flinn Sep 13, 2025 at 8:48 AM Y Tags and notes Tagged as:…" at bounding box center [501, 288] width 530 height 74
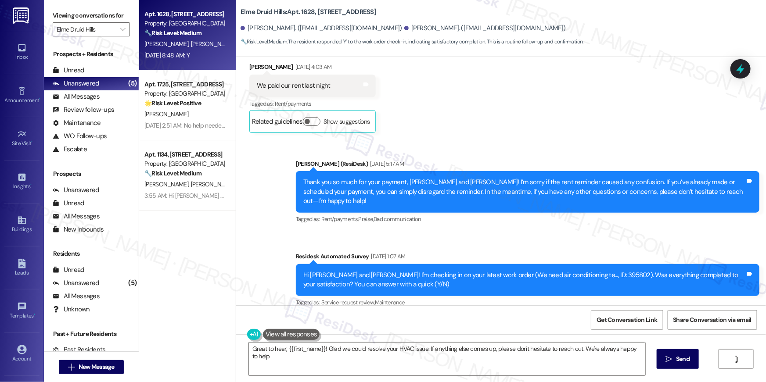
type textarea "Great to hear, {{first_name}}! Glad we could resolve your HVAC issue. If anythi…"
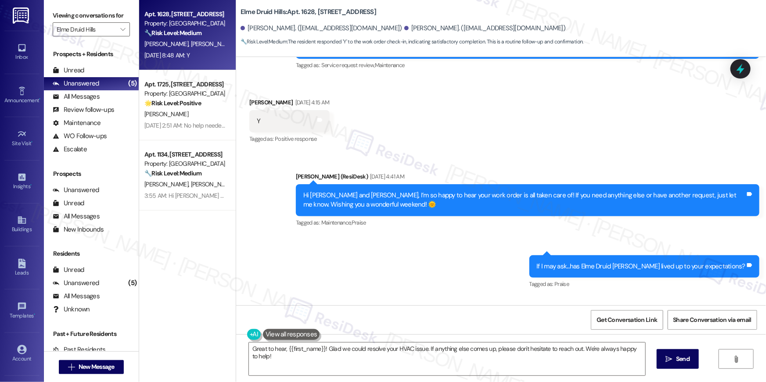
scroll to position [0, 0]
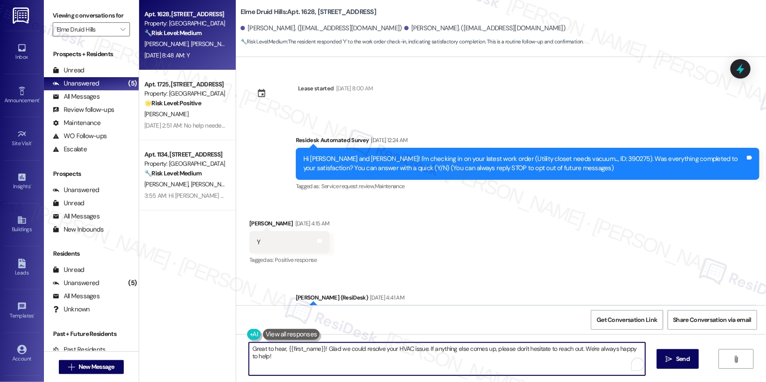
click at [609, 360] on textarea "Great to hear, {{first_name}}! Glad we could resolve your HVAC issue. If anythi…" at bounding box center [447, 359] width 396 height 33
click at [676, 359] on span "Send" at bounding box center [683, 359] width 14 height 9
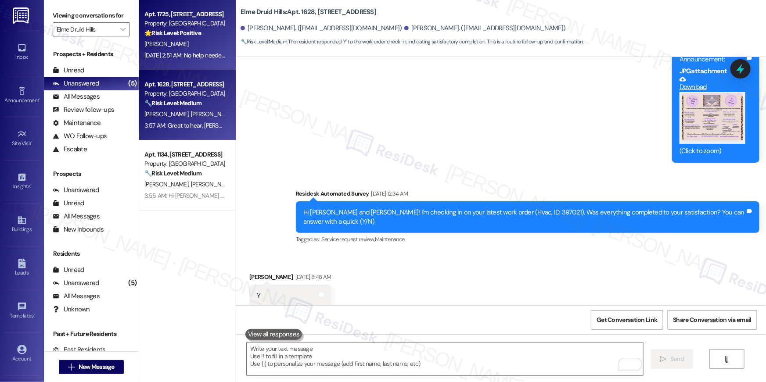
scroll to position [1827, 0]
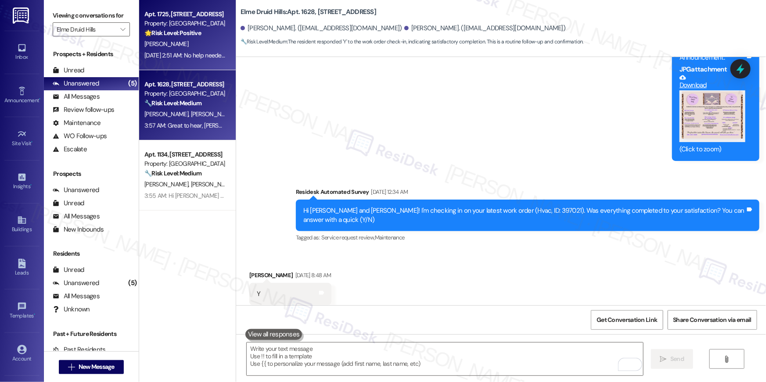
click at [195, 50] on div "Sep 13, 2025 at 2:51 AM: No help needed, I was helped but thank you! Sep 13, 20…" at bounding box center [185, 55] width 83 height 11
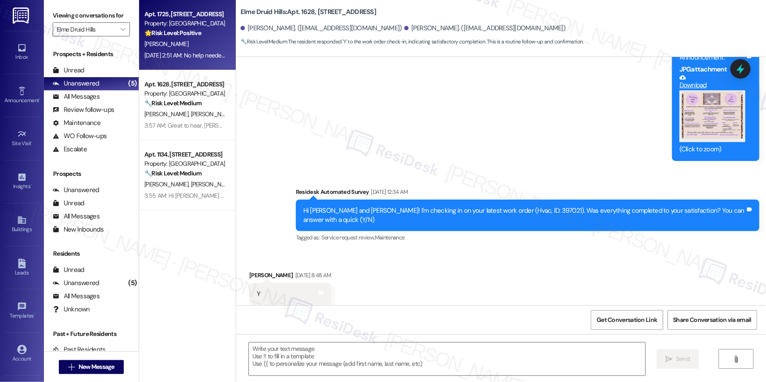
type textarea "Fetching suggested responses. Please feel free to read through the conversation…"
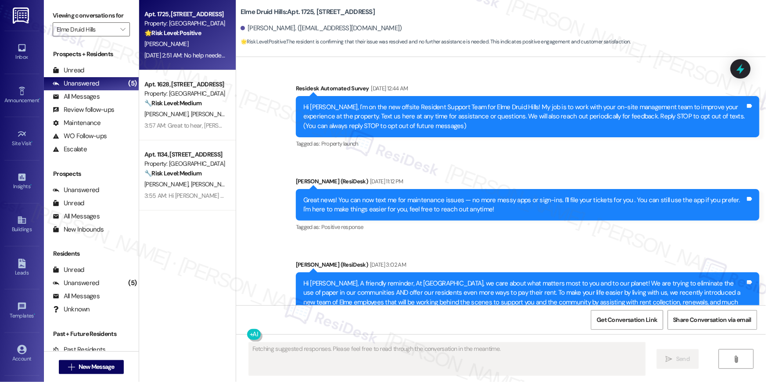
scroll to position [19460, 0]
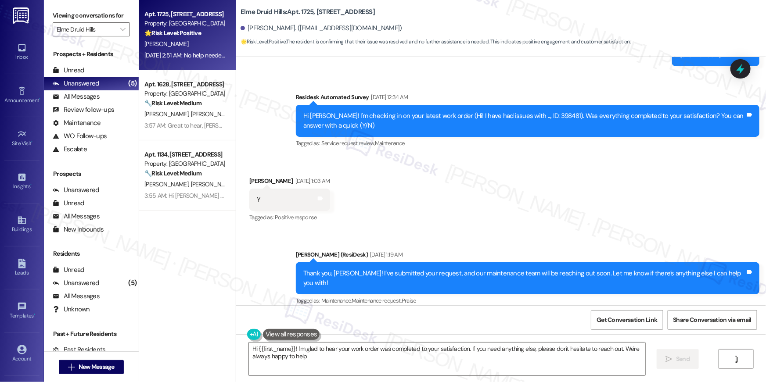
type textarea "Hi {{first_name}}! I'm glad to hear your work order was completed to your satis…"
click at [345, 364] on textarea "Hi {{first_name}}! I'm glad to hear your work order was completed to your satis…" at bounding box center [447, 359] width 396 height 33
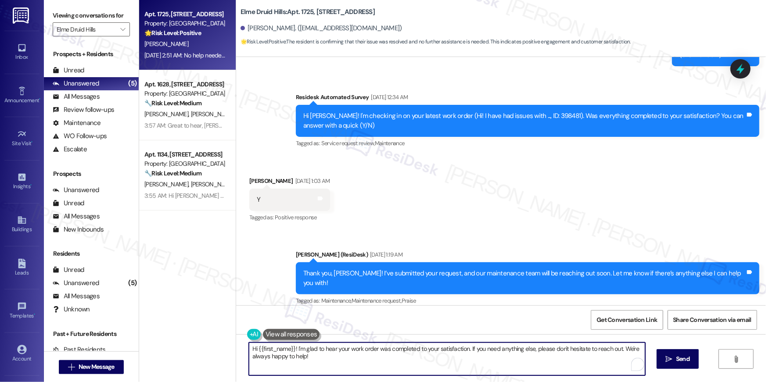
click at [389, 359] on textarea "Hi {{first_name}}! I'm glad to hear your work order was completed to your satis…" at bounding box center [447, 359] width 396 height 33
click at [670, 368] on button " Send" at bounding box center [672, 359] width 43 height 20
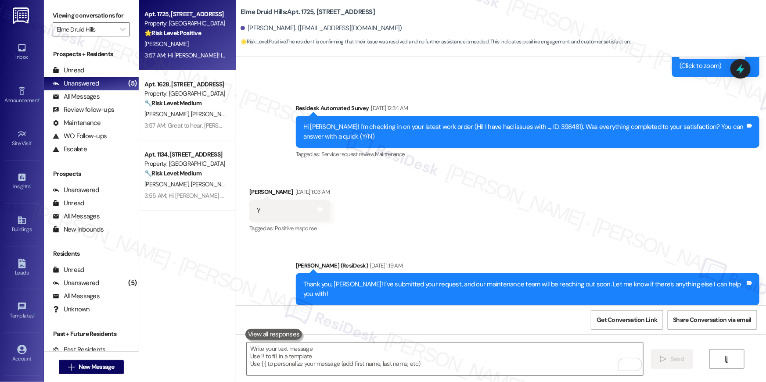
scroll to position [19531, 0]
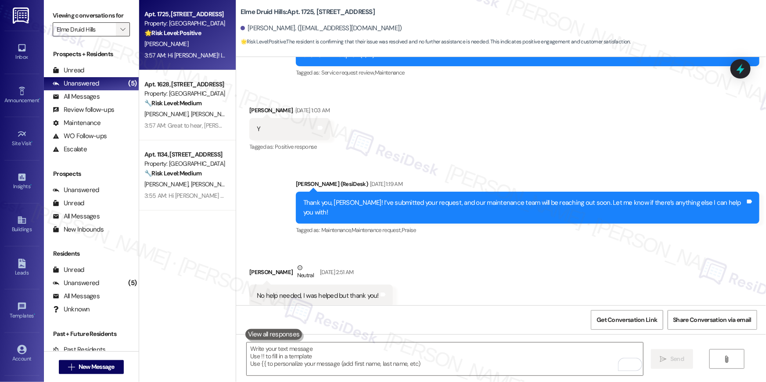
click at [120, 32] on icon "" at bounding box center [122, 29] width 5 height 7
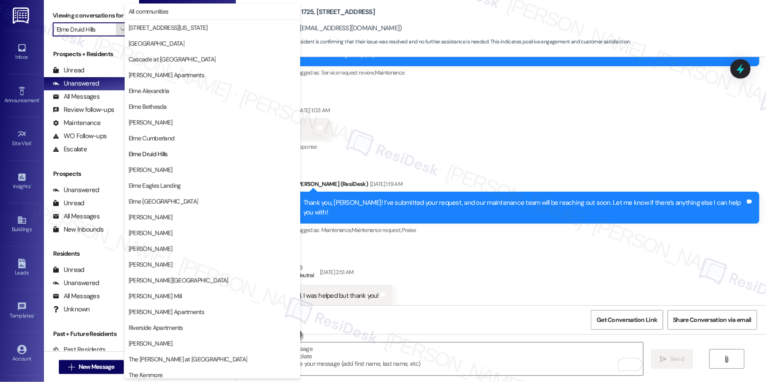
scroll to position [83, 0]
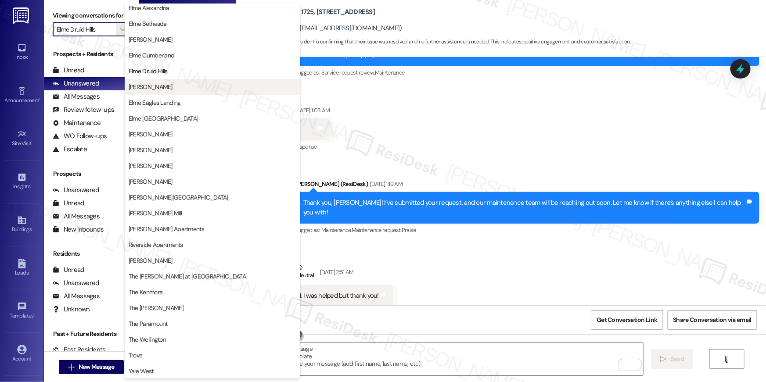
click at [169, 89] on span "[PERSON_NAME]" at bounding box center [213, 87] width 168 height 9
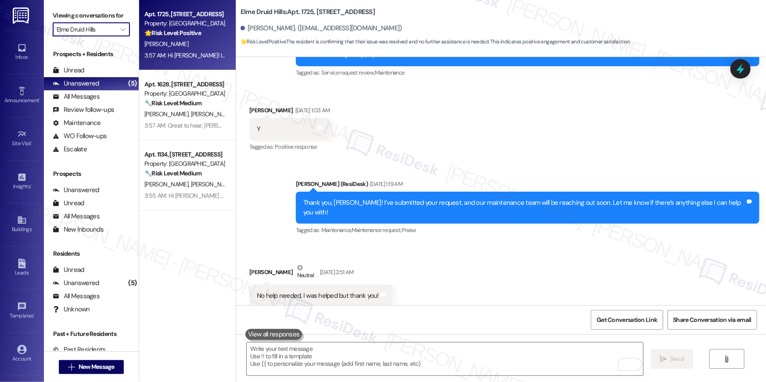
type input "[PERSON_NAME]"
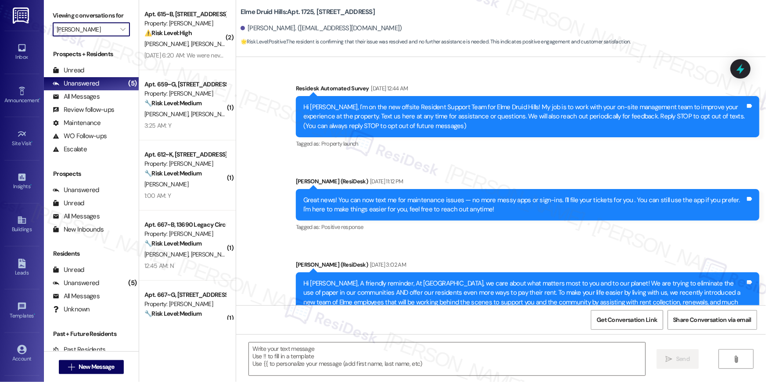
scroll to position [19460, 0]
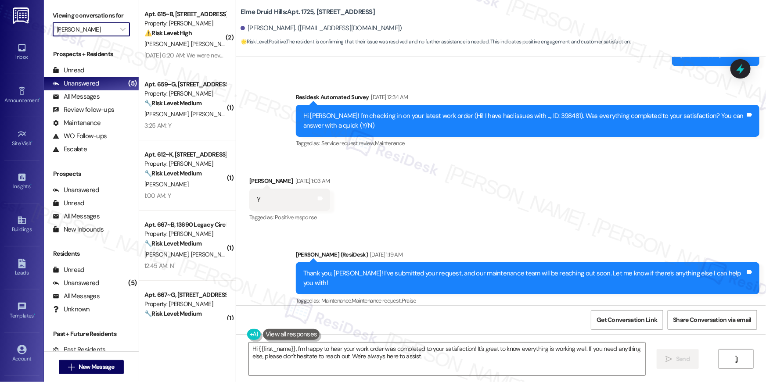
type textarea "Hi {{first_name}}, I'm happy to hear your work order was completed to your sati…"
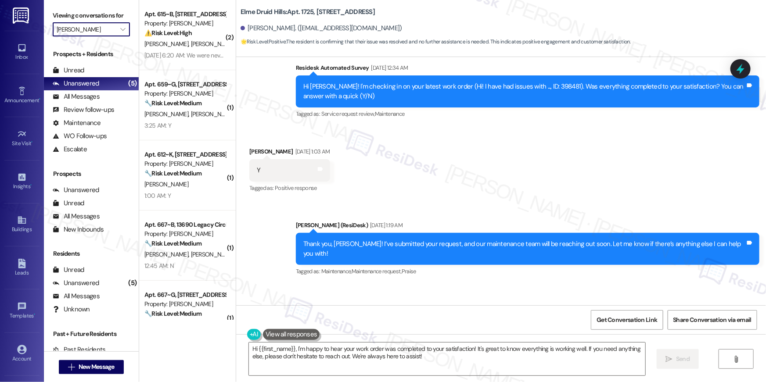
scroll to position [19544, 0]
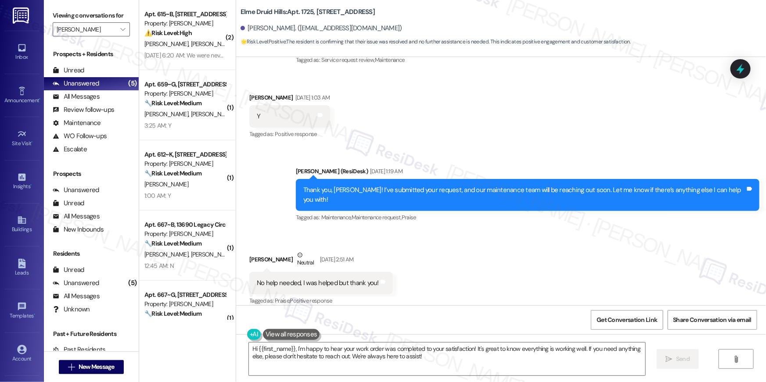
click at [402, 231] on div "Received via SMS Anisha Saddy Neutral Sep 13, 2025 at 2:51 AM No help needed, I…" at bounding box center [501, 272] width 530 height 83
click at [524, 231] on div "Received via SMS Anisha Saddy Neutral Sep 13, 2025 at 2:51 AM No help needed, I…" at bounding box center [501, 272] width 530 height 83
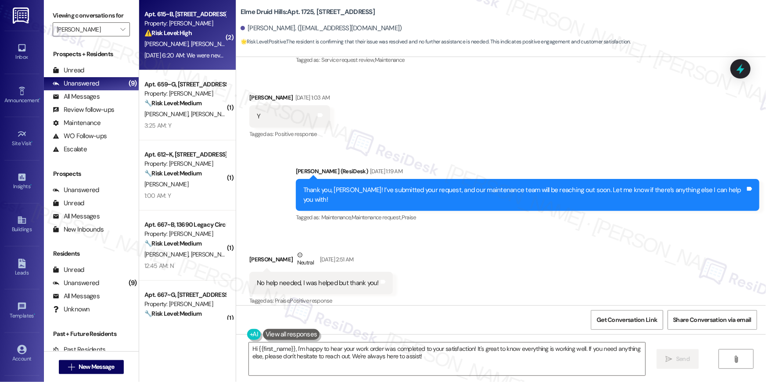
click at [191, 41] on span "J. Fitzgerald Iii" at bounding box center [215, 44] width 48 height 8
type textarea "Fetching suggested responses. Please feel free to read through the conversation…"
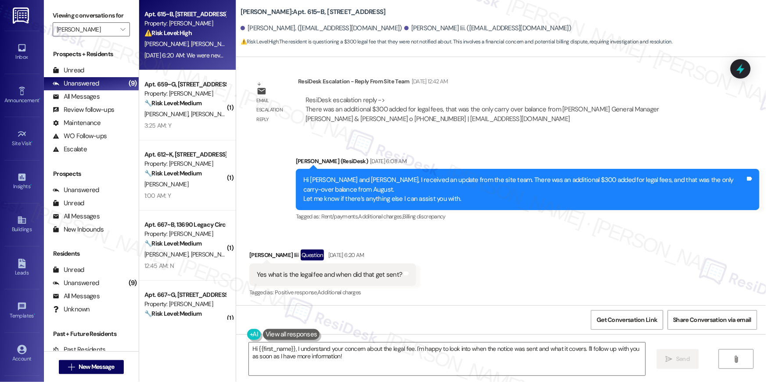
scroll to position [827, 0]
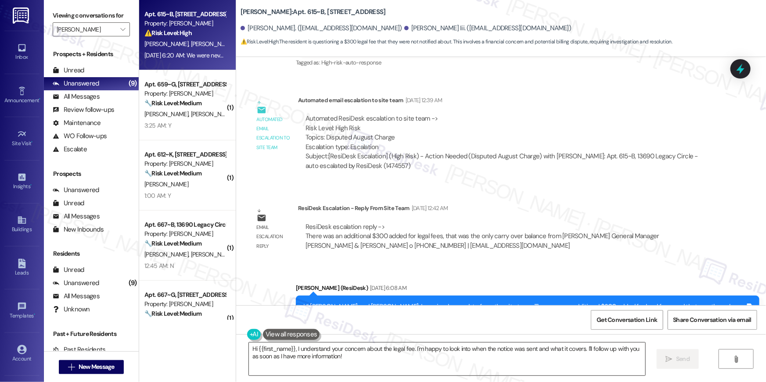
click at [409, 364] on textarea "Hi {{first_name}}, I understand your concern about the legal fee. I'm happy to …" at bounding box center [447, 359] width 396 height 33
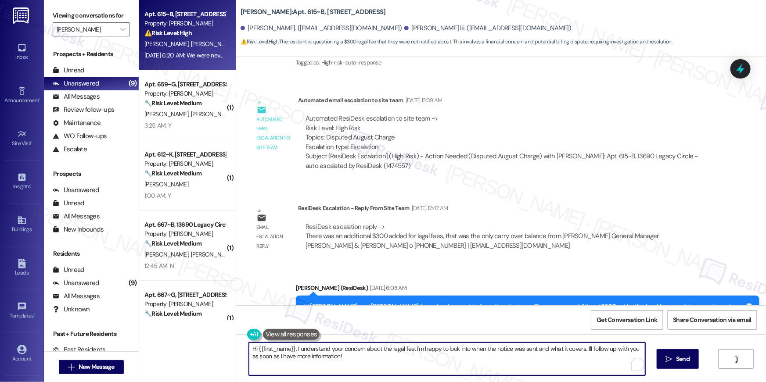
click at [452, 359] on textarea "Hi {{first_name}}, I understand your concern about the legal fee. I'm happy to …" at bounding box center [447, 359] width 396 height 33
click at [456, 359] on textarea "Hi {{first_name}}, I understand your concern about the legal fee. I'm happy to …" at bounding box center [447, 359] width 396 height 33
click at [419, 347] on textarea "Hi {{first_name}}, I understand your concern about the legal fee. I'm happy to …" at bounding box center [445, 359] width 396 height 33
drag, startPoint x: 408, startPoint y: 348, endPoint x: 413, endPoint y: 364, distance: 17.1
click at [413, 364] on textarea "Hi {{first_name}}, I understand your concern about the legal fee. I'm happy to …" at bounding box center [445, 359] width 396 height 33
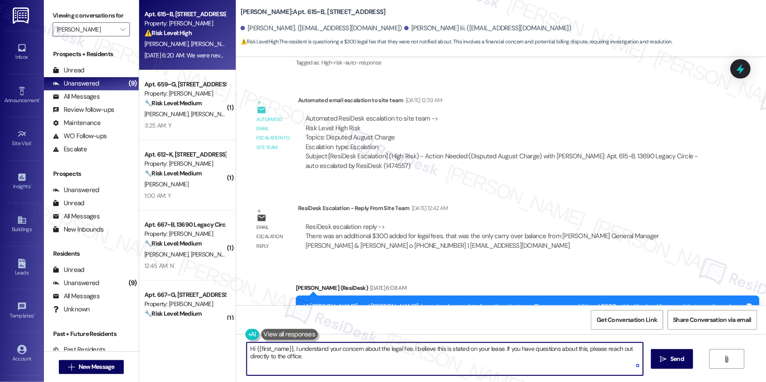
type textarea "Hi {{first_name}}, I understand your concern about the legal fee. I believe thi…"
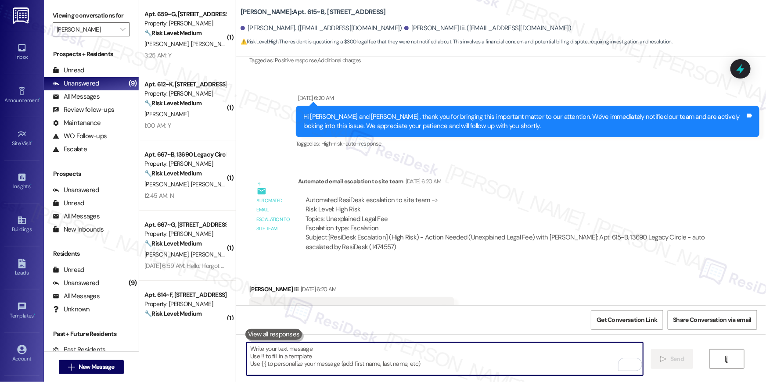
scroll to position [1220, 0]
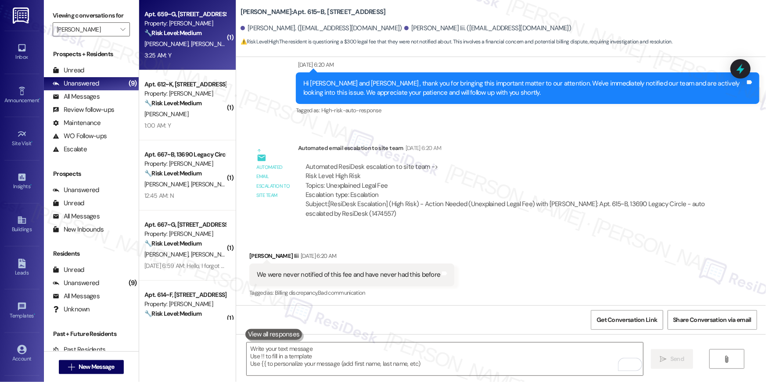
click at [183, 35] on strong "🔧 Risk Level: Medium" at bounding box center [172, 33] width 57 height 8
type textarea "Fetching suggested responses. Please feel free to read through the conversation…"
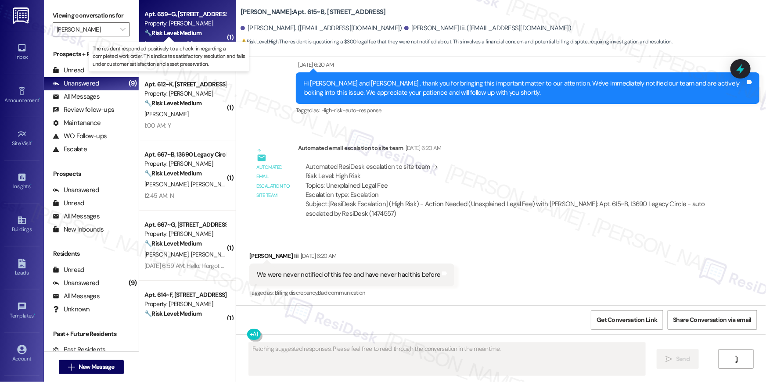
scroll to position [78, 0]
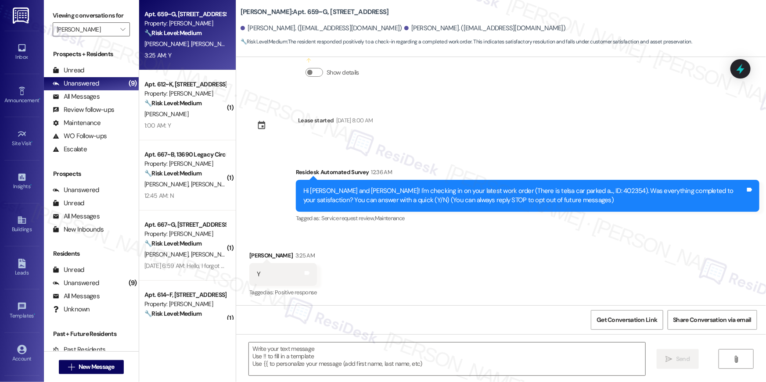
click at [510, 259] on div "Received via SMS Adama Kabba 3:25 AM Y Tags and notes Tagged as: Positive respo…" at bounding box center [501, 268] width 530 height 74
drag, startPoint x: 373, startPoint y: 295, endPoint x: 370, endPoint y: 299, distance: 4.5
click at [370, 298] on div "Received via SMS Adama Kabba 3:25 AM Y Tags and notes Tagged as: Positive respo…" at bounding box center [501, 268] width 530 height 74
drag, startPoint x: 407, startPoint y: 277, endPoint x: 446, endPoint y: 293, distance: 42.1
click at [409, 277] on div "Received via SMS Adama Kabba 3:25 AM Y Tags and notes Tagged as: Positive respo…" at bounding box center [501, 268] width 530 height 74
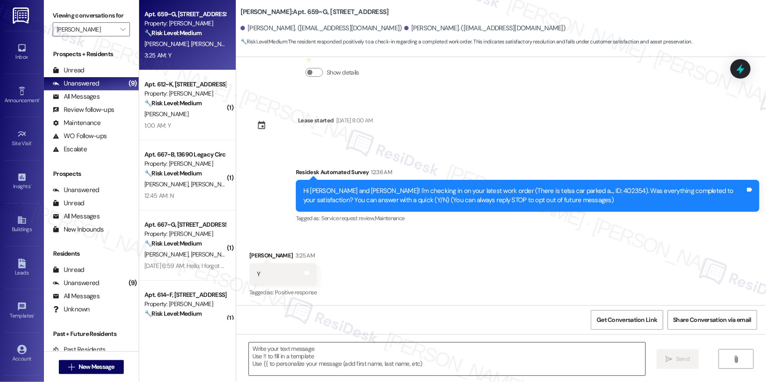
drag, startPoint x: 377, startPoint y: 358, endPoint x: 592, endPoint y: 348, distance: 216.2
click at [377, 358] on textarea at bounding box center [447, 359] width 396 height 33
paste textarea "Hi {{first_name}}, I’m glad to hear your work order has been completed! If anyt…"
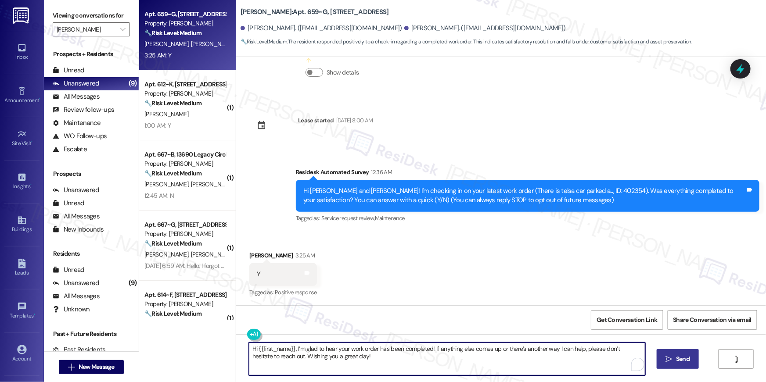
type textarea "Hi {{first_name}}, I’m glad to hear your work order has been completed! If anyt…"
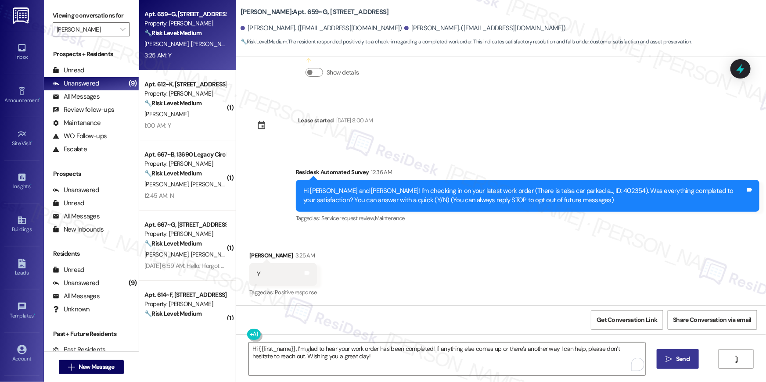
click at [671, 357] on span " Send" at bounding box center [678, 359] width 28 height 9
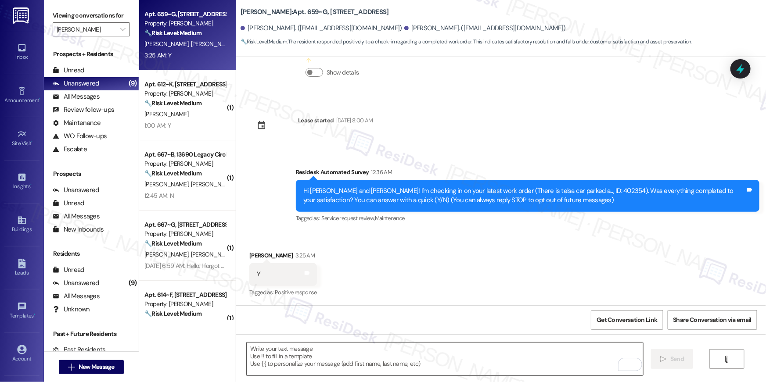
click at [536, 359] on textarea "To enrich screen reader interactions, please activate Accessibility in Grammarl…" at bounding box center [445, 359] width 396 height 33
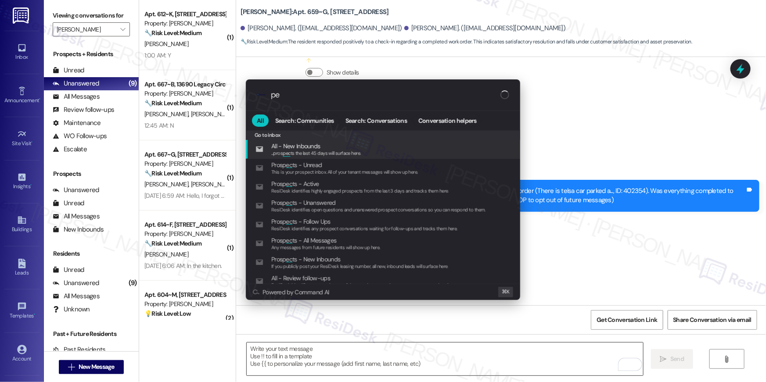
type input "p"
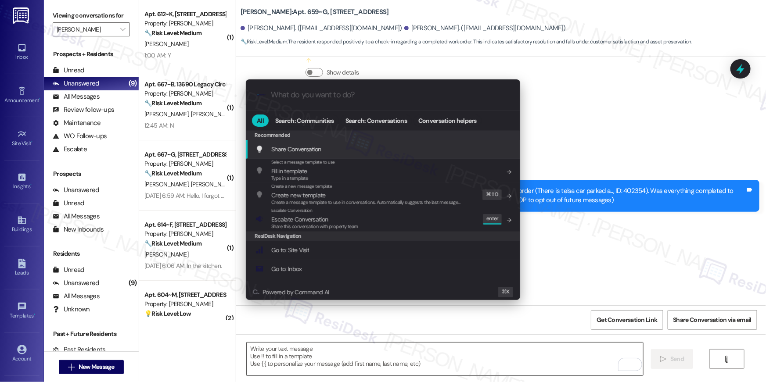
type input "e"
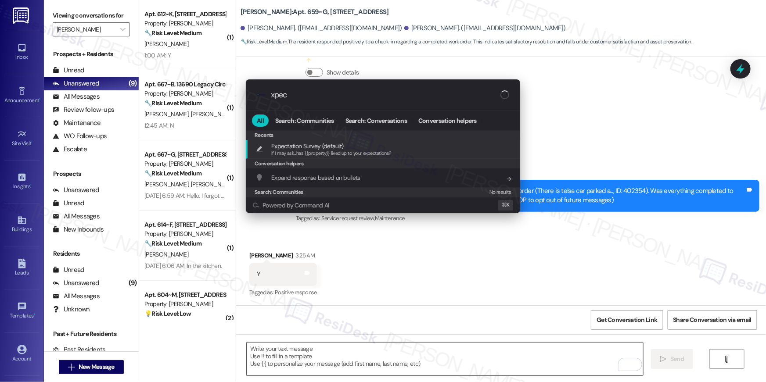
type input "xpect"
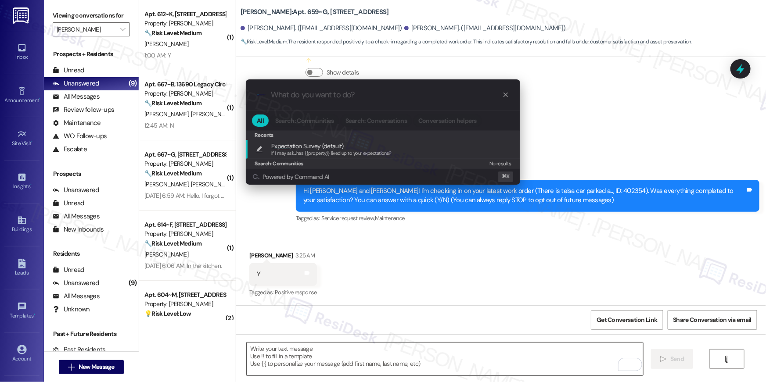
type textarea "If I may ask...has {{property}} lived up to your expectations?"
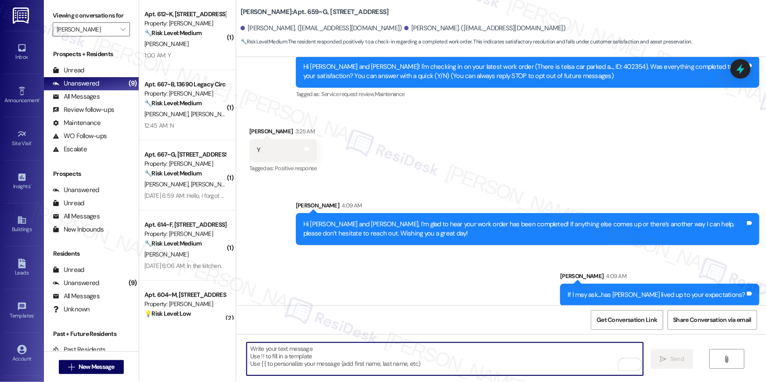
scroll to position [209, 0]
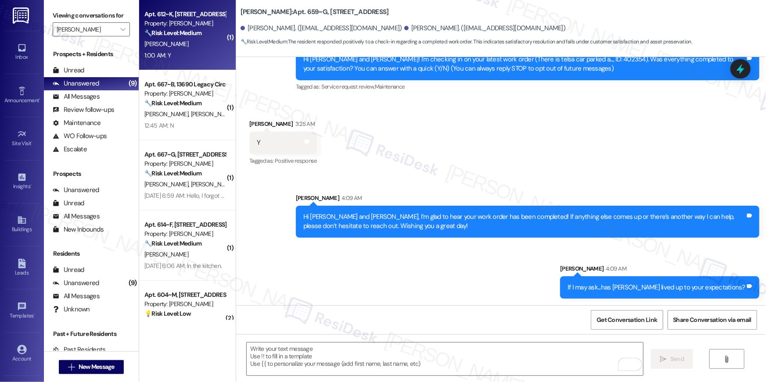
click at [193, 57] on div "1:00 AM: Y 1:00 AM: Y" at bounding box center [185, 55] width 83 height 11
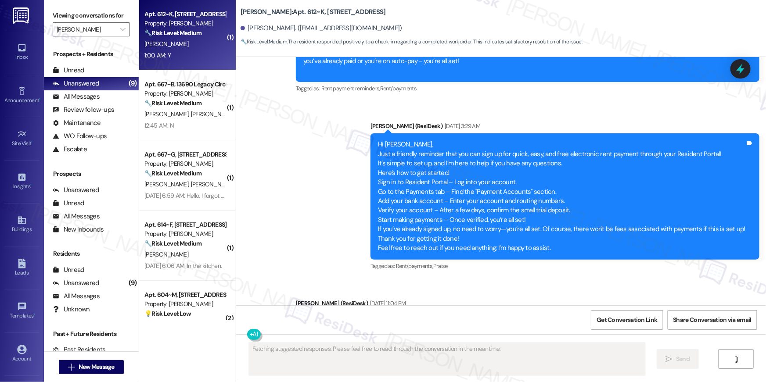
scroll to position [2180, 0]
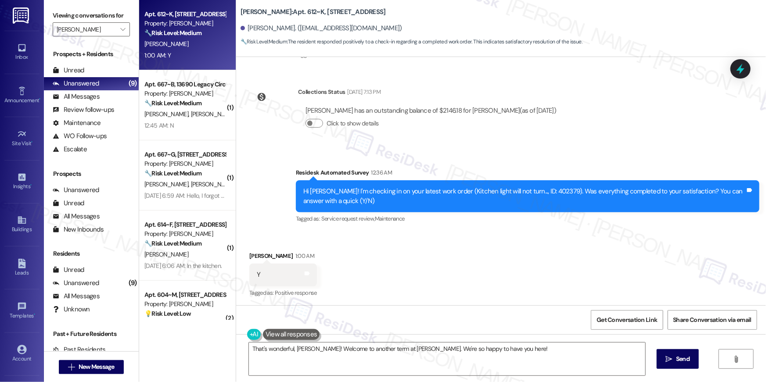
click at [431, 252] on div "Received via SMS Charles Woo 1:00 AM Y Tags and notes Tagged as: Positive respo…" at bounding box center [501, 269] width 530 height 74
click at [468, 284] on div "Received via SMS Charles Woo 1:00 AM Y Tags and notes Tagged as: Positive respo…" at bounding box center [501, 269] width 530 height 74
click at [540, 361] on textarea "That's wonderful, Charles! Welcome to another term at Elme Dulles. We're so hap…" at bounding box center [447, 359] width 396 height 33
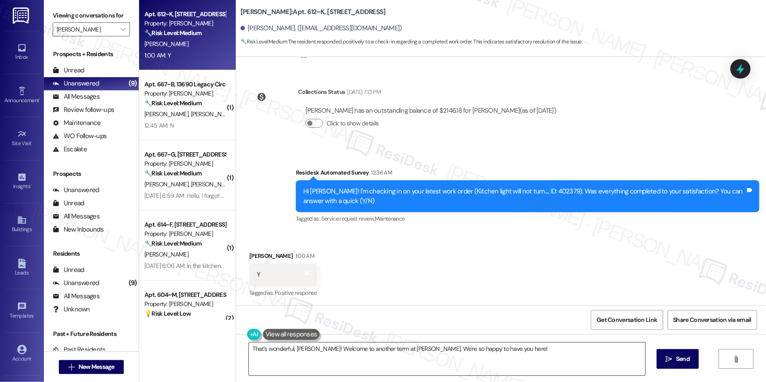
paste textarea "Hi {{first_name}}, I’m glad to hear your work order has been completed! If anyt…"
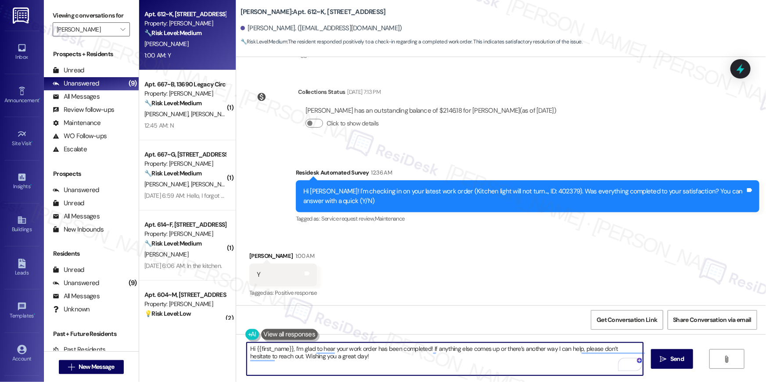
click at [441, 356] on textarea "Hi {{first_name}}, I’m glad to hear your work order has been completed! If anyt…" at bounding box center [445, 359] width 396 height 33
click at [543, 359] on textarea "Hi {{first_name}}, I’m glad to hear your work order has been completed! If anyt…" at bounding box center [445, 359] width 396 height 33
type textarea "Hi {{first_name}}, I’m glad to hear your work order has been completed! If anyt…"
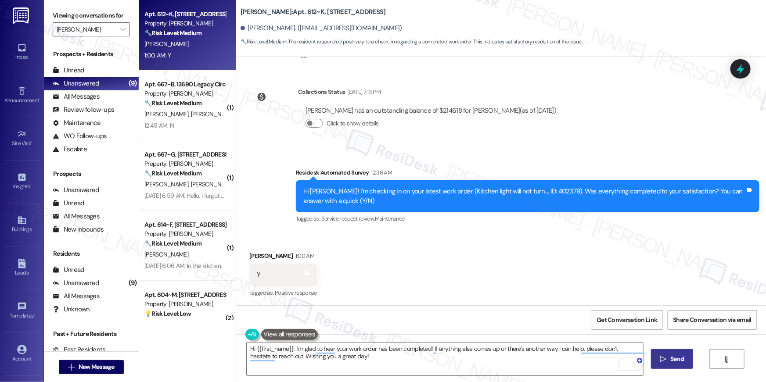
click at [676, 364] on button " Send" at bounding box center [672, 359] width 43 height 20
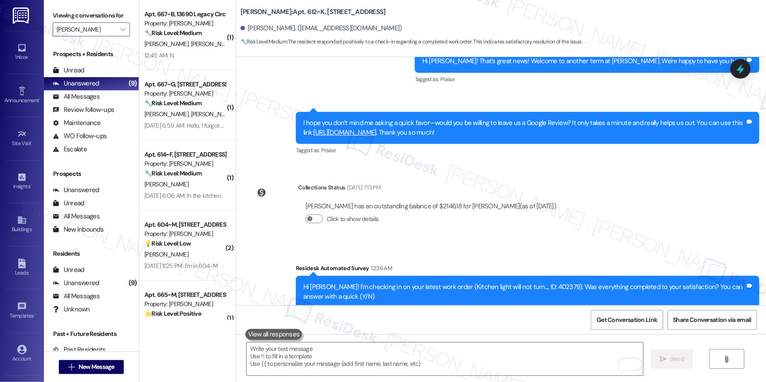
scroll to position [2096, 0]
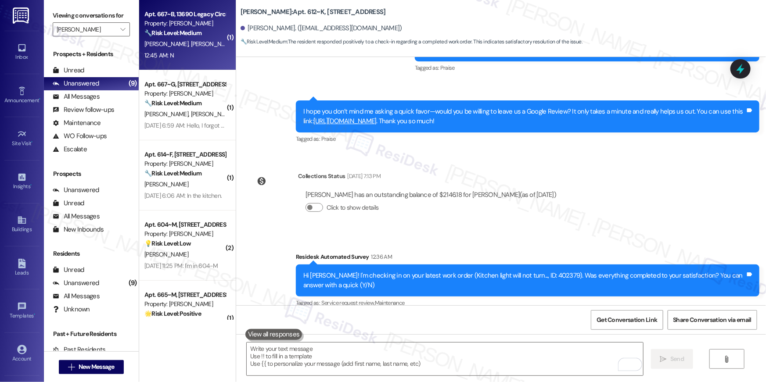
click at [182, 61] on div "Apt. 667~B, 13690 Legacy Circle Property: Elme Dulles 🔧 Risk Level: Medium The …" at bounding box center [187, 35] width 97 height 70
type textarea "Fetching suggested responses. Please feel free to read through the conversation…"
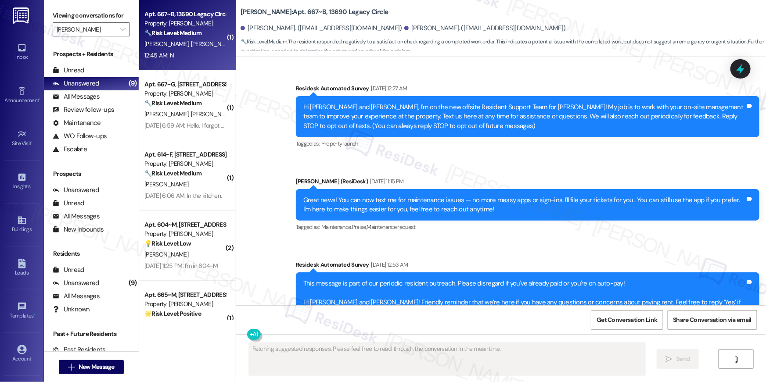
scroll to position [10653, 0]
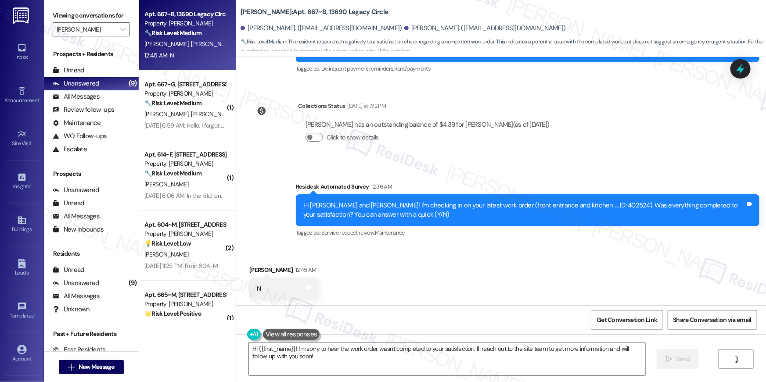
click at [495, 273] on div "Received via SMS Rafia Nambiema 12:45 AM N Tags and notes Tagged as: Negative r…" at bounding box center [501, 283] width 530 height 74
click at [557, 201] on div "Hi Rafia and Omar! I'm checking in on your latest work order (front entrance an…" at bounding box center [524, 210] width 442 height 19
click at [433, 362] on textarea "Hi {{first_name}}! I'm sorry to hear the work order wasn't completed to your sa…" at bounding box center [447, 359] width 396 height 33
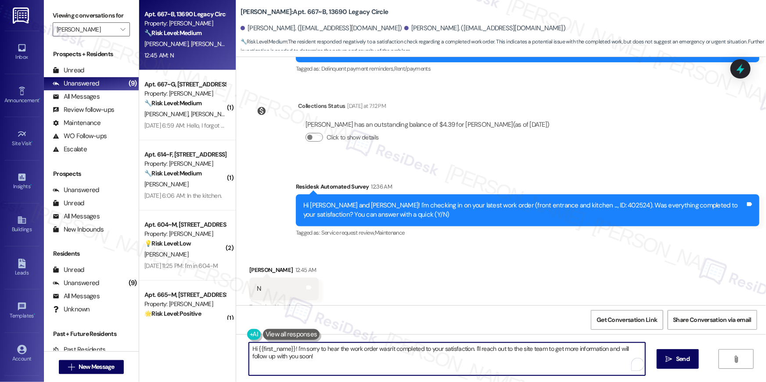
paste textarea ", I’m sorry to hear your work order hasn’t been fully completed. Could you shar…"
type textarea "Hi {{first_name}}, I’m sorry to hear your work order hasn’t been fully complete…"
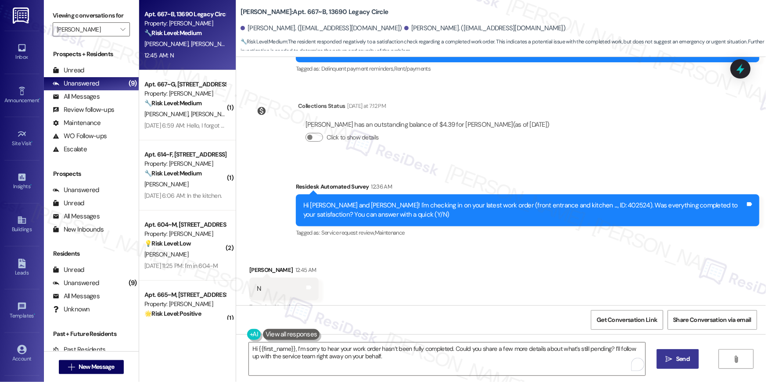
click at [671, 357] on span " Send" at bounding box center [678, 359] width 28 height 9
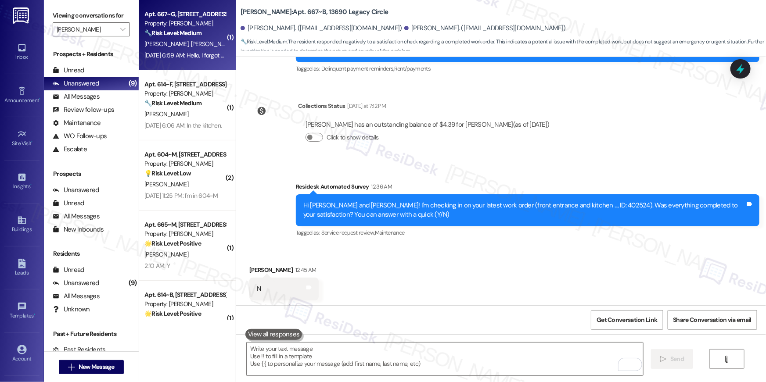
click at [188, 56] on div "Sep 13, 2025 at 6:59 AM: Hello, I forgot to come back to you. I checked this mo…" at bounding box center [363, 55] width 439 height 8
type textarea "Fetching suggested responses. Please feel free to read through the conversation…"
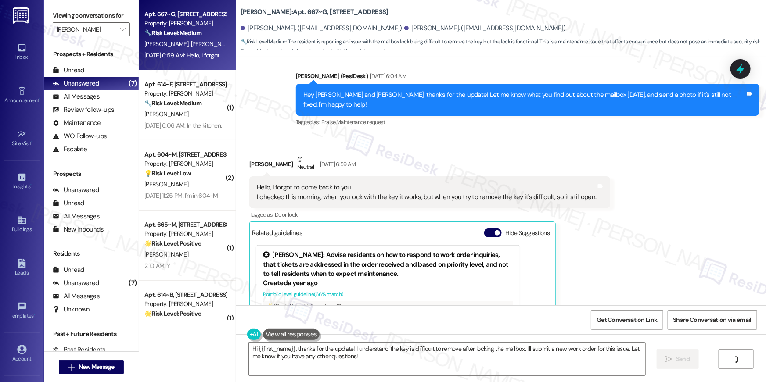
scroll to position [3460, 0]
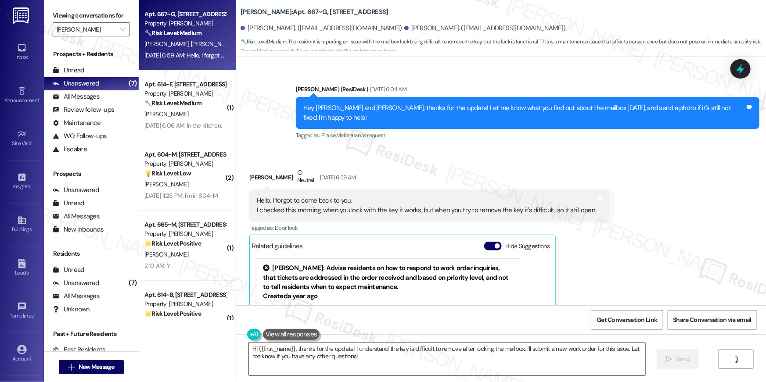
click at [348, 353] on textarea "Hi {{first_name}}, thanks for the update! I understand the key is difficult to …" at bounding box center [447, 359] width 396 height 33
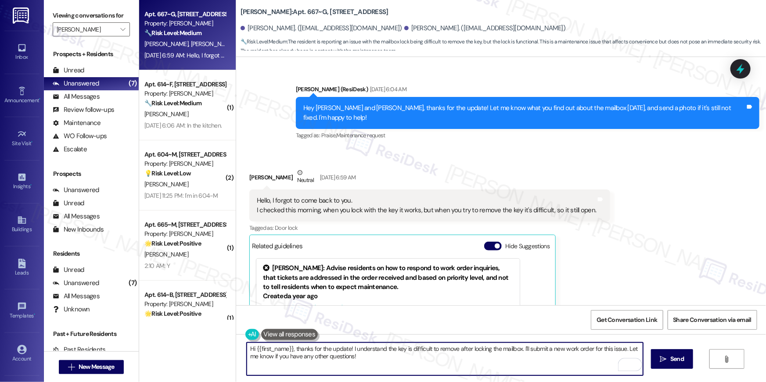
drag, startPoint x: 373, startPoint y: 359, endPoint x: 348, endPoint y: 348, distance: 26.7
click at [348, 348] on textarea "Hi {{first_name}}, thanks for the update! I understand the key is difficult to …" at bounding box center [445, 359] width 396 height 33
type textarea "Hi {{first_name}}, thanks for the update! Are you able to take a video of the m…"
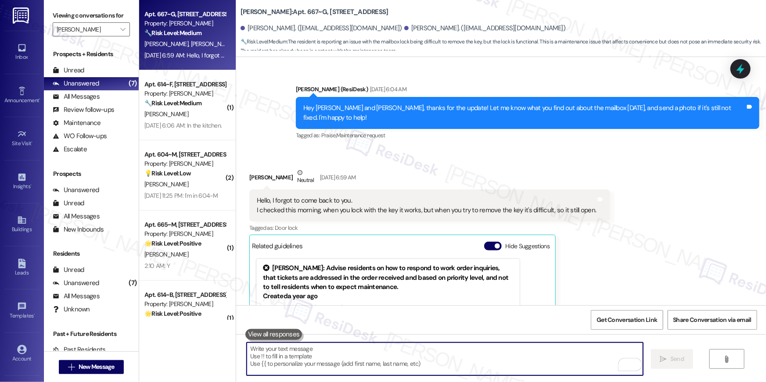
scroll to position [3561, 0]
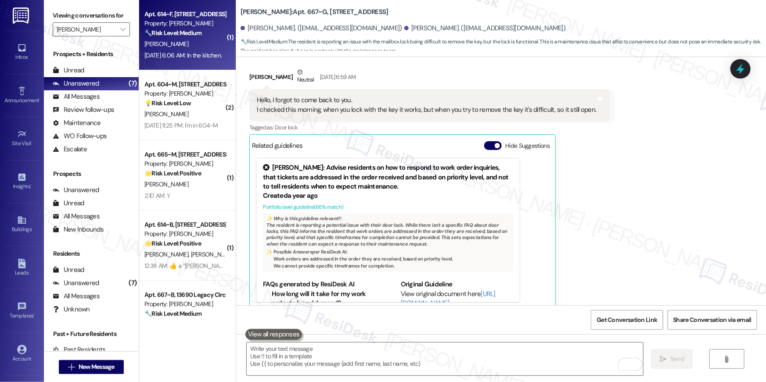
click at [191, 59] on div "Sep 13, 2025 at 6:06 AM: In the kitchen. Sep 13, 2025 at 6:06 AM: In the kitche…" at bounding box center [182, 55] width 77 height 8
type textarea "Fetching suggested responses. Please feel free to read through the conversation…"
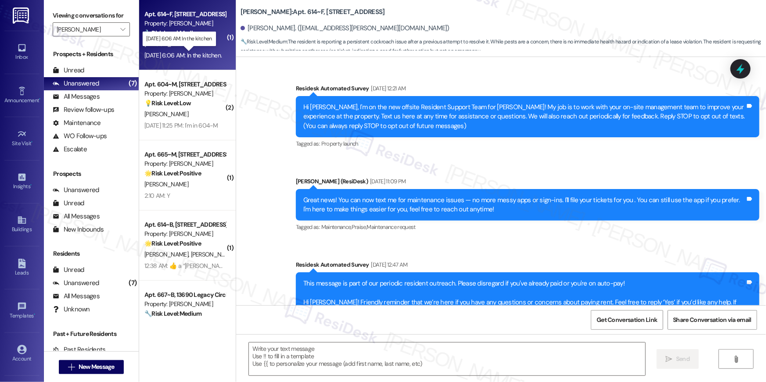
scroll to position [3778, 0]
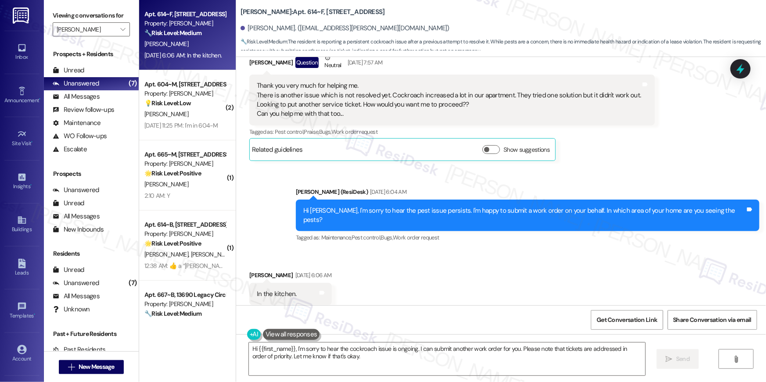
click at [447, 254] on div "Received via SMS Suresh Chepuri Sep 13, 2025 at 6:06 AM In the kitchen. Tags an…" at bounding box center [501, 288] width 530 height 74
click at [444, 359] on textarea "Hi {{first_name}}, I'm sorry to hear the cockroach issue is ongoing. I can subm…" at bounding box center [447, 359] width 396 height 33
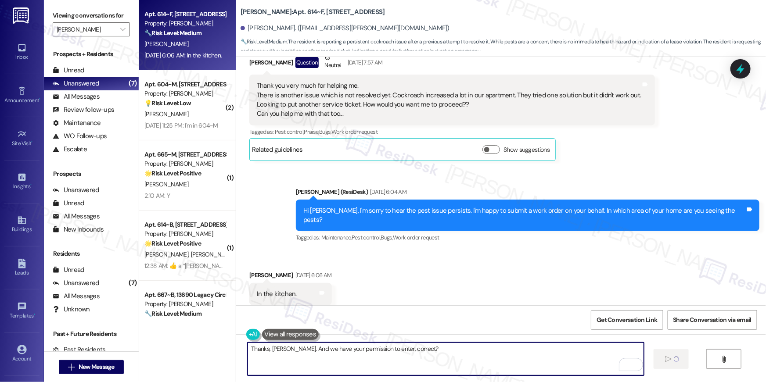
type textarea "Thanks, Suresh. And we have your permission to enter, correct?"
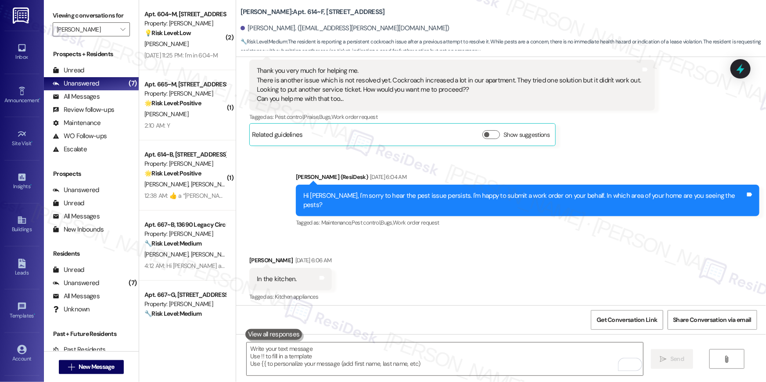
scroll to position [3839, 0]
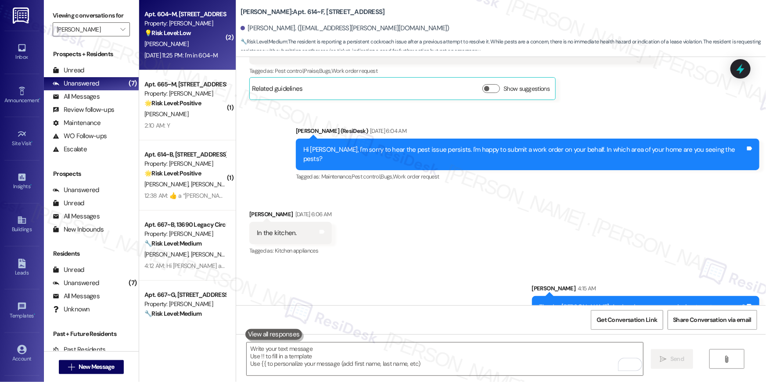
click at [182, 57] on div "[DATE] 11:25 PM: I'm in 604-M [DATE] 11:25 PM: I'm in 604-M" at bounding box center [181, 55] width 74 height 8
type textarea "Fetching suggested responses. Please feel free to read through the conversation…"
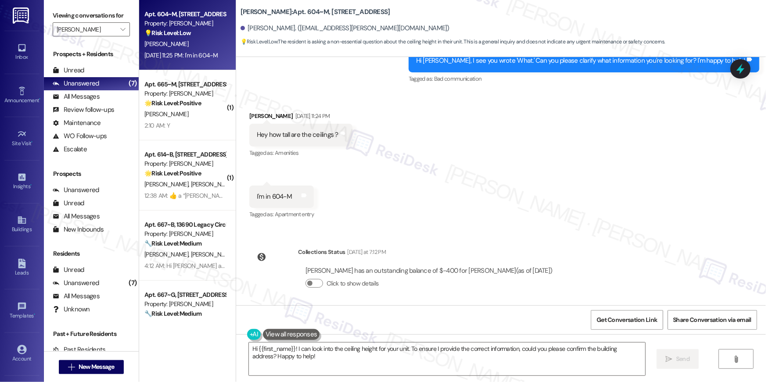
scroll to position [915, 0]
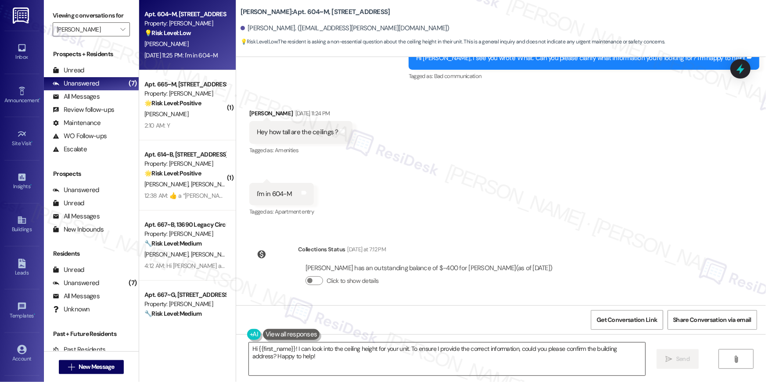
click at [416, 365] on textarea "Hi {{first_name}}! I can look into the ceiling height for your unit. To ensure …" at bounding box center [447, 359] width 396 height 33
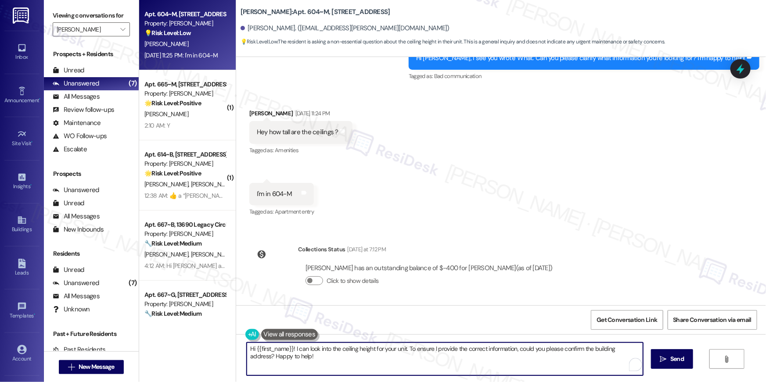
drag, startPoint x: 329, startPoint y: 355, endPoint x: 312, endPoint y: 372, distance: 23.3
click at [295, 347] on textarea "Hi {{first_name}}! I can look into the ceiling height for your unit. To ensure …" at bounding box center [445, 359] width 396 height 33
click at [312, 372] on textarea "Hi {{first_name}}! I can look into the ceiling height for your unit. To ensure …" at bounding box center [445, 359] width 396 height 33
click at [382, 368] on textarea "Hi {{first_name}}! I can look into the ceiling height for your unit. To ensure …" at bounding box center [445, 359] width 396 height 33
drag, startPoint x: 406, startPoint y: 348, endPoint x: 415, endPoint y: 366, distance: 20.4
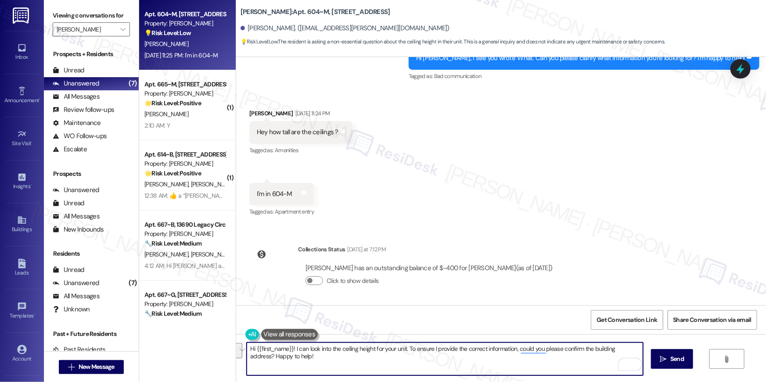
click at [415, 366] on textarea "Hi {{first_name}}! I can look into the ceiling height for your unit. To ensure …" at bounding box center [445, 359] width 396 height 33
click at [428, 366] on textarea "Hi {{first_name}}! I can look into the ceiling height for your unit. To ensure …" at bounding box center [445, 359] width 396 height 33
click at [427, 365] on textarea "Hi {{first_name}}! I can look into the ceiling height for your unit. To ensure …" at bounding box center [445, 359] width 396 height 33
drag, startPoint x: 426, startPoint y: 366, endPoint x: 291, endPoint y: 348, distance: 135.5
click at [291, 348] on textarea "Hi {{first_name}}! I can look into the ceiling height for your unit. To ensure …" at bounding box center [445, 359] width 396 height 33
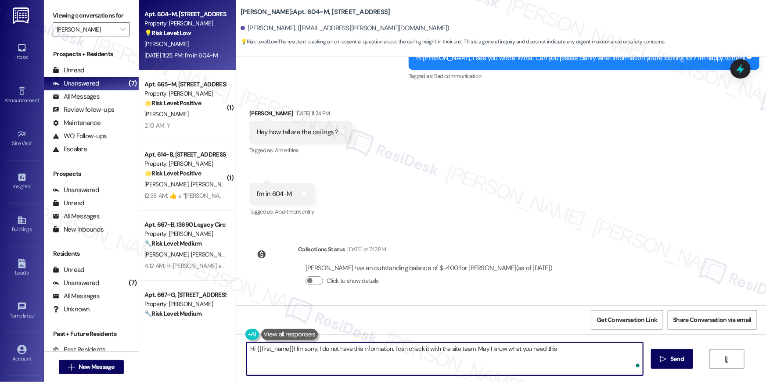
type textarea "Hi {{first_name}}! I'm sorry, I do not have this information. I can check it wi…"
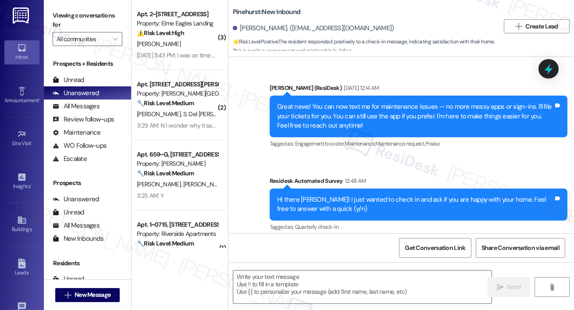
type textarea "Fetching suggested responses. Please feel free to read through the conversation…"
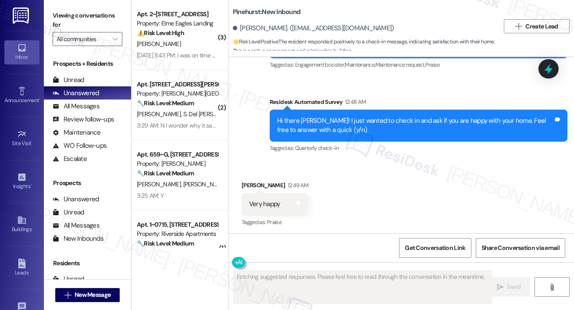
scroll to position [192, 0]
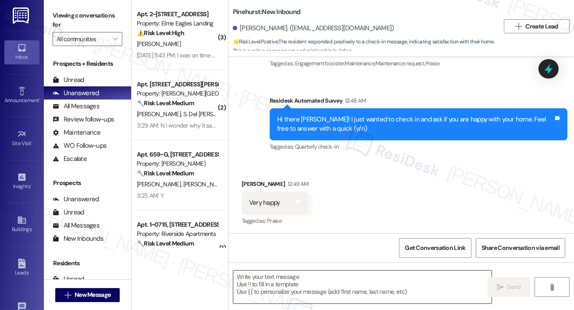
click at [268, 287] on textarea at bounding box center [362, 287] width 258 height 33
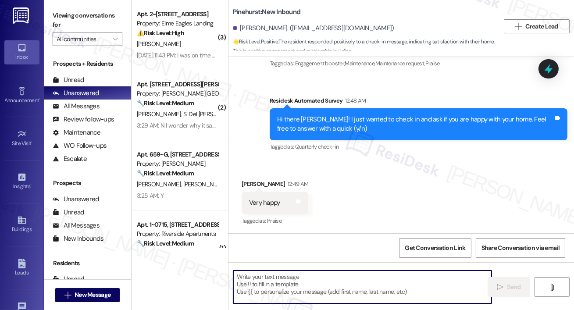
paste textarea "Thank you so much, {{first_name}}! I’m so glad to hear that you’re enjoying you…"
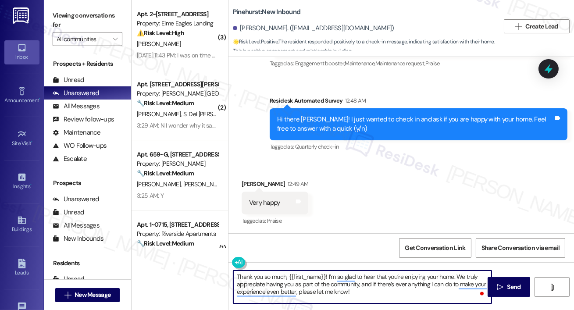
click at [418, 275] on textarea "Thank you so much, {{first_name}}! I’m so glad to hear that you’re enjoying you…" at bounding box center [362, 287] width 258 height 33
click at [415, 276] on textarea "Thank you so much, {{first_name}}! I’m so glad to hear that you’re enjoying you…" at bounding box center [362, 287] width 258 height 33
type textarea "Thank you so much, {{first_name}}! I’m so glad to hear that you’re very happy w…"
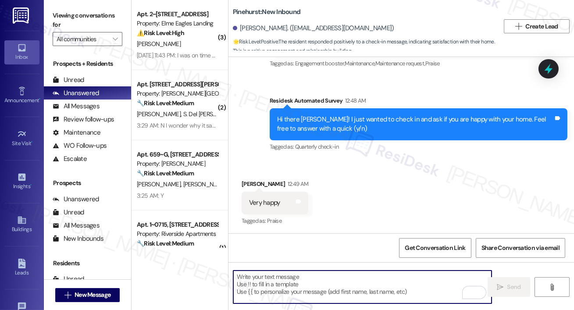
paste textarea "When you have a moment, would you mind leaving us a quick Google Review? ⭐ It o…"
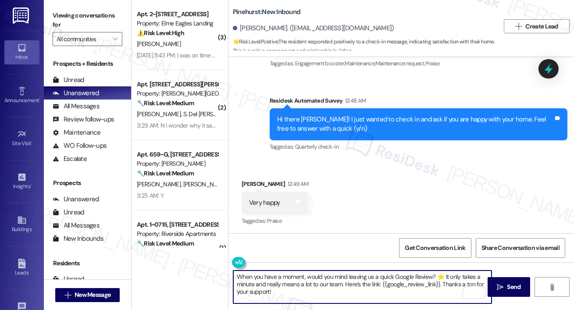
scroll to position [193, 0]
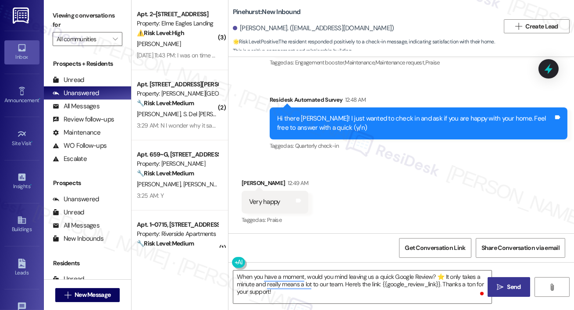
click at [497, 284] on span " Send" at bounding box center [509, 287] width 28 height 9
click at [506, 285] on span "Send" at bounding box center [514, 287] width 17 height 9
click at [507, 287] on span "Send" at bounding box center [514, 287] width 17 height 9
click at [425, 247] on span "Get Conversation Link" at bounding box center [435, 248] width 61 height 9
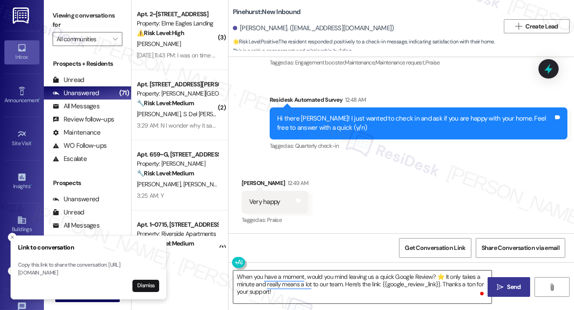
click at [362, 297] on textarea "When you have a moment, would you mind leaving us a quick Google Review? ⭐ It o…" at bounding box center [362, 287] width 258 height 33
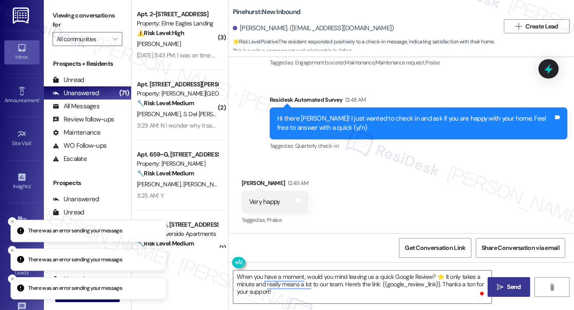
click at [505, 286] on span " Send" at bounding box center [509, 287] width 28 height 9
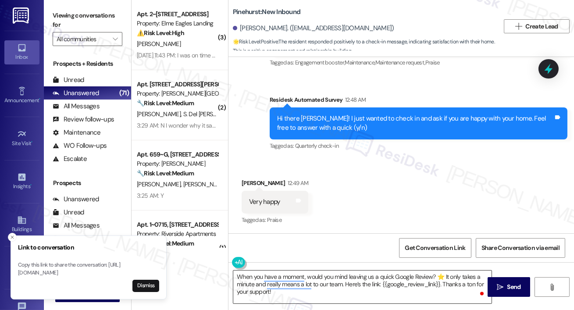
click at [381, 285] on textarea "When you have a moment, would you mind leaving us a quick Google Review? ⭐ It o…" at bounding box center [362, 287] width 258 height 33
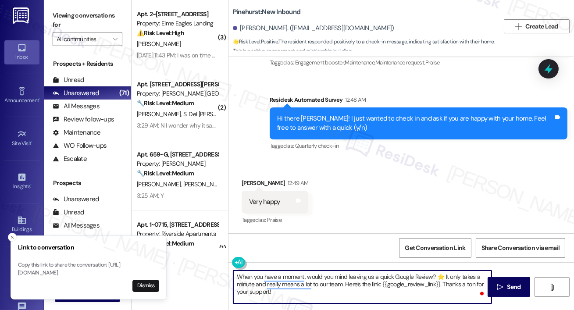
click at [439, 287] on textarea "When you have a moment, would you mind leaving us a quick Google Review? ⭐ It o…" at bounding box center [362, 287] width 258 height 33
paste textarea "https://www.theresidesk.com/links/review-a1bpRFWMz."
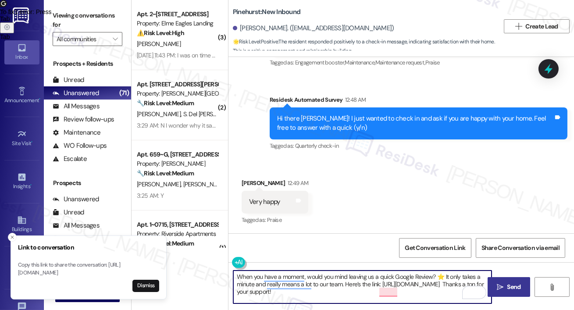
type textarea "When you have a moment, would you mind leaving us a quick Google Review? ⭐ It o…"
click at [517, 286] on span "Send" at bounding box center [515, 287] width 14 height 9
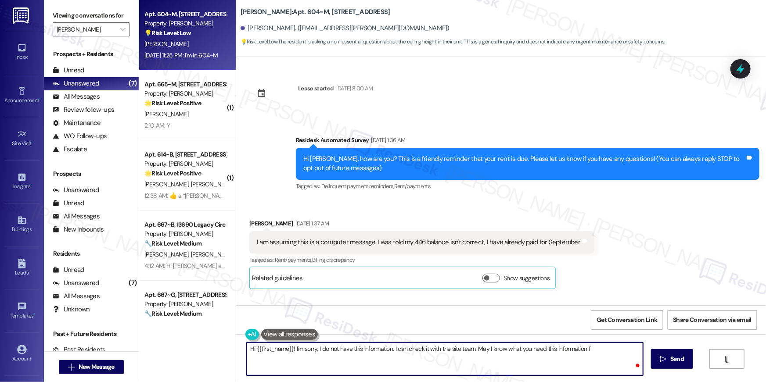
scroll to position [915, 0]
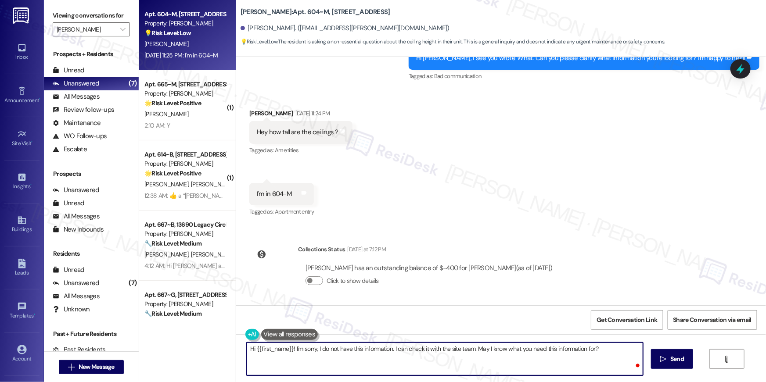
type textarea "Hi {{first_name}}! I'm sorry, I do not have this information. I can check it wi…"
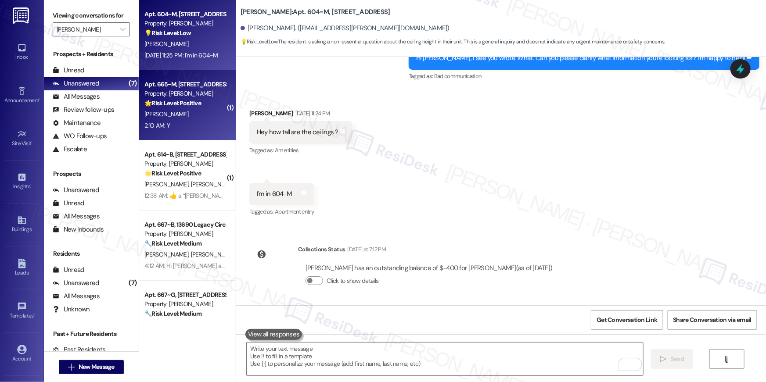
click at [185, 126] on div "2:10 AM: Y 2:10 AM: Y" at bounding box center [185, 125] width 83 height 11
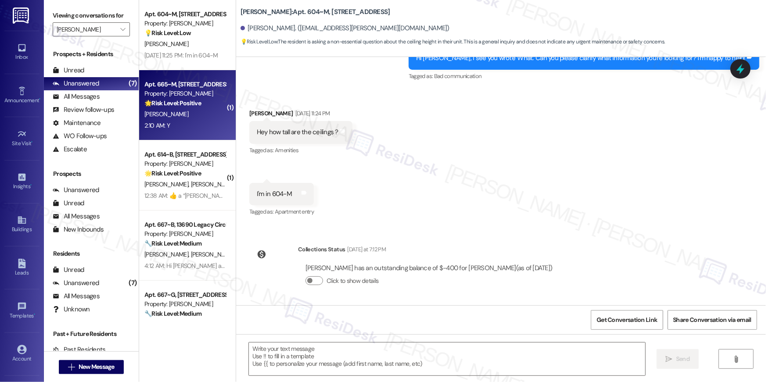
type textarea "Fetching suggested responses. Please feel free to read through the conversation…"
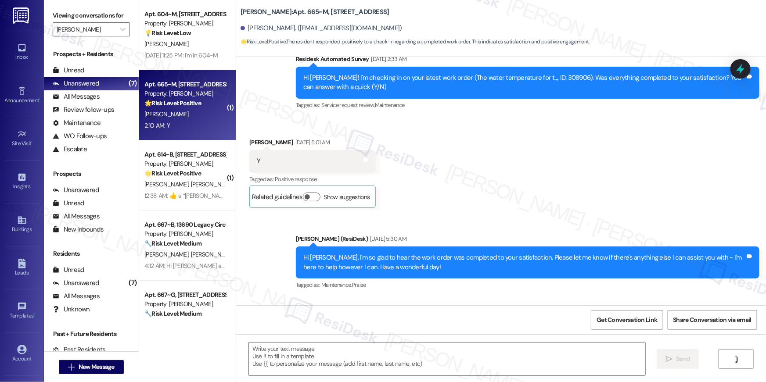
type textarea "Fetching suggested responses. Please feel free to read through the conversation…"
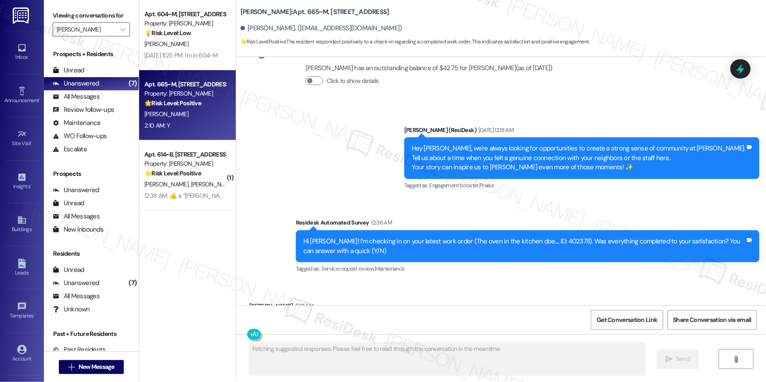
scroll to position [1226, 0]
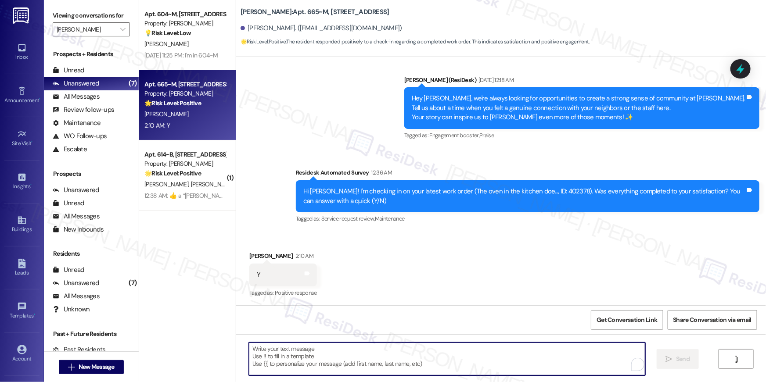
drag, startPoint x: 507, startPoint y: 360, endPoint x: 673, endPoint y: 361, distance: 165.9
click at [507, 360] on textarea "To enrich screen reader interactions, please activate Accessibility in Grammarl…" at bounding box center [447, 359] width 396 height 33
paste textarea "Hi {{first_name}}, I’m glad to hear your work order has been completed! If anyt…"
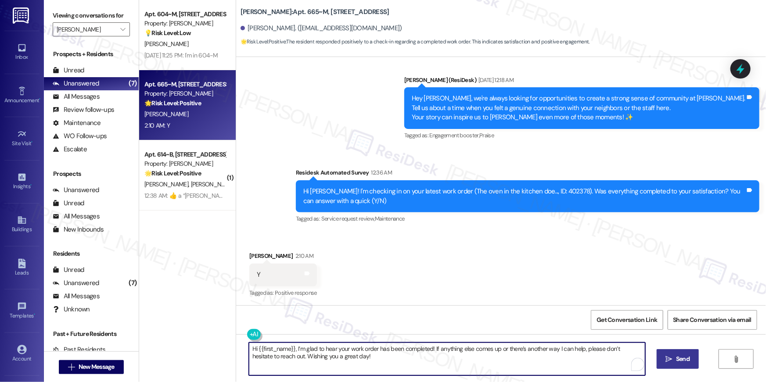
type textarea "Hi {{first_name}}, I’m glad to hear your work order has been completed! If anyt…"
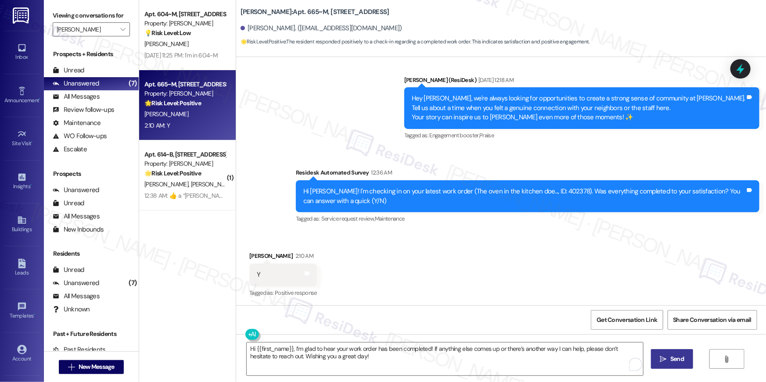
click at [674, 361] on span "Send" at bounding box center [677, 359] width 14 height 9
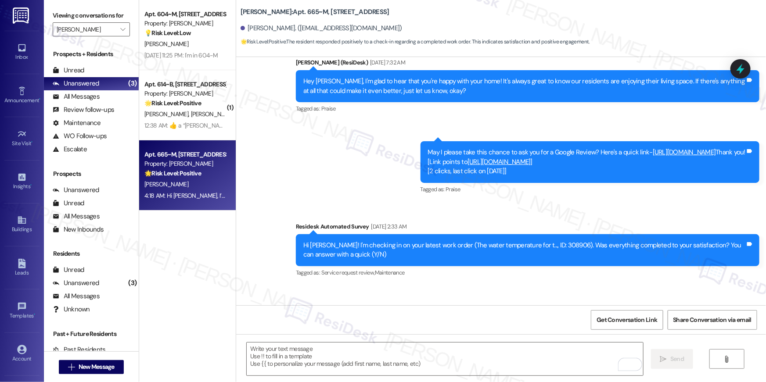
scroll to position [471, 0]
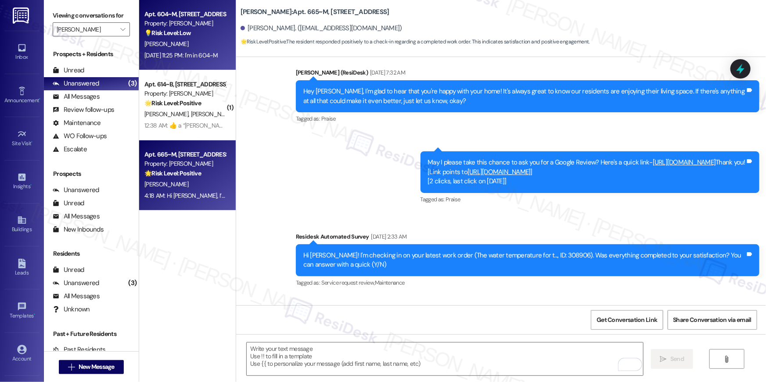
click at [156, 52] on div "[DATE] 11:25 PM: I'm in 604-M [DATE] 11:25 PM: I'm in 604-M" at bounding box center [181, 55] width 74 height 8
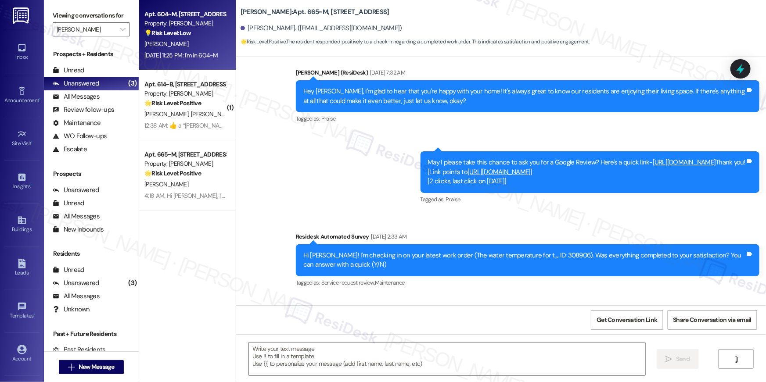
type textarea "Fetching suggested responses. Please feel free to read through the conversation…"
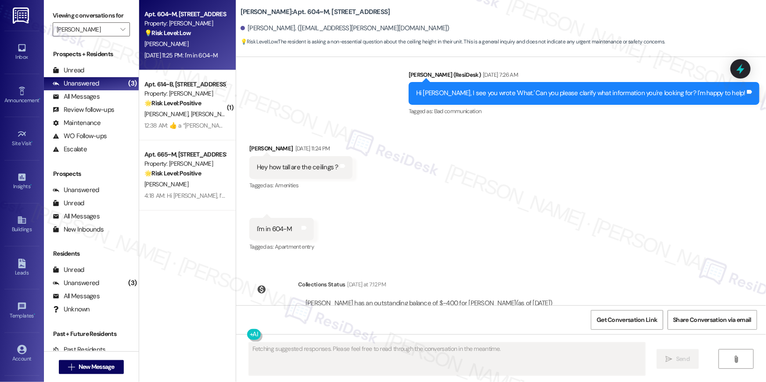
scroll to position [915, 0]
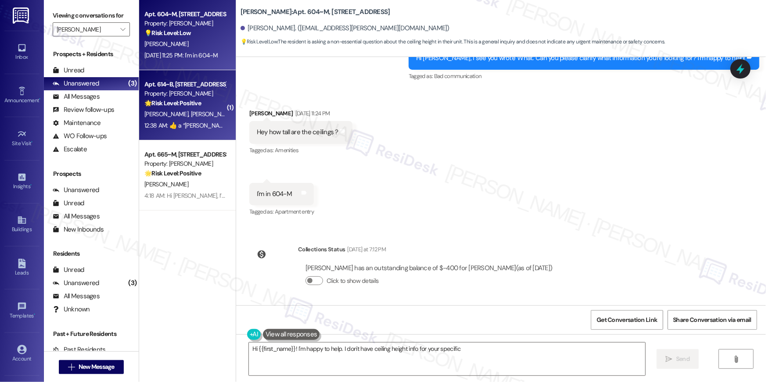
type textarea "Hi {{first_name}}! I'm happy to help. I don't have ceiling height info for your…"
click at [168, 115] on span "[PERSON_NAME]" at bounding box center [167, 114] width 47 height 8
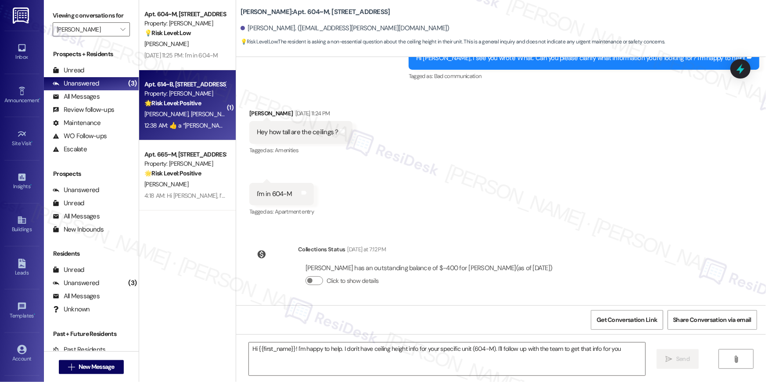
type textarea "Hi {{first_name}}! I'm happy to help. I don't have ceiling height info for your…"
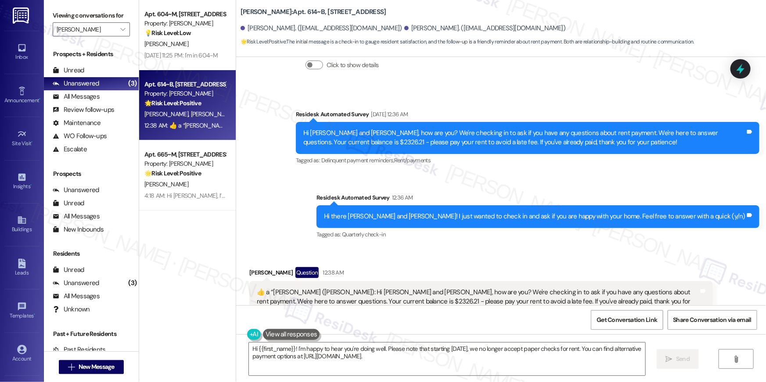
scroll to position [2969, 0]
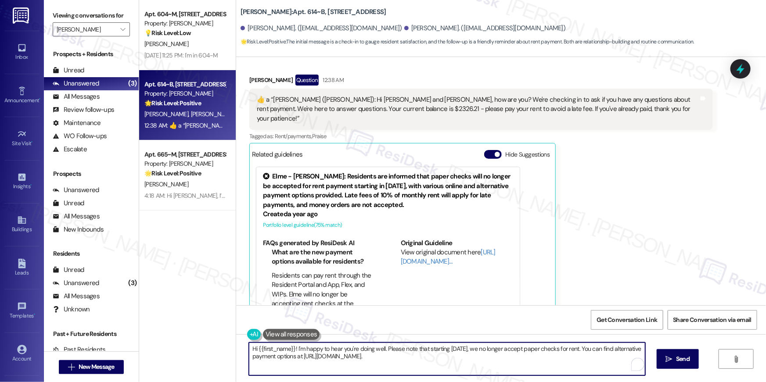
click at [519, 365] on textarea "Hi {{first_name}}! I'm happy to hear you're doing well. Please note that starti…" at bounding box center [447, 359] width 396 height 33
click at [518, 365] on textarea "Hi {{first_name}}! I'm happy to hear you're doing well. Please note that starti…" at bounding box center [447, 359] width 396 height 33
click at [518, 366] on textarea "Hi {{first_name}}! I'm happy to hear you're doing well. Please note that starti…" at bounding box center [447, 359] width 396 height 33
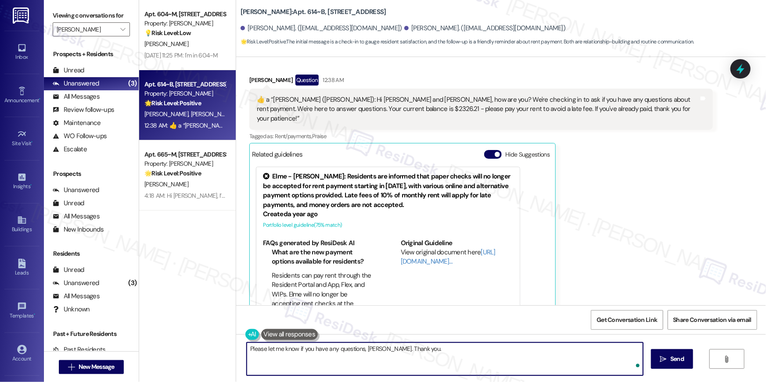
type textarea "Please let me know if you have any questions, [PERSON_NAME]. Thank you."
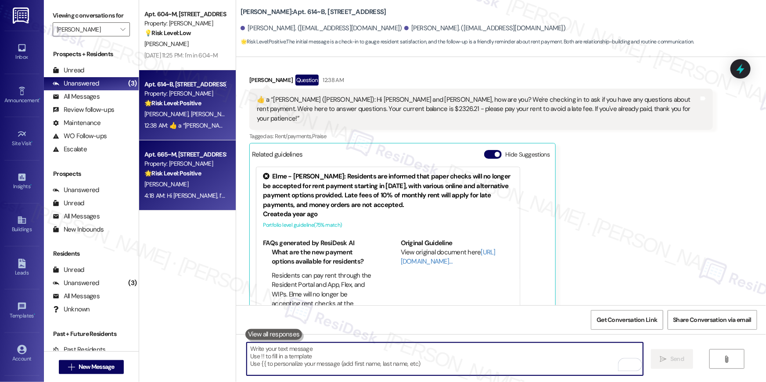
scroll to position [2968, 0]
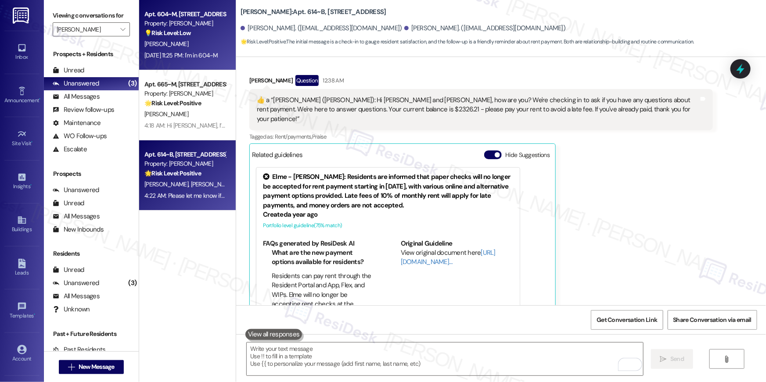
click at [190, 53] on div "[DATE] 11:25 PM: I'm in 604-M [DATE] 11:25 PM: I'm in 604-M" at bounding box center [181, 55] width 74 height 8
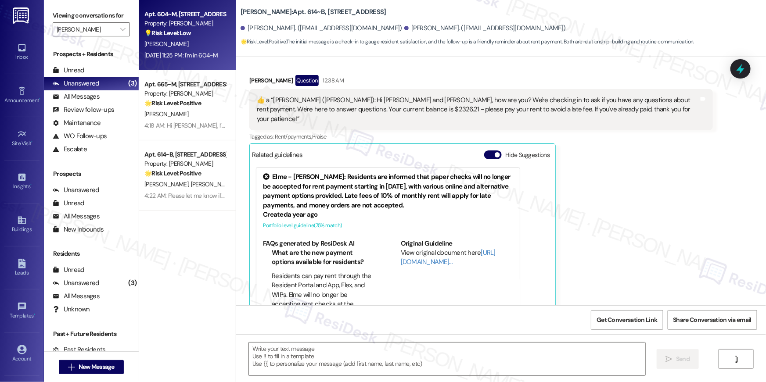
type textarea "Fetching suggested responses. Please feel free to read through the conversation…"
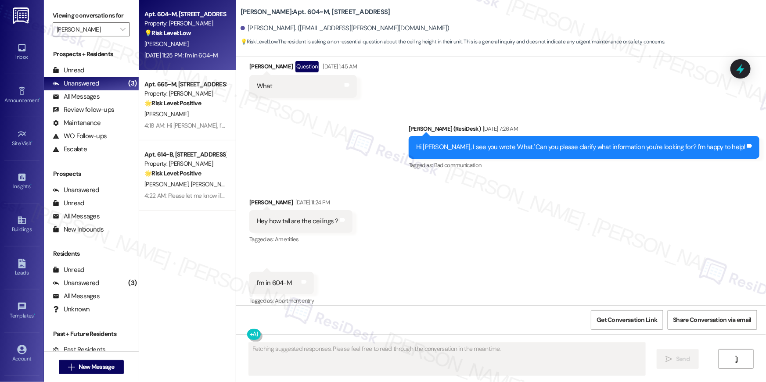
scroll to position [834, 0]
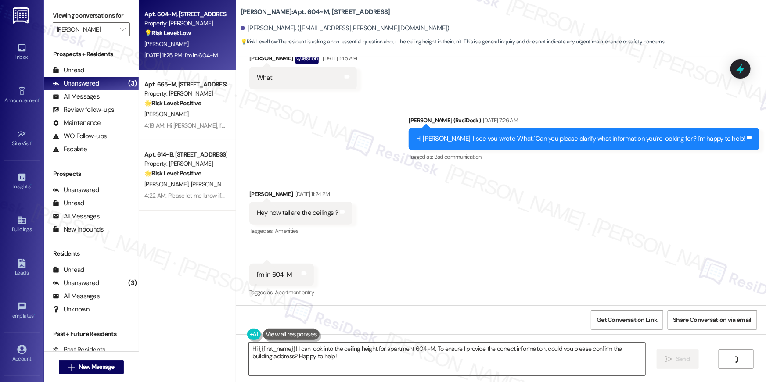
click at [373, 360] on textarea "Hi {{first_name}}! I can look into the ceiling height for apartment 604-M. To e…" at bounding box center [447, 359] width 396 height 33
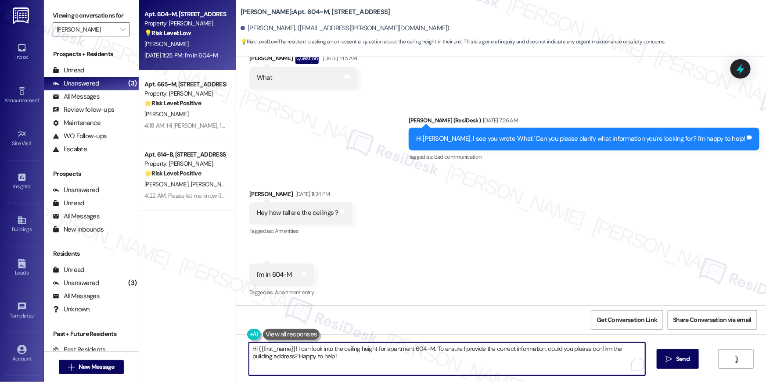
click at [467, 359] on textarea "Hi {{first_name}}! I can look into the ceiling height for apartment 604-M. To e…" at bounding box center [447, 359] width 396 height 33
drag, startPoint x: 349, startPoint y: 357, endPoint x: 291, endPoint y: 348, distance: 59.0
click at [291, 348] on textarea "Hi {{first_name}}! I can look into the ceiling height for apartment 604-M. To e…" at bounding box center [445, 359] width 396 height 33
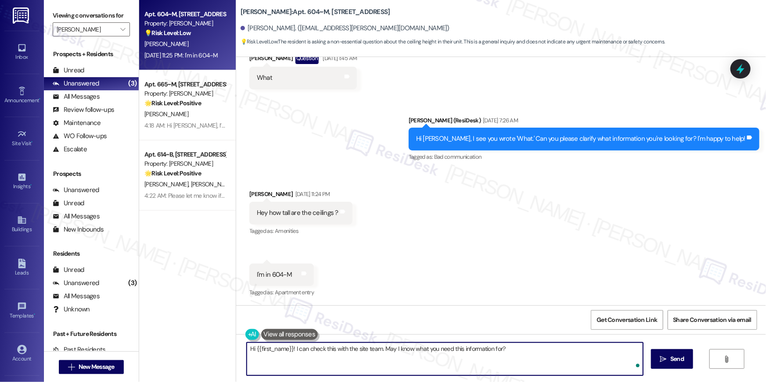
type textarea "Hi {{first_name}}! I can check this with the site team. May I know what you nee…"
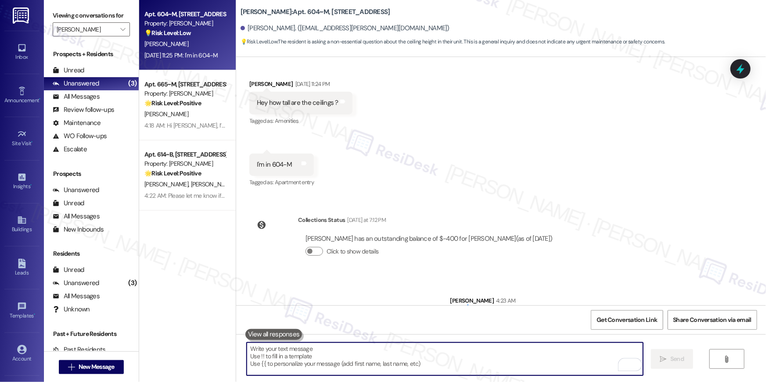
scroll to position [976, 0]
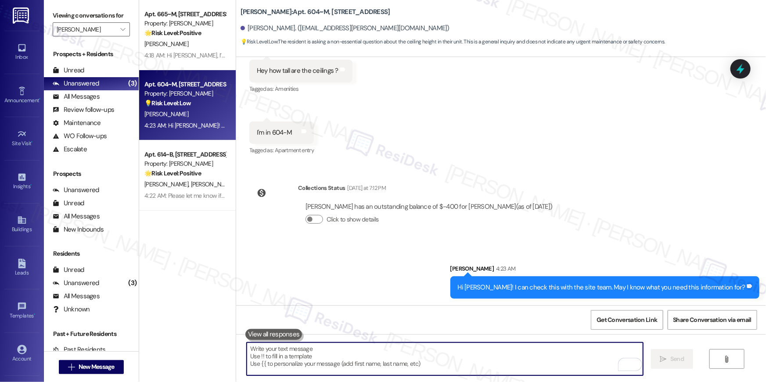
click at [538, 366] on textarea "To enrich screen reader interactions, please activate Accessibility in Grammarl…" at bounding box center [445, 359] width 396 height 33
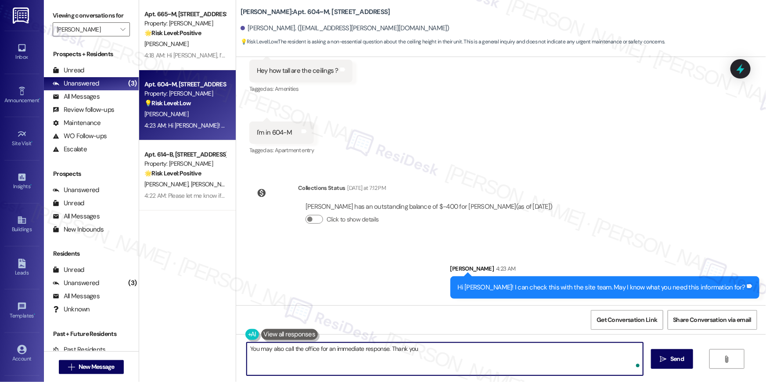
type textarea "You may also call the office for an immediate response. Thank you!"
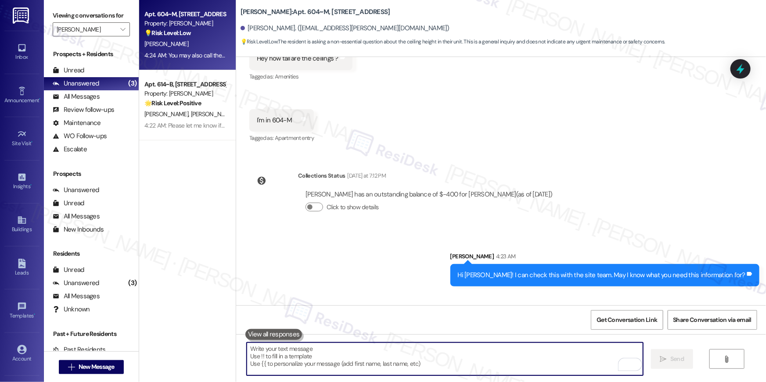
scroll to position [1037, 0]
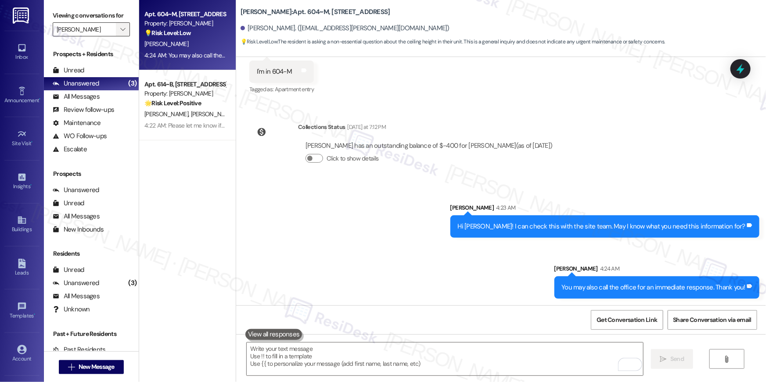
click at [118, 34] on span "" at bounding box center [122, 29] width 8 height 14
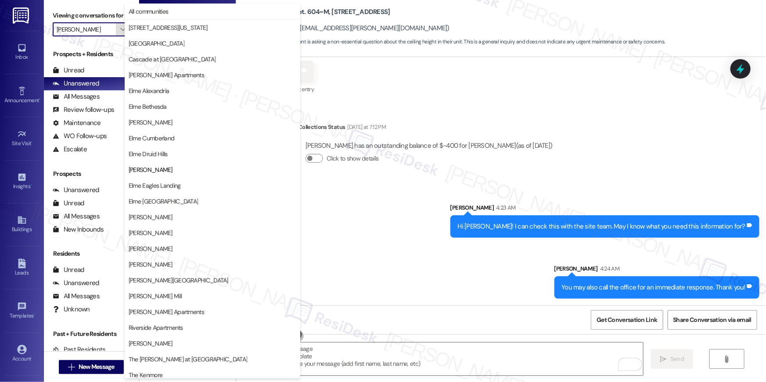
scroll to position [83, 0]
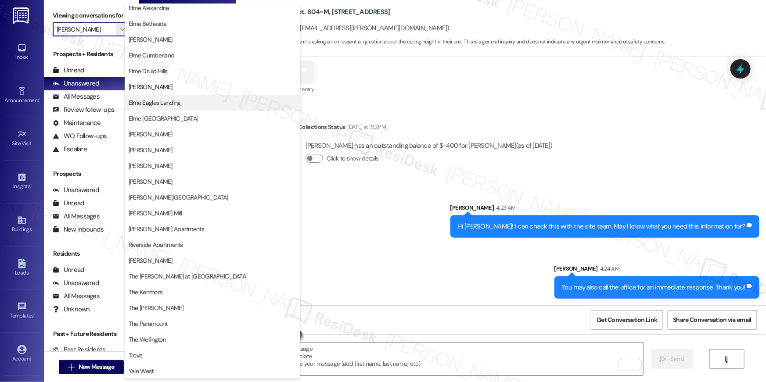
click at [180, 100] on span "Elme Eagles Landing" at bounding box center [213, 102] width 168 height 9
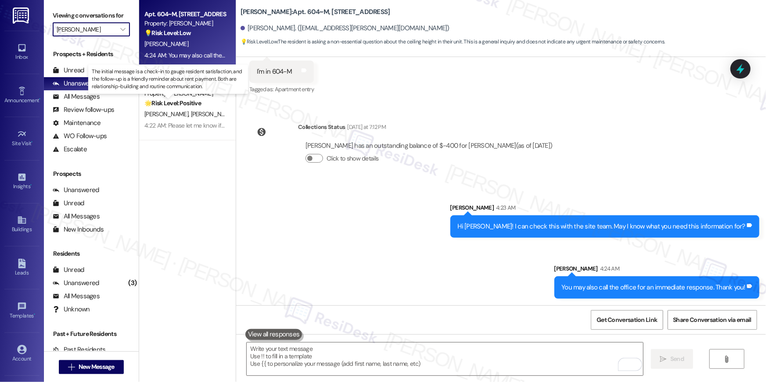
type input "Elme Eagles Landing"
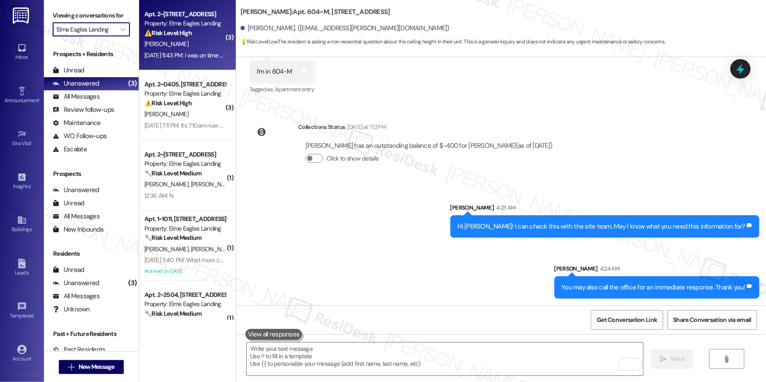
click at [195, 52] on div "[DATE] 11:43 PM: I was on time when I had an agreement. [DATE] 11:43 PM: I was …" at bounding box center [215, 55] width 142 height 8
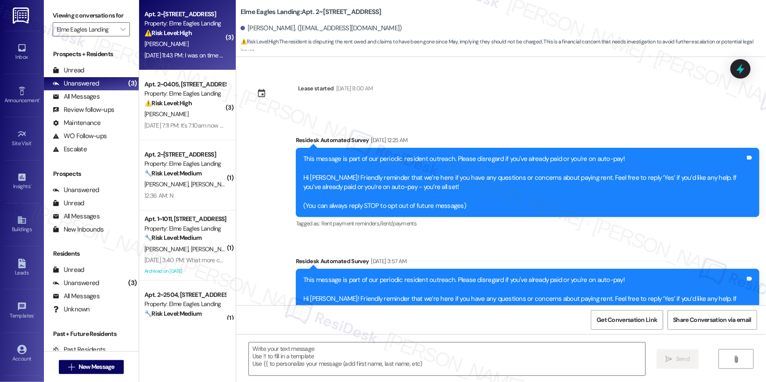
scroll to position [4604, 0]
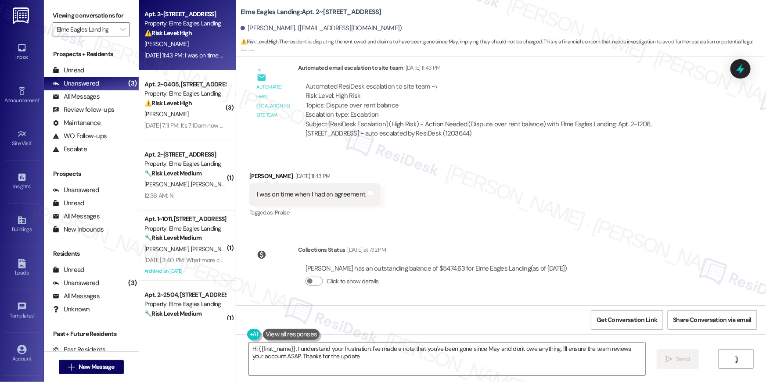
type textarea "Hi {{first_name}}, I understand your frustration. I've made a note that you've …"
